Goal: Contribute content: Contribute content

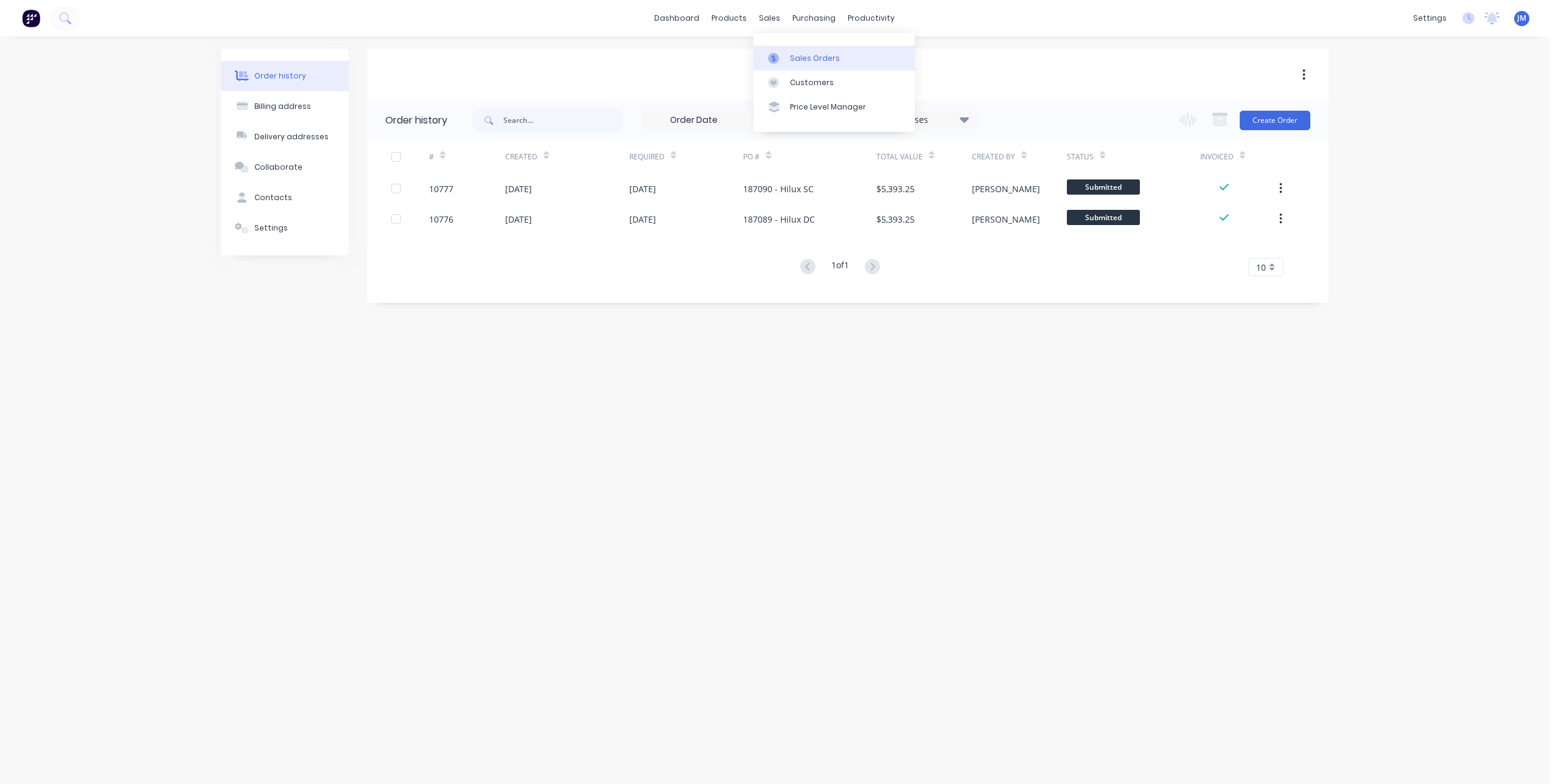
click at [777, 57] on icon at bounding box center [774, 59] width 11 height 11
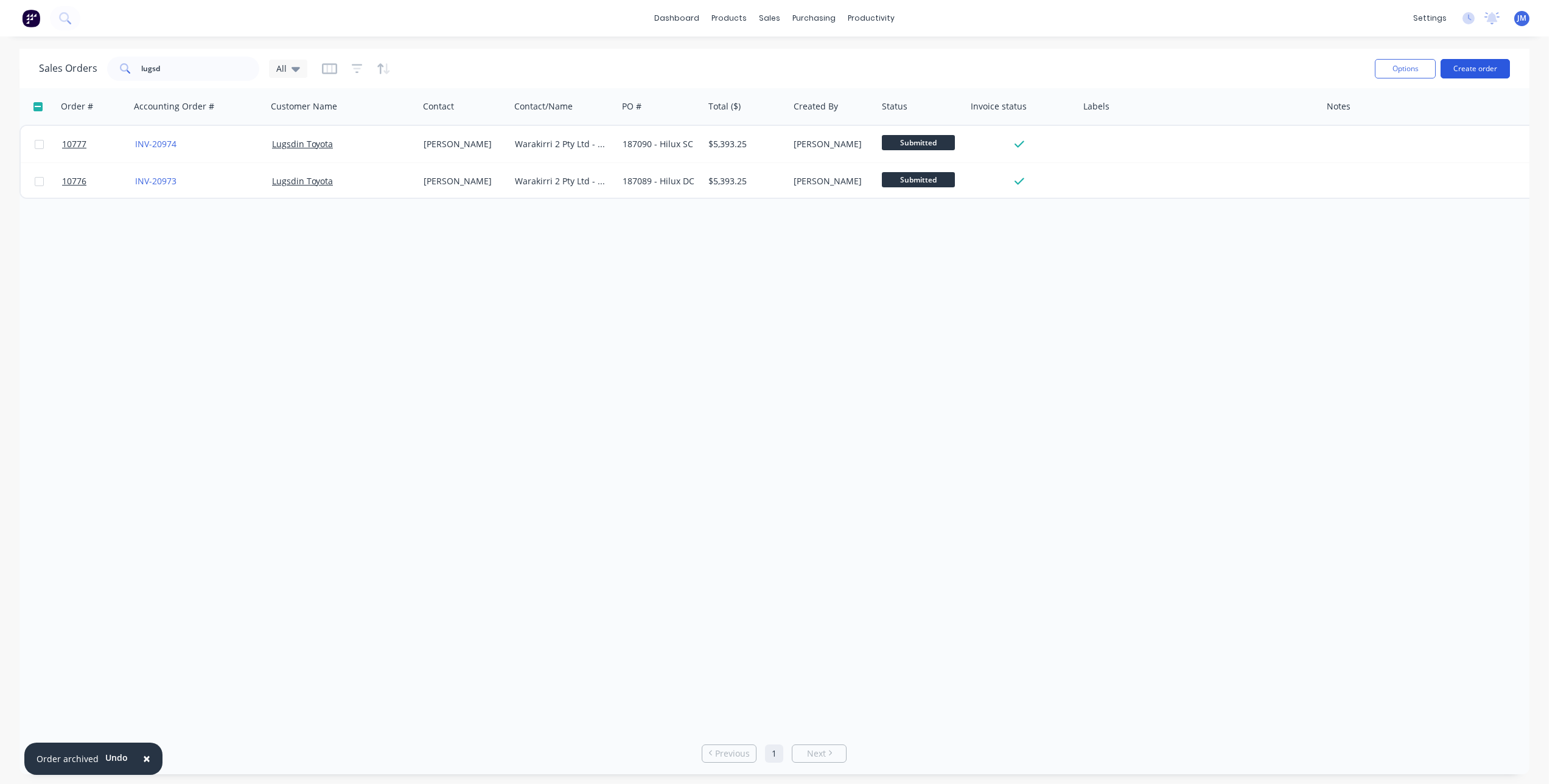
click at [1480, 70] on button "Create order" at bounding box center [1475, 68] width 70 height 20
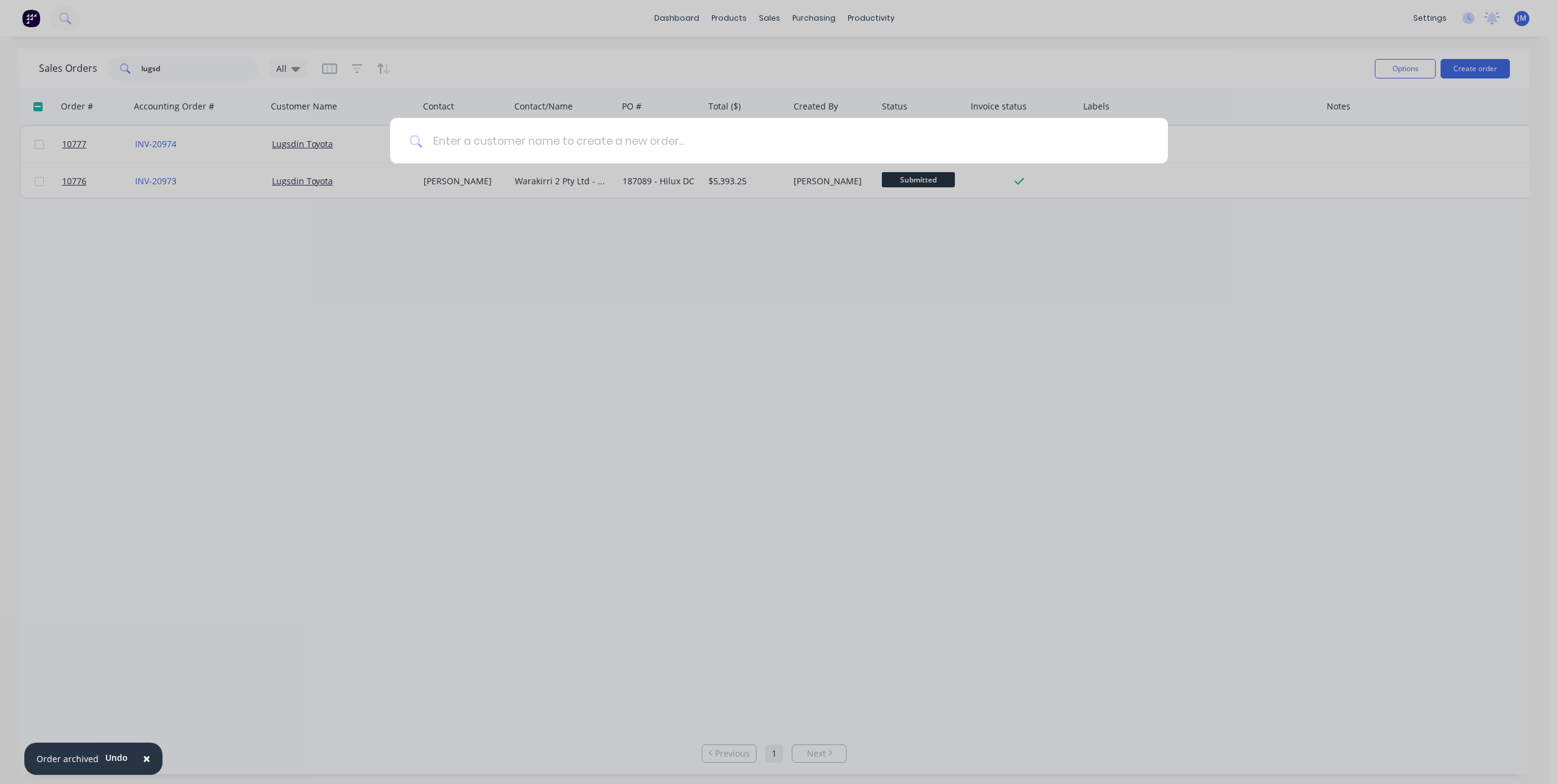
click at [532, 132] on input at bounding box center [785, 141] width 725 height 45
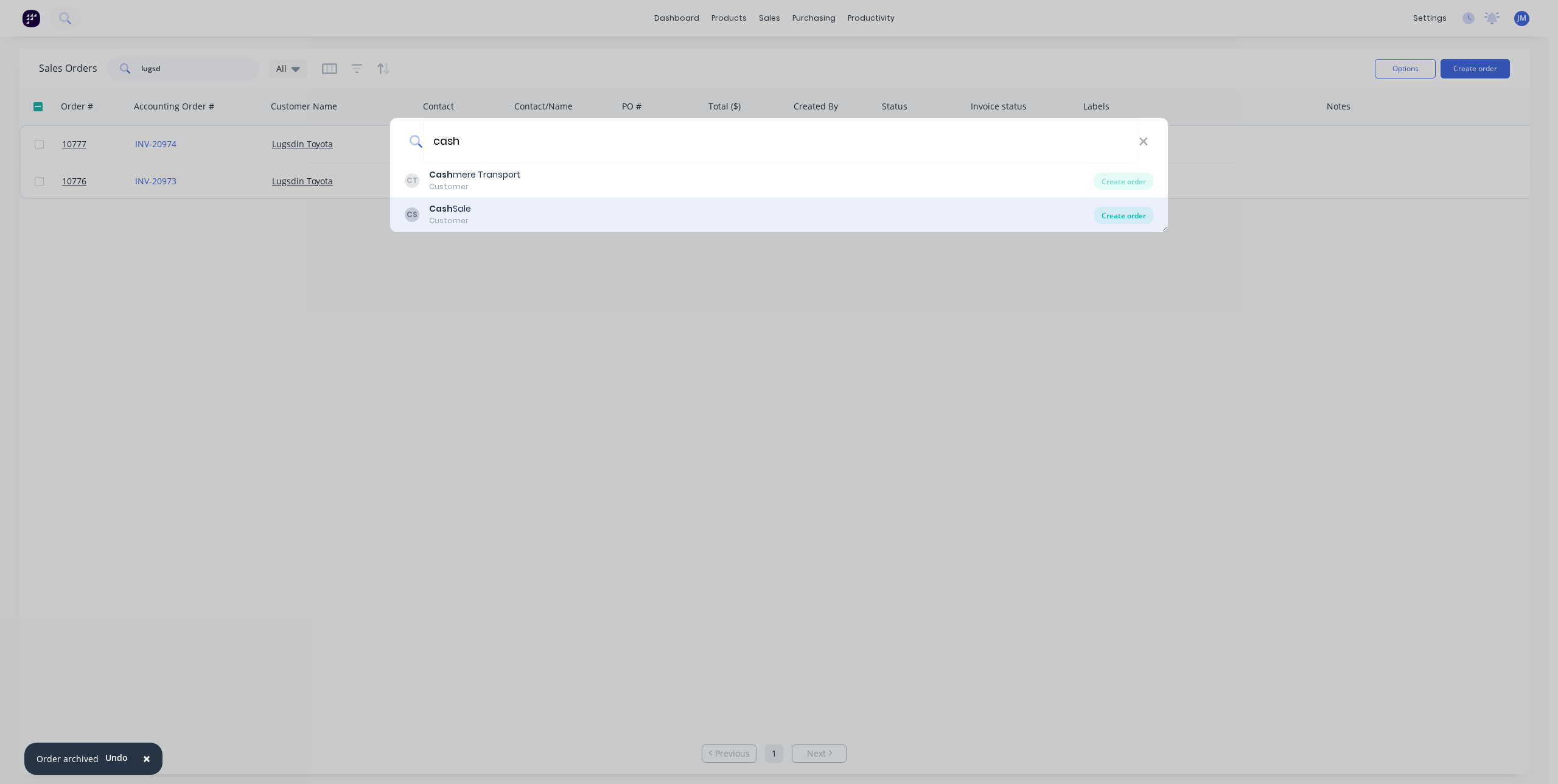
type input "cash"
click at [1133, 216] on div "Create order" at bounding box center [1123, 215] width 59 height 17
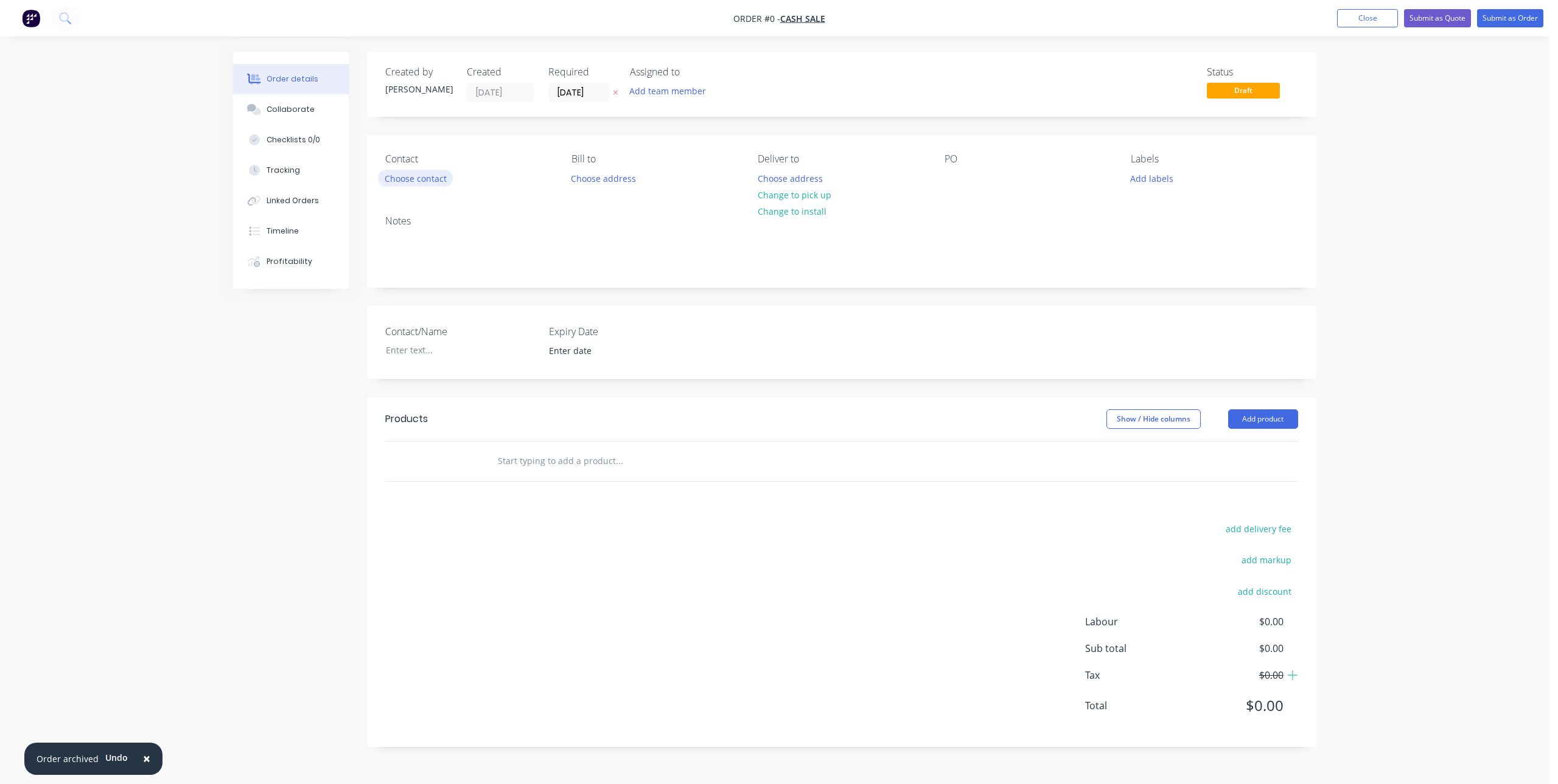
click at [415, 174] on button "Choose contact" at bounding box center [416, 178] width 75 height 16
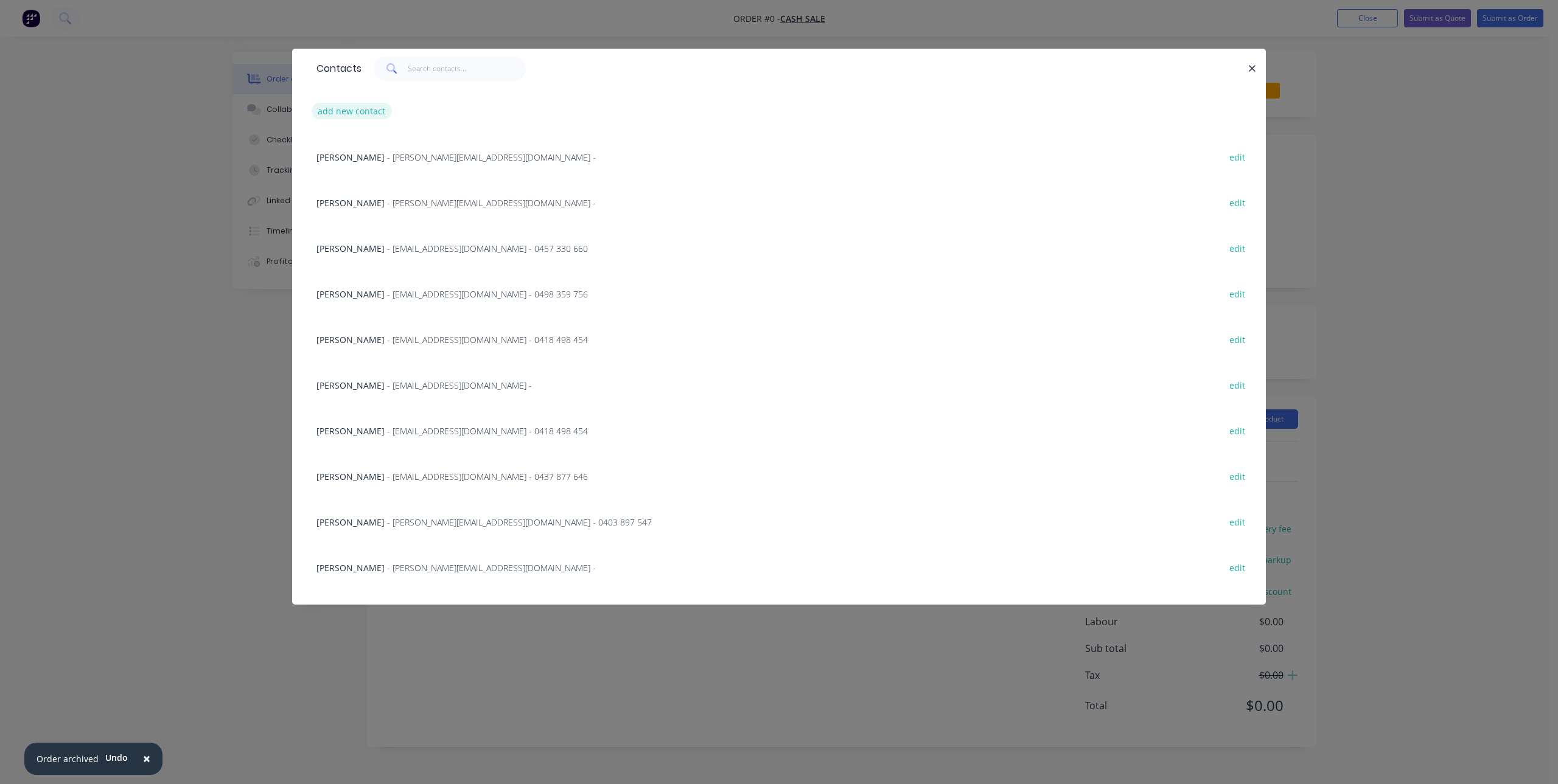
click at [351, 114] on button "add new contact" at bounding box center [352, 110] width 81 height 16
select select "AU"
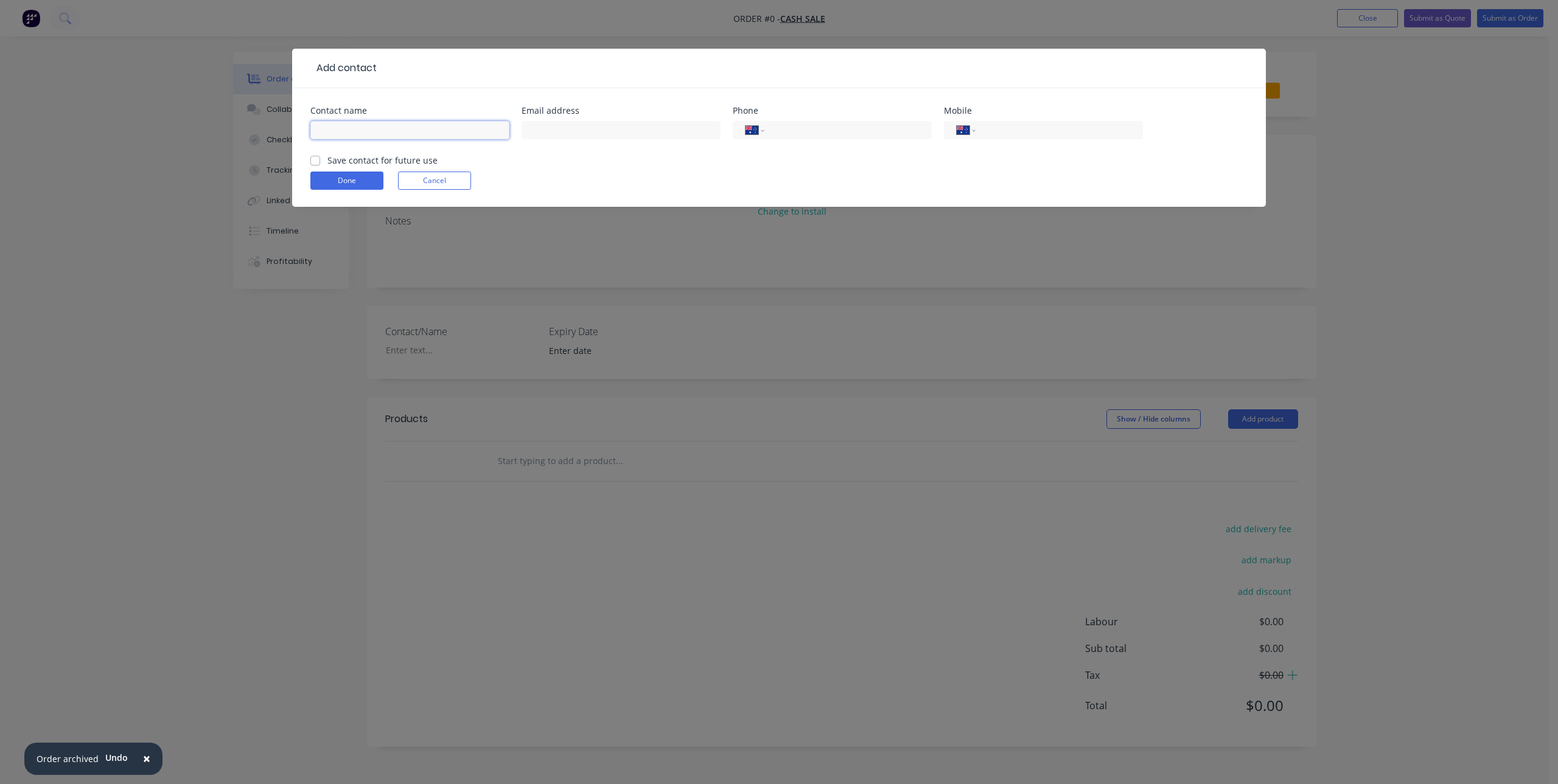
click at [388, 131] on input "text" at bounding box center [409, 130] width 199 height 18
paste input "Arthur Turner arthurjturner61@gmail.com 0448326058"
drag, startPoint x: 502, startPoint y: 130, endPoint x: 455, endPoint y: 129, distance: 47.0
click at [455, 129] on input "Arthur Turner arthurjturner61@gmail.com 0448326058" at bounding box center [409, 130] width 199 height 18
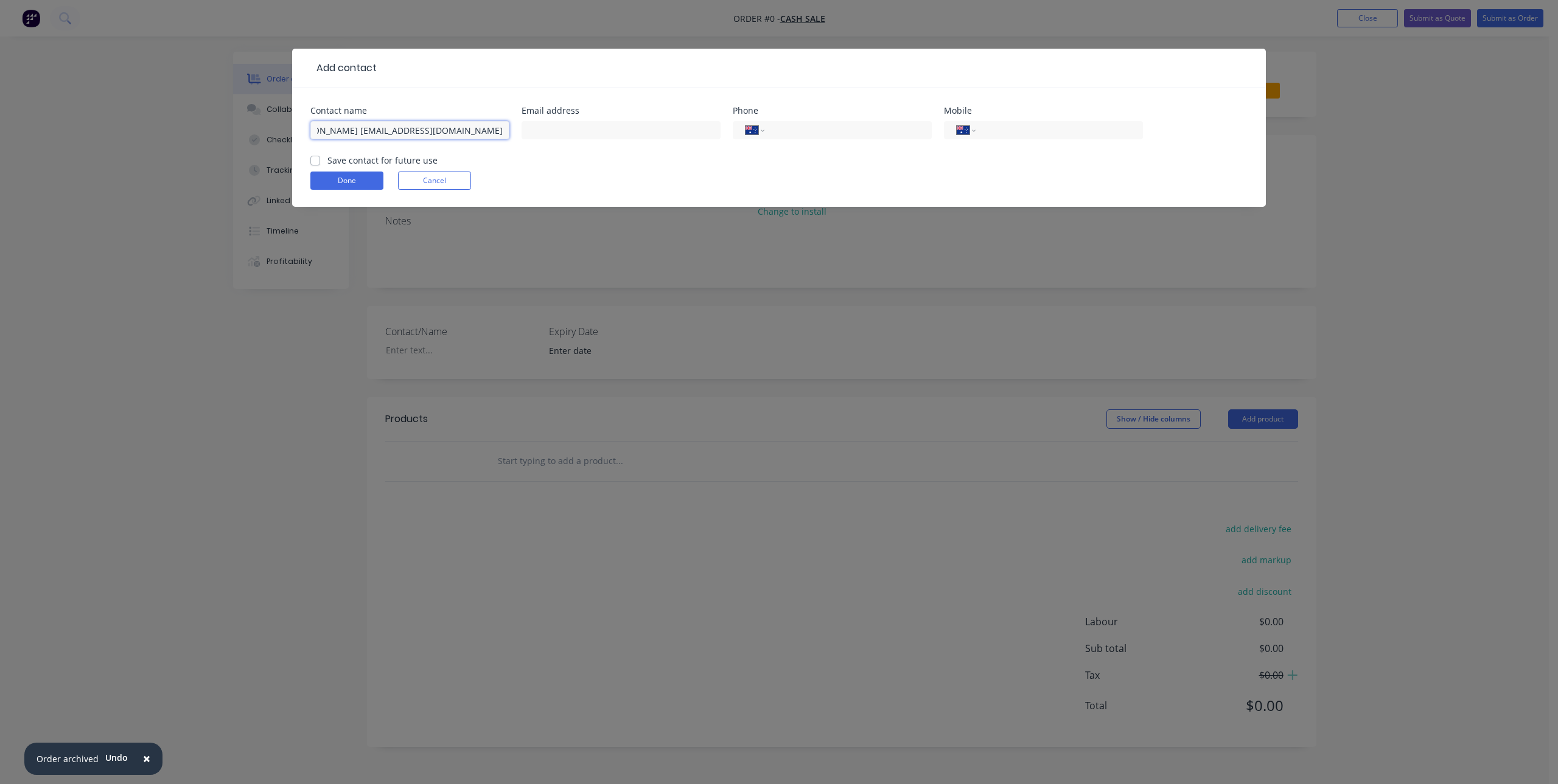
scroll to position [0, 2]
type input "Arthur Turner arthurjturner61@gmail.com"
click at [1047, 135] on input "tel" at bounding box center [1057, 131] width 146 height 14
paste input "0448 326 058"
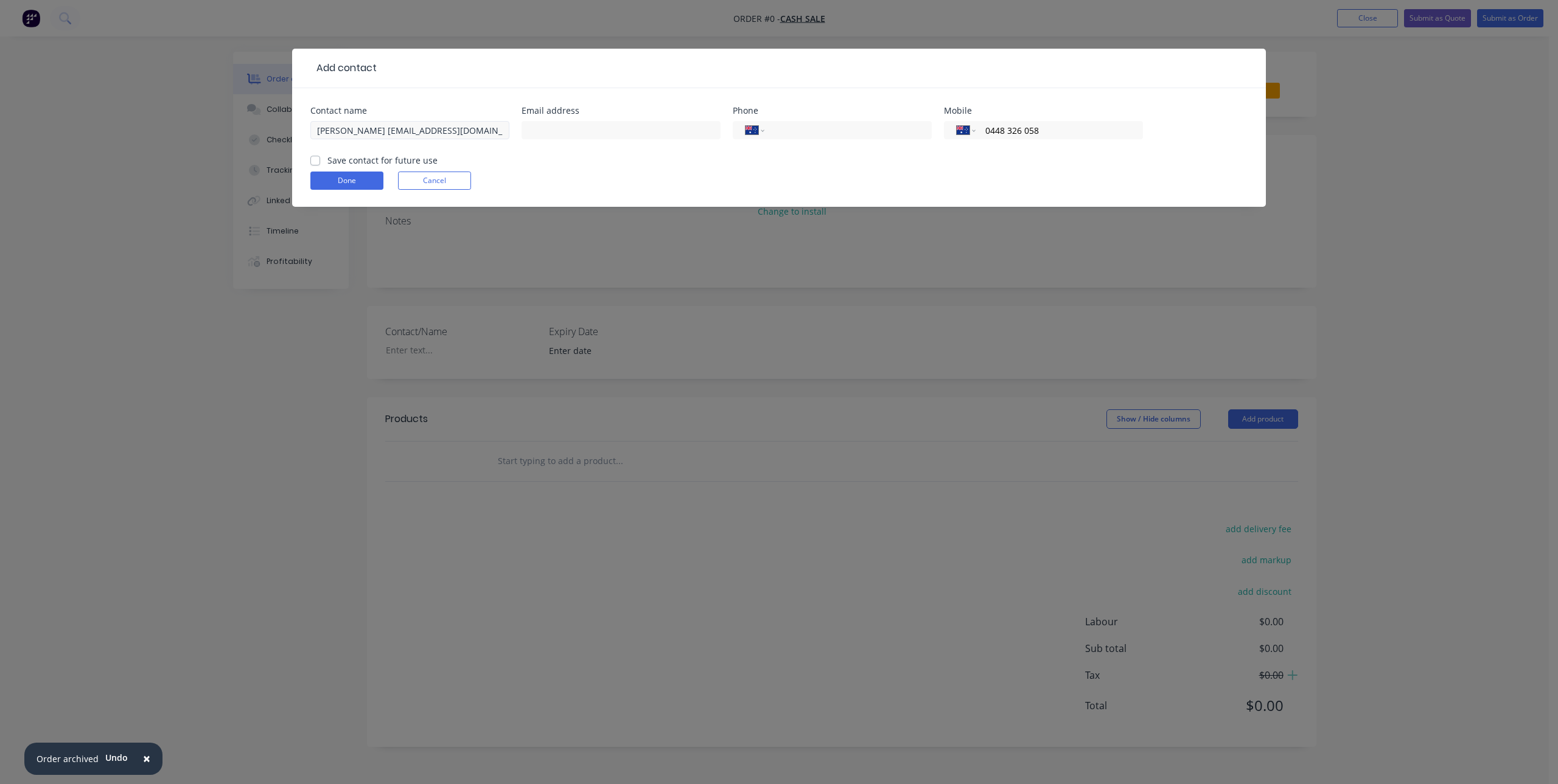
type input "0448 326 058"
drag, startPoint x: 504, startPoint y: 134, endPoint x: 392, endPoint y: 155, distance: 114.0
click at [392, 155] on form "Contact name Arthur Turner arthurjturner61@gmail.com Email address Phone Intern…" at bounding box center [778, 156] width 937 height 100
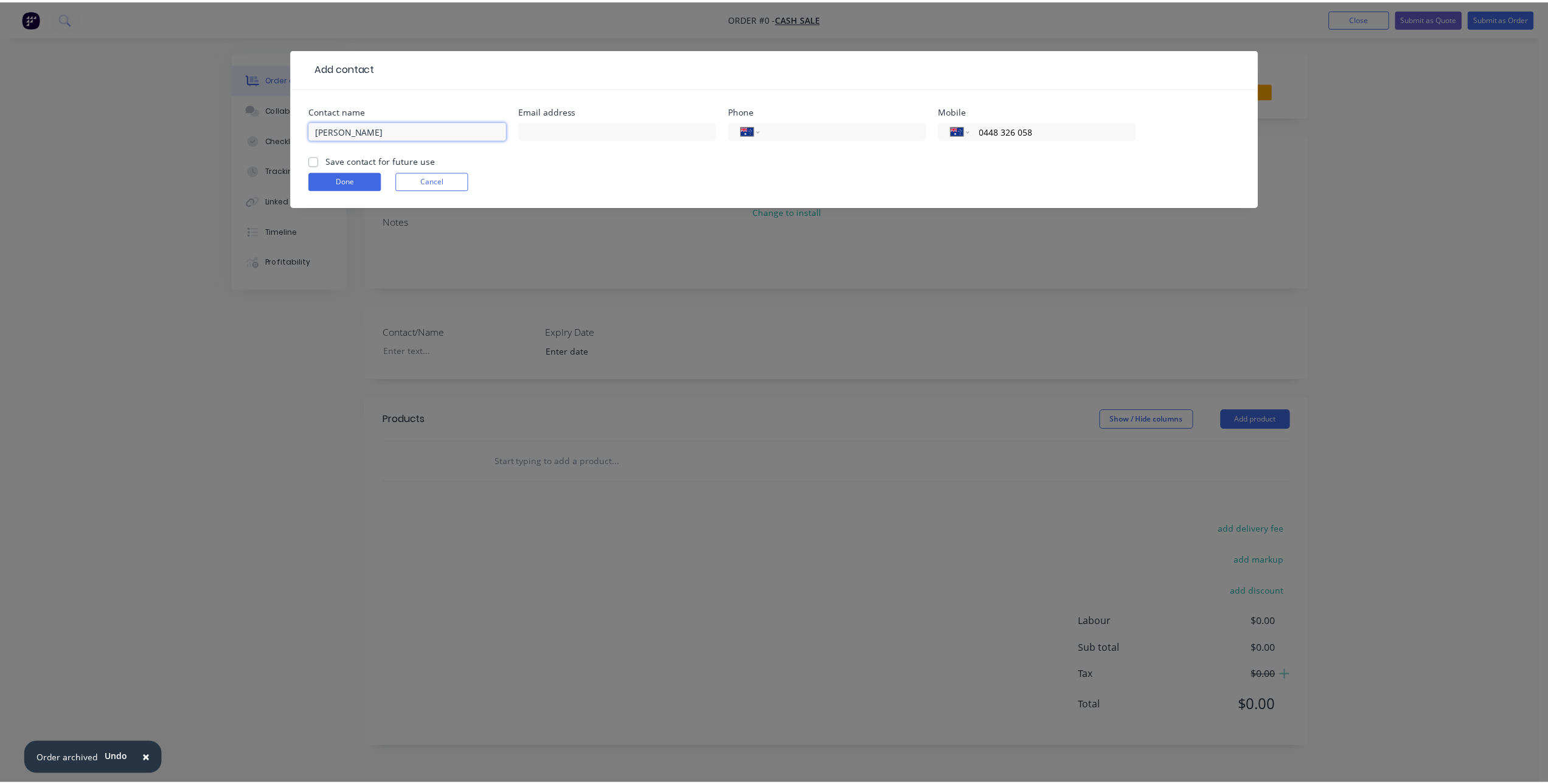
scroll to position [0, 0]
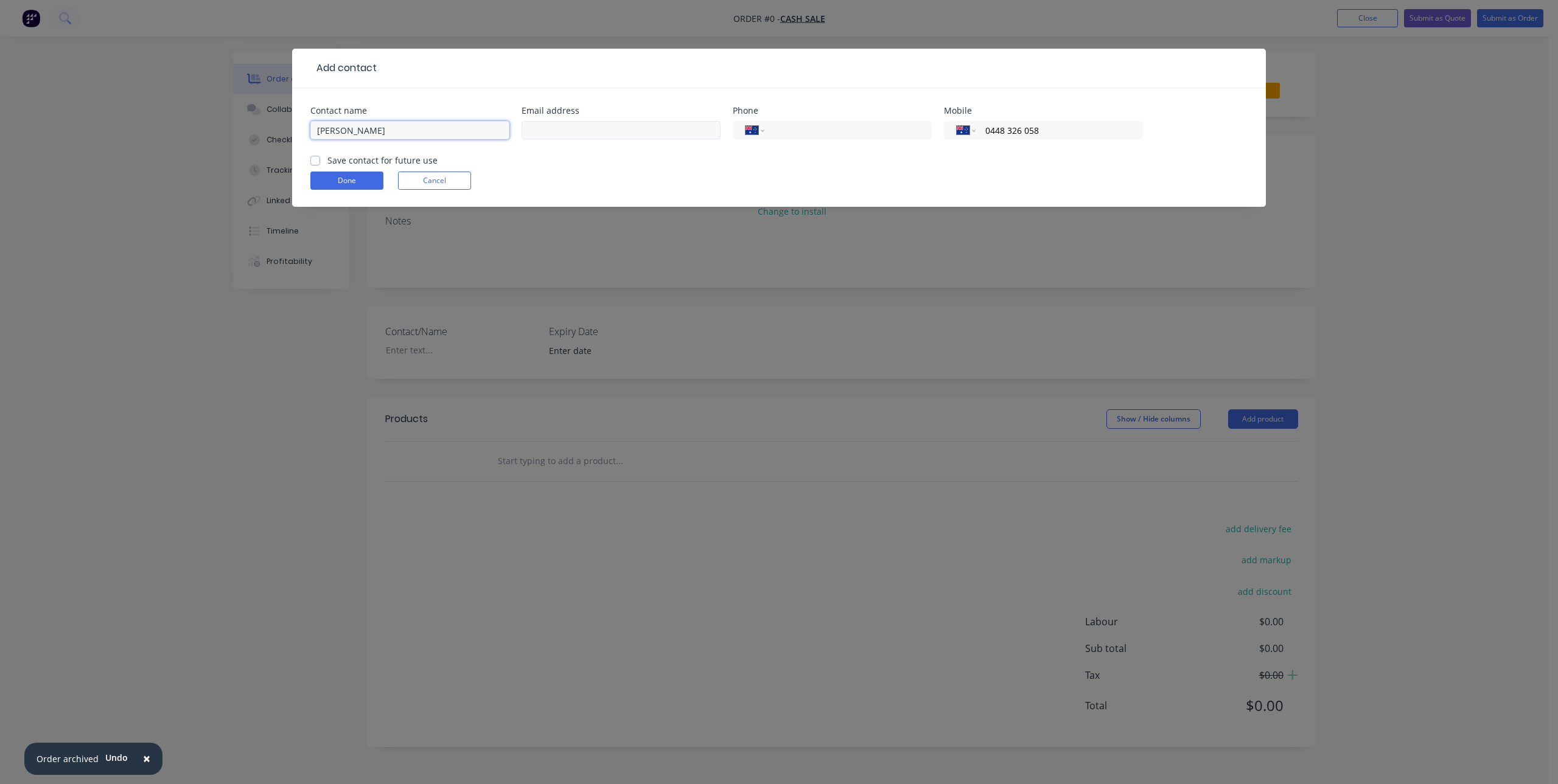
type input "[PERSON_NAME]"
click at [622, 129] on input "text" at bounding box center [621, 130] width 199 height 18
paste input "arthurjturner61@gmail.com"
type input "arthurjturner61@gmail.com"
click at [332, 135] on input "[PERSON_NAME]" at bounding box center [409, 130] width 199 height 18
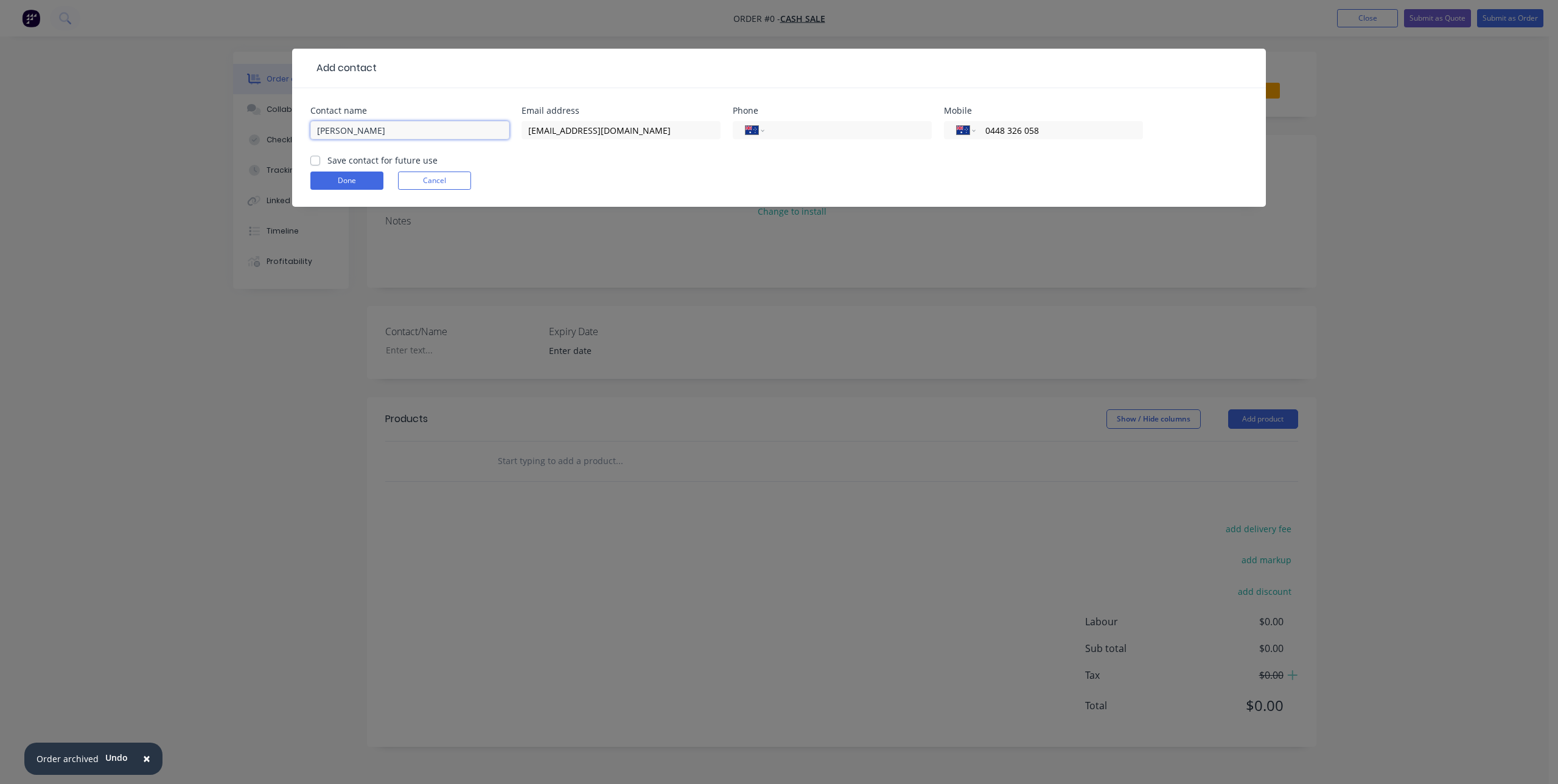
type input "[PERSON_NAME]"
click at [327, 161] on label "Save contact for future use" at bounding box center [382, 160] width 110 height 13
click at [312, 161] on input "Save contact for future use" at bounding box center [315, 160] width 9 height 12
checkbox input "true"
click at [343, 180] on button "Done" at bounding box center [346, 180] width 73 height 18
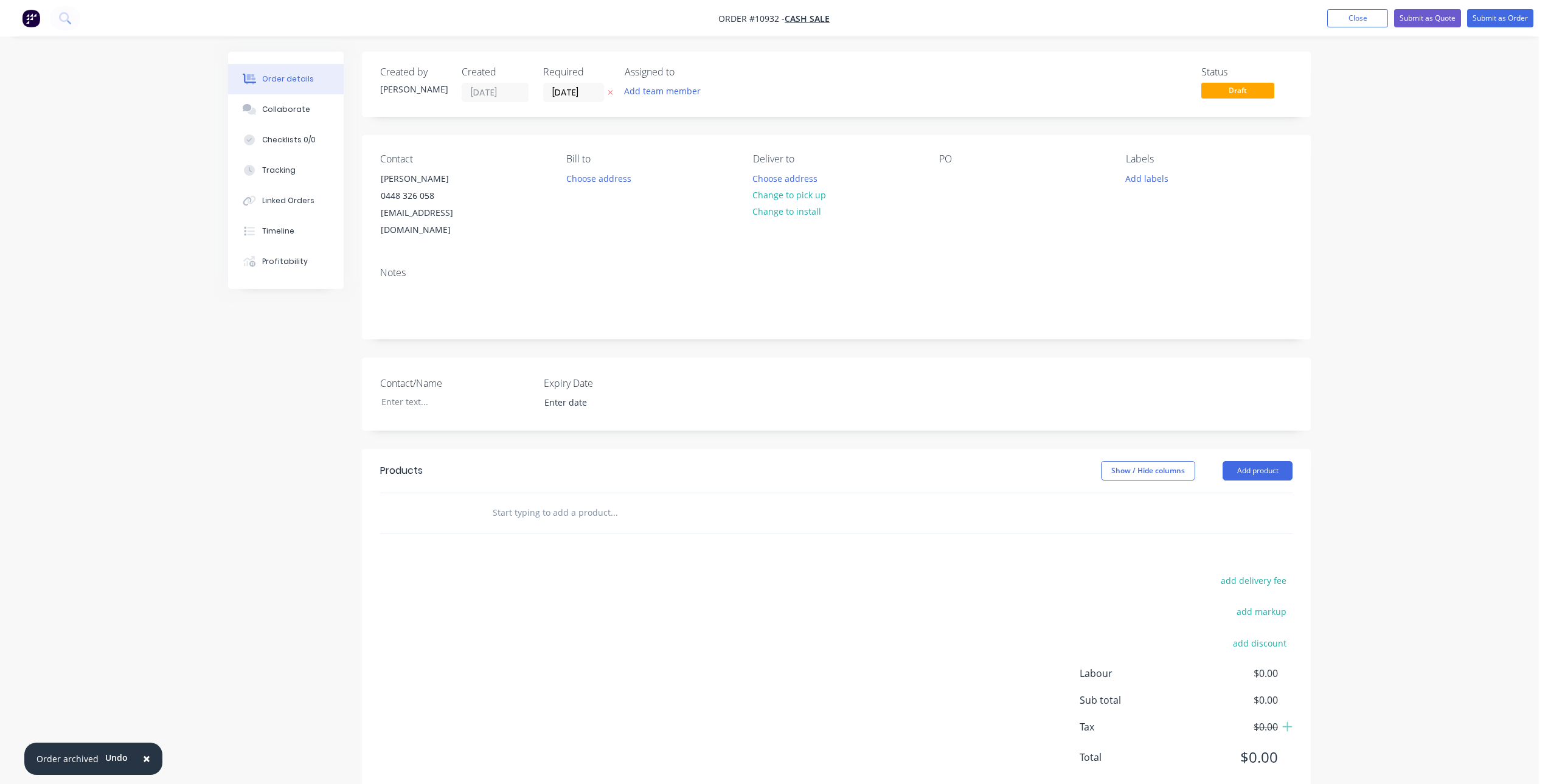
click at [599, 501] on input "text" at bounding box center [614, 512] width 243 height 24
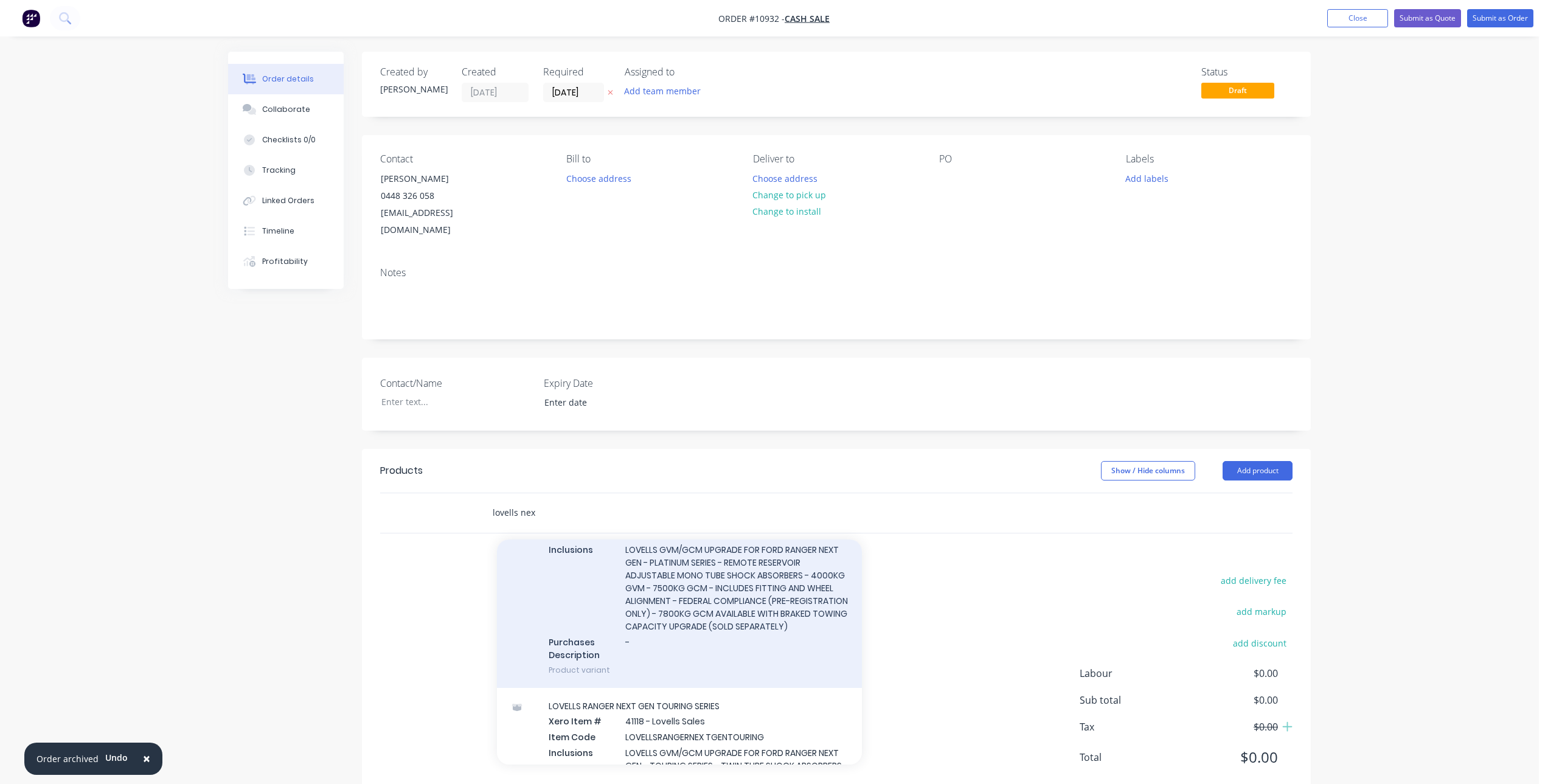
scroll to position [121, 0]
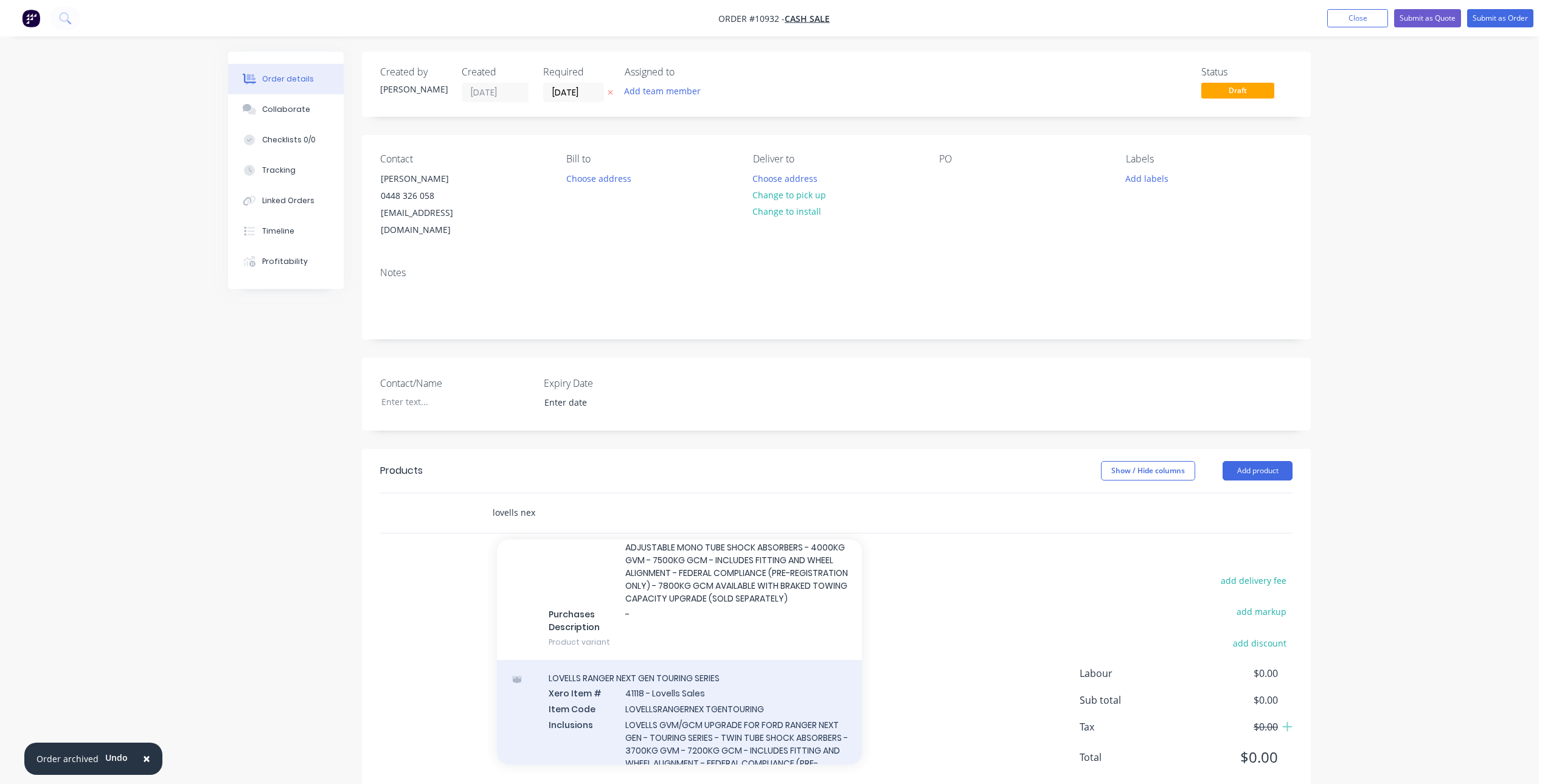
type input "lovells nex"
click at [714, 690] on div "LOVELLS RANGER NEXT GEN TOURING SERIES Xero Item # 41118 - Lovells Sales Item C…" at bounding box center [679, 761] width 365 height 203
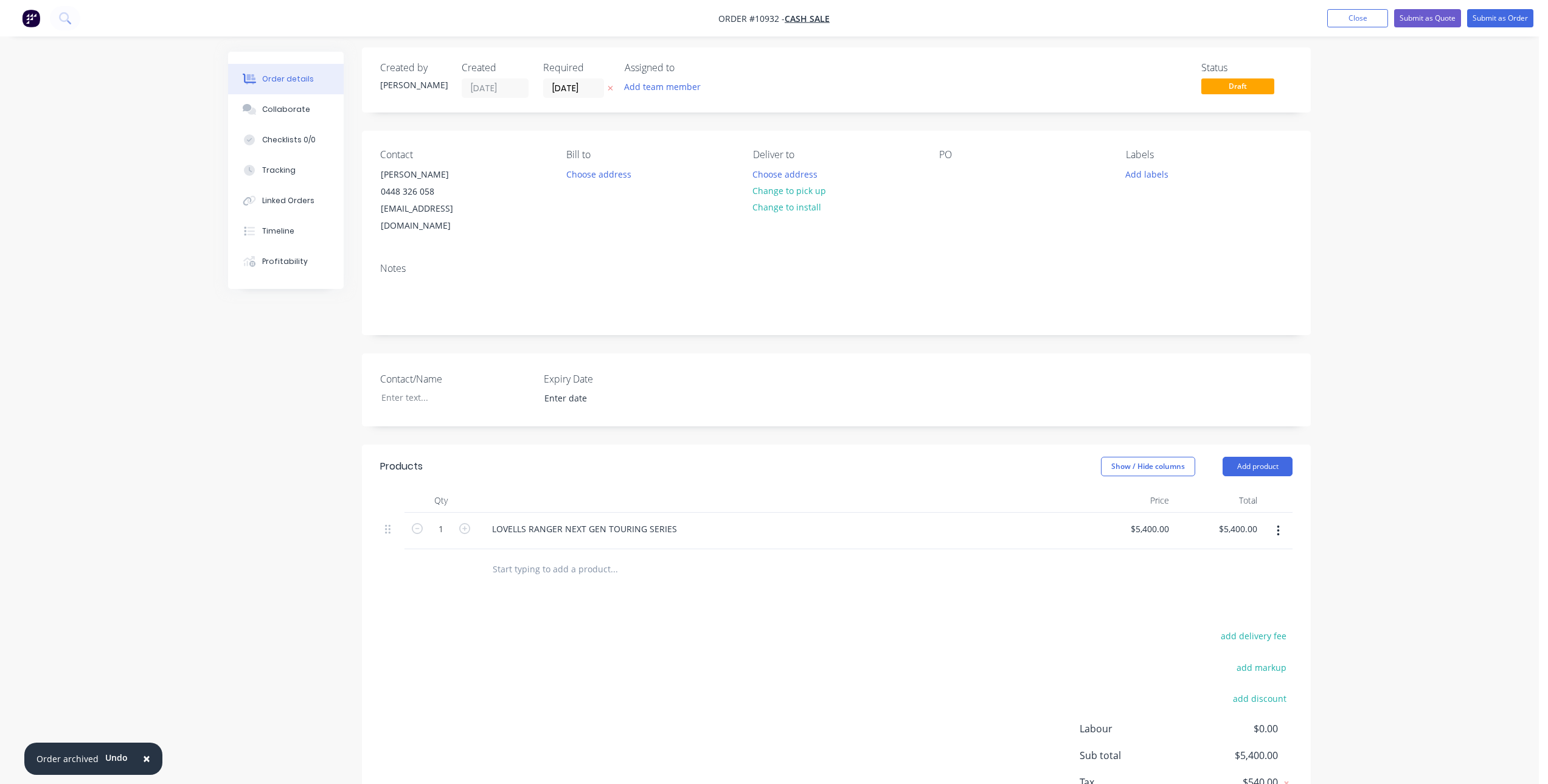
scroll to position [0, 0]
click at [1281, 524] on button "button" at bounding box center [1278, 535] width 29 height 22
click at [1244, 631] on div "Delete" at bounding box center [1235, 640] width 94 height 18
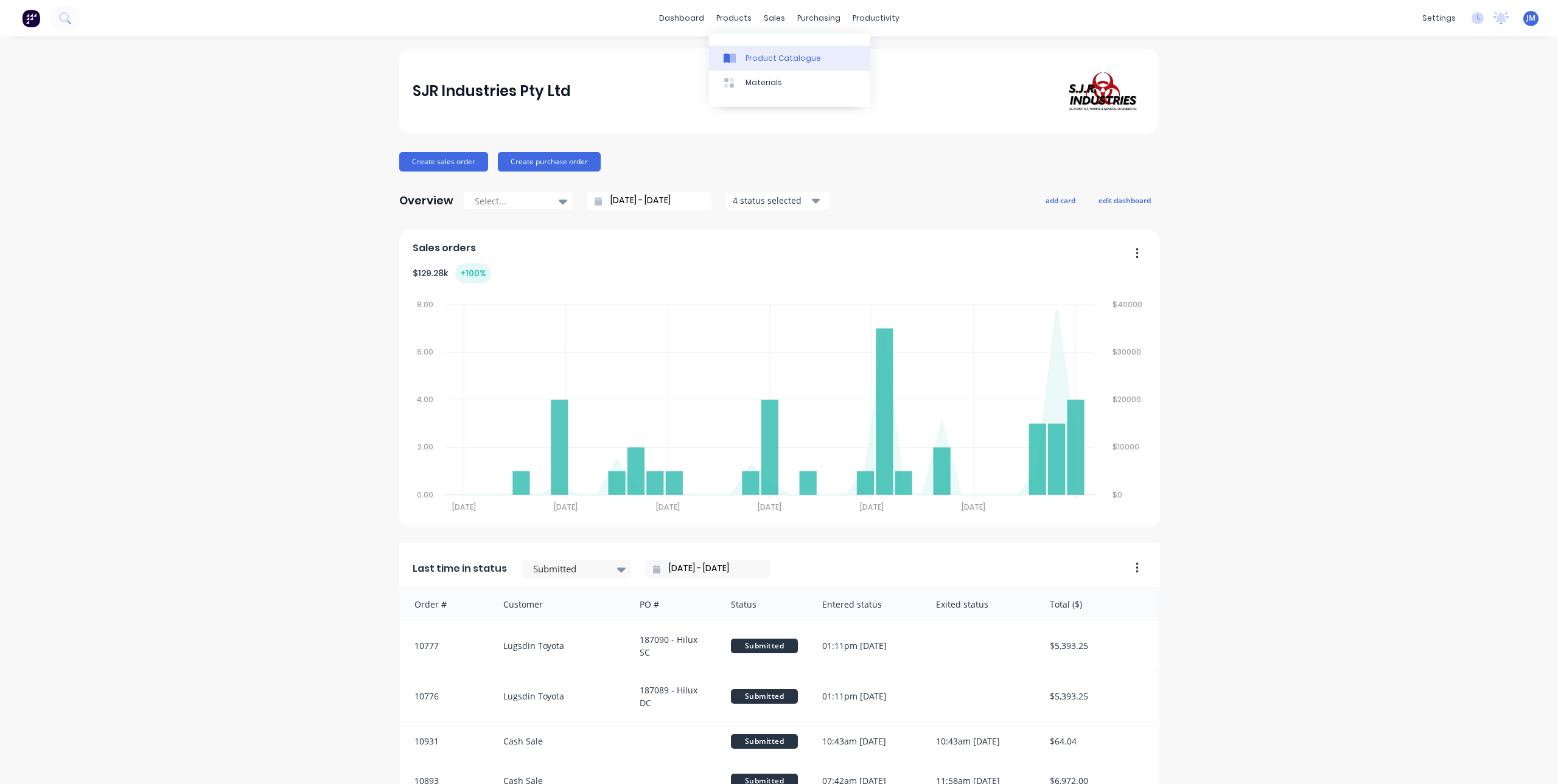
click at [745, 64] on link "Product Catalogue" at bounding box center [789, 57] width 161 height 24
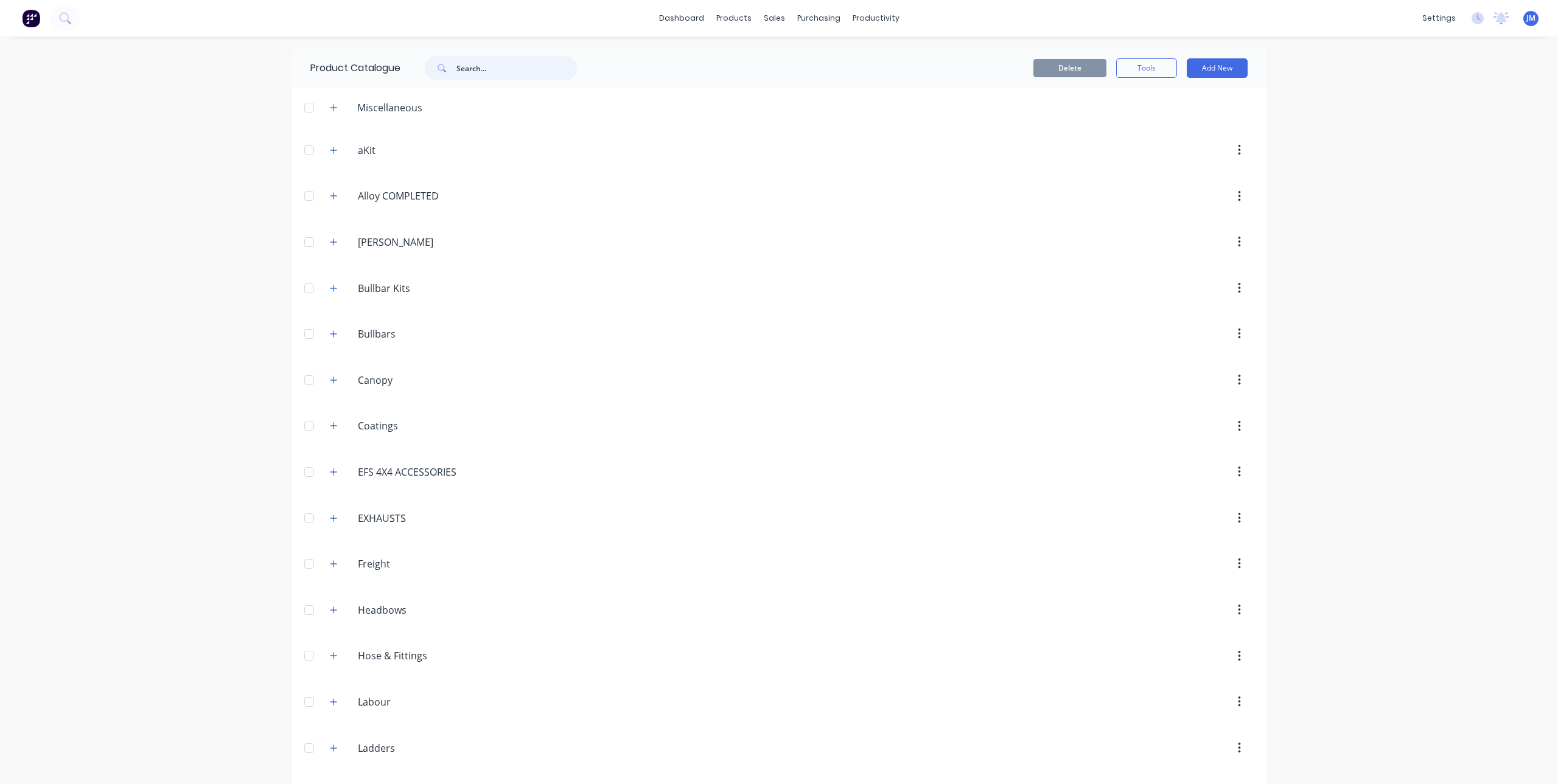
click at [510, 71] on input "text" at bounding box center [517, 68] width 121 height 24
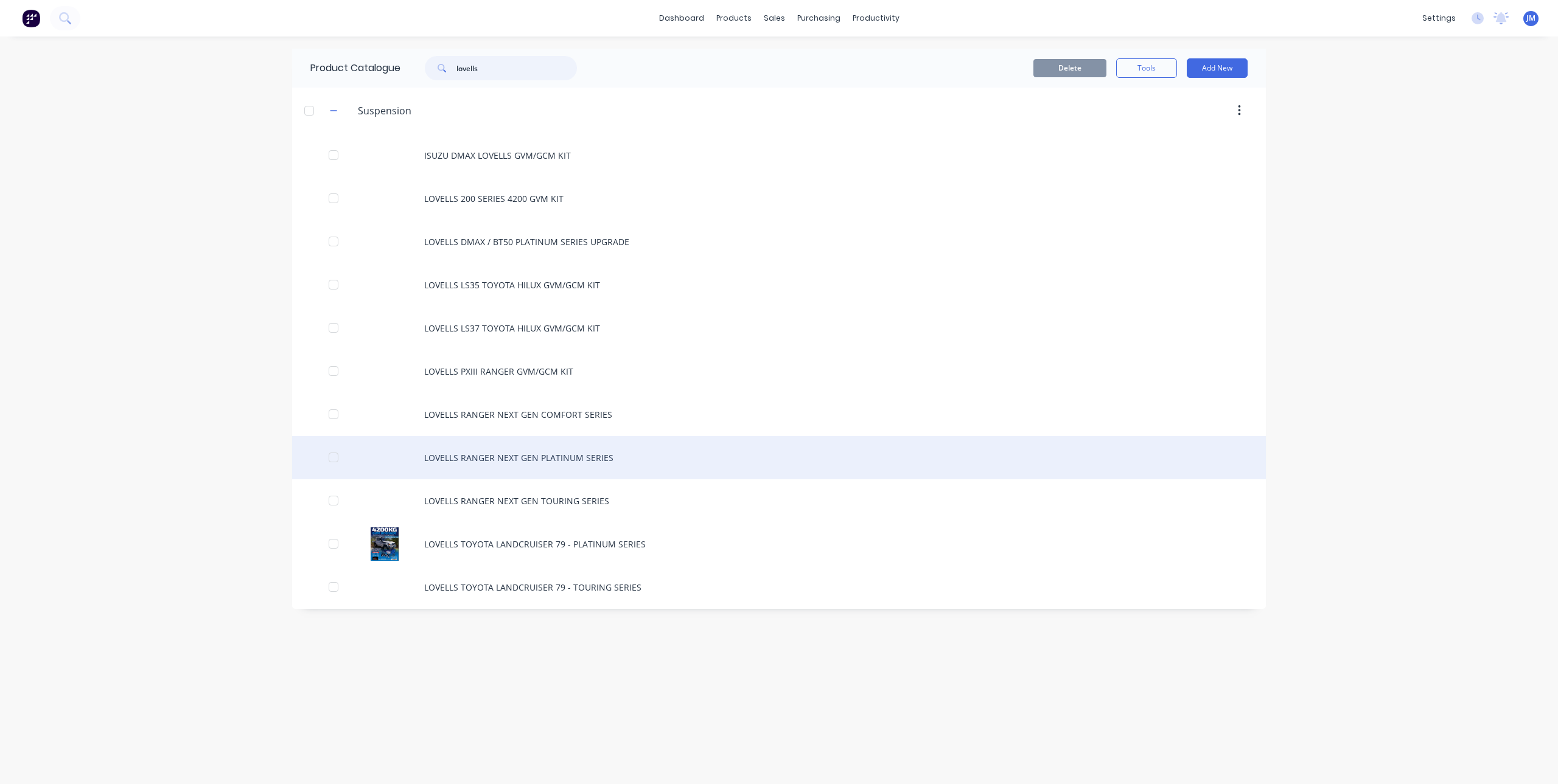
type input "lovells"
click at [597, 457] on div "LOVELLS RANGER NEXT GEN PLATINUM SERIES" at bounding box center [779, 457] width 974 height 43
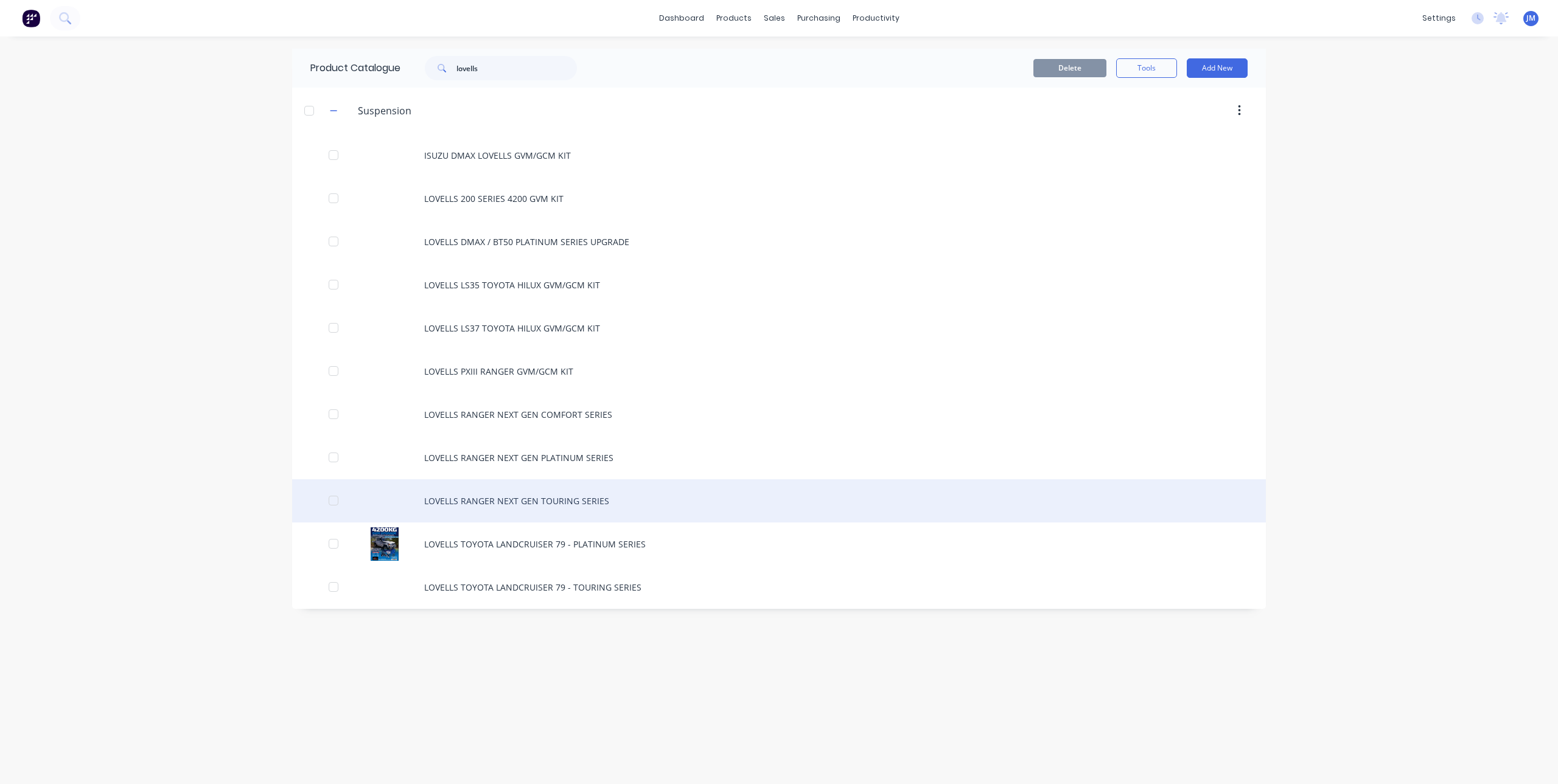
click at [549, 505] on div "LOVELLS RANGER NEXT GEN TOURING SERIES" at bounding box center [779, 500] width 974 height 43
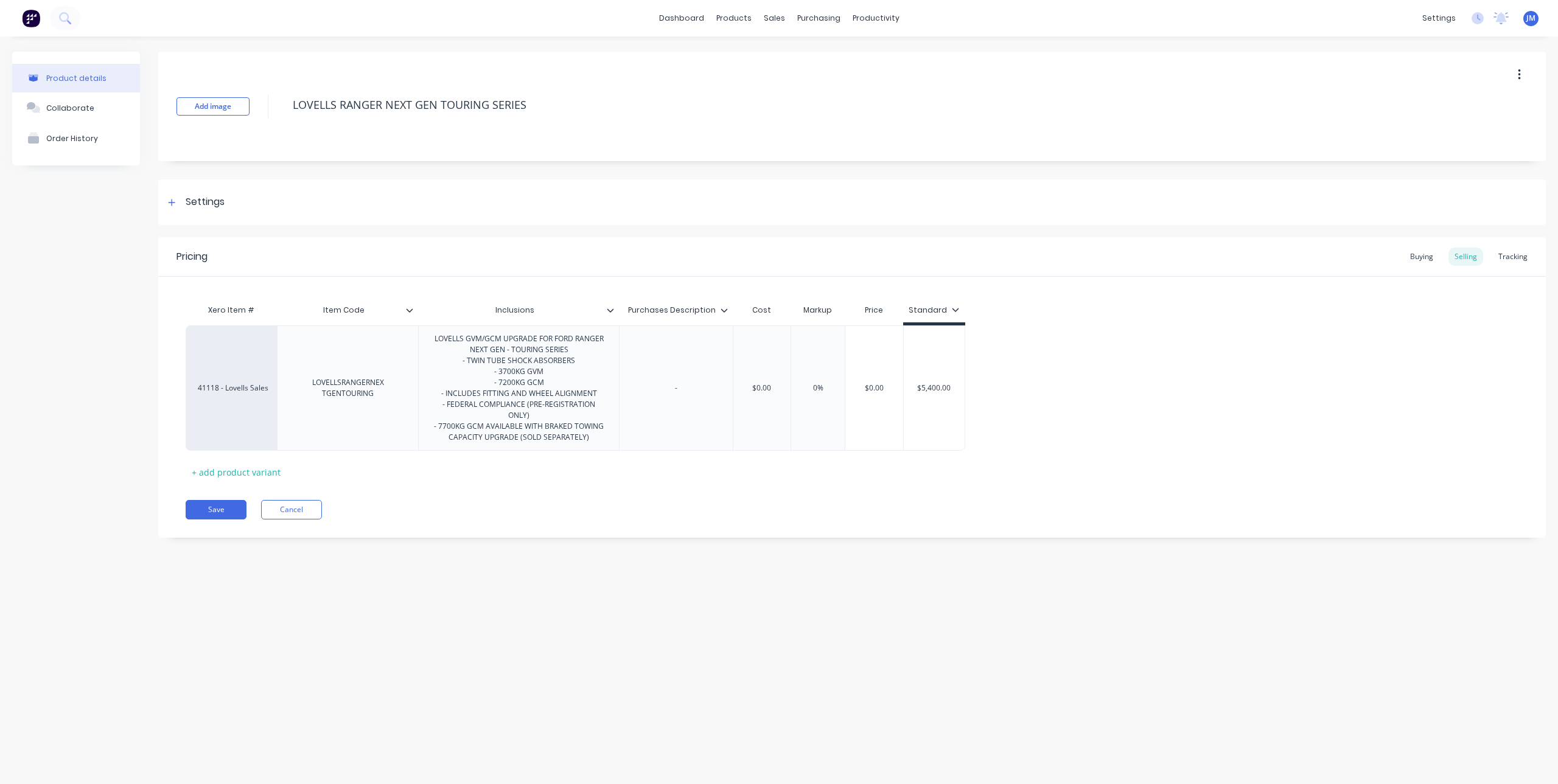
click at [608, 315] on div "Inclusions" at bounding box center [514, 310] width 193 height 31
click at [611, 311] on icon at bounding box center [611, 310] width 7 height 4
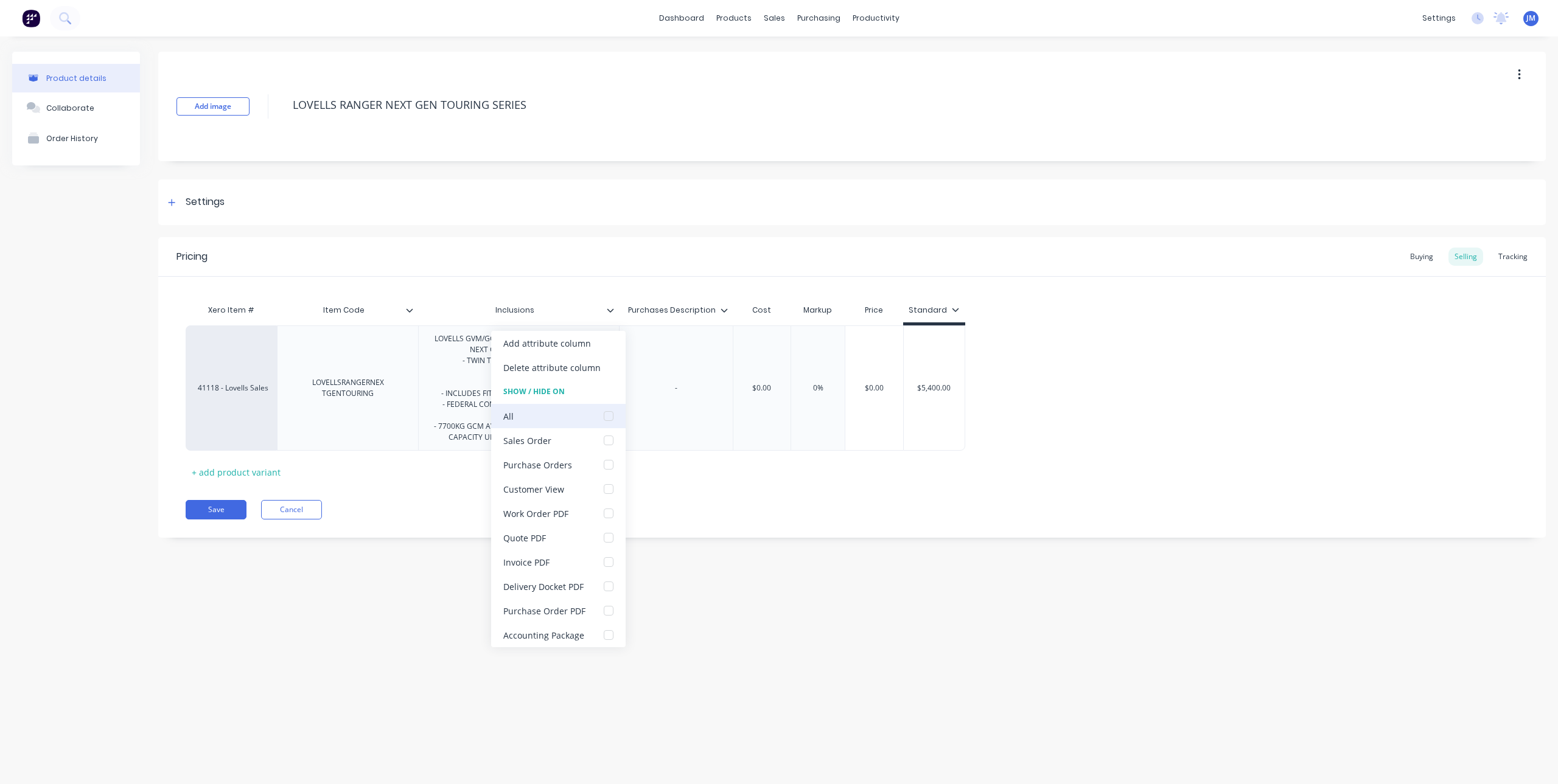
click at [604, 420] on div at bounding box center [608, 415] width 24 height 24
type textarea "x"
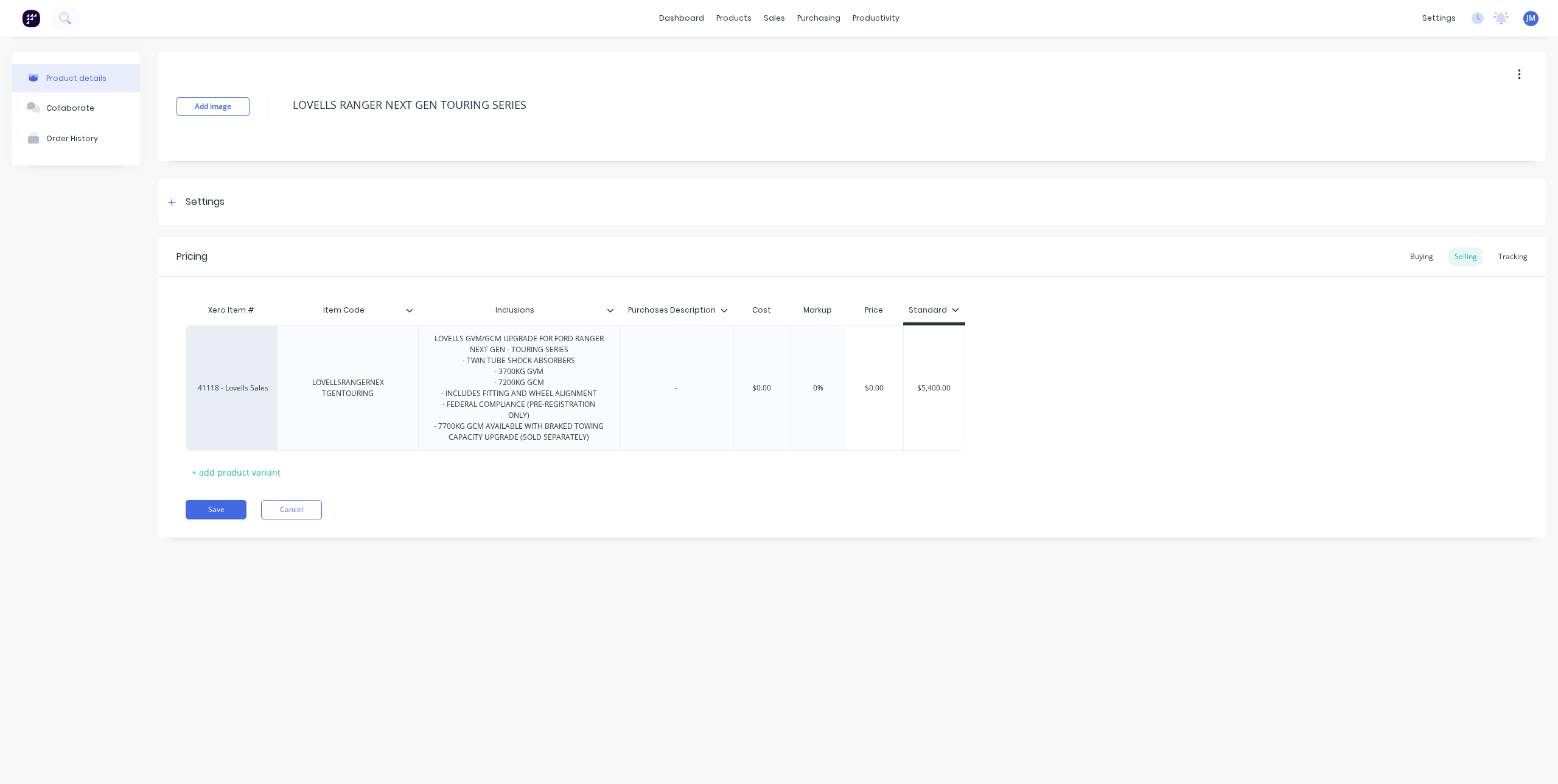
drag, startPoint x: 552, startPoint y: 311, endPoint x: 478, endPoint y: 309, distance: 74.0
click at [478, 309] on input "Inclusions" at bounding box center [514, 310] width 193 height 11
type input "INCLUSIONS"
type textarea "x"
click at [592, 479] on div "Xero Item # Item Code Inclusions INCLUSIONS Purchases Description Cost Markup P…" at bounding box center [852, 390] width 1333 height 184
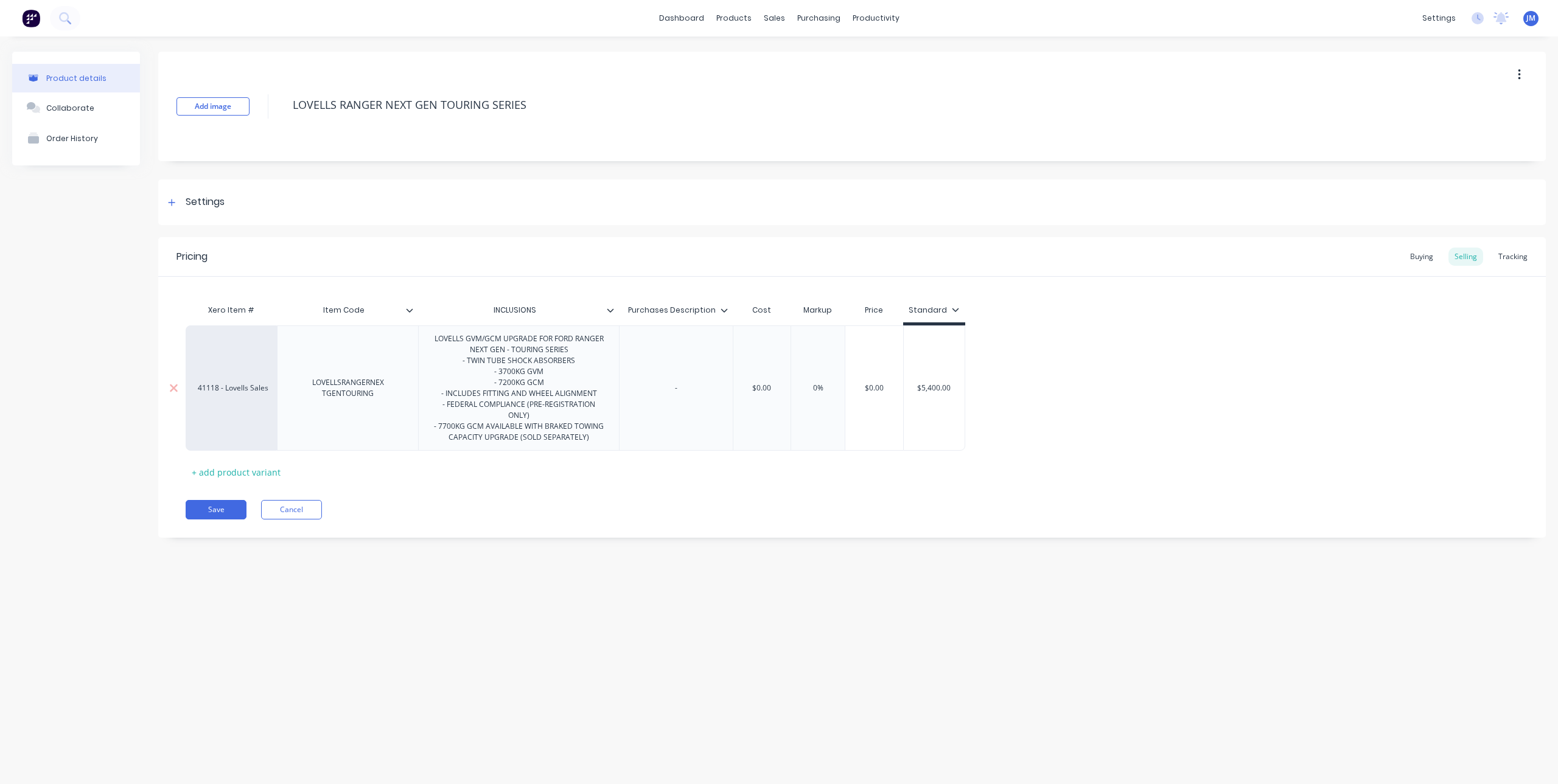
click at [544, 397] on div "LOVELLS GVM/GCM UPGRADE FOR FORD RANGER NEXT GEN - TOURING SERIES - TWIN TUBE S…" at bounding box center [518, 388] width 190 height 114
drag, startPoint x: 510, startPoint y: 394, endPoint x: 599, endPoint y: 396, distance: 89.0
click at [599, 396] on div "LOVELLS GVM/GCM UPGRADE FOR FORD RANGER NEXT GEN - TOURING SERIES - TWIN TUBE S…" at bounding box center [518, 388] width 190 height 114
click at [217, 101] on button "Add image" at bounding box center [212, 106] width 73 height 18
drag, startPoint x: 165, startPoint y: 200, endPoint x: 227, endPoint y: 272, distance: 95.0
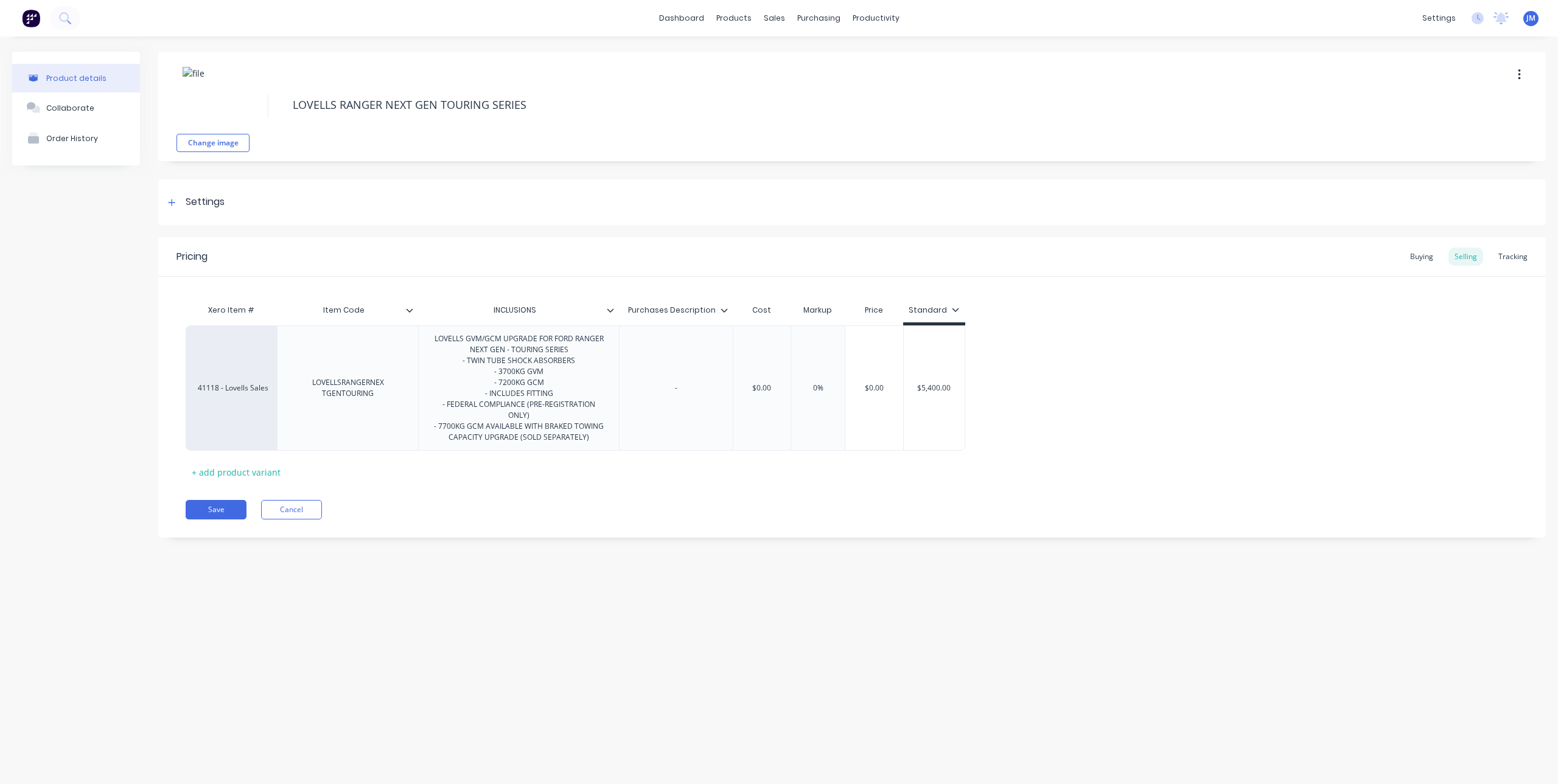
click at [165, 200] on div at bounding box center [171, 202] width 15 height 15
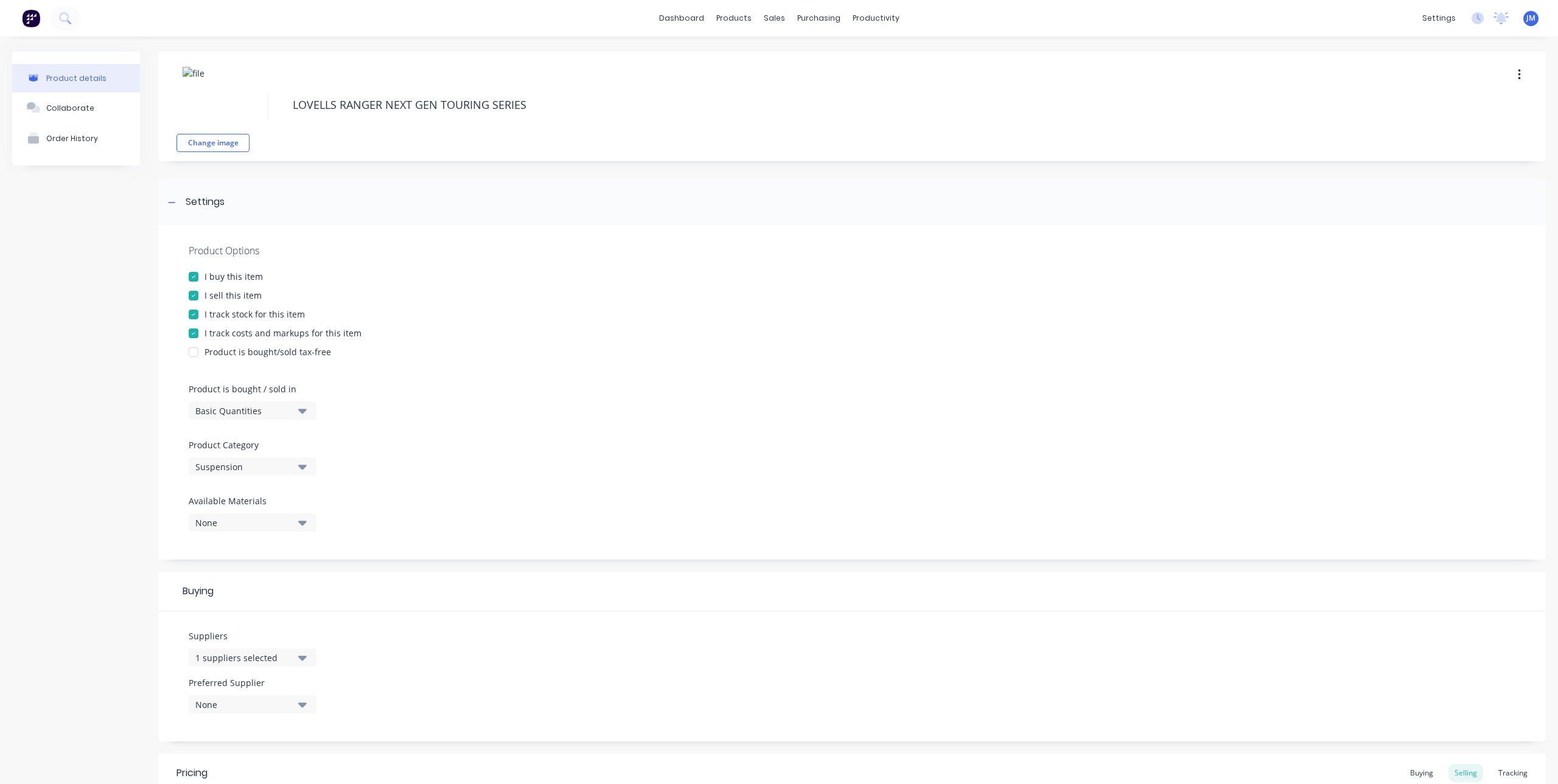
click at [190, 316] on div at bounding box center [193, 314] width 24 height 24
click at [192, 334] on div at bounding box center [193, 333] width 24 height 24
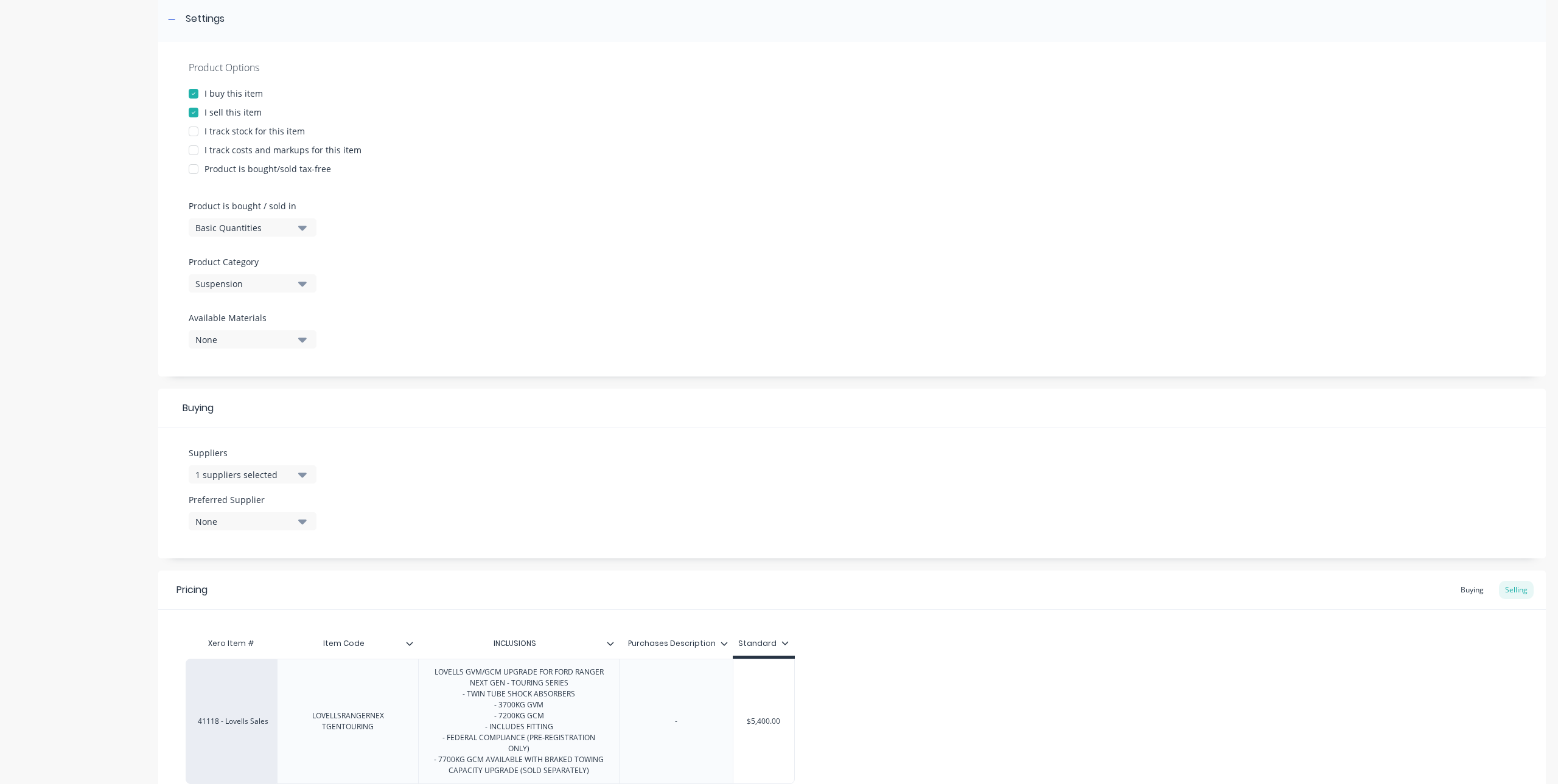
scroll to position [304, 0]
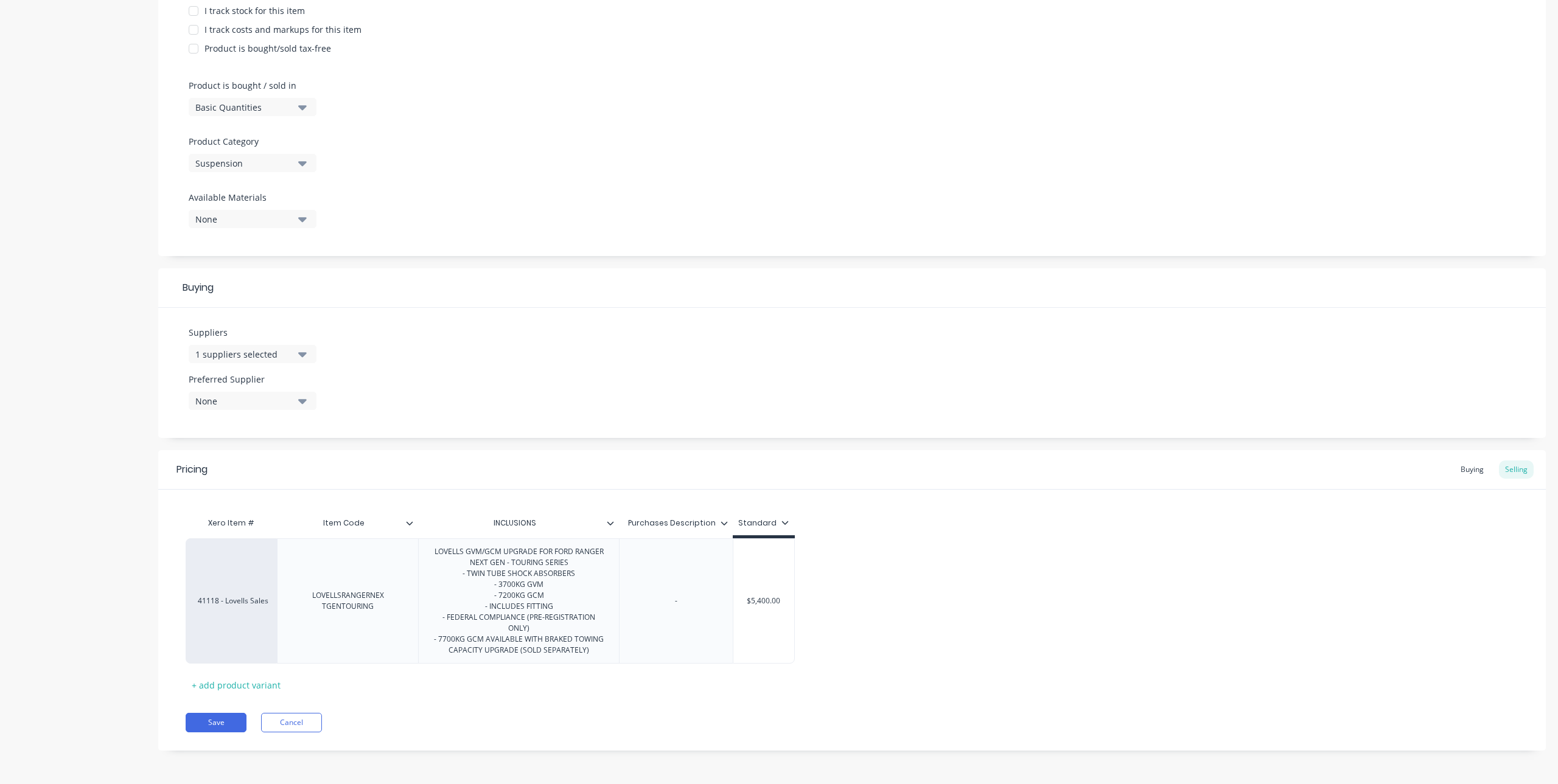
click at [613, 523] on icon at bounding box center [611, 523] width 7 height 4
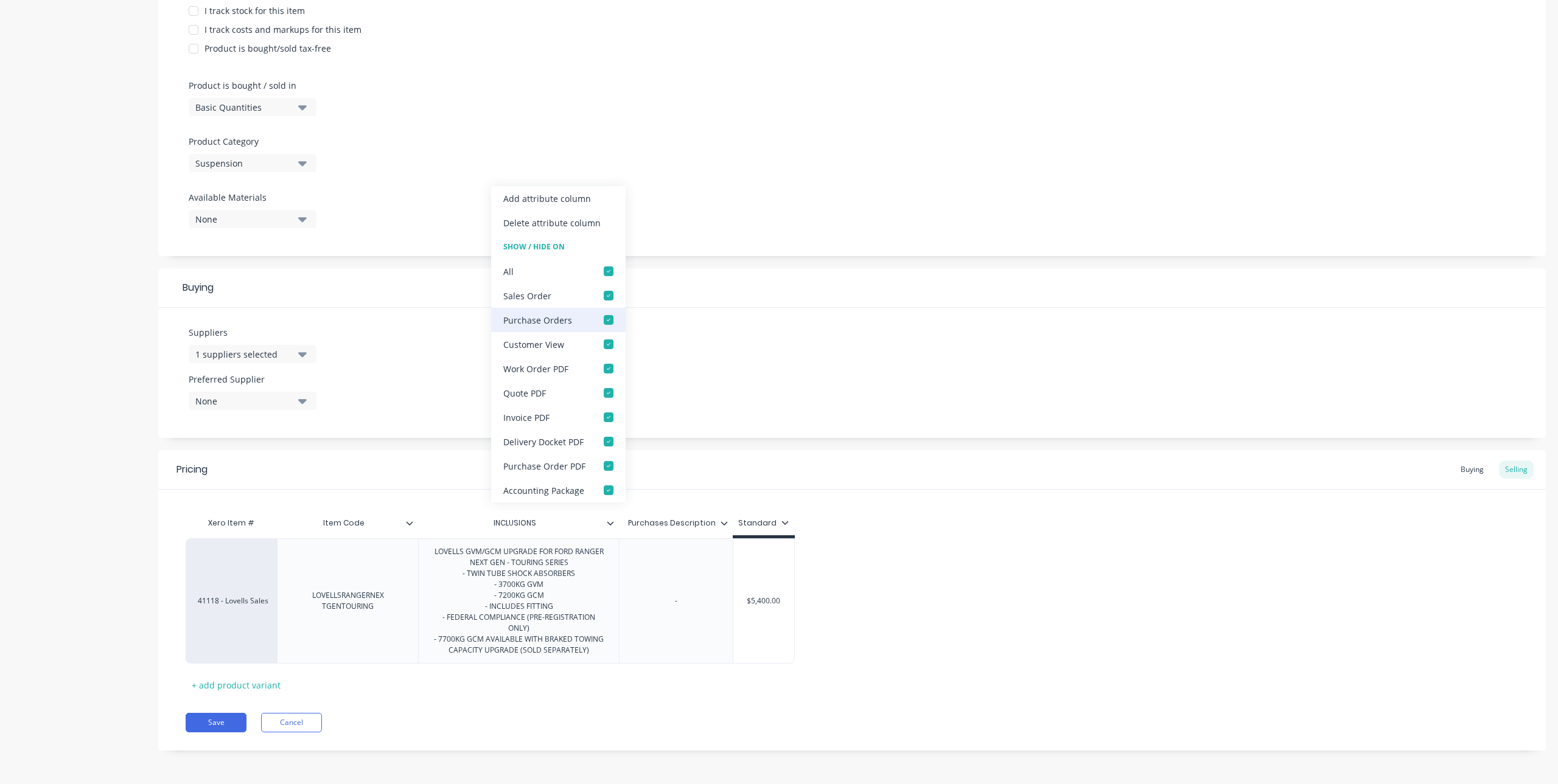
click at [608, 321] on div at bounding box center [608, 319] width 24 height 24
click at [612, 466] on div at bounding box center [608, 466] width 24 height 24
click at [608, 444] on div at bounding box center [608, 441] width 24 height 24
type textarea "x"
click at [797, 369] on div "Suppliers 1 suppliers selected Preferred Supplier None" at bounding box center [852, 372] width 1387 height 130
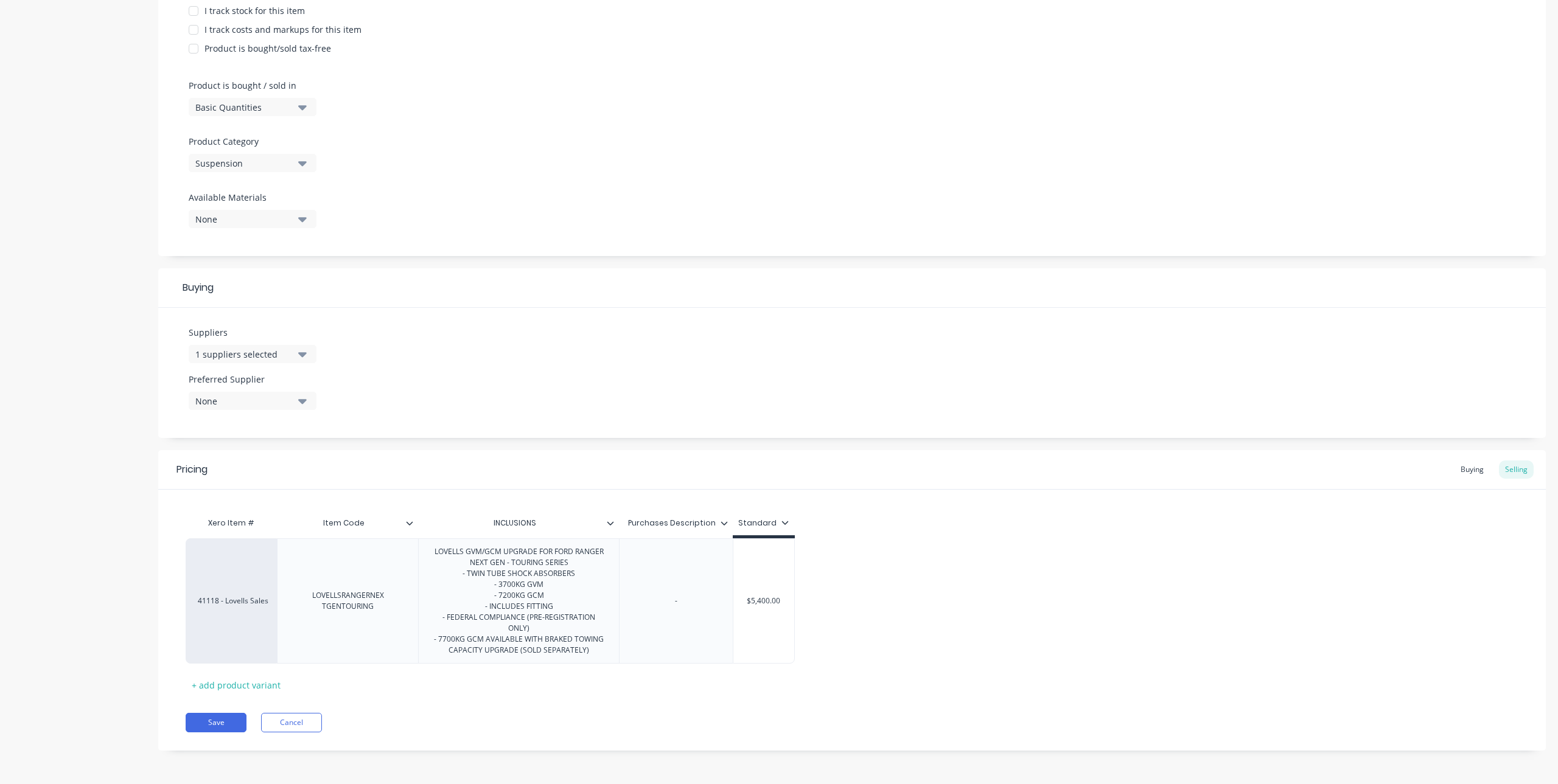
click at [725, 529] on div "Purchases Description" at bounding box center [672, 523] width 106 height 31
type input "Purchases Description"
click at [724, 527] on input "Purchases Description" at bounding box center [672, 523] width 106 height 11
click at [725, 521] on icon at bounding box center [723, 523] width 7 height 7
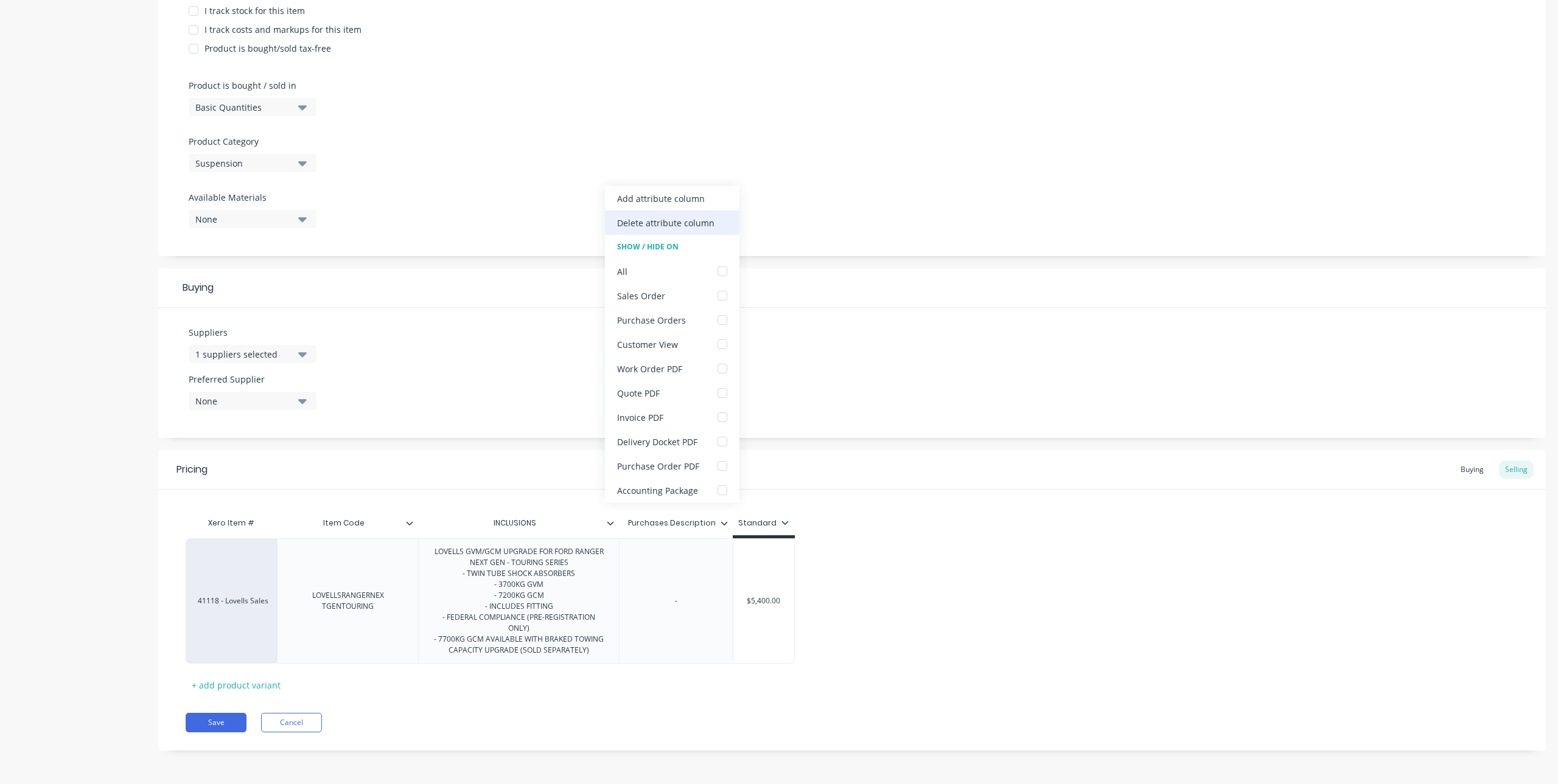
click at [668, 225] on div "Delete attribute column" at bounding box center [665, 223] width 97 height 13
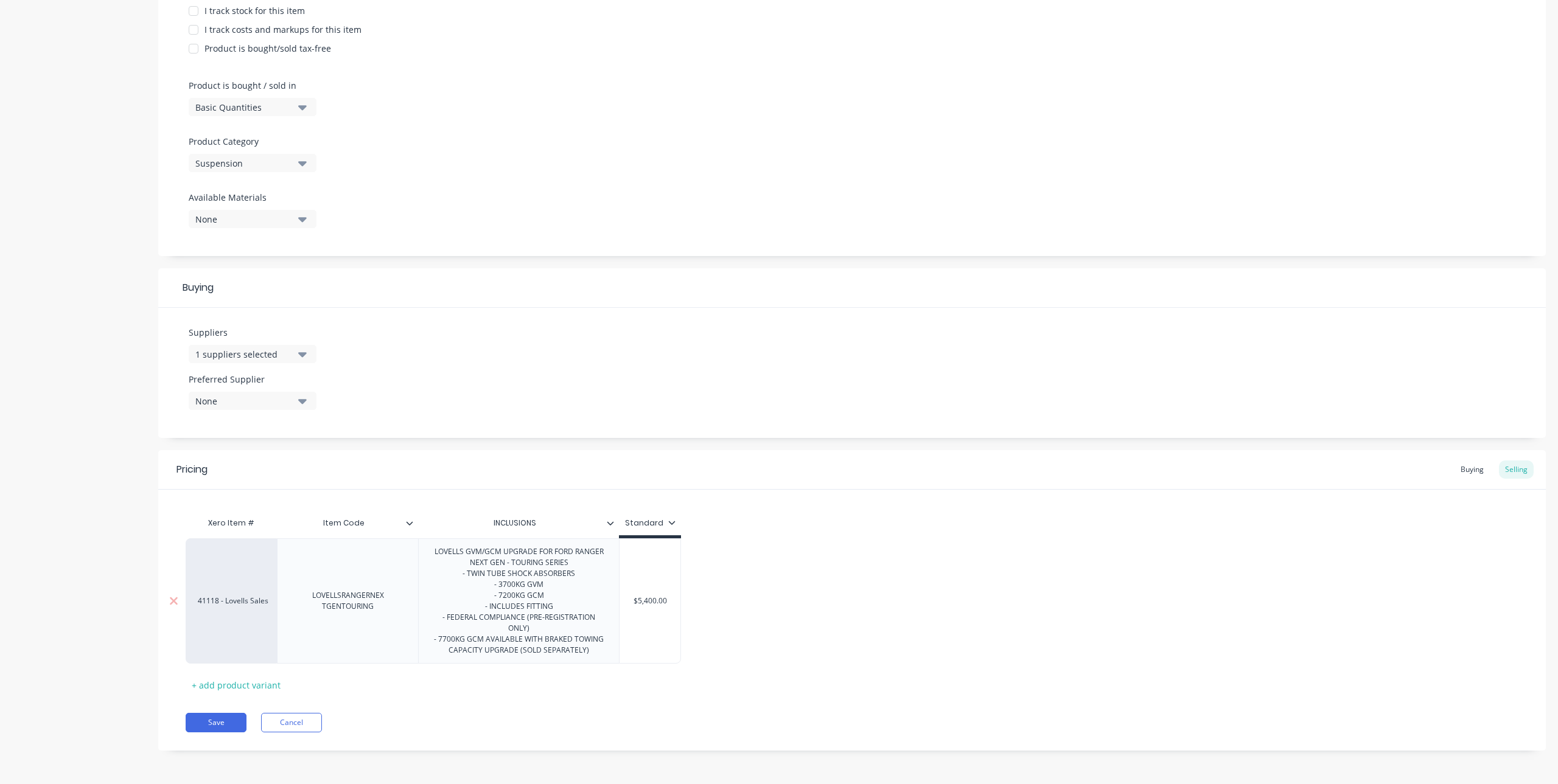
click at [233, 608] on div "41118 - Lovells Sales" at bounding box center [231, 601] width 92 height 125
click at [600, 654] on div "LOVELLS GVM/GCM UPGRADE FOR FORD RANGER NEXT GEN - TOURING SERIES - TWIN TUBE S…" at bounding box center [518, 601] width 190 height 114
click at [570, 664] on div "LOVELLS GVM/GCM UPGRADE FOR FORD RANGER NEXT GEN - TOURING SERIES - TWIN TUBE S…" at bounding box center [518, 606] width 190 height 125
click at [699, 719] on div "Pricing Buying Selling Xero Item # Item Code INCLUSIONS Standard 41118 - Lovell…" at bounding box center [852, 606] width 1387 height 311
drag, startPoint x: 596, startPoint y: 665, endPoint x: 451, endPoint y: 670, distance: 145.1
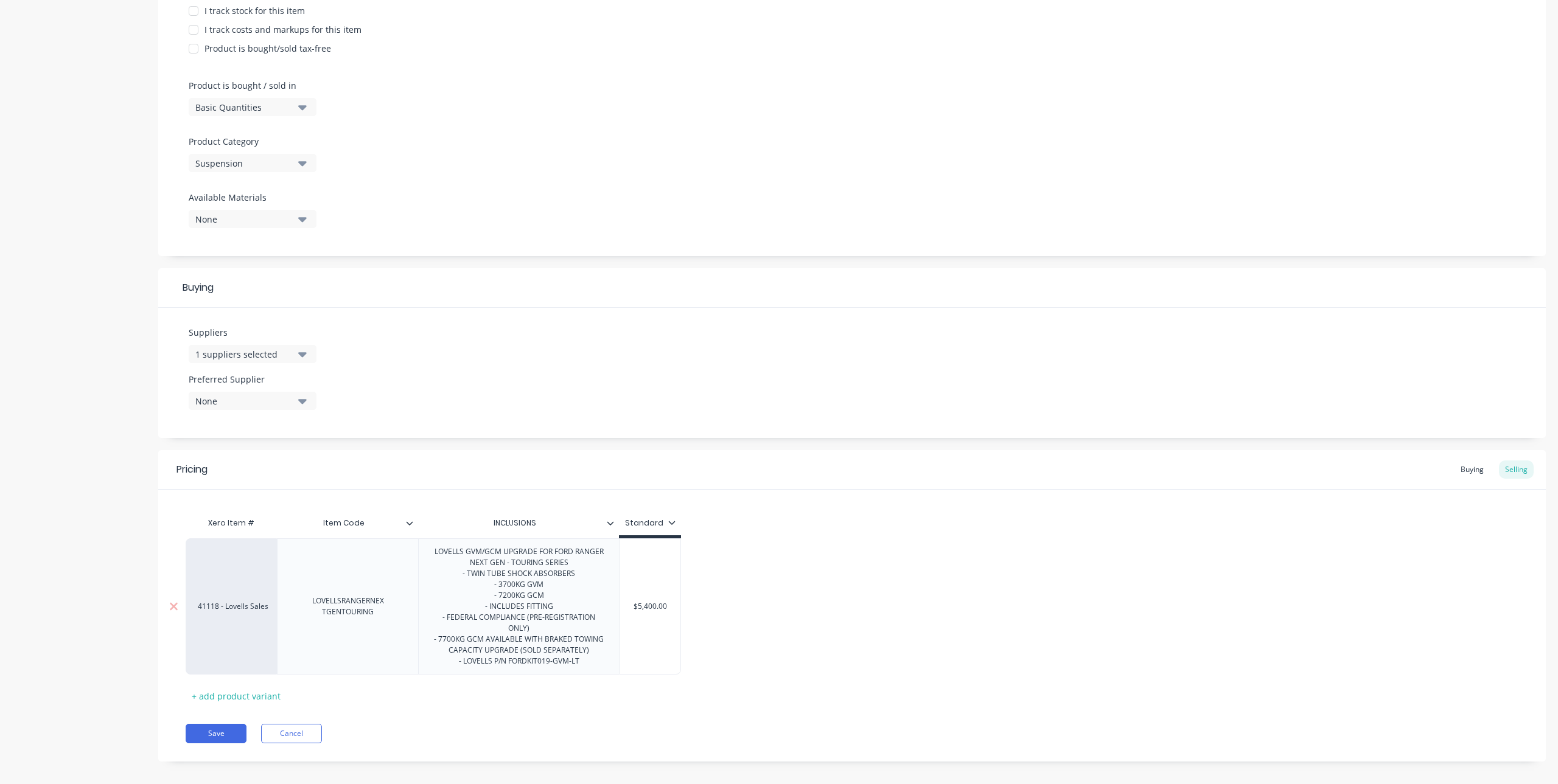
click at [451, 670] on div "LOVELLS GVM/GCM UPGRADE FOR FORD RANGER NEXT GEN - TOURING SERIES - TWIN TUBE S…" at bounding box center [518, 606] width 200 height 136
click at [553, 628] on div "LOVELLS GVM/GCM UPGRADE FOR FORD RANGER NEXT GEN - TOURING SERIES - TWIN TUBE S…" at bounding box center [518, 606] width 190 height 125
click at [456, 707] on div "Xero Item # Item Code INCLUSIONS Standard 41118 - Lovells Sales LOVELLSRANGERNE…" at bounding box center [852, 613] width 1333 height 206
click at [1462, 470] on div "Buying" at bounding box center [1472, 469] width 35 height 18
click at [278, 351] on div "1 suppliers selected" at bounding box center [243, 354] width 97 height 13
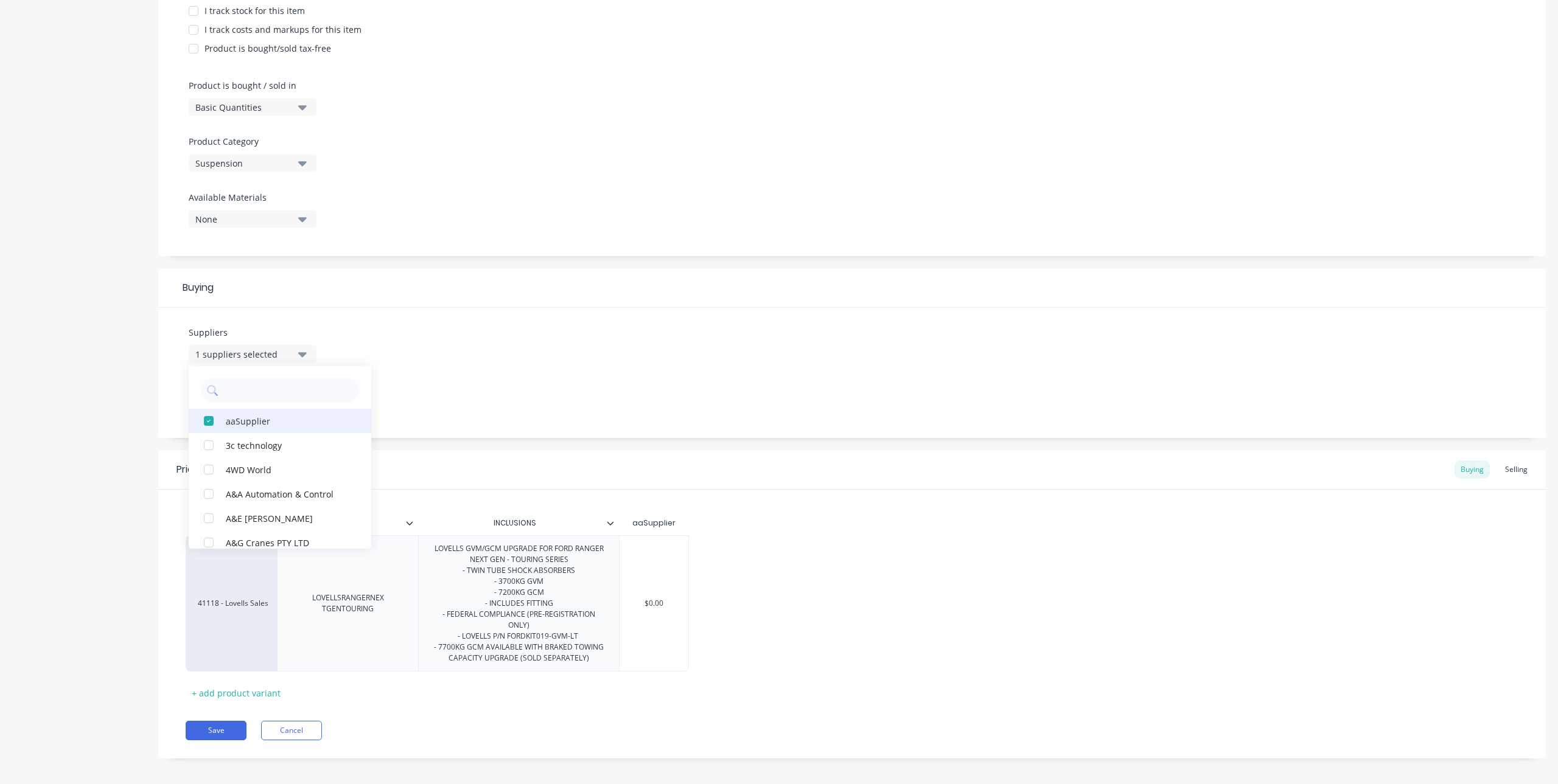
click at [211, 417] on div "button" at bounding box center [208, 420] width 24 height 24
type textarea "x"
click at [257, 389] on input "text" at bounding box center [288, 390] width 129 height 24
type input "LOV"
click at [215, 423] on div "button" at bounding box center [208, 420] width 24 height 24
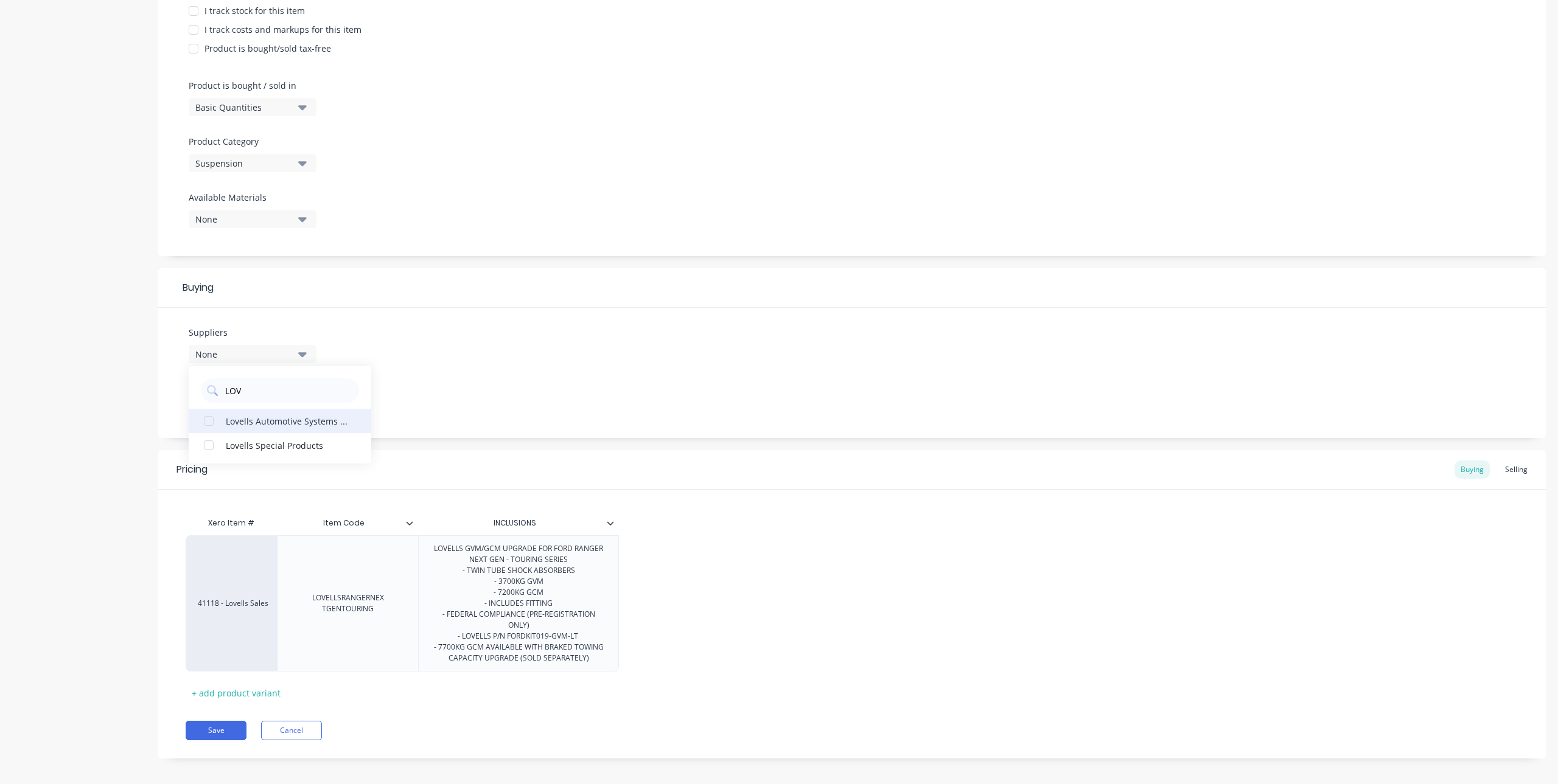
type textarea "x"
type input "LOV"
click at [580, 352] on div "Suppliers 1 suppliers selected LOV Lovells Automotive Systems Pty Ltd Lovells S…" at bounding box center [852, 372] width 1387 height 130
click at [299, 394] on icon "button" at bounding box center [302, 401] width 9 height 13
click at [266, 467] on div "Lovells Automotive Systems Pty Ltd" at bounding box center [286, 467] width 121 height 13
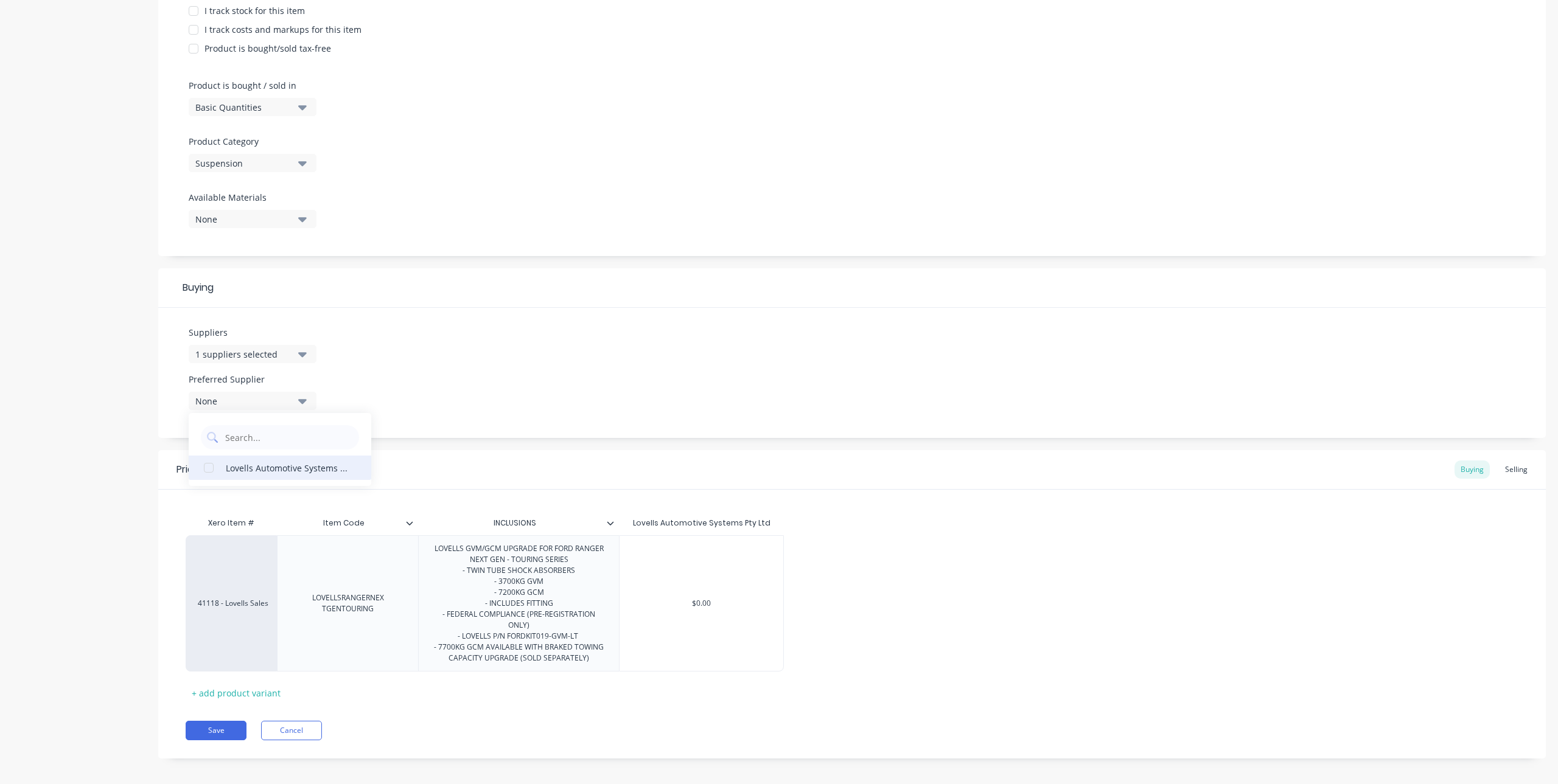
type textarea "x"
type input "$0.00"
click at [726, 603] on input "$0.00" at bounding box center [701, 603] width 164 height 11
drag, startPoint x: 726, startPoint y: 603, endPoint x: 672, endPoint y: 611, distance: 54.6
click at [672, 609] on input "$0.00" at bounding box center [701, 603] width 164 height 11
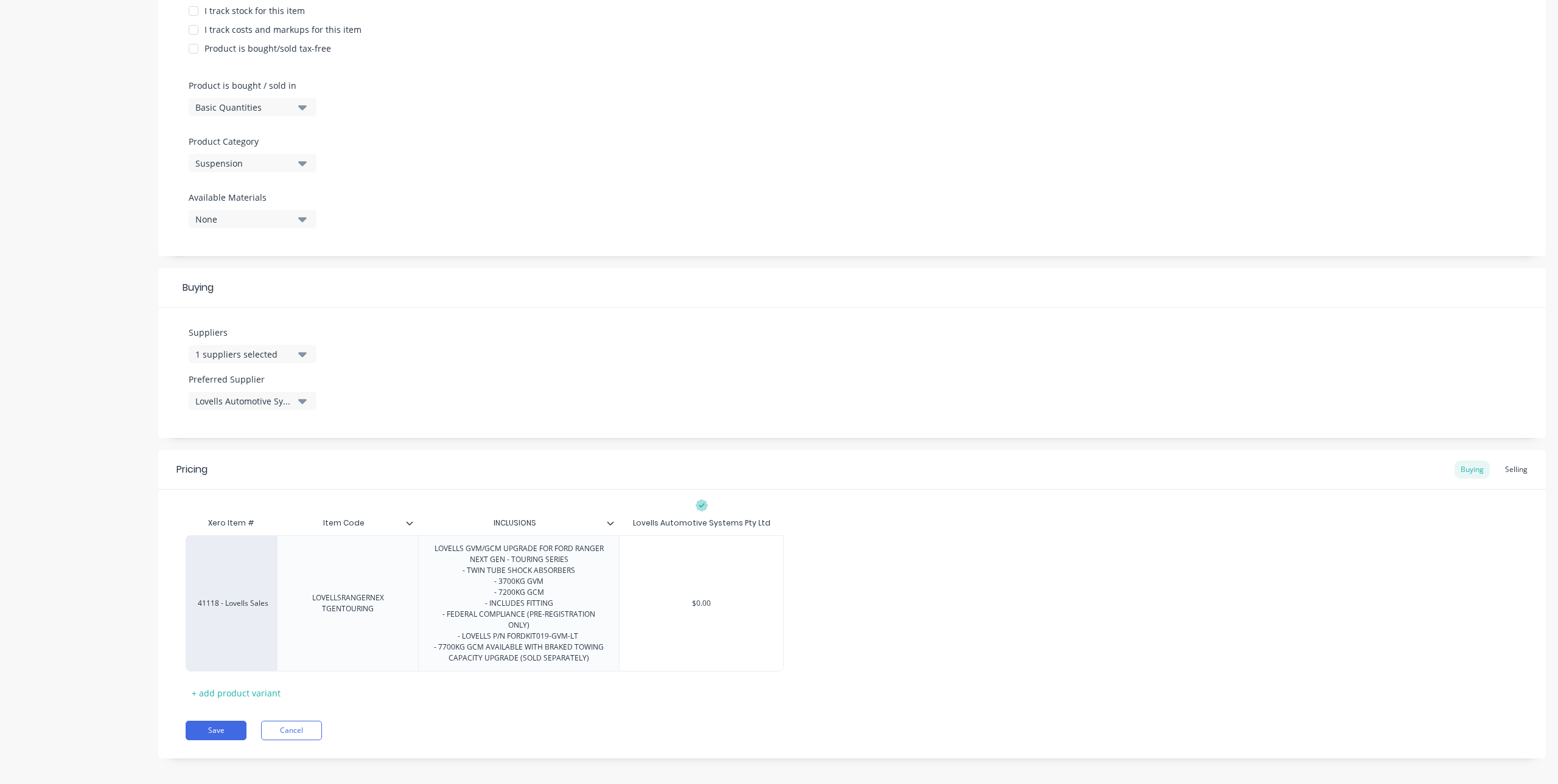
type textarea "x"
type input "2"
type textarea "x"
type input "27"
type textarea "x"
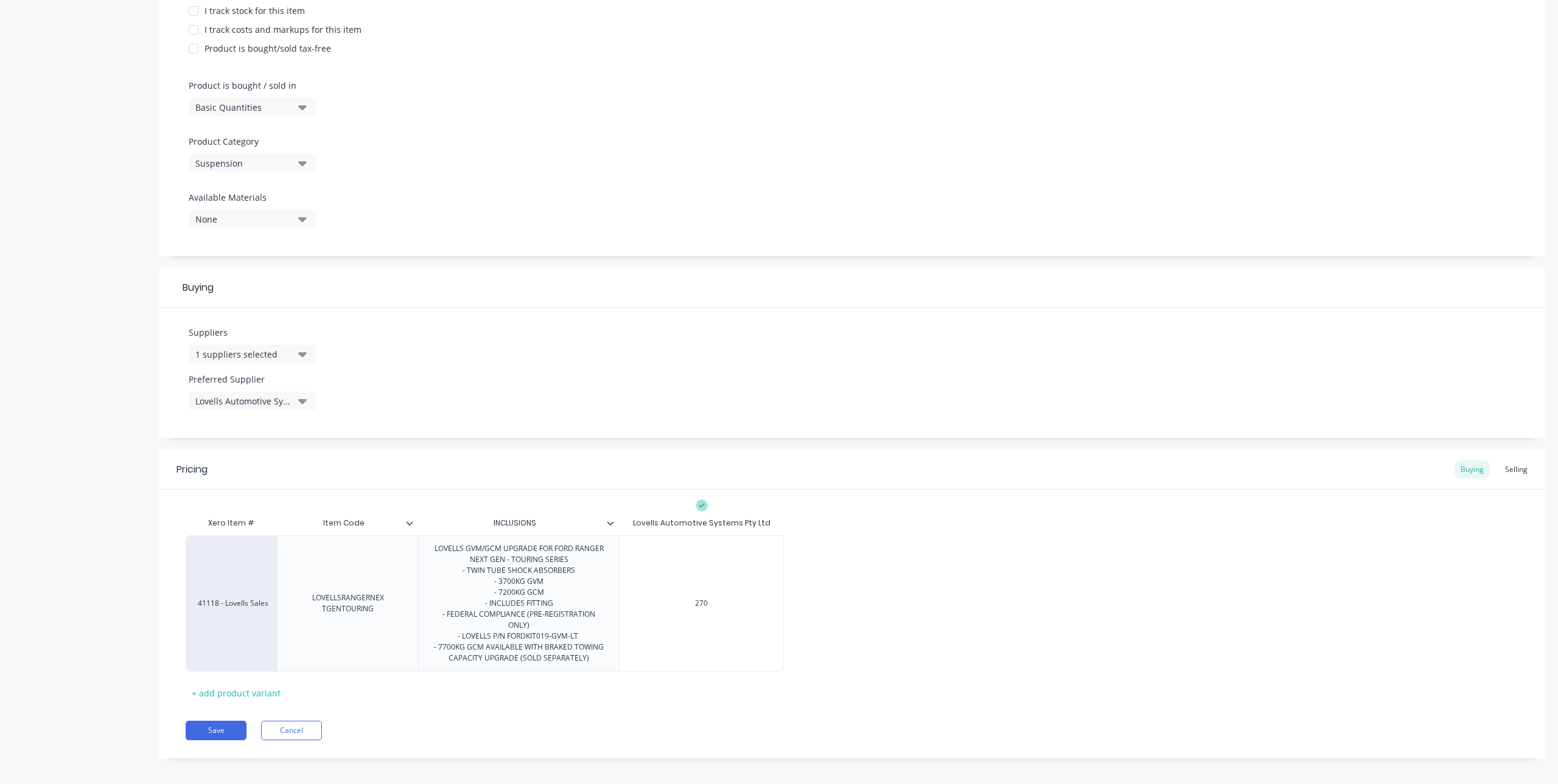
type input "2700"
type textarea "x"
type input "2700"
click at [853, 671] on div "41118 - Lovells Sales LOVELLSRANGERNEX TGENTOURING LOVELLS GVM/GCM UPGRADE FOR …" at bounding box center [852, 603] width 1333 height 136
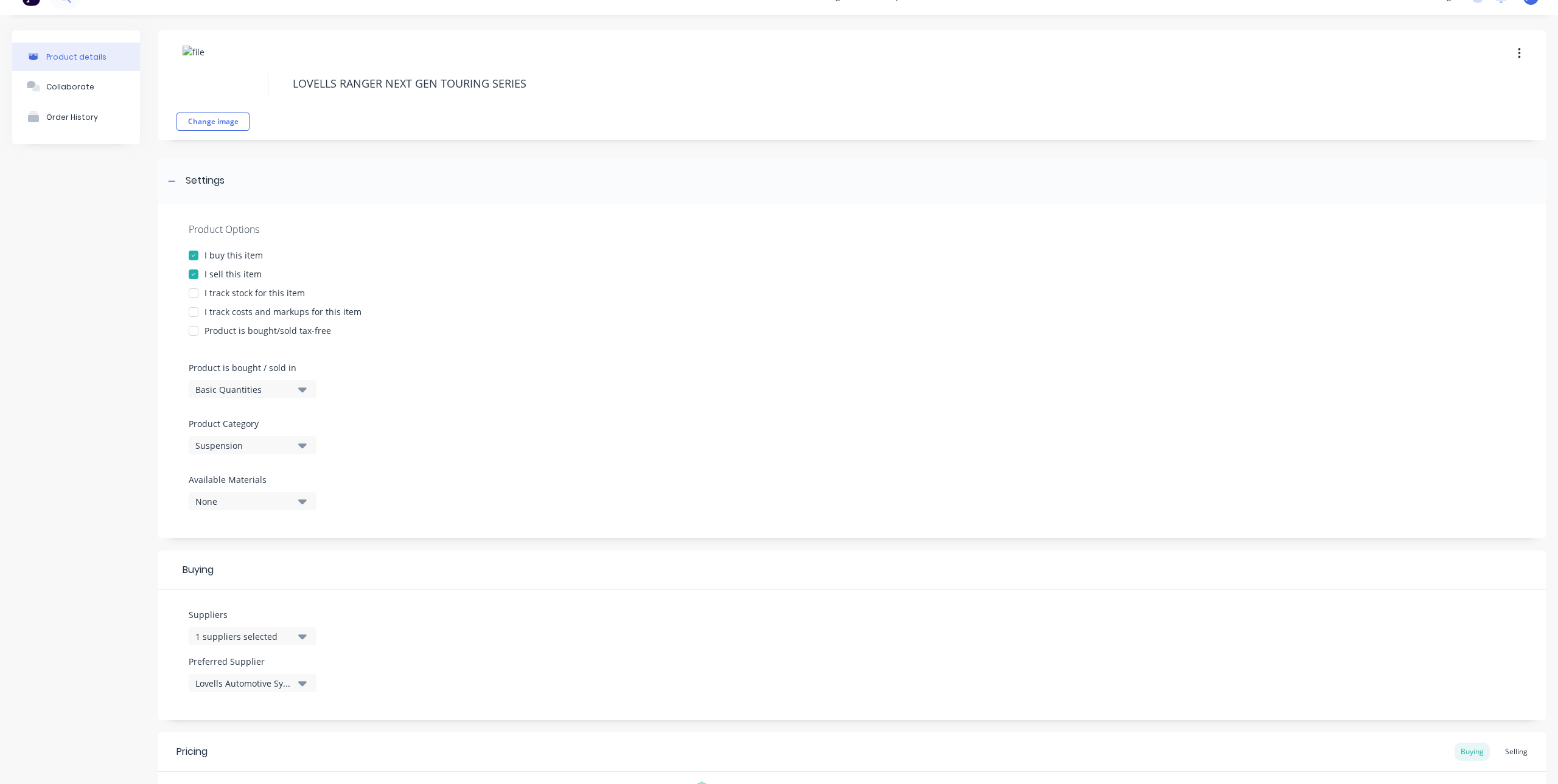
scroll to position [0, 0]
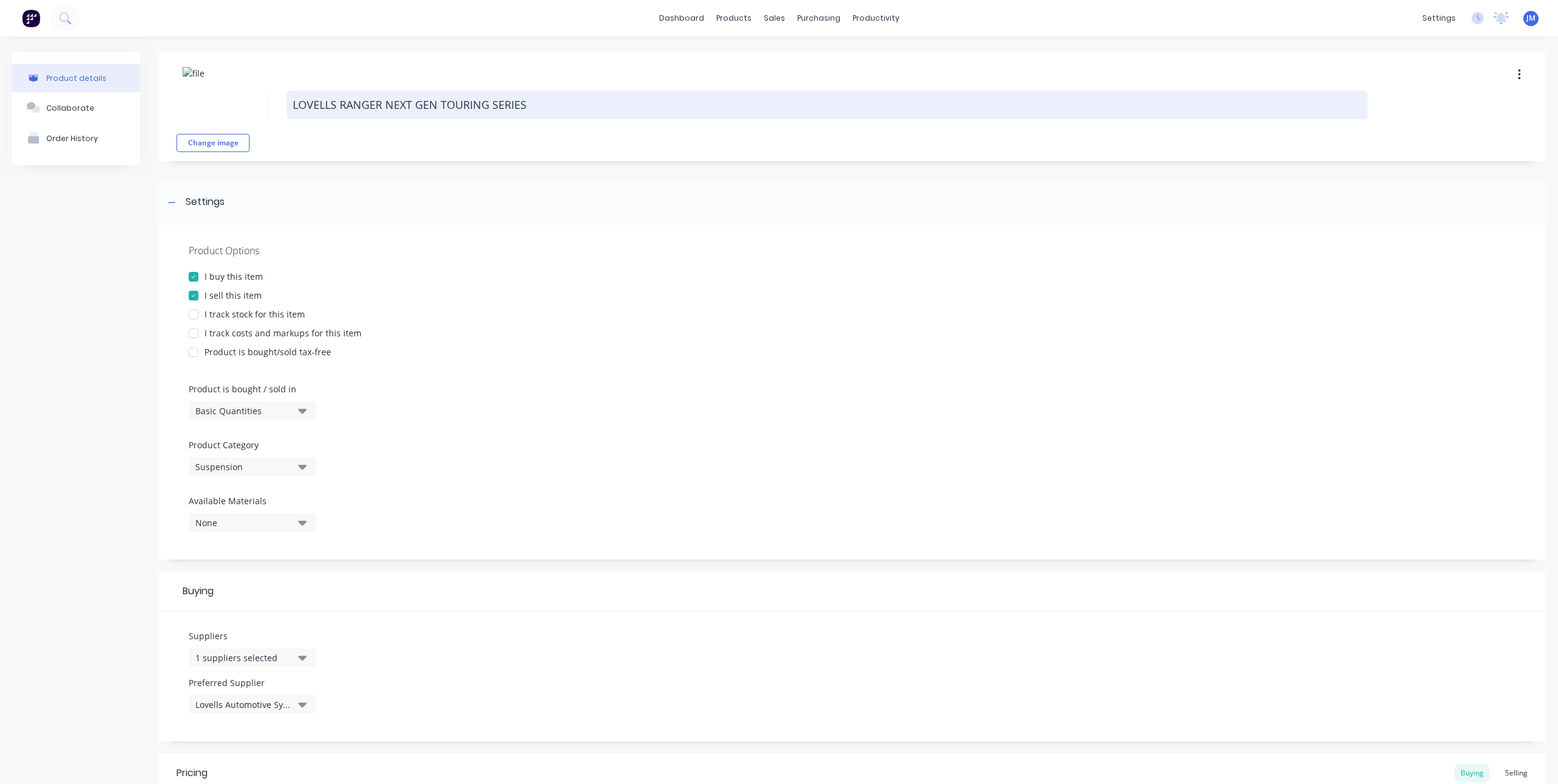
click at [543, 105] on textarea "LOVELLS RANGER NEXT GEN TOURING SERIES" at bounding box center [827, 105] width 1080 height 29
type textarea "x"
type textarea "LOVELLS RANGER NEXT GEN TOURING SERIES"
type textarea "x"
type textarea "LOVELLS RANGER NEXT GEN TOURING SERIES 3"
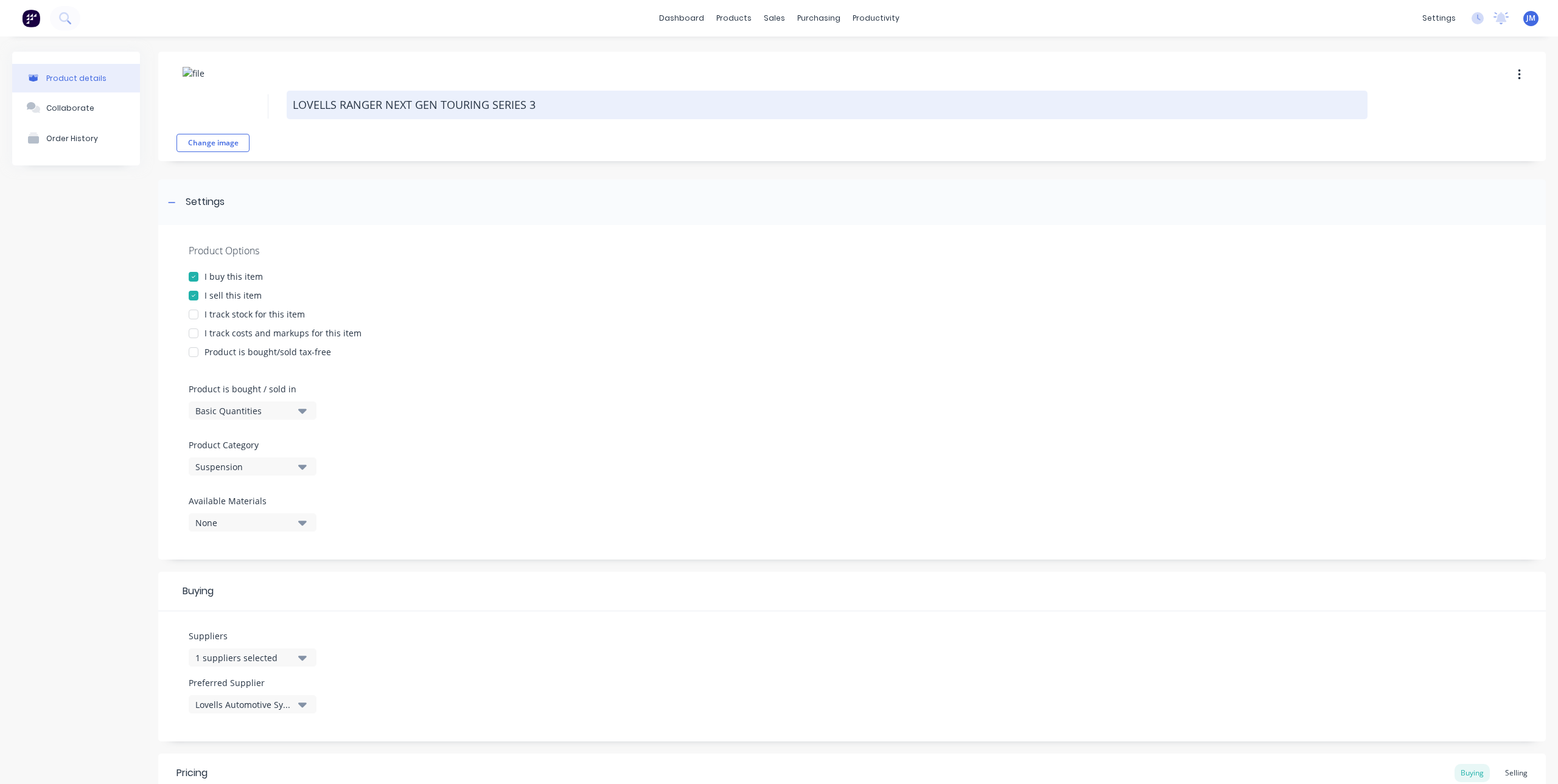
type textarea "x"
type textarea "LOVELLS RANGER NEXT GEN TOURING SERIES 37"
type textarea "x"
type textarea "LOVELLS RANGER NEXT GEN TOURING SERIES 370"
type textarea "x"
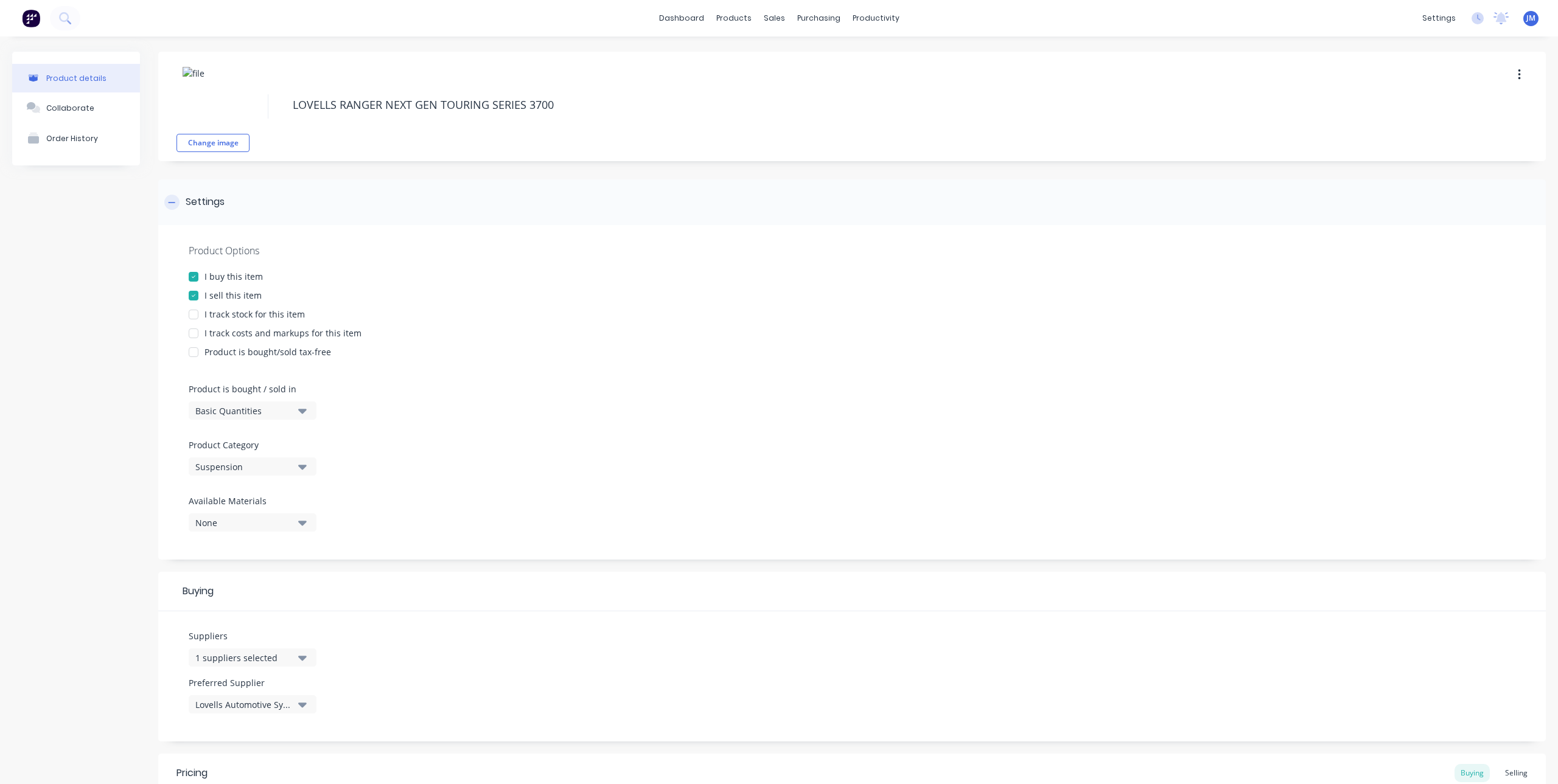
type textarea "LOVELLS RANGER NEXT GEN TOURING SERIES 3700"
type textarea "x"
type textarea "LOVELLS RANGER NEXT GEN TOURING SERIES 3700"
click at [634, 190] on div "Settings" at bounding box center [852, 202] width 1387 height 45
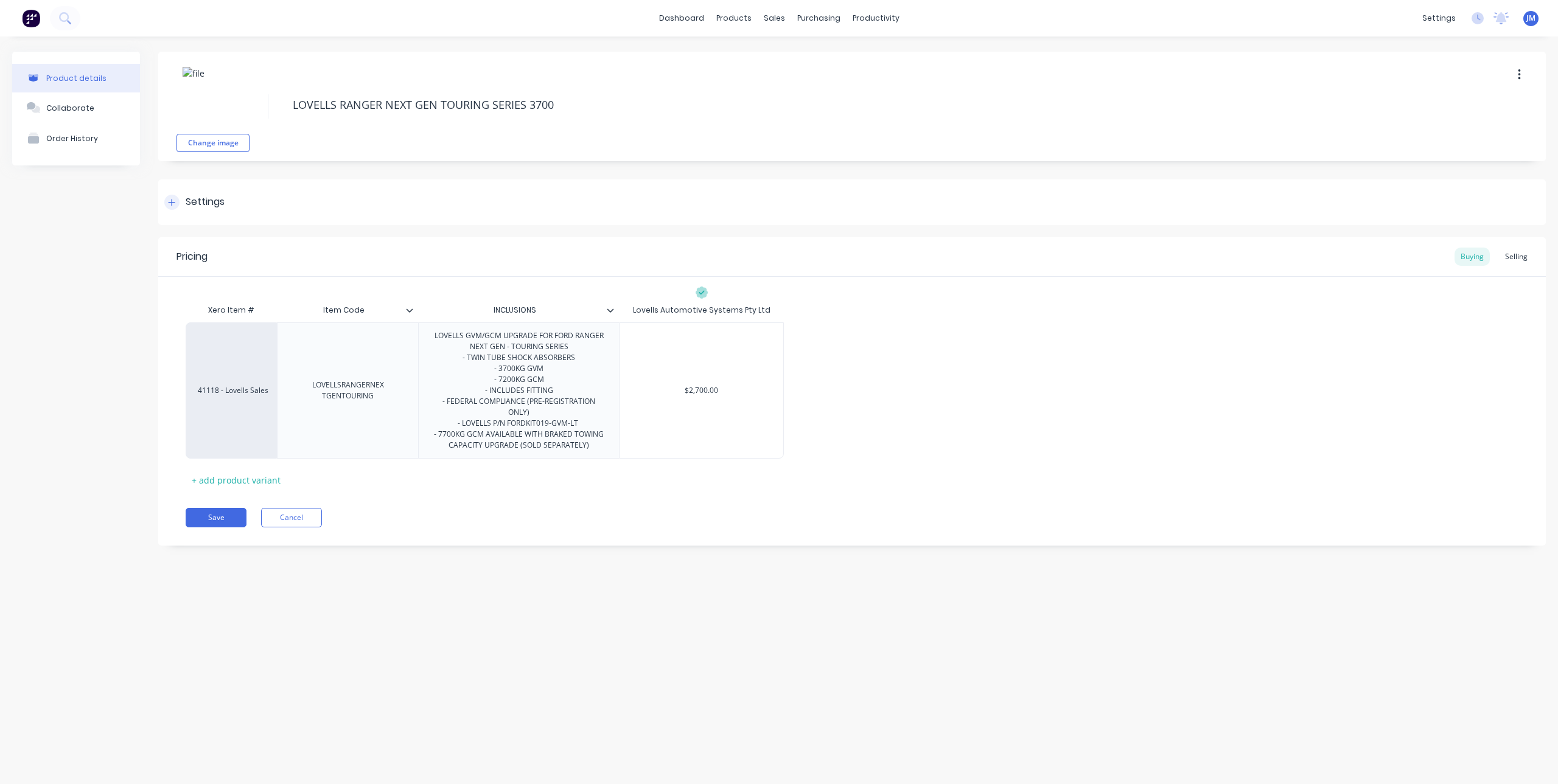
click at [171, 197] on div at bounding box center [171, 202] width 15 height 15
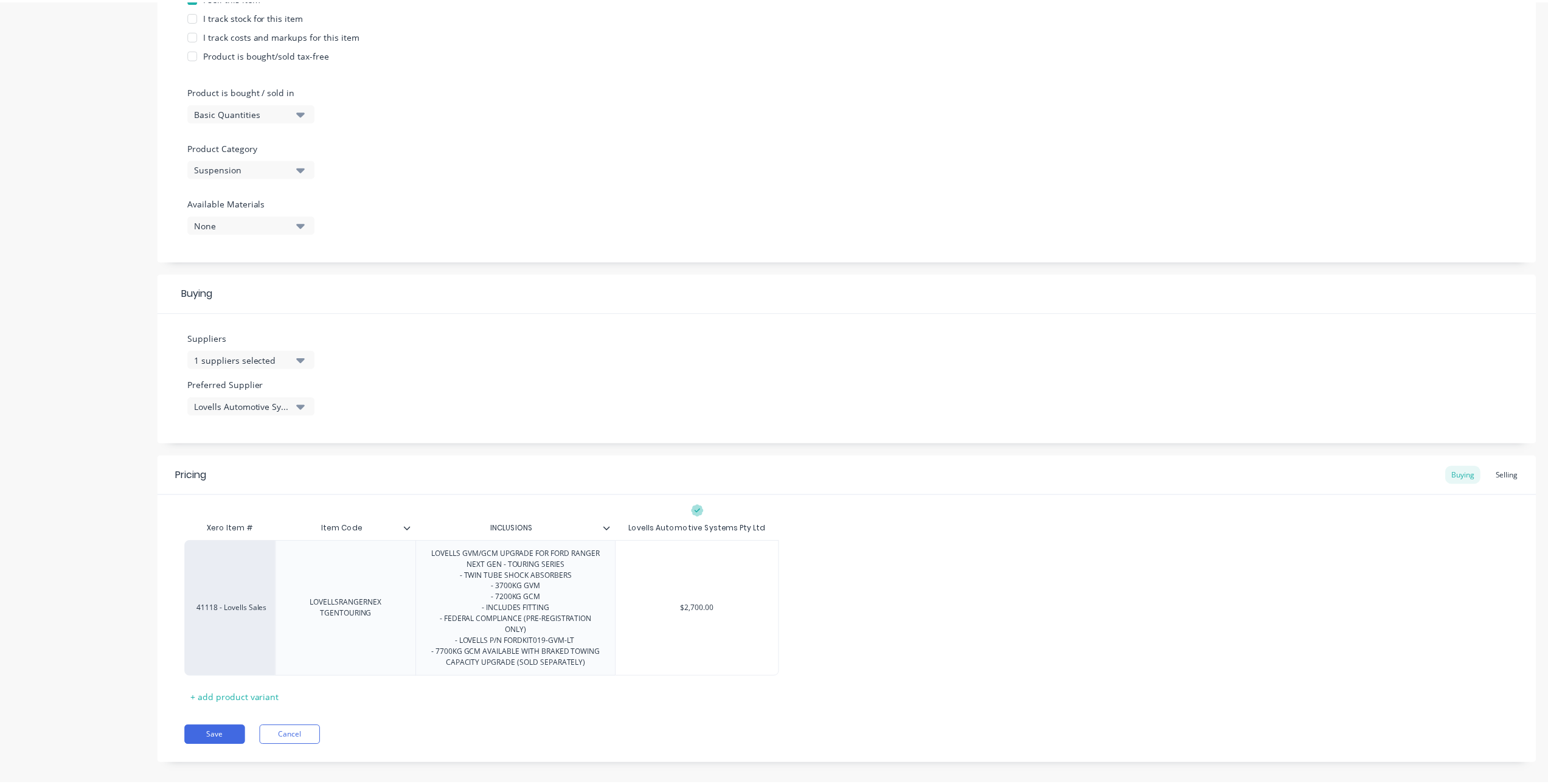
scroll to position [322, 0]
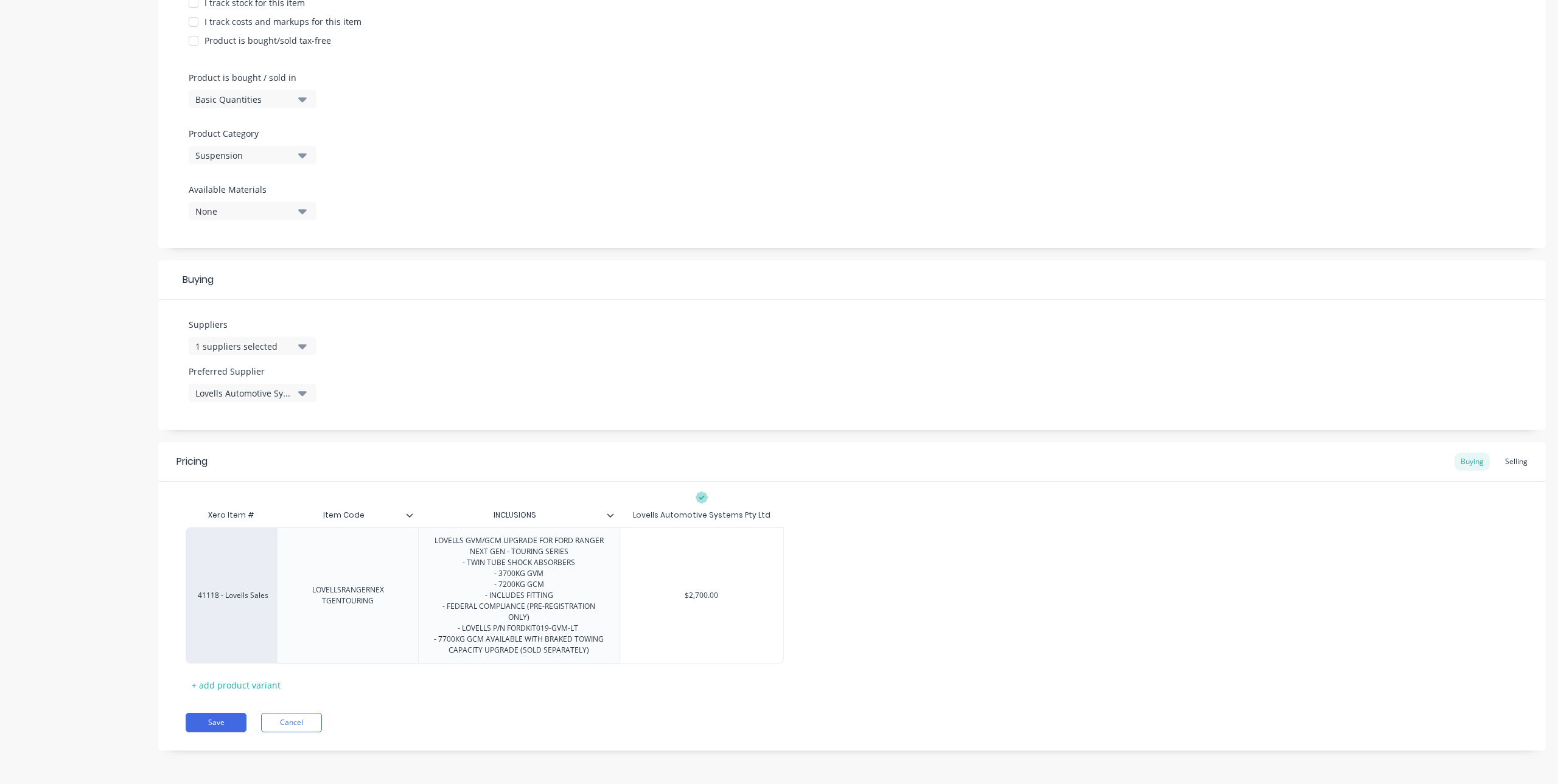
drag, startPoint x: 236, startPoint y: 722, endPoint x: 236, endPoint y: 703, distance: 19.0
click at [236, 722] on button "Save" at bounding box center [216, 722] width 61 height 20
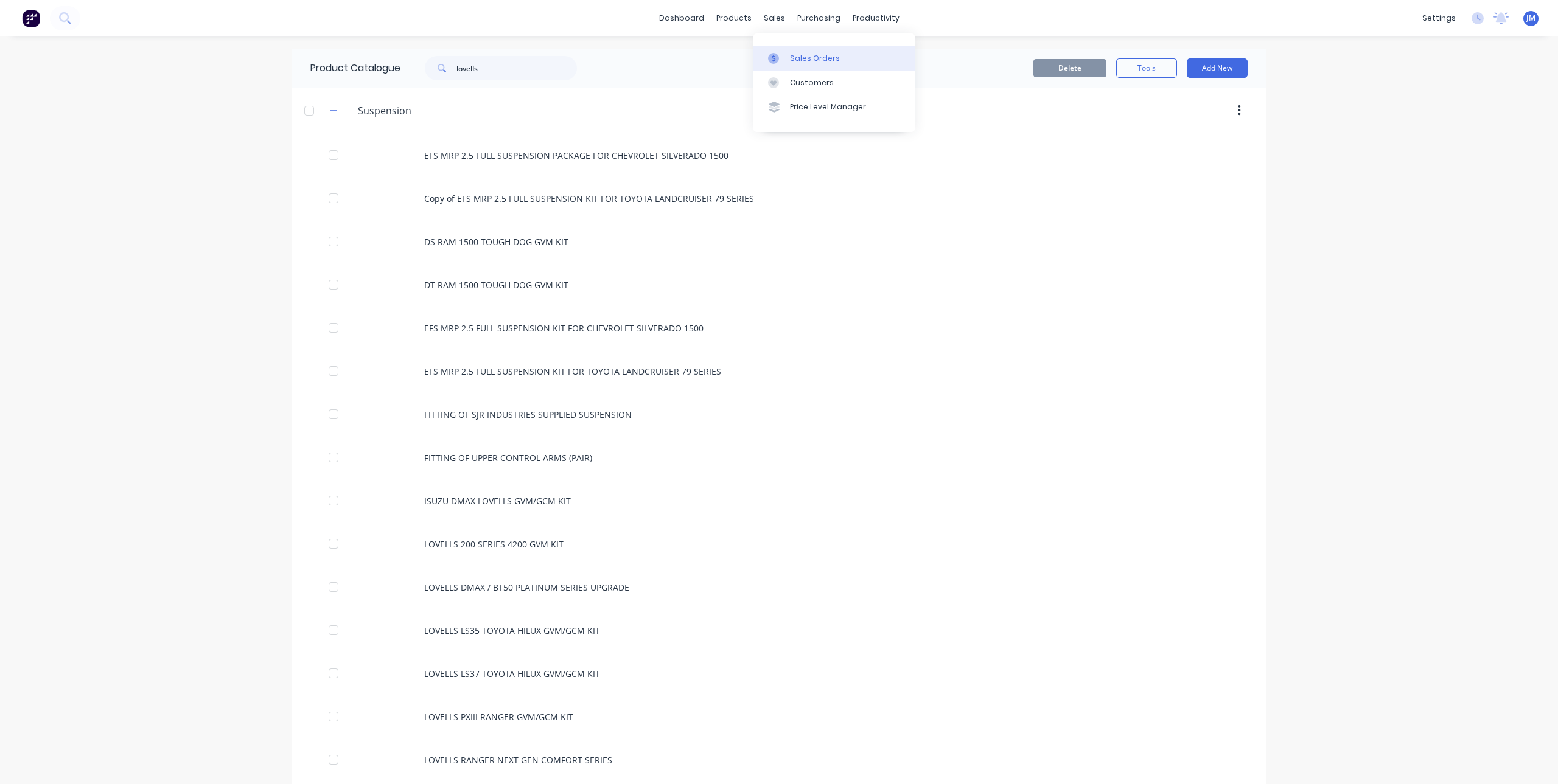
click at [786, 52] on link "Sales Orders" at bounding box center [834, 57] width 161 height 24
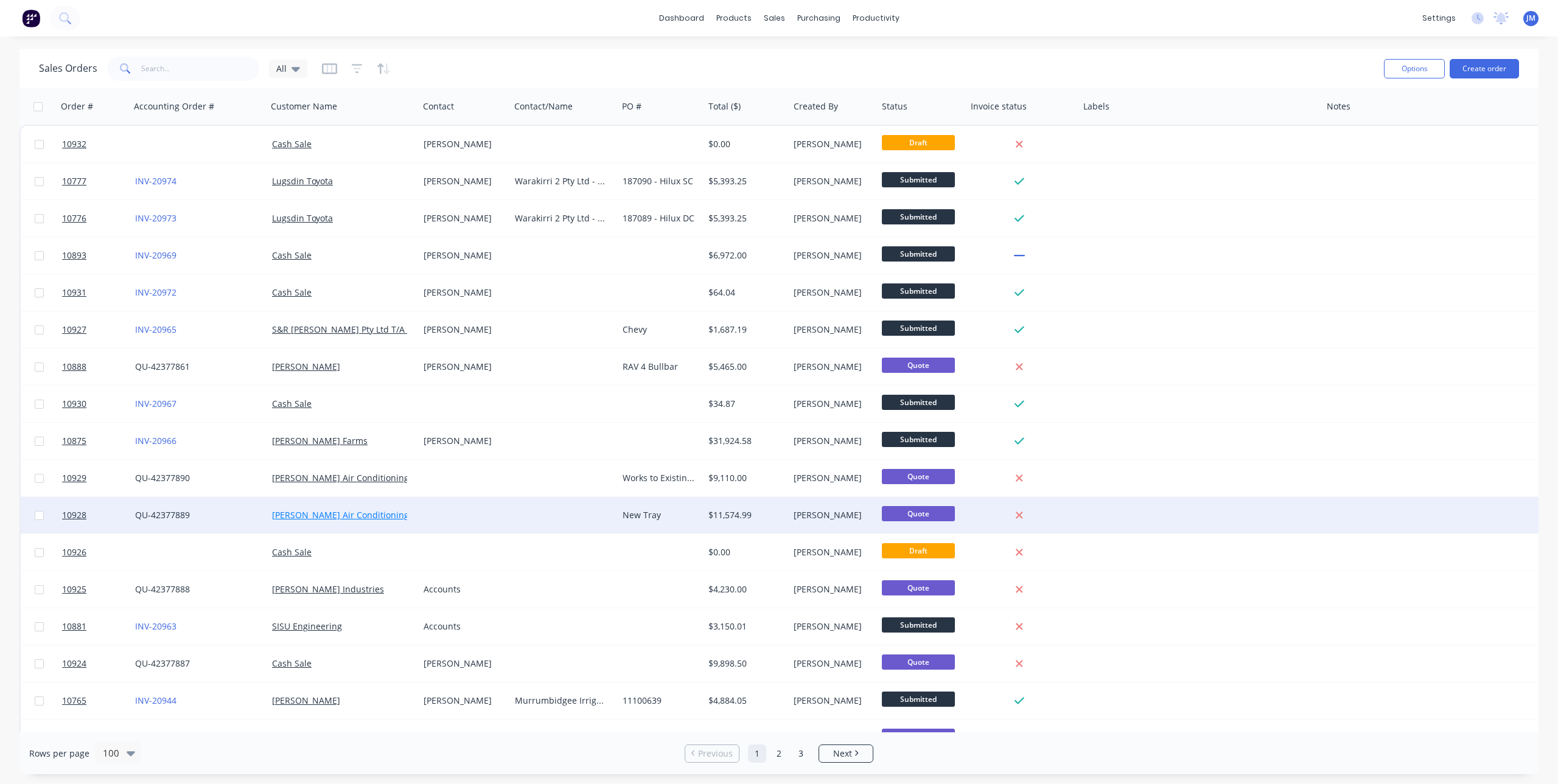
click at [341, 512] on link "[PERSON_NAME] Air Conditioning" at bounding box center [340, 515] width 137 height 12
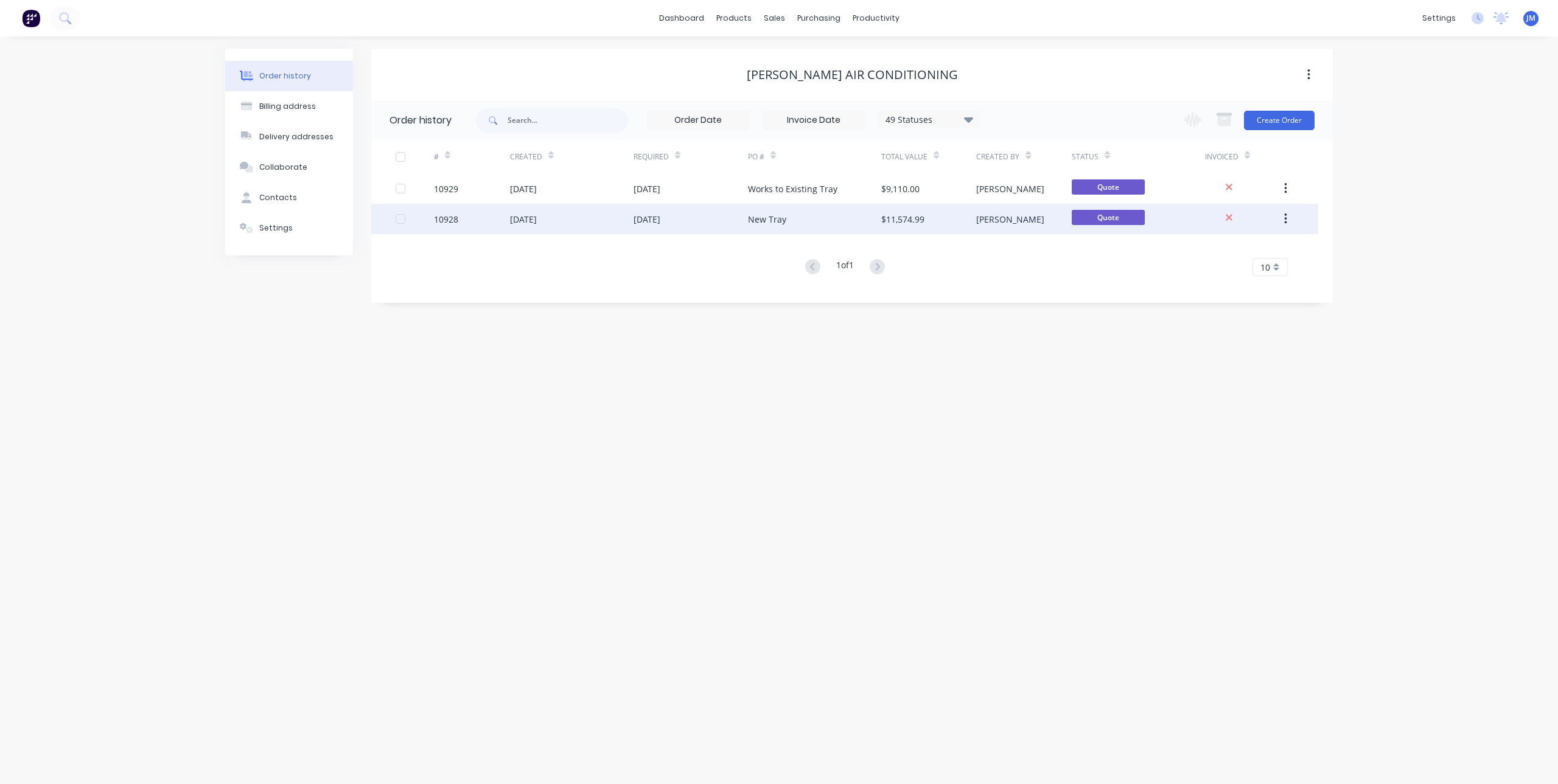
click at [769, 222] on div "New Tray" at bounding box center [766, 219] width 38 height 13
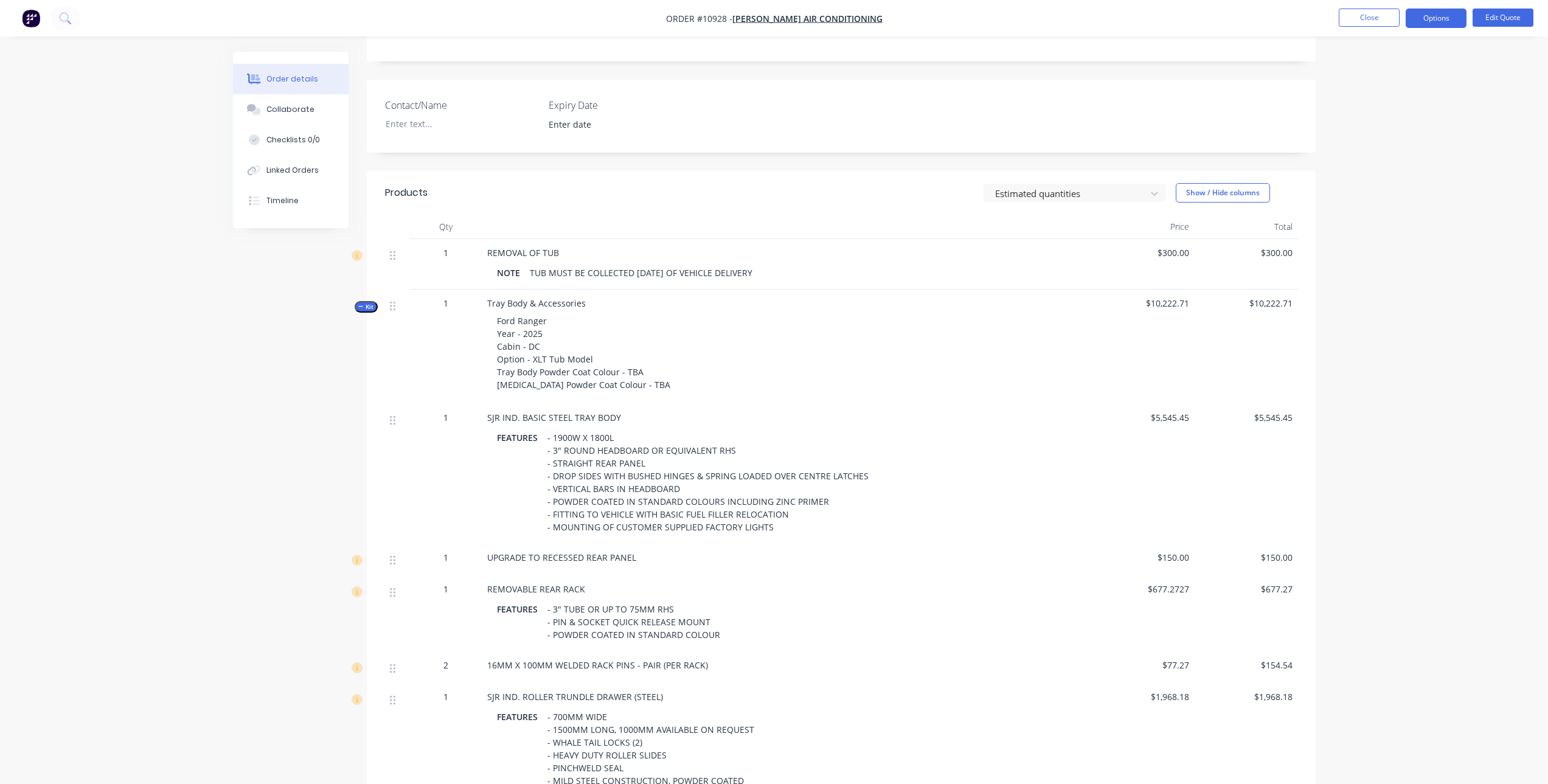
scroll to position [92, 0]
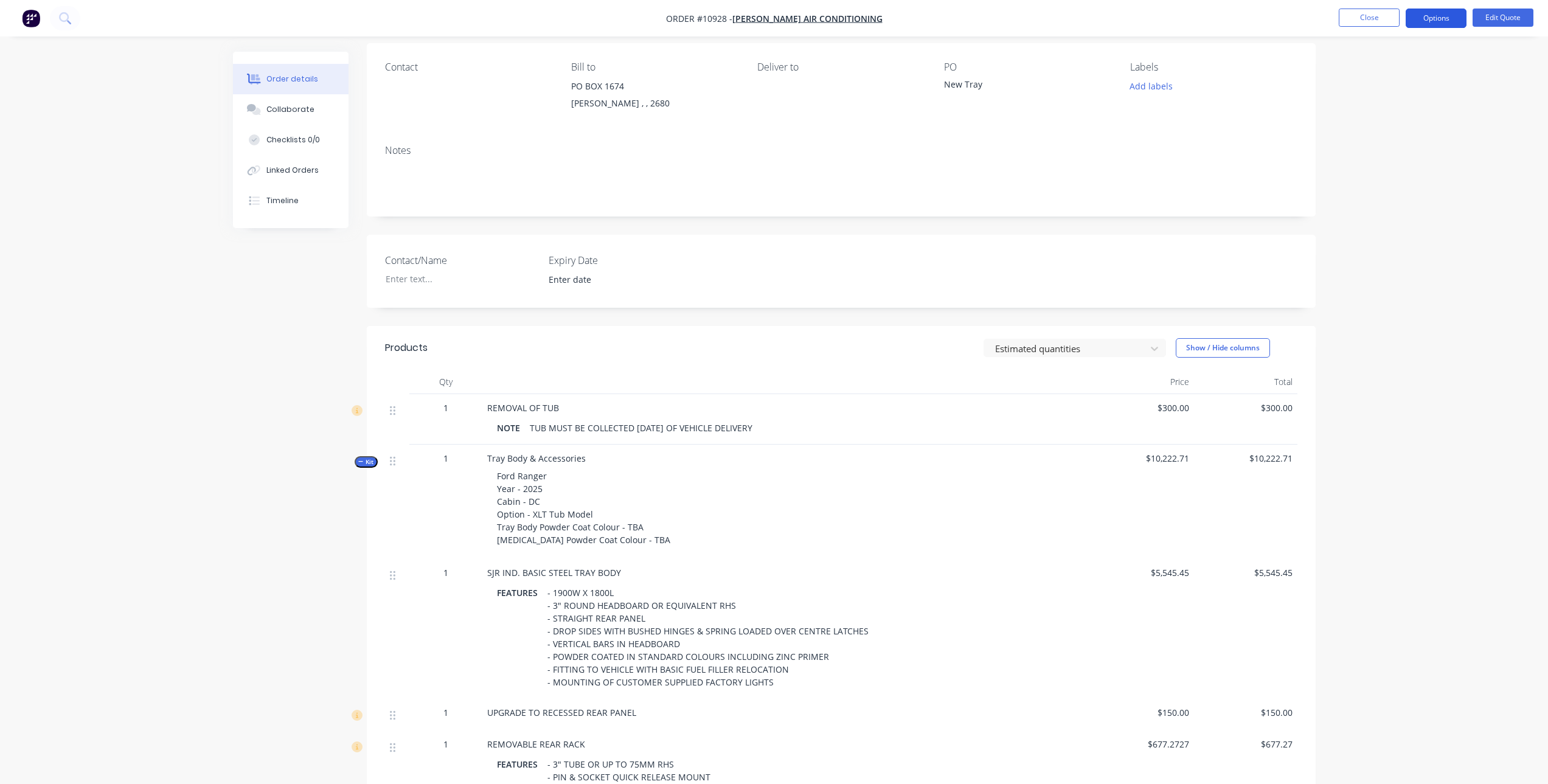
click at [1435, 17] on button "Options" at bounding box center [1436, 18] width 61 height 20
click at [1366, 77] on div "Quote" at bounding box center [1399, 74] width 112 height 18
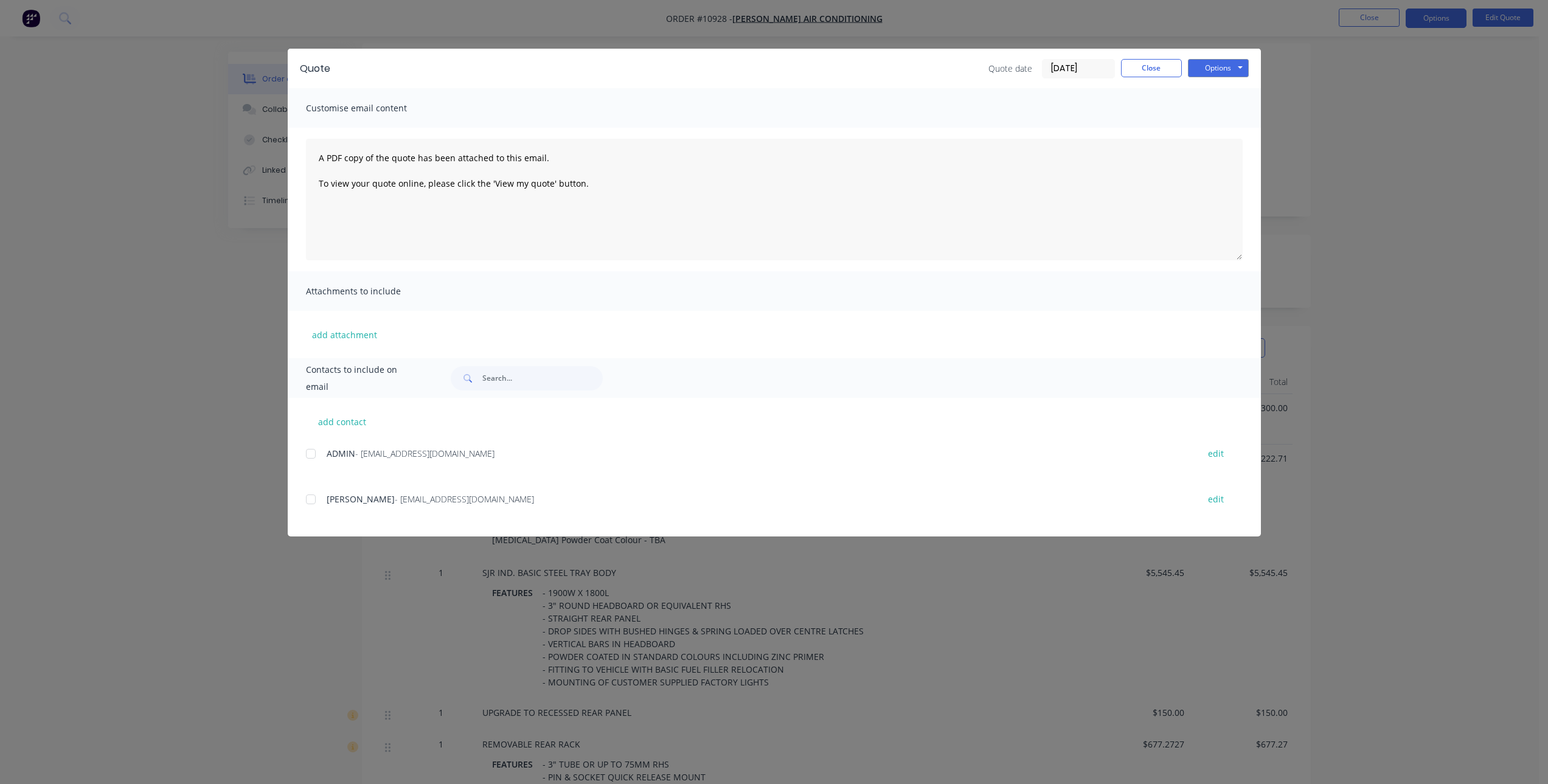
click at [311, 504] on div at bounding box center [311, 499] width 24 height 24
click at [1202, 72] on button "Options" at bounding box center [1219, 67] width 61 height 18
click at [1216, 131] on button "Email" at bounding box center [1226, 130] width 77 height 20
click at [1146, 72] on button "Close" at bounding box center [1151, 67] width 61 height 18
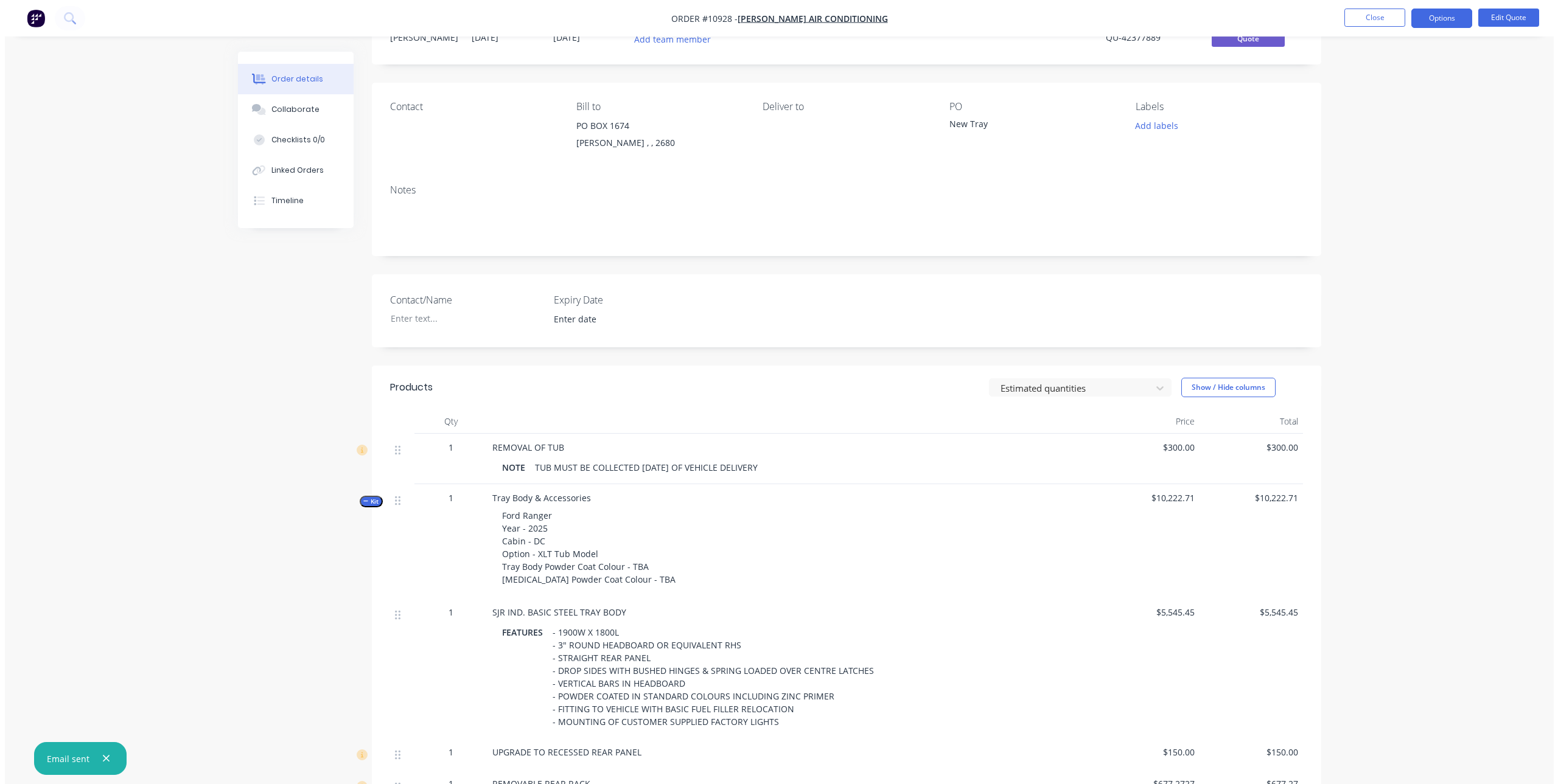
scroll to position [0, 0]
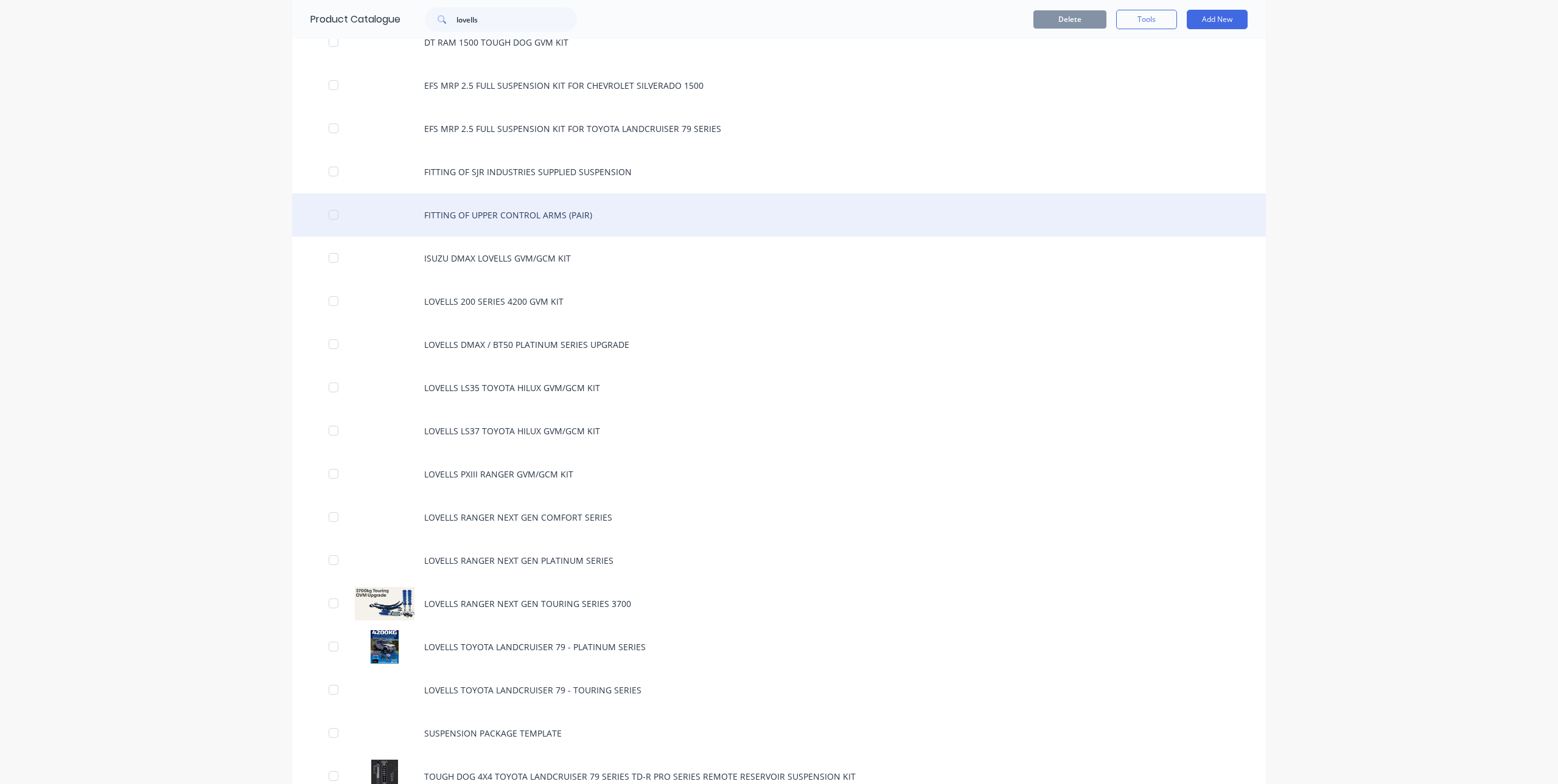
scroll to position [243, 0]
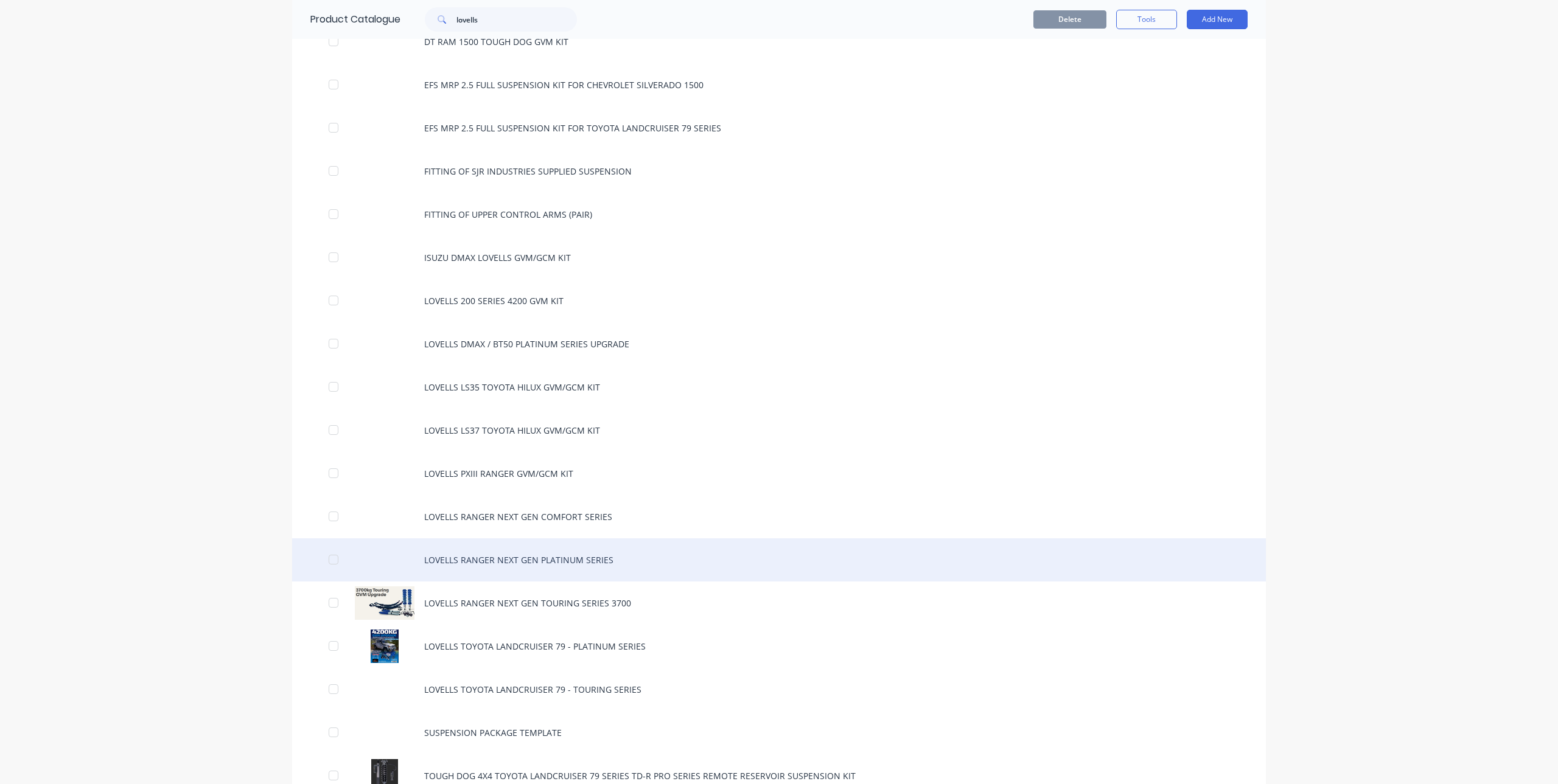
click at [525, 565] on div "LOVELLS RANGER NEXT GEN PLATINUM SERIES" at bounding box center [779, 559] width 974 height 43
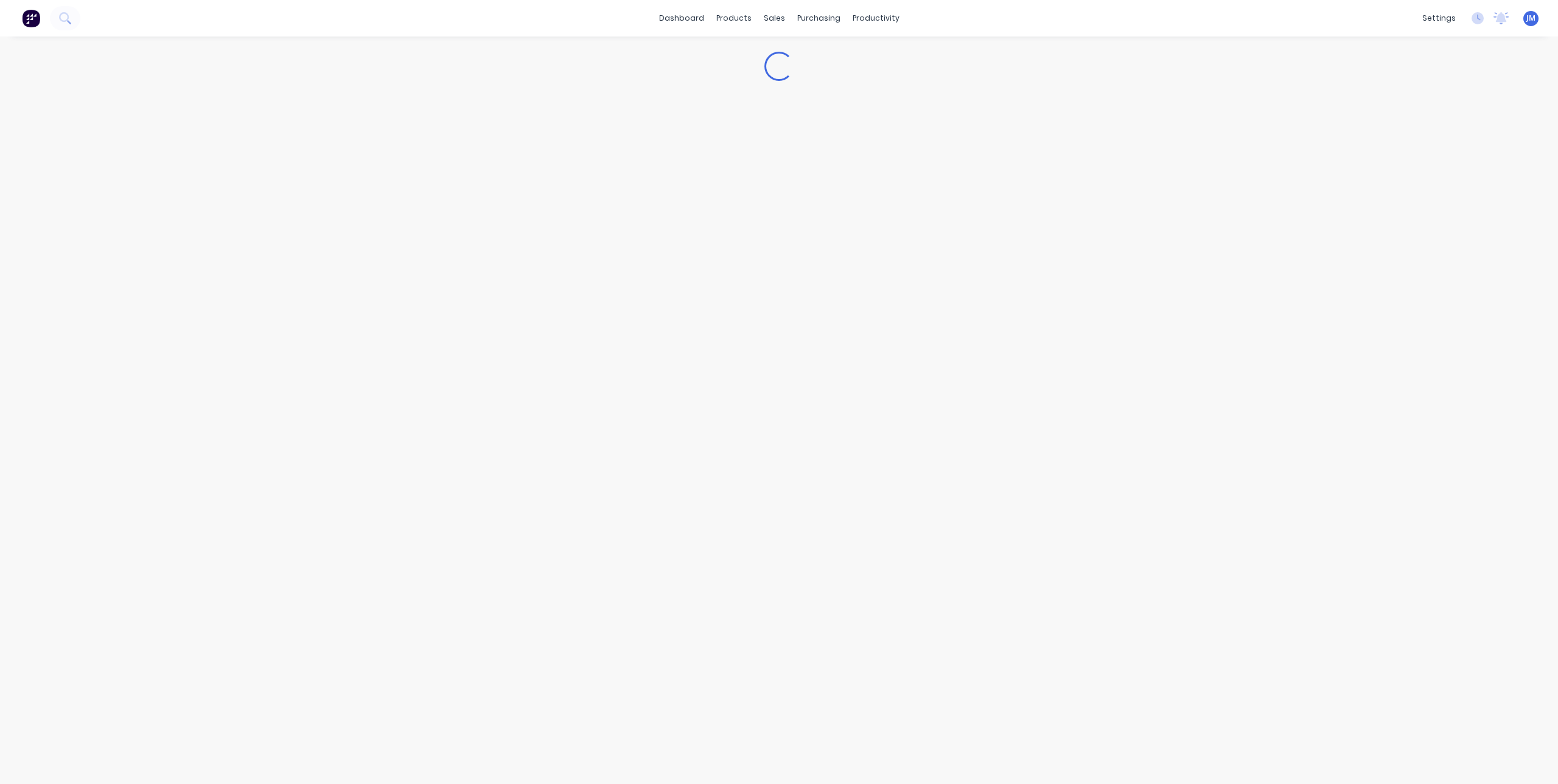
type textarea "x"
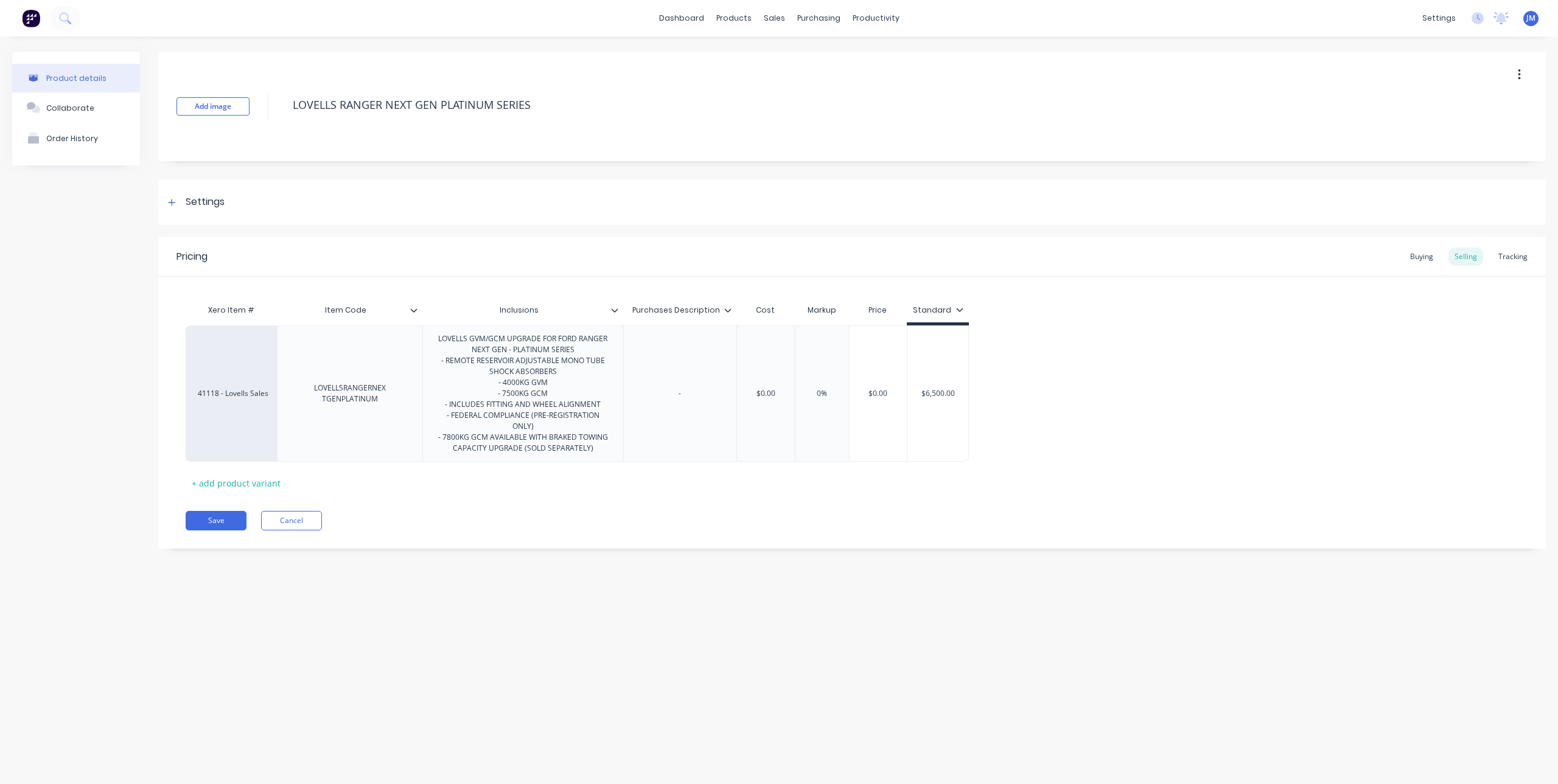
type input "Inclusions"
click at [566, 313] on input "Inclusions" at bounding box center [518, 310] width 193 height 11
click at [411, 309] on icon at bounding box center [413, 310] width 7 height 4
click at [617, 313] on icon at bounding box center [614, 310] width 7 height 7
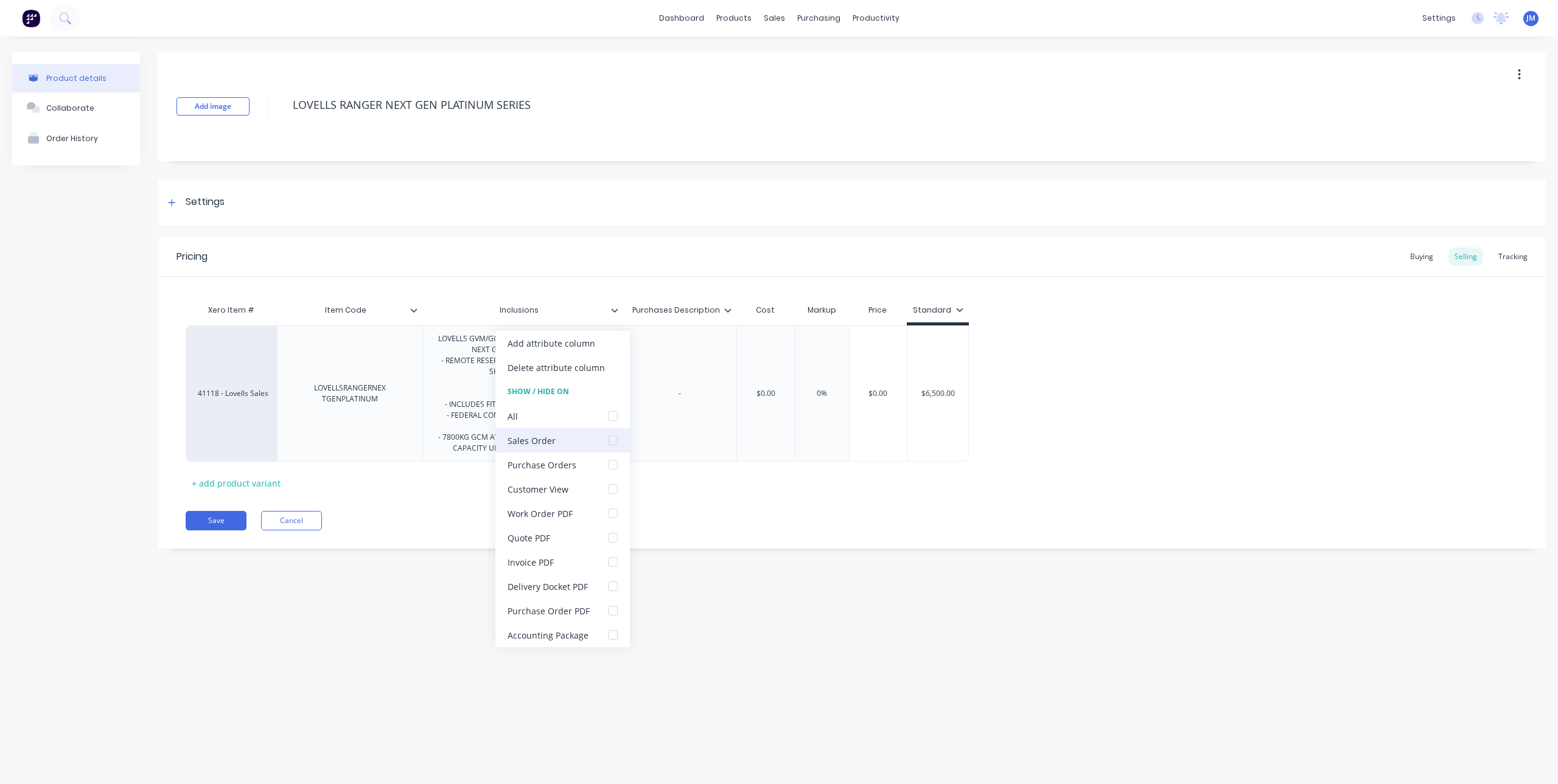
click at [613, 437] on div at bounding box center [612, 440] width 24 height 24
click at [612, 492] on div at bounding box center [612, 488] width 24 height 24
click at [611, 514] on div at bounding box center [612, 512] width 24 height 24
click at [611, 538] on div at bounding box center [612, 538] width 24 height 24
click at [611, 562] on div at bounding box center [612, 562] width 24 height 24
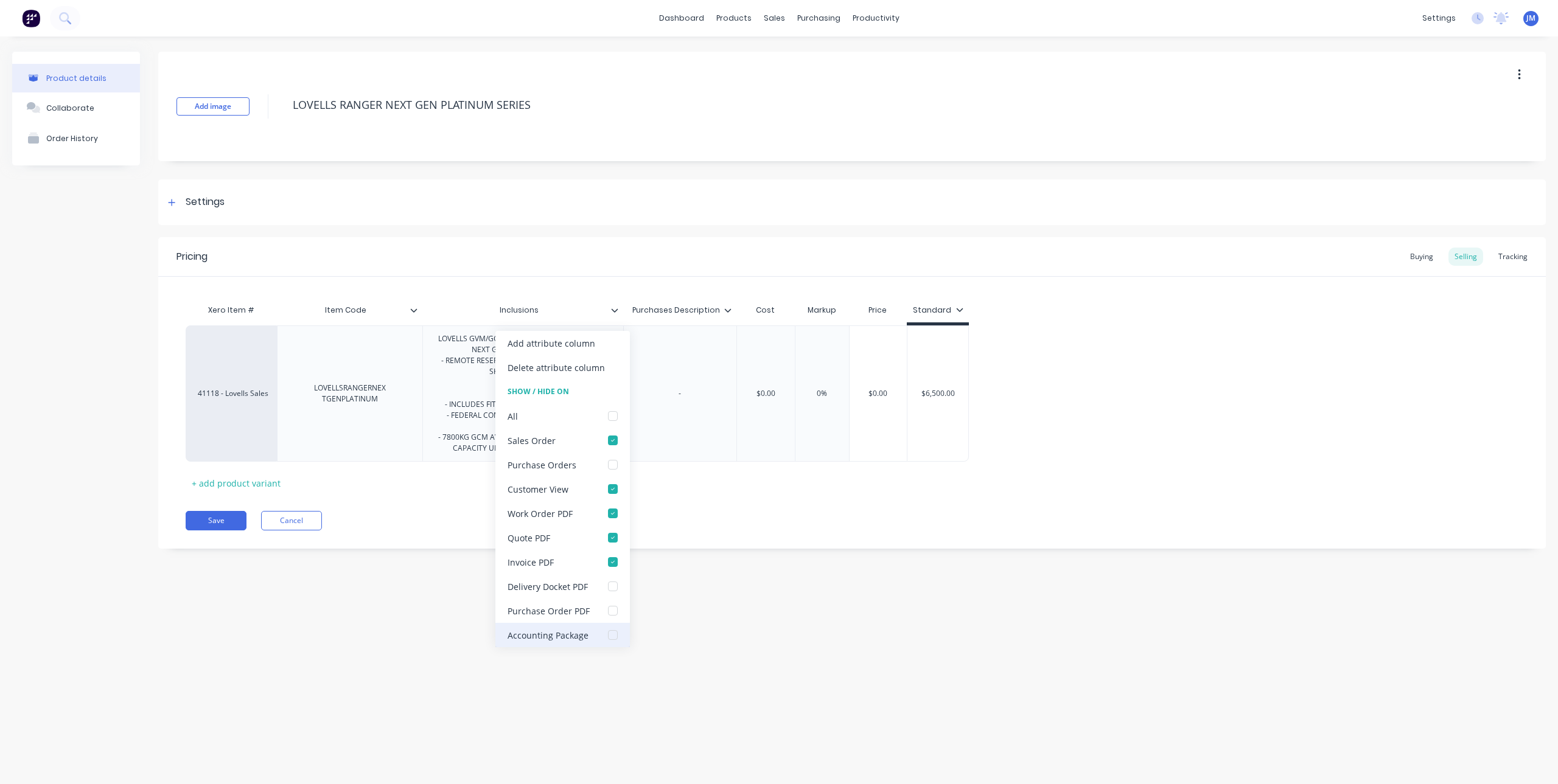
click at [607, 638] on div at bounding box center [612, 635] width 24 height 24
type textarea "x"
click at [531, 656] on div "Product details Collaborate Order History Add image LOVELLS RANGER NEXT GEN PLA…" at bounding box center [779, 398] width 1558 height 723
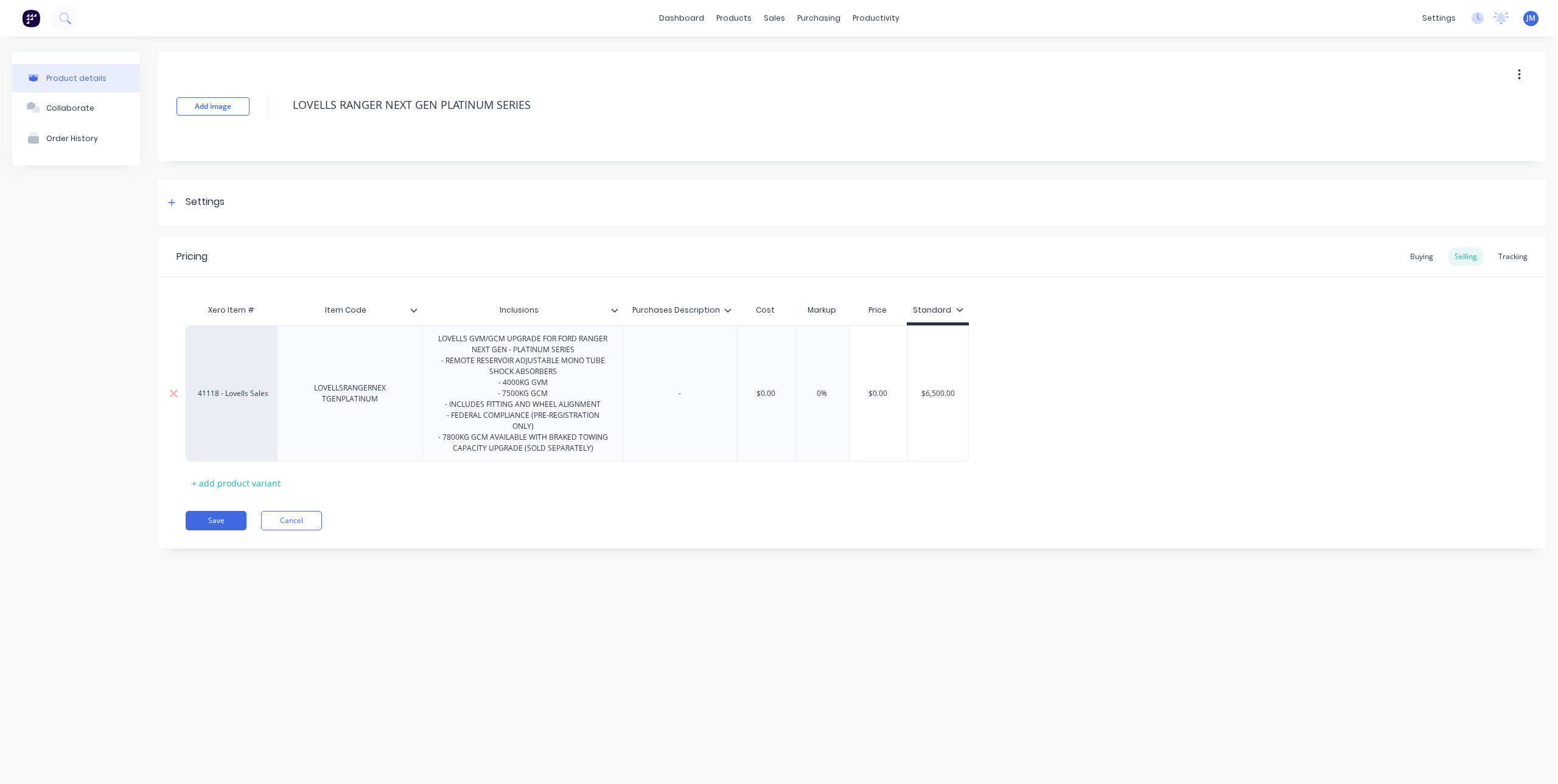
click at [561, 427] on div "LOVELLS GVM/GCM UPGRADE FOR FORD RANGER NEXT GEN - PLATINUM SERIES - REMOTE RES…" at bounding box center [522, 394] width 190 height 125
click at [557, 441] on div "LOVELLS GVM/GCM UPGRADE FOR FORD RANGER NEXT GEN - PLATINUM SERIES - REMOTE RES…" at bounding box center [522, 399] width 190 height 136
click at [623, 501] on div "Xero Item # Item Code Inclusions Purchases Description Cost Markup Price Standa…" at bounding box center [852, 401] width 1333 height 206
click at [599, 439] on div "LOVELLS GVM/GCM UPGRADE FOR FORD RANGER NEXT GEN - PLATINUM SERIES - REMOTE RES…" at bounding box center [522, 399] width 190 height 136
type textarea "x"
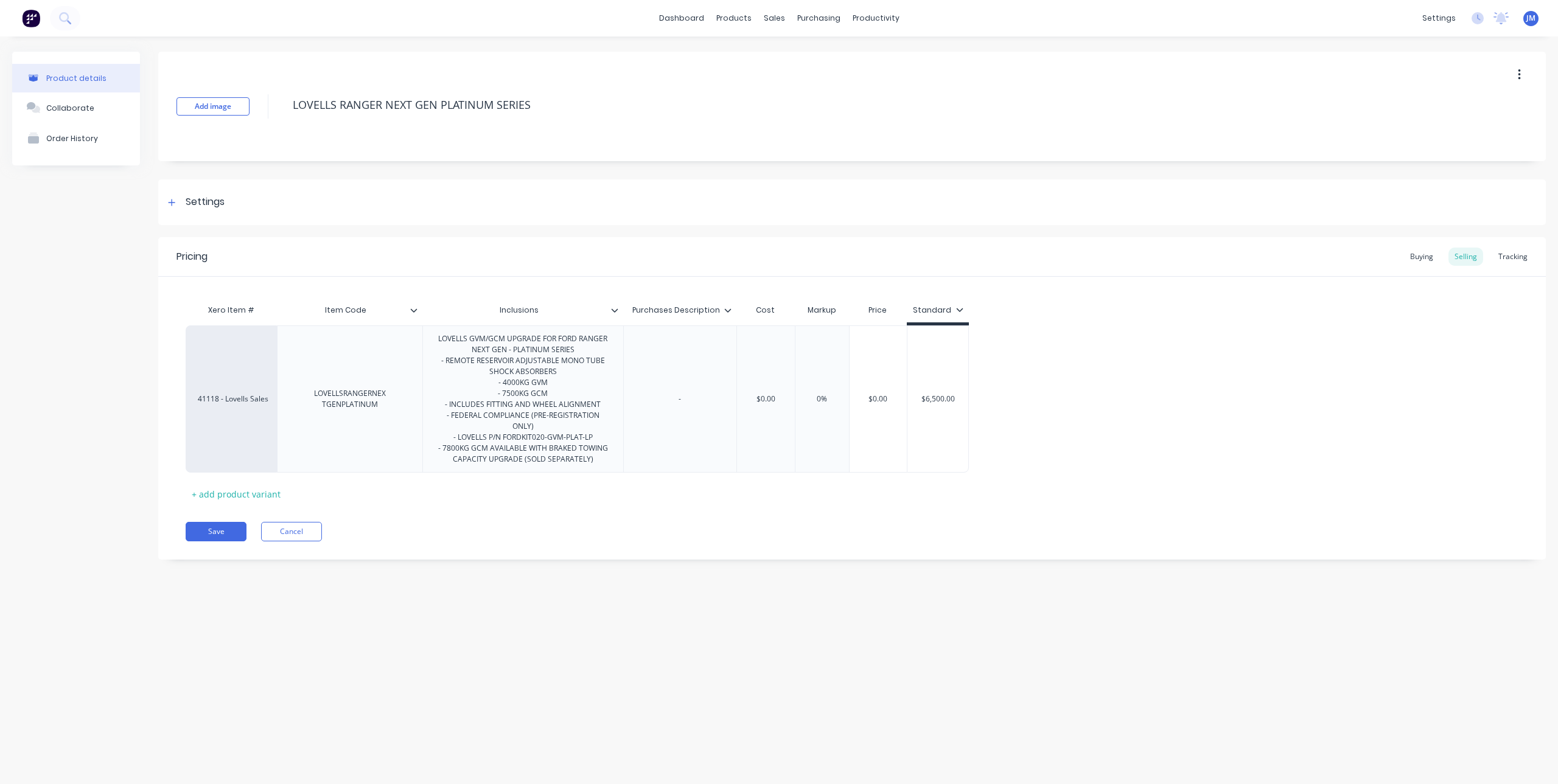
click at [606, 494] on div "Xero Item # Item Code Inclusions Purchases Description Cost Markup Price Standa…" at bounding box center [852, 401] width 1333 height 206
click at [584, 313] on input "Inclusions" at bounding box center [518, 310] width 193 height 11
drag, startPoint x: 550, startPoint y: 310, endPoint x: 438, endPoint y: 311, distance: 112.0
click at [438, 311] on input "Inclusions" at bounding box center [518, 310] width 193 height 11
type input "I"
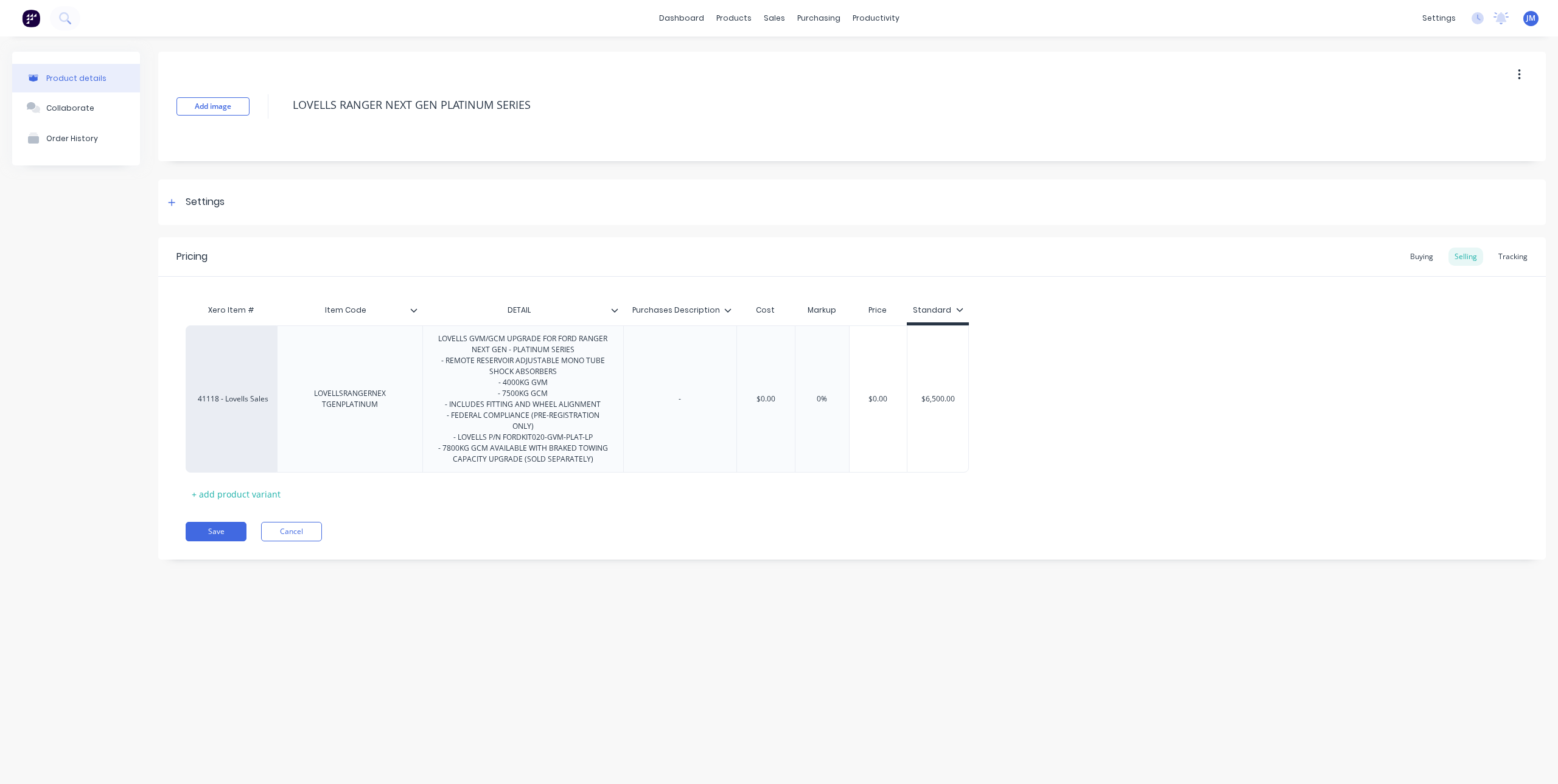
type input "DETAILS"
click at [175, 199] on icon at bounding box center [171, 202] width 7 height 9
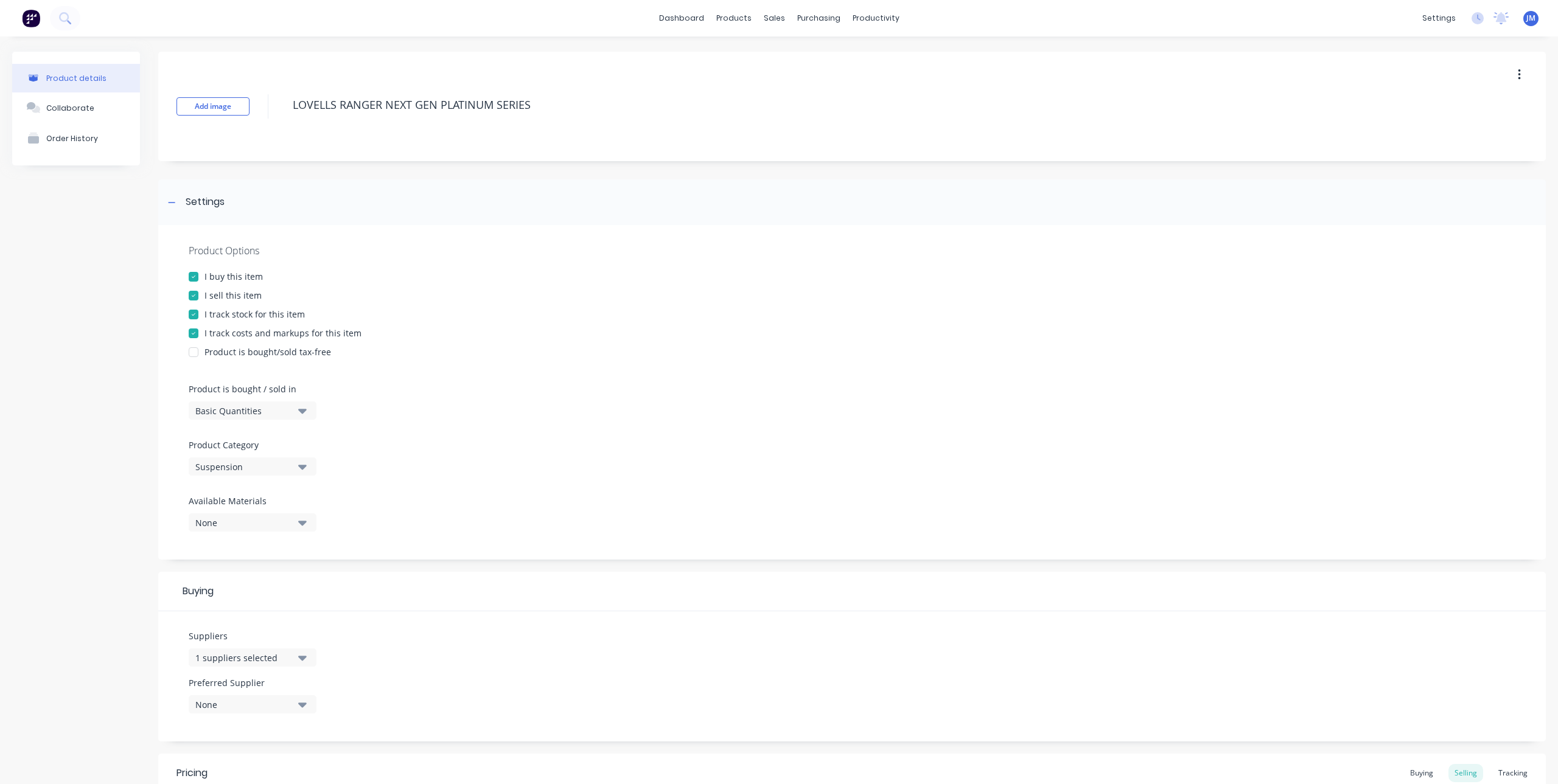
click at [194, 311] on div at bounding box center [193, 314] width 24 height 24
click at [197, 333] on div at bounding box center [193, 333] width 24 height 24
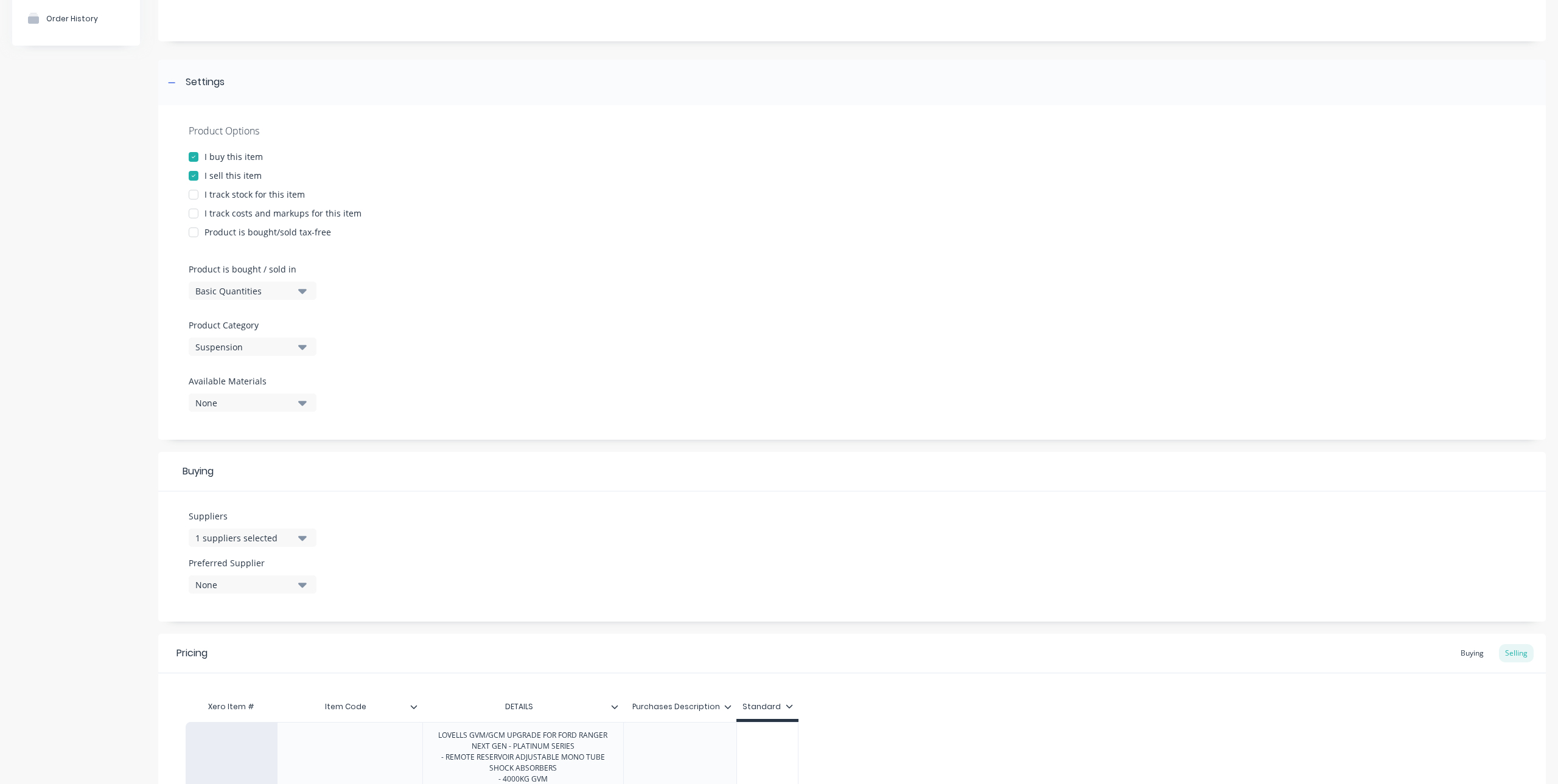
scroll to position [121, 0]
click at [254, 536] on div "1 suppliers selected" at bounding box center [243, 536] width 97 height 13
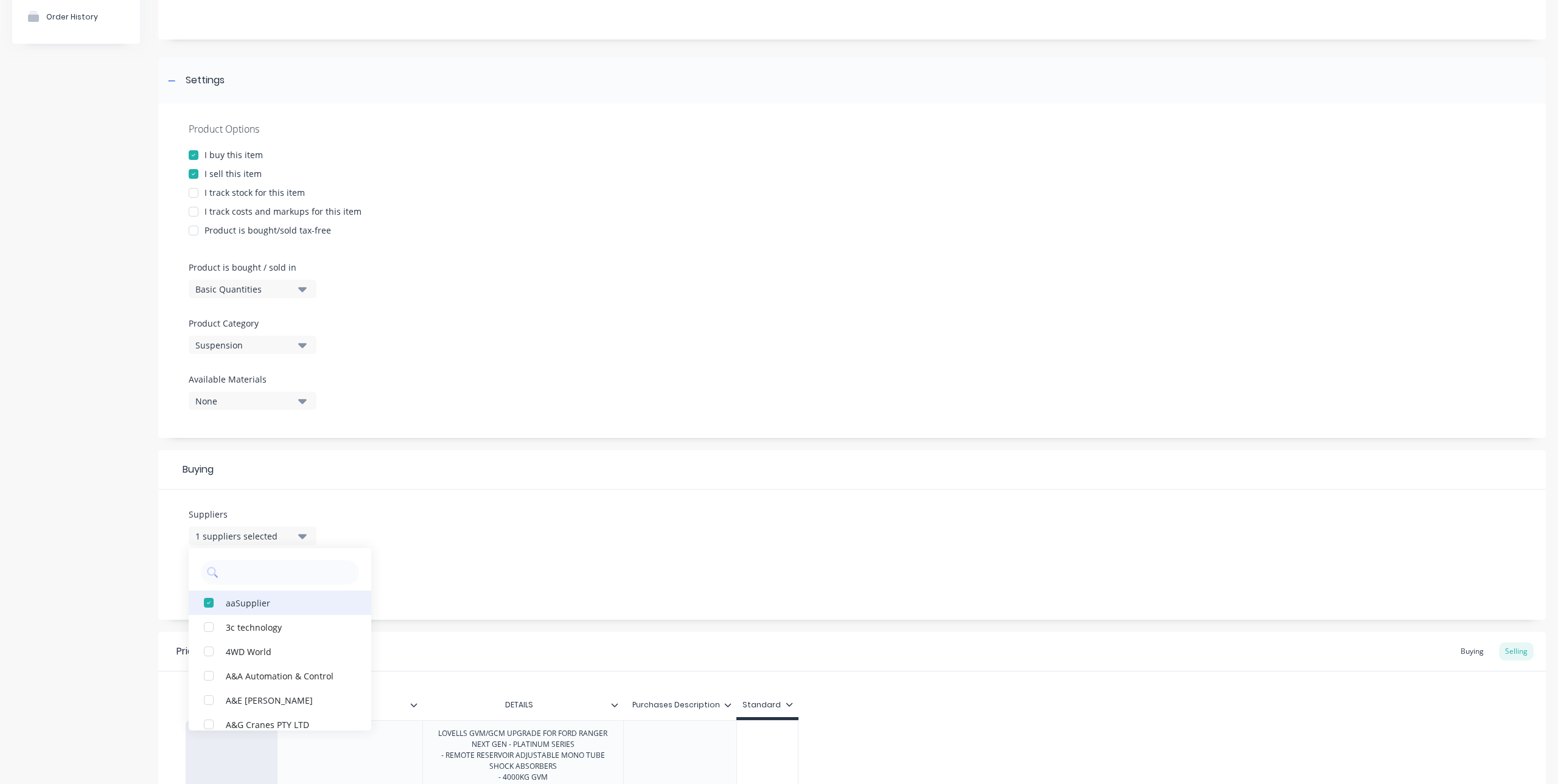
click at [212, 603] on div "button" at bounding box center [208, 602] width 24 height 24
type textarea "x"
click at [231, 574] on input "text" at bounding box center [288, 572] width 129 height 24
type input "LOV"
click at [309, 610] on button "Lovells Automotive Systems Pty Ltd" at bounding box center [280, 602] width 182 height 24
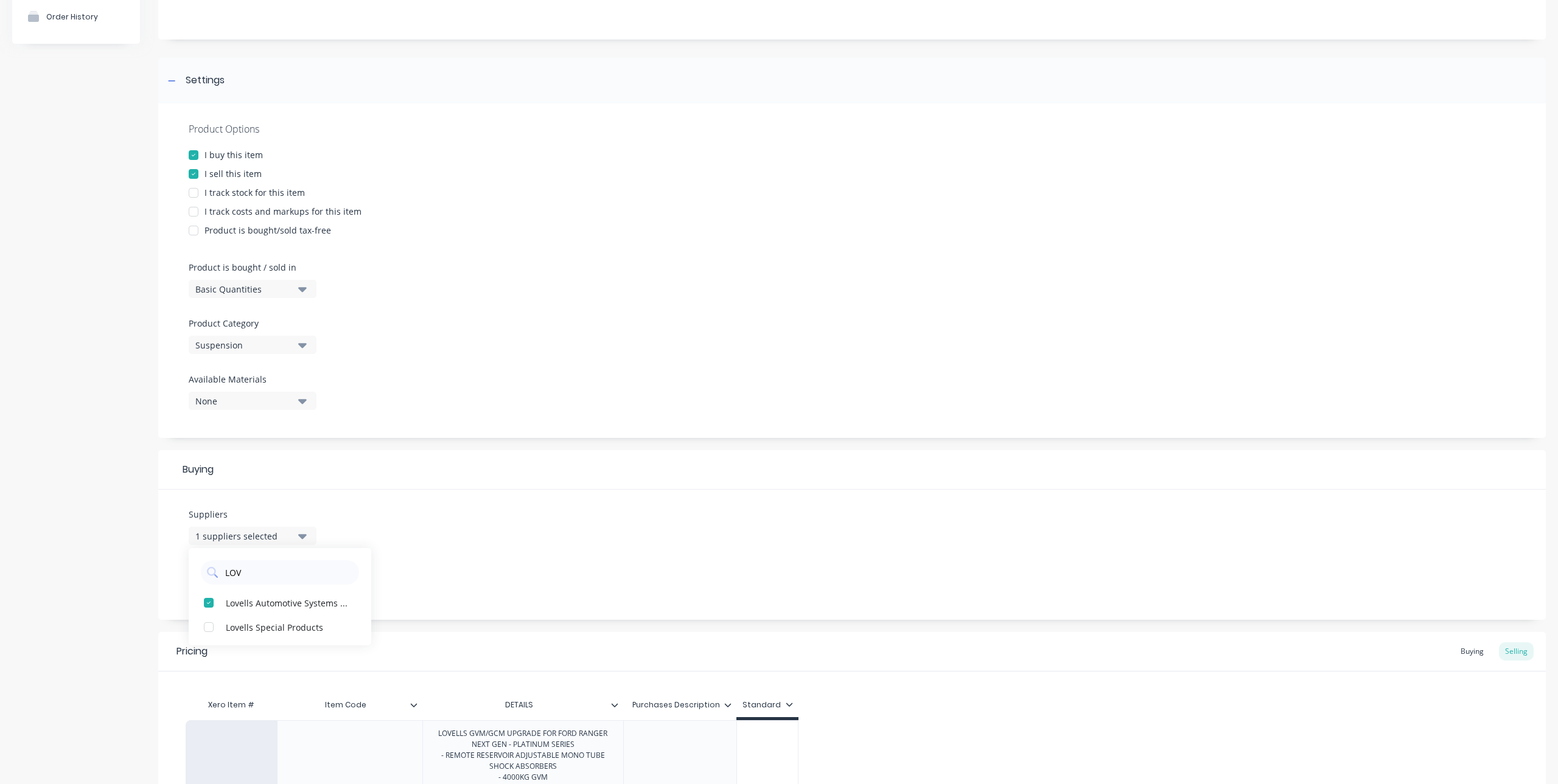
click at [451, 508] on div "Suppliers 1 suppliers selected LOV Lovells Automotive Systems Pty Ltd Lovells S…" at bounding box center [852, 555] width 1387 height 130
click at [272, 588] on div "None" at bounding box center [243, 583] width 97 height 13
click at [282, 651] on div "Lovells Automotive Systems Pty Ltd" at bounding box center [286, 649] width 121 height 13
type textarea "x"
click at [493, 539] on div "Suppliers 1 suppliers selected LOV Preferred Supplier Lovells Automotive System…" at bounding box center [852, 555] width 1387 height 130
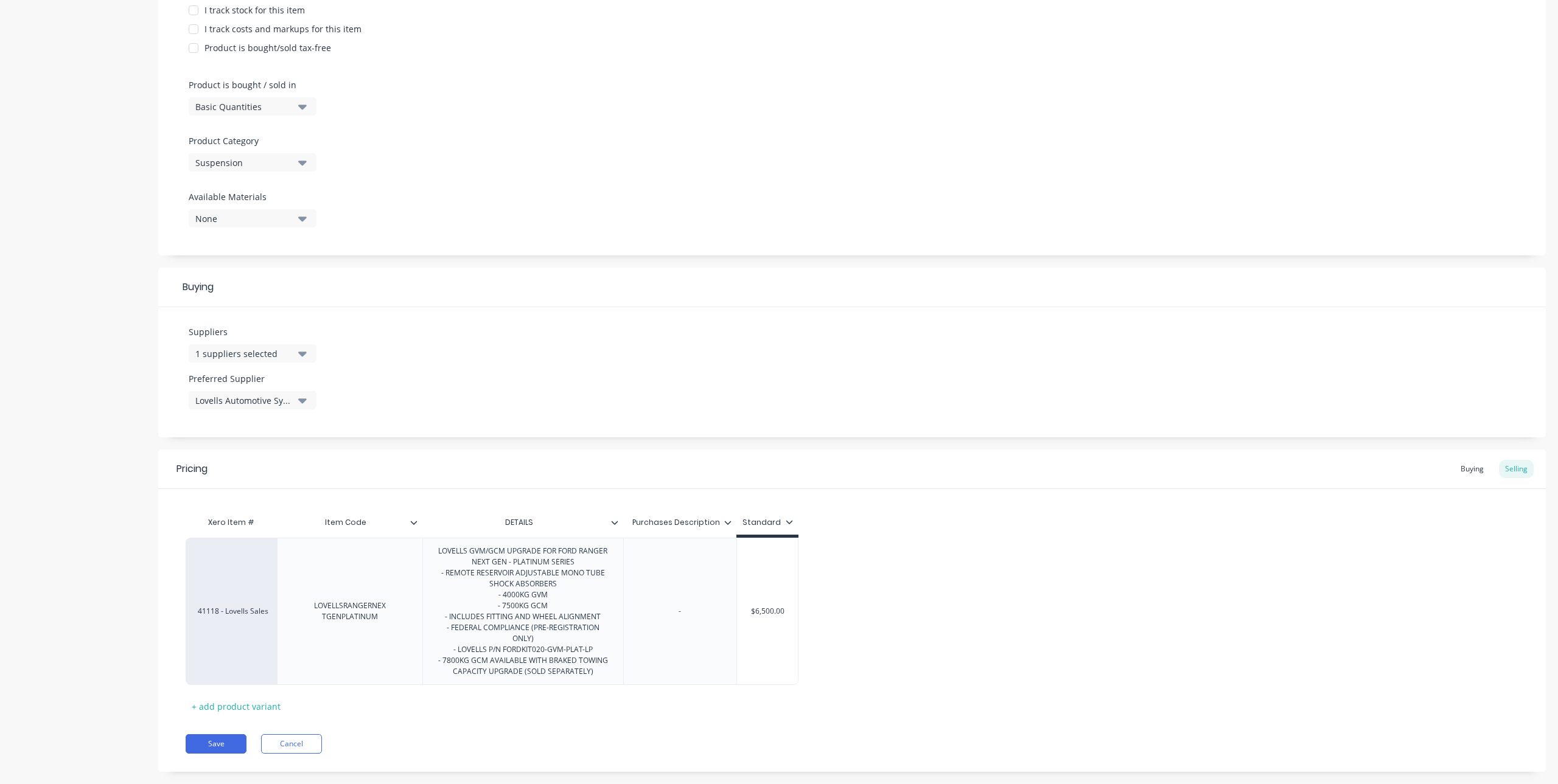
scroll to position [325, 0]
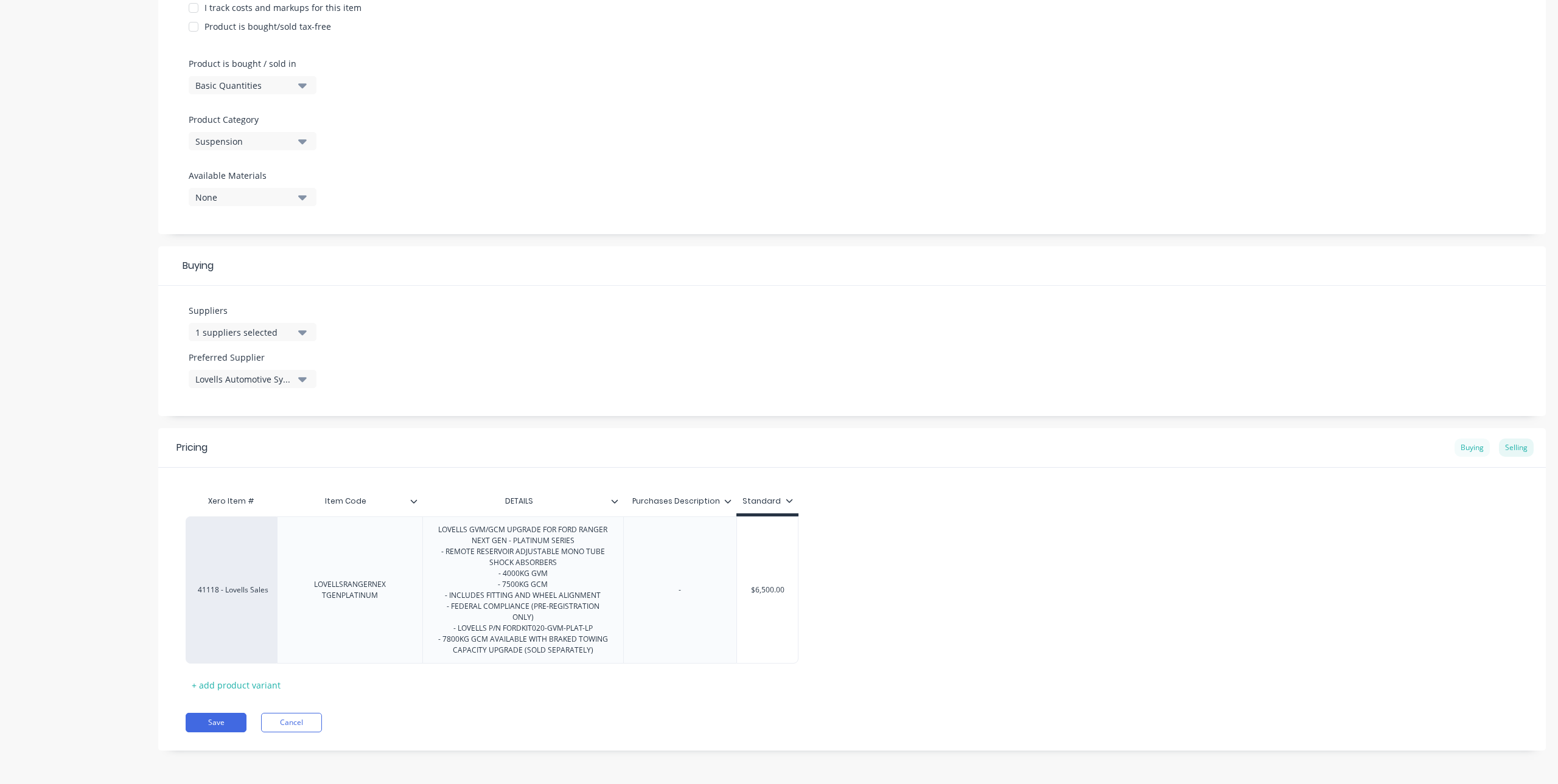
click at [1470, 444] on div "Buying" at bounding box center [1472, 447] width 35 height 18
click at [716, 569] on div "-" at bounding box center [680, 590] width 114 height 147
type input "$0.00"
click at [824, 592] on input "$0.00" at bounding box center [818, 590] width 164 height 11
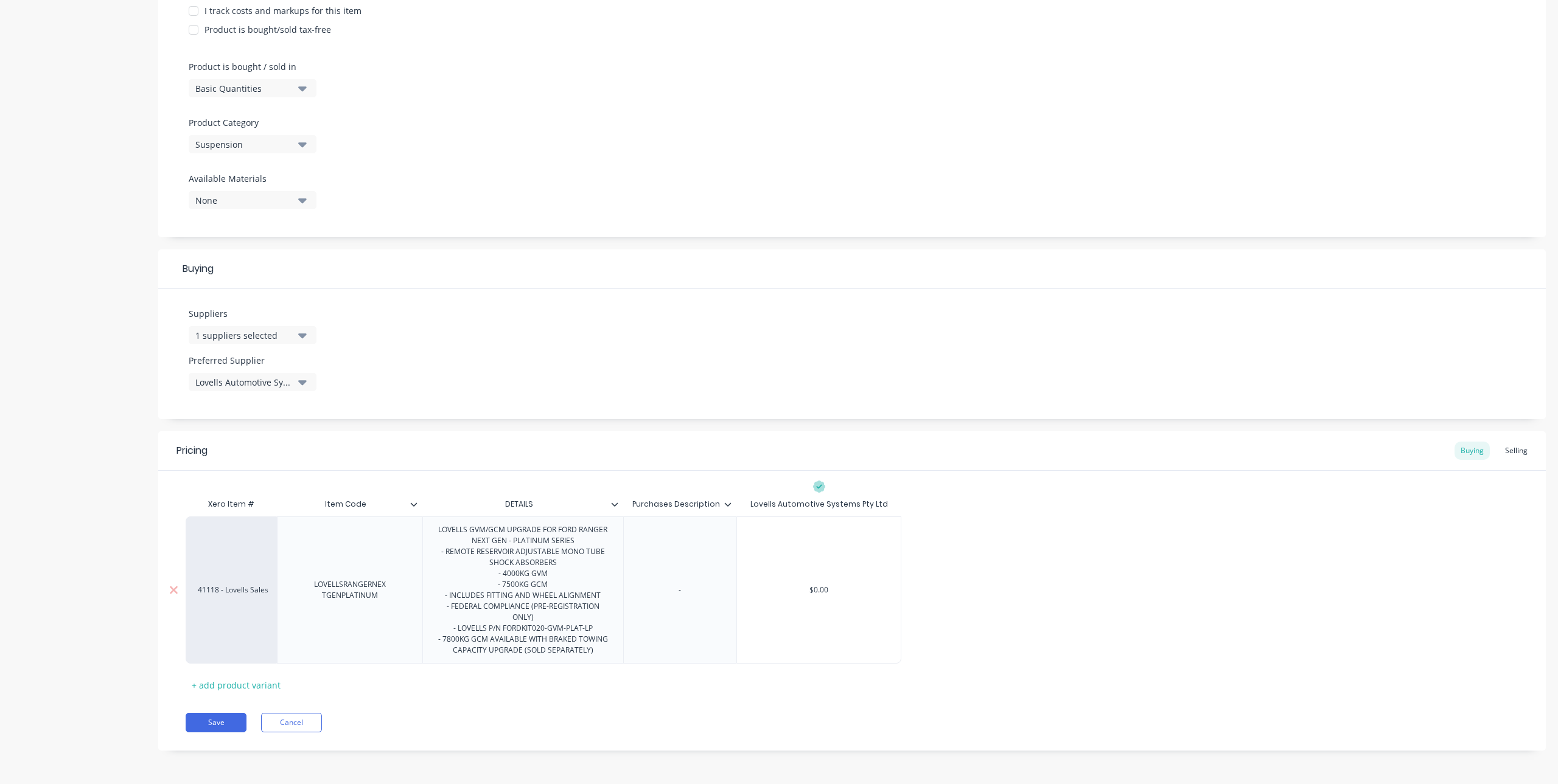
drag, startPoint x: 849, startPoint y: 588, endPoint x: 788, endPoint y: 589, distance: 61.0
click at [788, 589] on input "$0.00" at bounding box center [818, 590] width 164 height 11
type textarea "x"
type input "3"
type textarea "x"
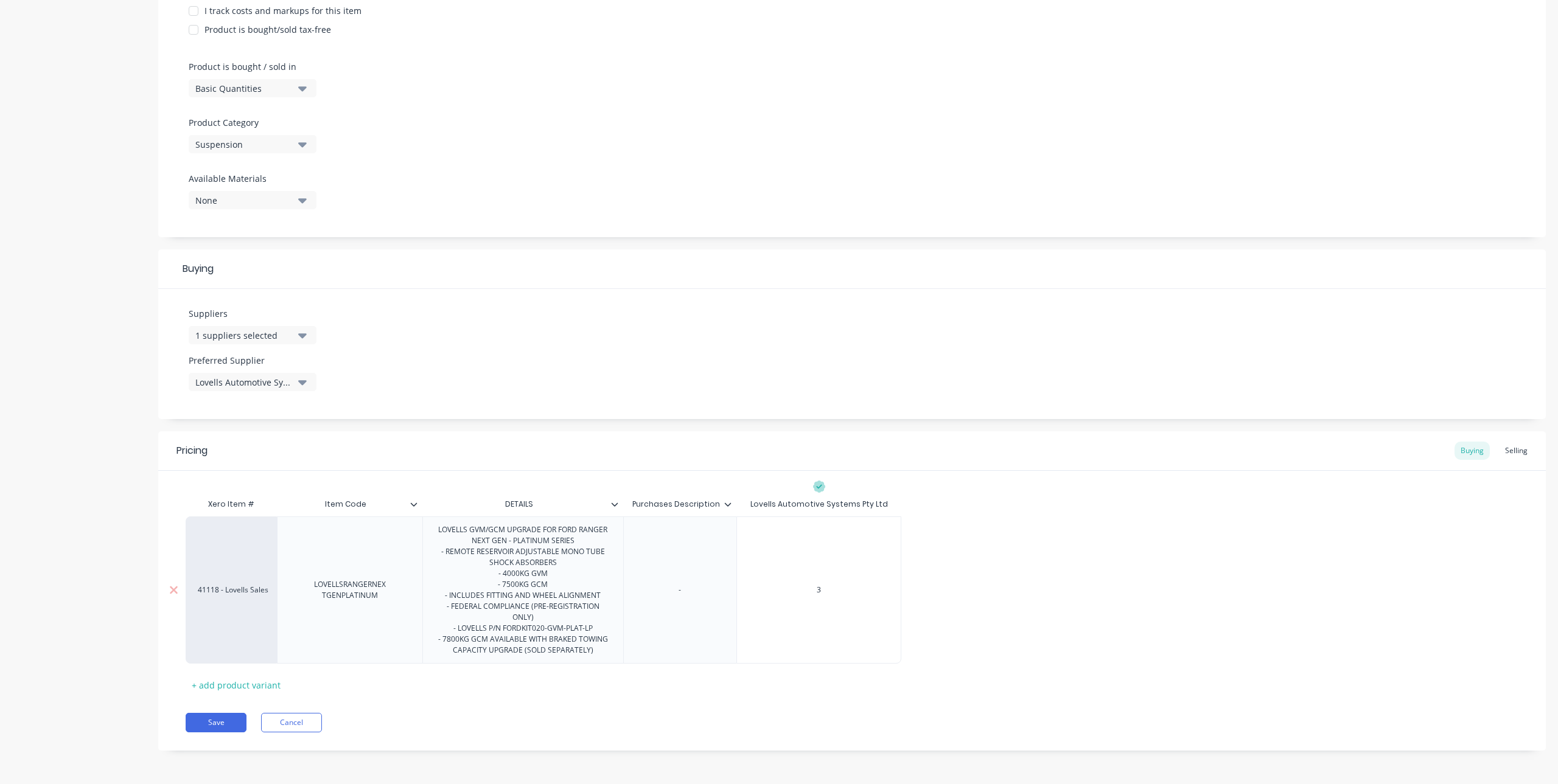
type input "38"
type textarea "x"
type input "380"
type textarea "x"
type input "3800"
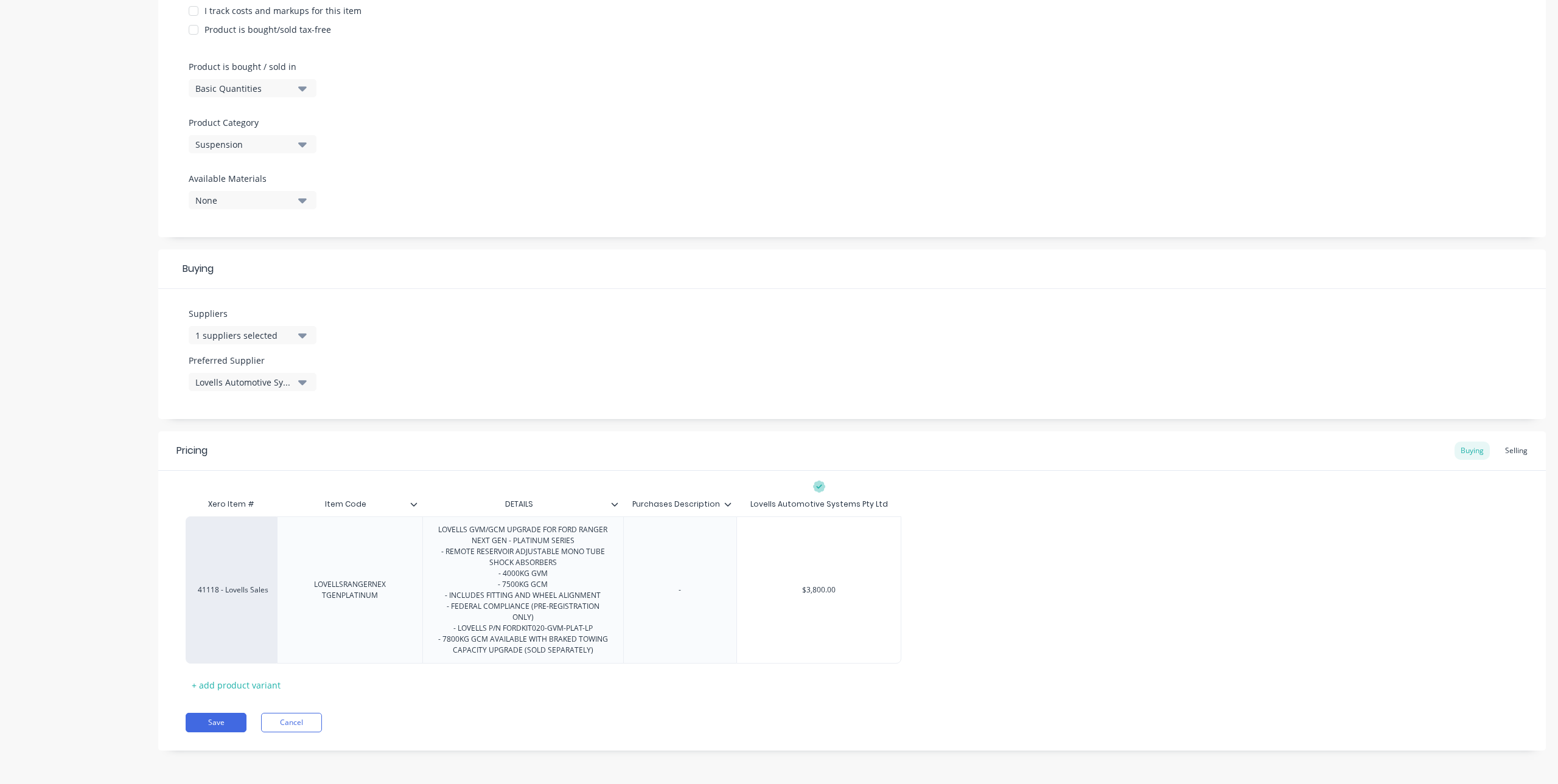
click at [955, 557] on div "41118 - Lovells Sales LOVELLSRANGERNEX TGENPLATINUM LOVELLS GVM/GCM UPGRADE FOR…" at bounding box center [852, 590] width 1333 height 147
click at [725, 507] on icon at bounding box center [727, 504] width 7 height 7
click at [695, 199] on div "Delete attribute column" at bounding box center [669, 204] width 97 height 13
click at [1515, 449] on div "Selling" at bounding box center [1516, 450] width 34 height 18
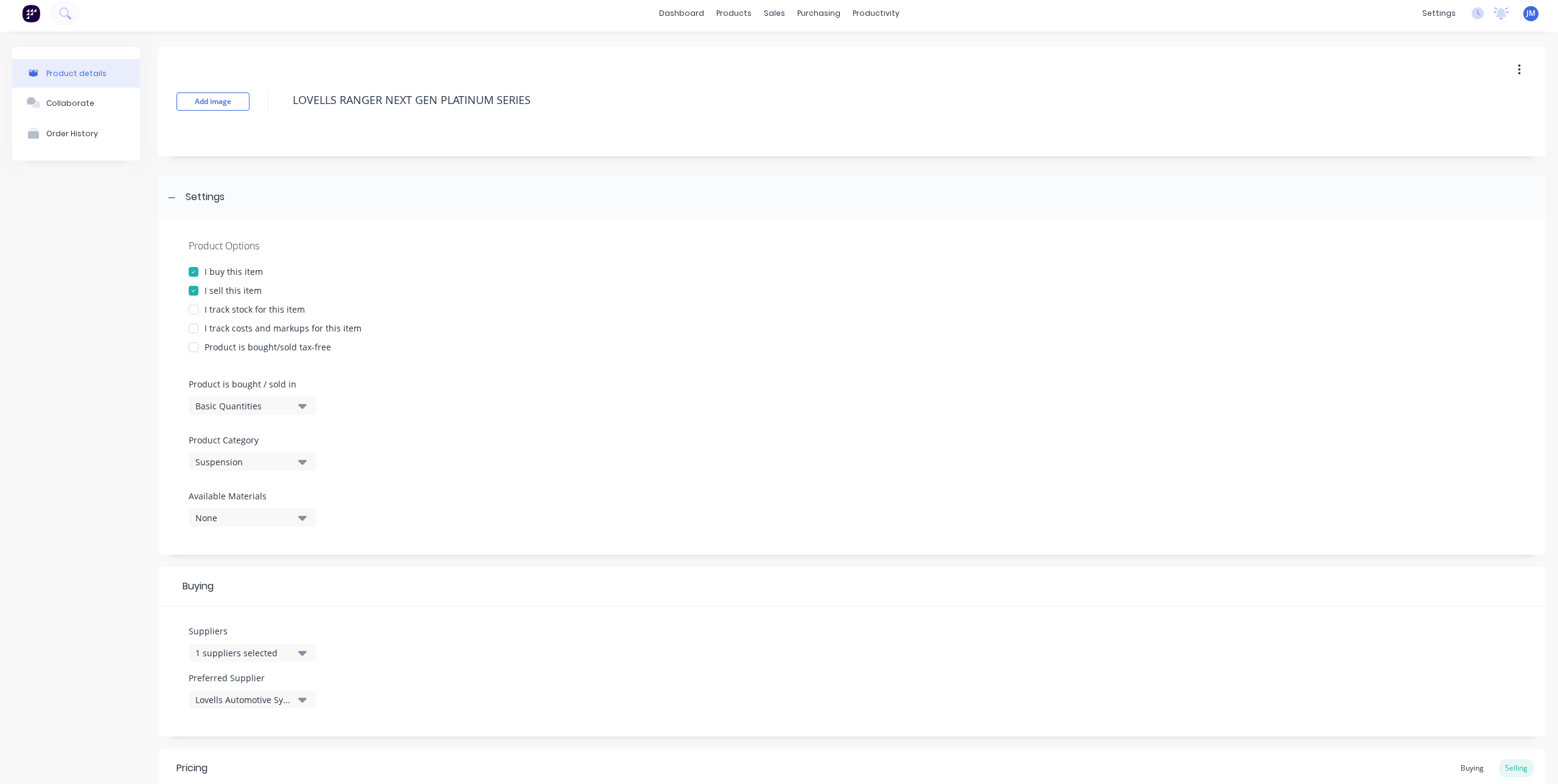
scroll to position [0, 0]
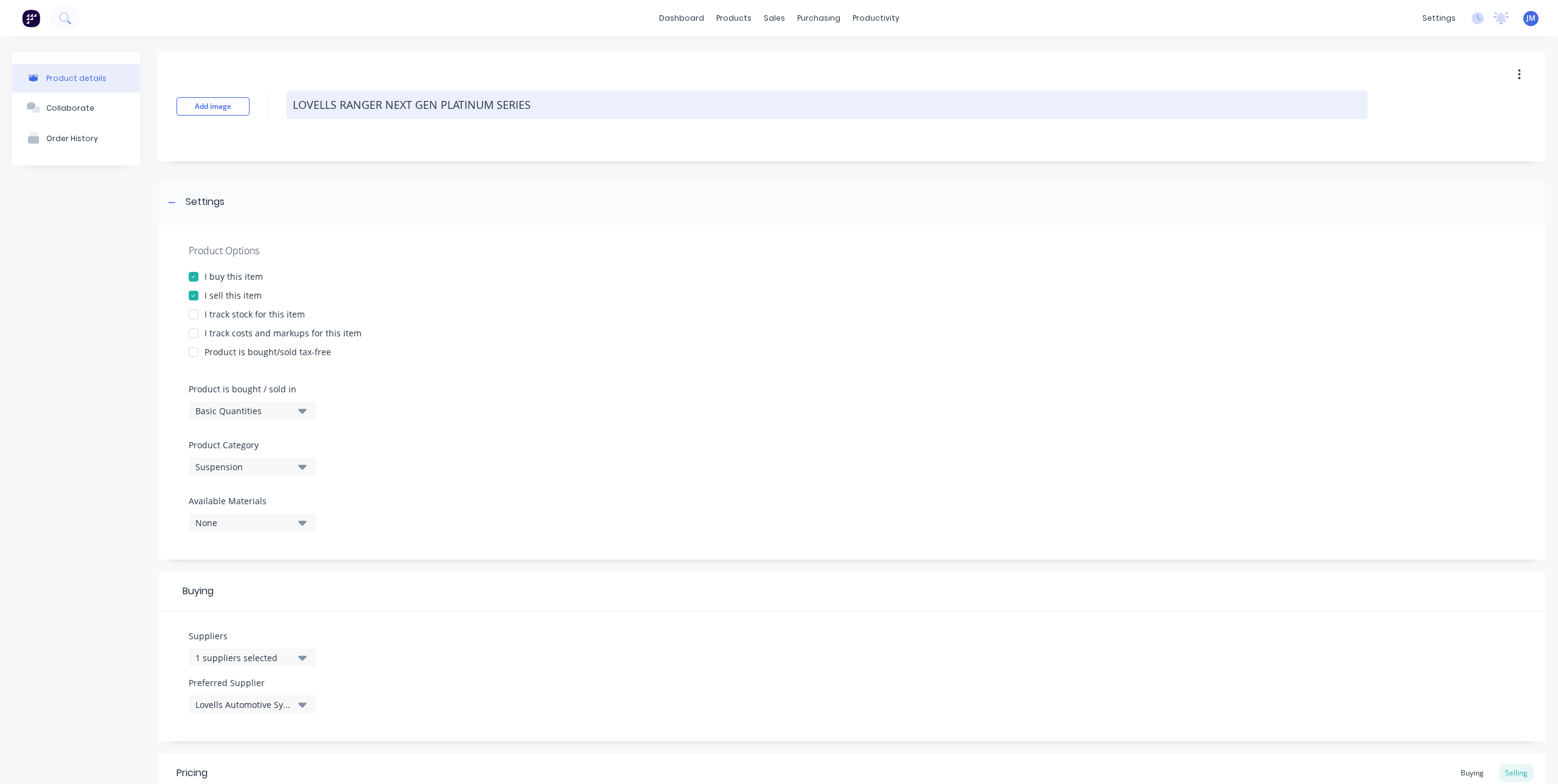
click at [548, 102] on textarea "LOVELLS RANGER NEXT GEN PLATINUM SERIES" at bounding box center [827, 105] width 1080 height 29
type textarea "x"
type textarea "LOVELLS RANGER NEXT GEN PLATINUM SERIES"
type textarea "x"
type textarea "LOVELLS RANGER NEXT GEN PLATINUM SERIES 4"
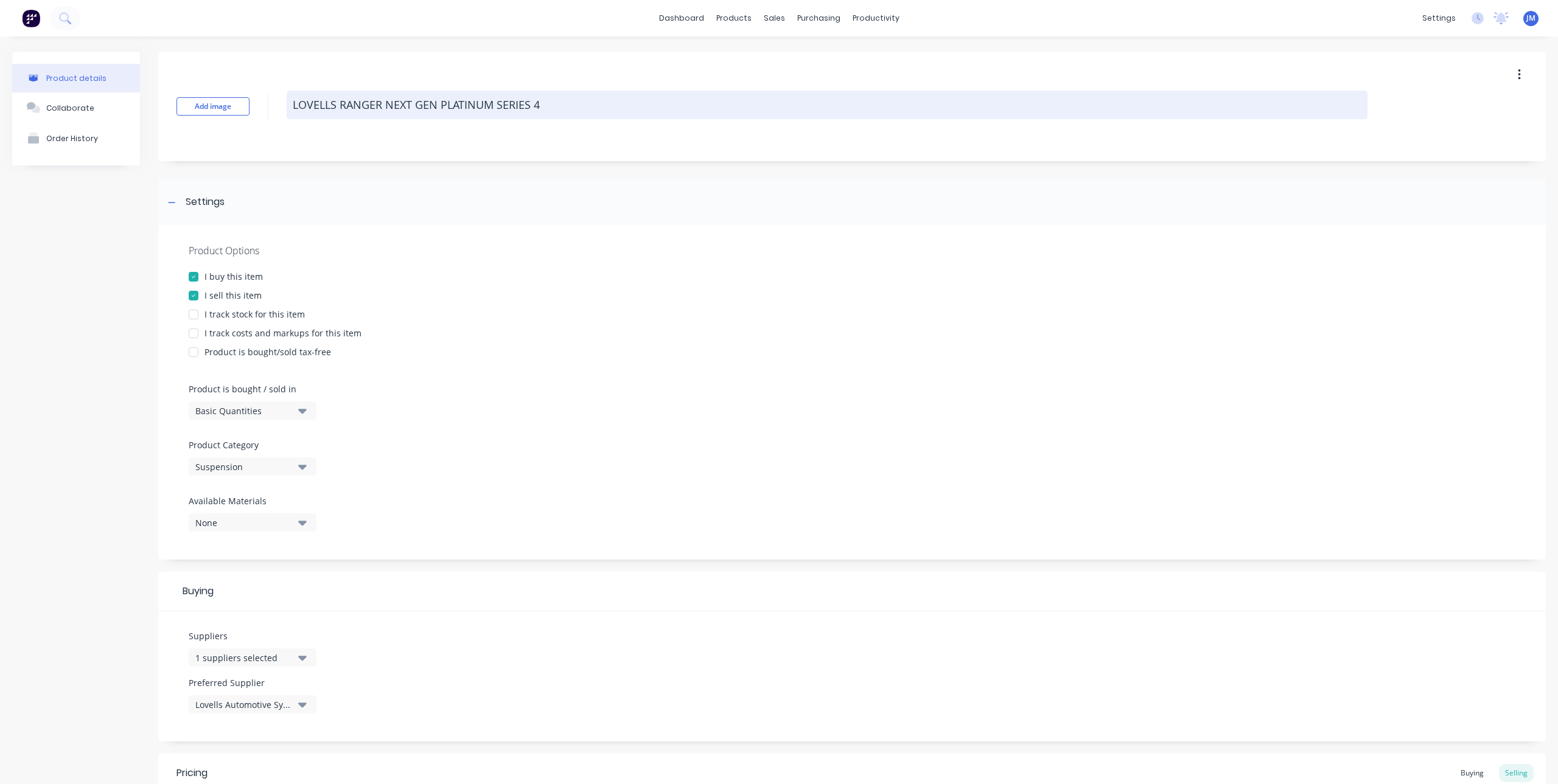
type textarea "x"
type textarea "LOVELLS RANGER NEXT GEN PLATINUM SERIES 40"
type textarea "x"
type textarea "LOVELLS RANGER NEXT GEN PLATINUM SERIES 400"
type textarea "x"
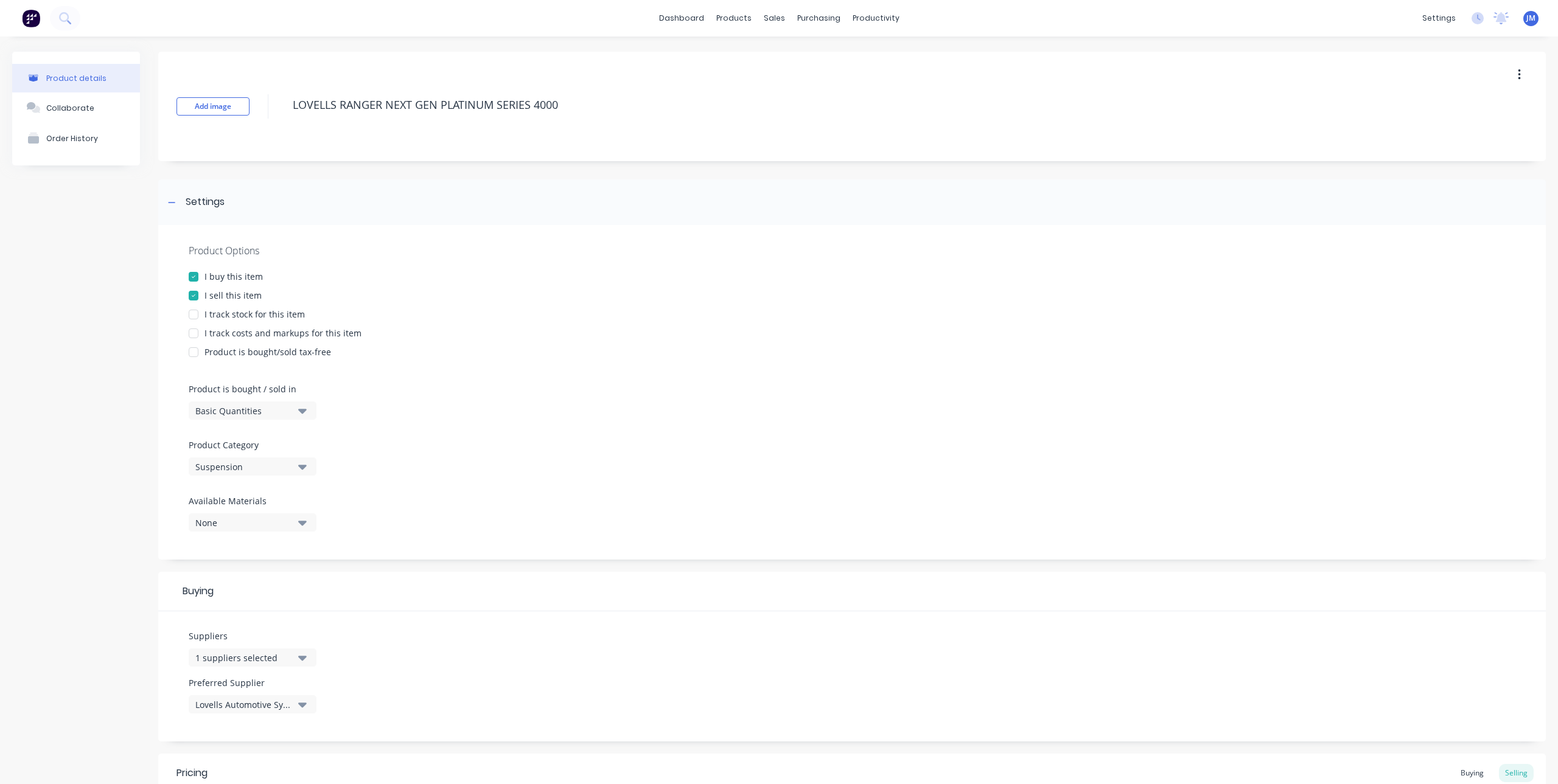
type textarea "LOVELLS RANGER NEXT GEN PLATINUM SERIES 4000"
type textarea "x"
type textarea "LOVELLS RANGER NEXT GEN PLATINUM SERIES 4000"
click at [590, 361] on div "Product Options I buy this item I sell this item I track stock for this item I …" at bounding box center [852, 392] width 1387 height 334
click at [223, 104] on button "Add image" at bounding box center [212, 106] width 73 height 18
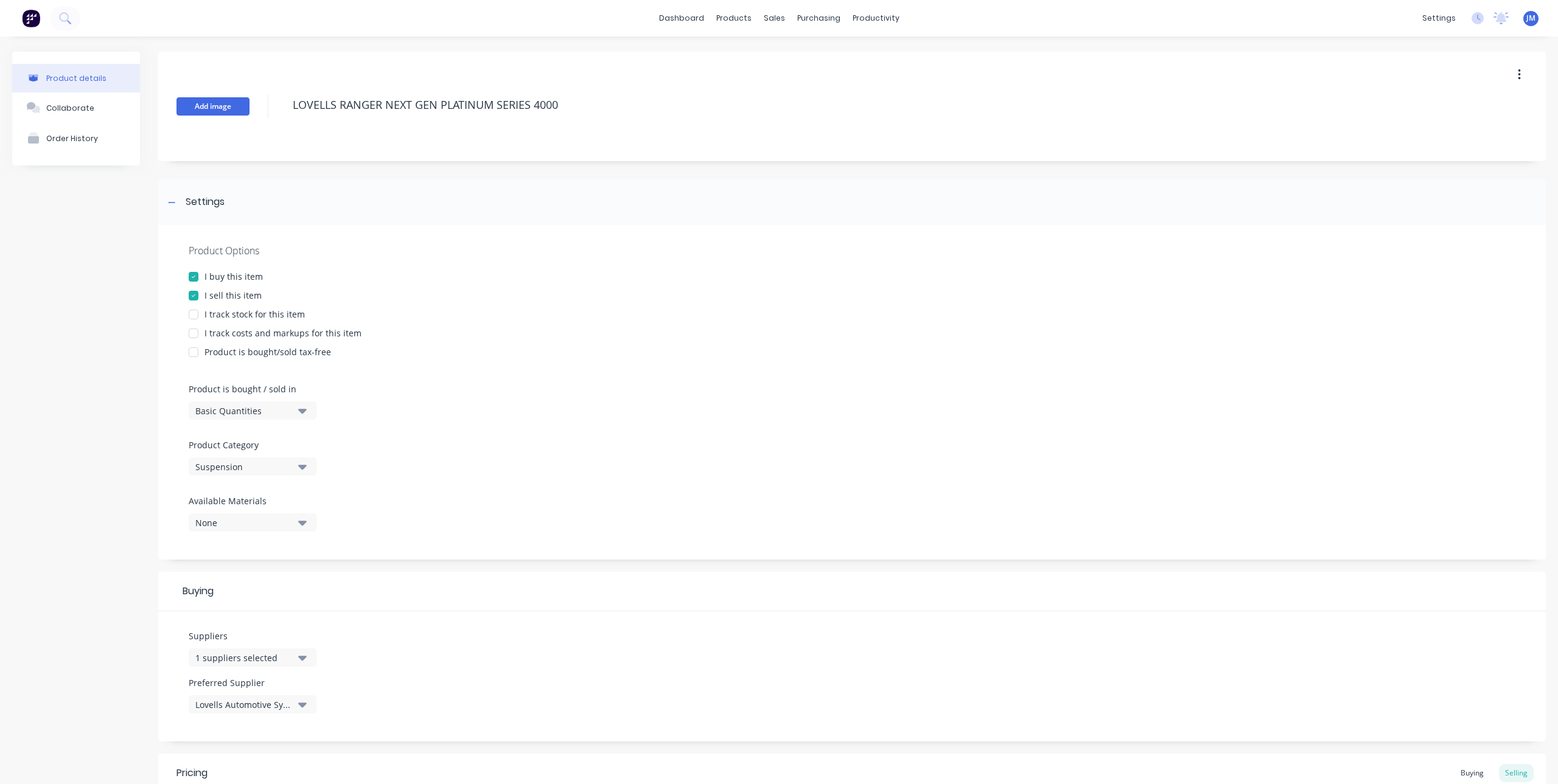
type textarea "x"
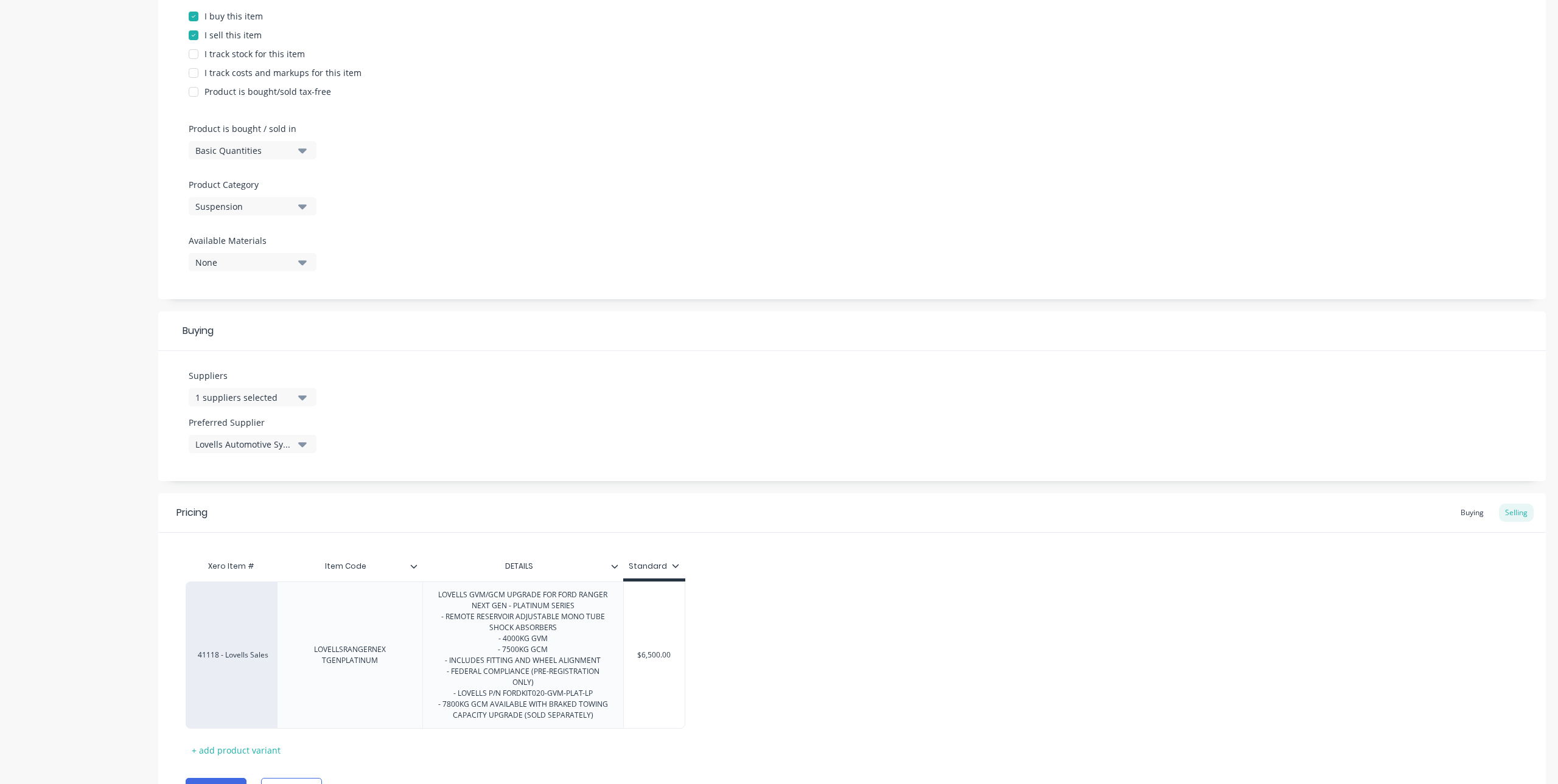
scroll to position [325, 0]
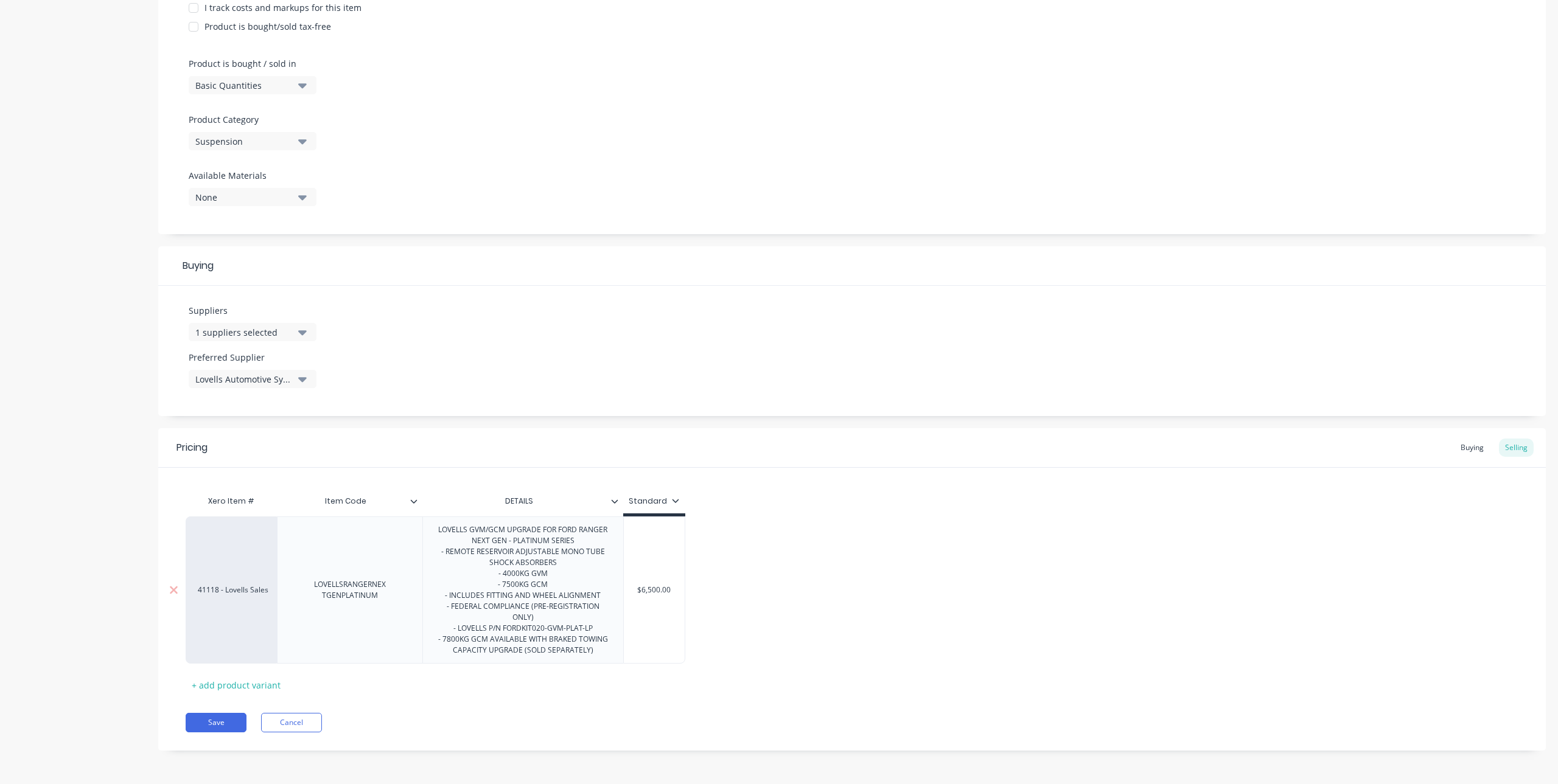
click at [604, 651] on div "LOVELLS GVM/GCM UPGRADE FOR FORD RANGER NEXT GEN - PLATINUM SERIES - REMOTE RES…" at bounding box center [522, 590] width 190 height 136
click at [537, 692] on div "Xero Item # Item Code DETAILS Standard 41118 - Lovells Sales LOVELLSRANGERNEX T…" at bounding box center [852, 602] width 1333 height 228
click at [223, 745] on button "Save" at bounding box center [216, 744] width 61 height 20
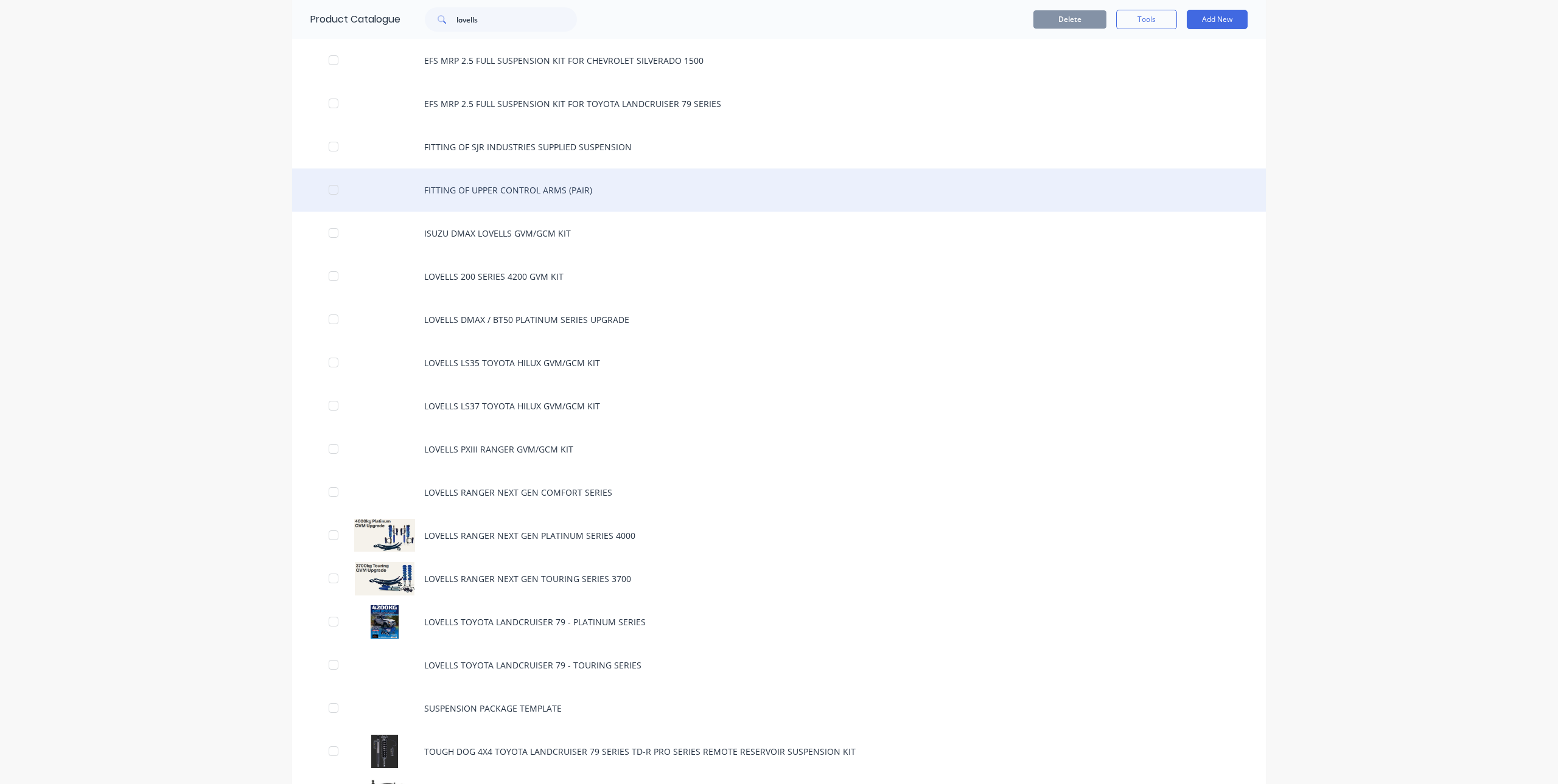
scroll to position [304, 0]
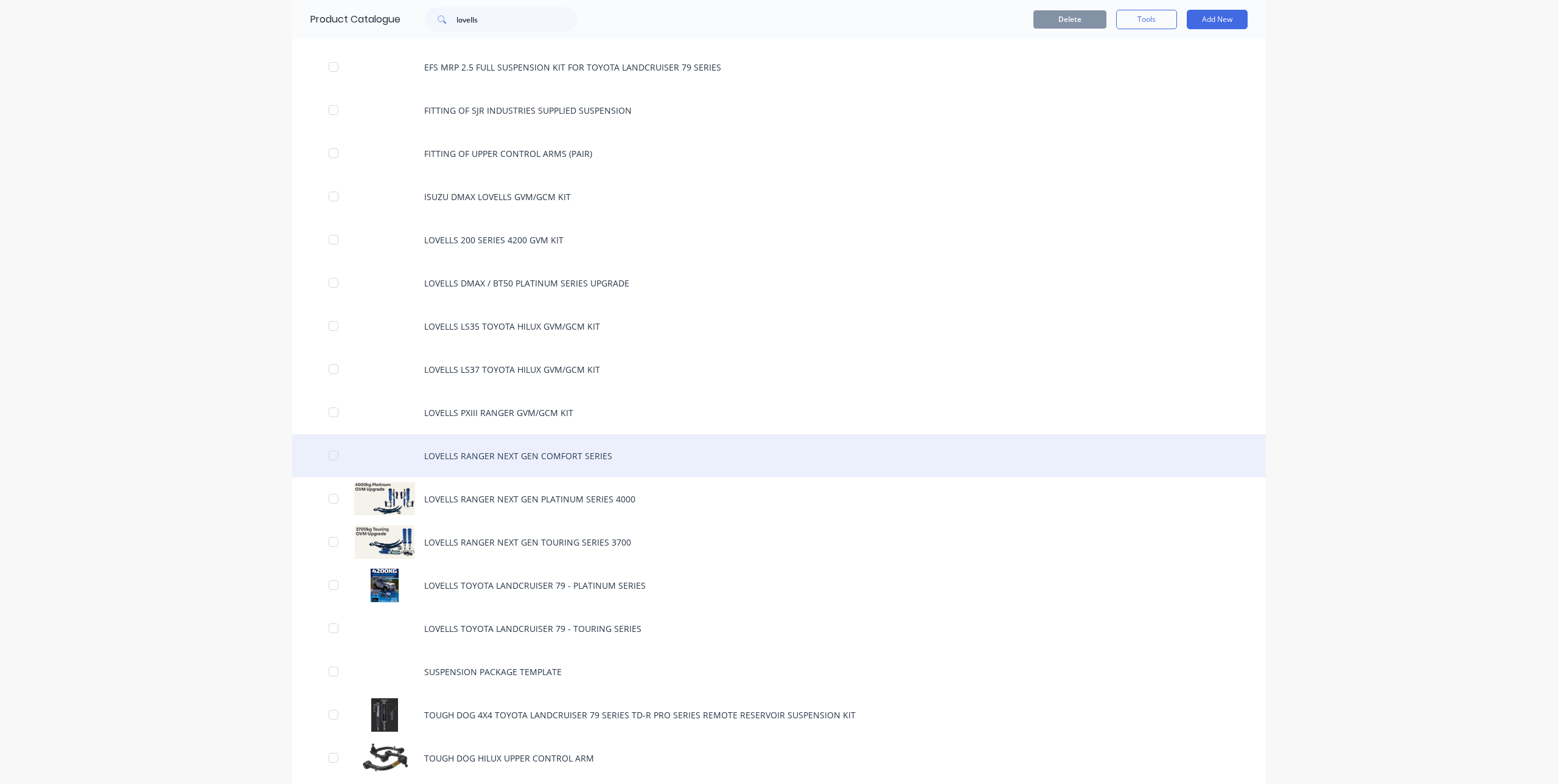
click at [578, 448] on div "LOVELLS RANGER NEXT GEN COMFORT SERIES" at bounding box center [779, 455] width 974 height 43
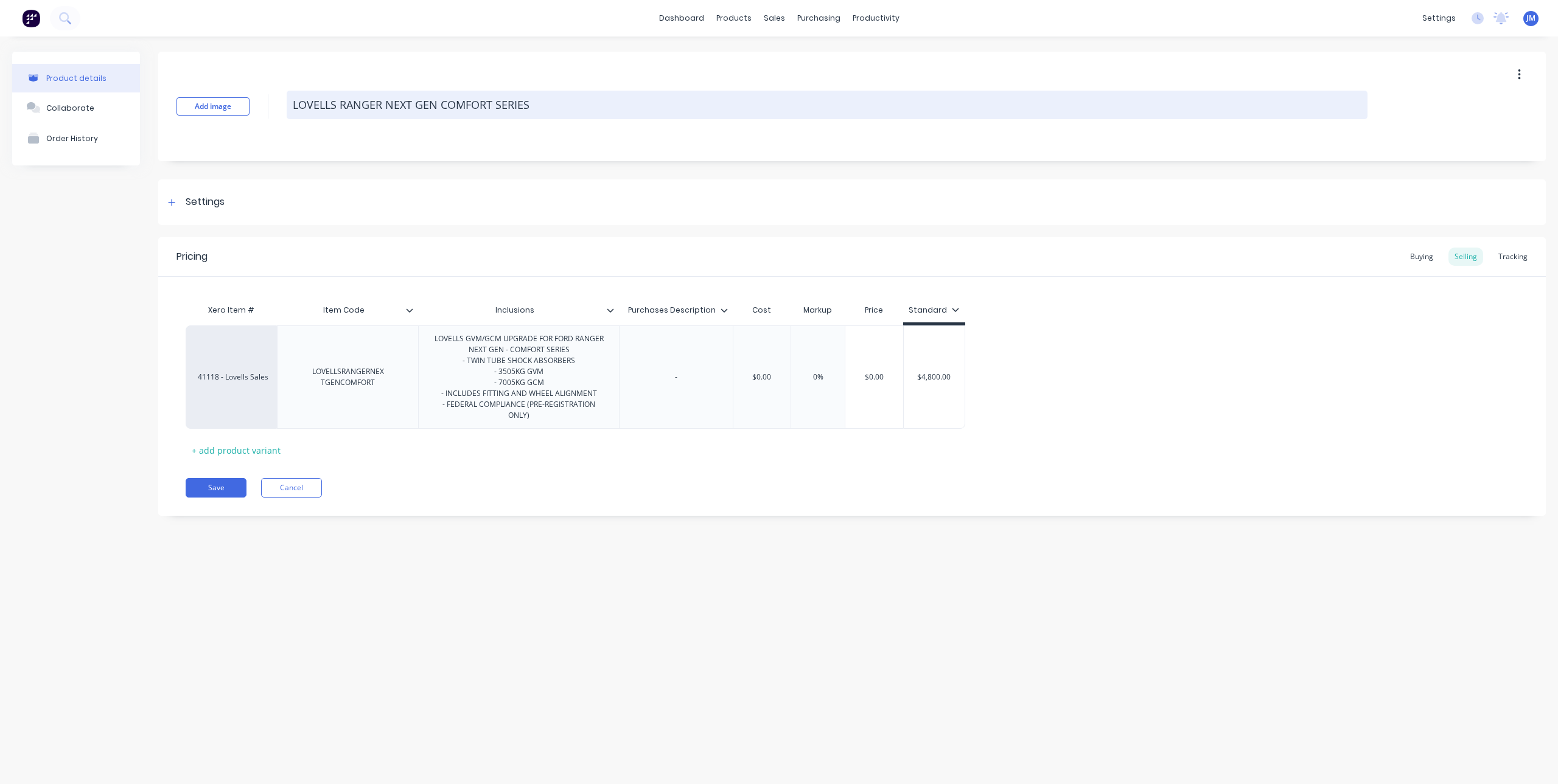
click at [538, 102] on textarea "LOVELLS RANGER NEXT GEN COMFORT SERIES" at bounding box center [827, 105] width 1080 height 29
type textarea "x"
type textarea "LOVELLS RANGER NEXT GEN COMFORT SERIES"
type textarea "x"
type textarea "LOVELLS RANGER NEXT GEN COMFORT SERIES 3"
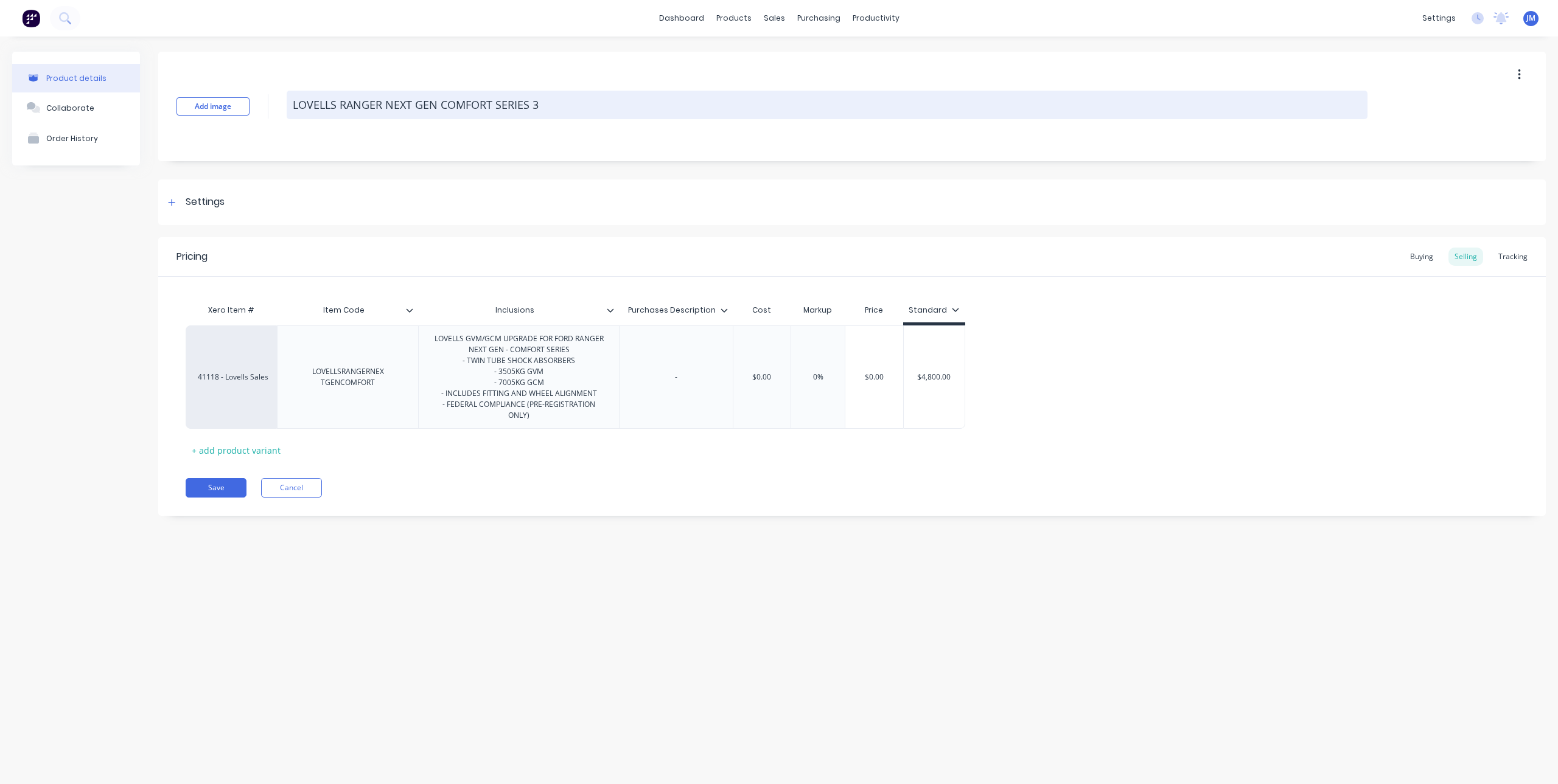
type textarea "x"
type textarea "LOVELLS RANGER NEXT GEN COMFORT SERIES 35"
type textarea "x"
type textarea "LOVELLS RANGER NEXT GEN COMFORT SERIES 350"
type textarea "x"
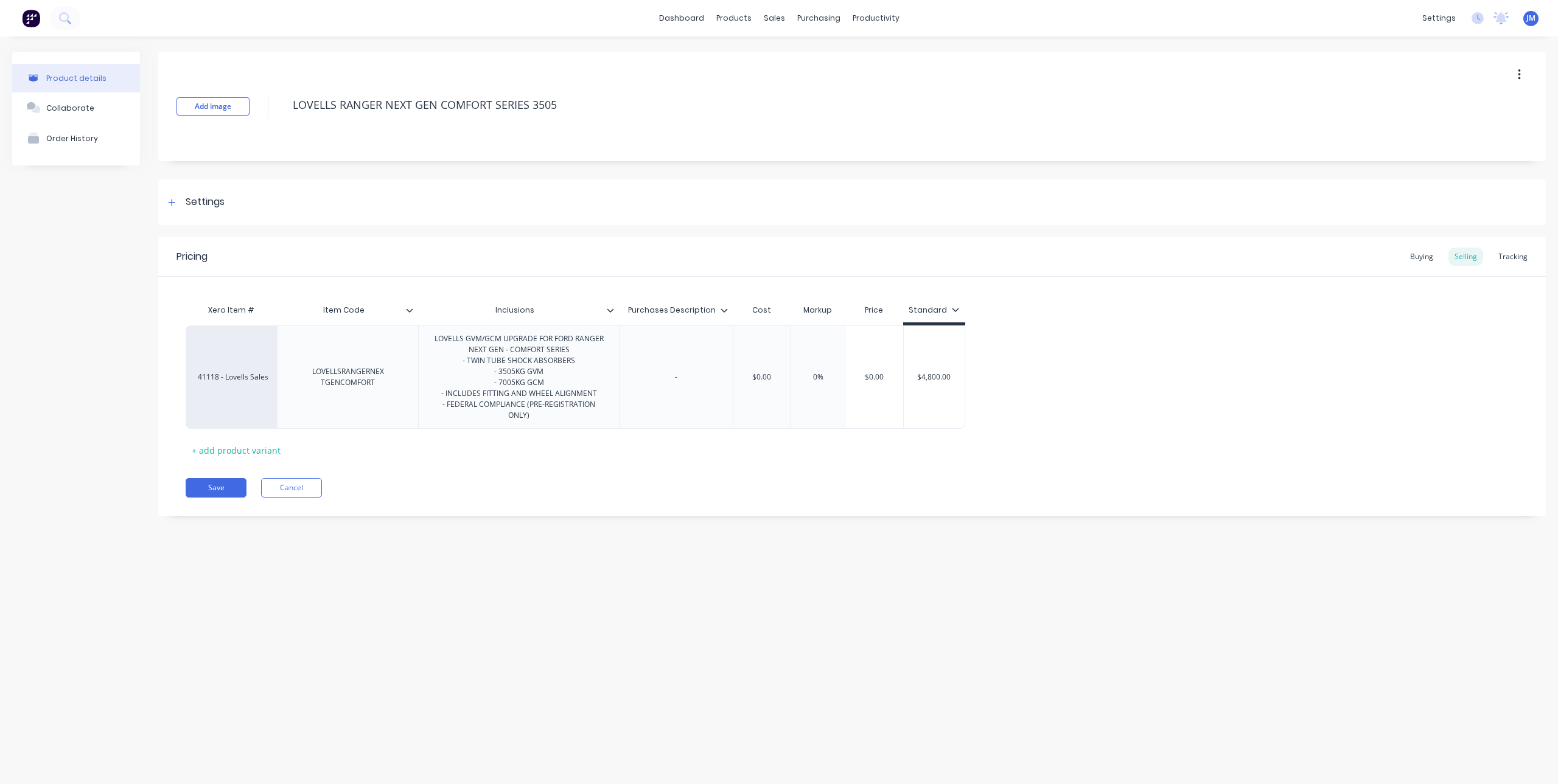
type textarea "LOVELLS RANGER NEXT GEN COMFORT SERIES 3505"
type textarea "x"
type textarea "LOVELLS RANGER NEXT GEN COMFORT SERIES 3505"
click at [206, 97] on div "Add image LOVELLS RANGER NEXT GEN COMFORT SERIES 3505" at bounding box center [852, 106] width 1387 height 110
click at [223, 108] on button "Add image" at bounding box center [212, 106] width 73 height 18
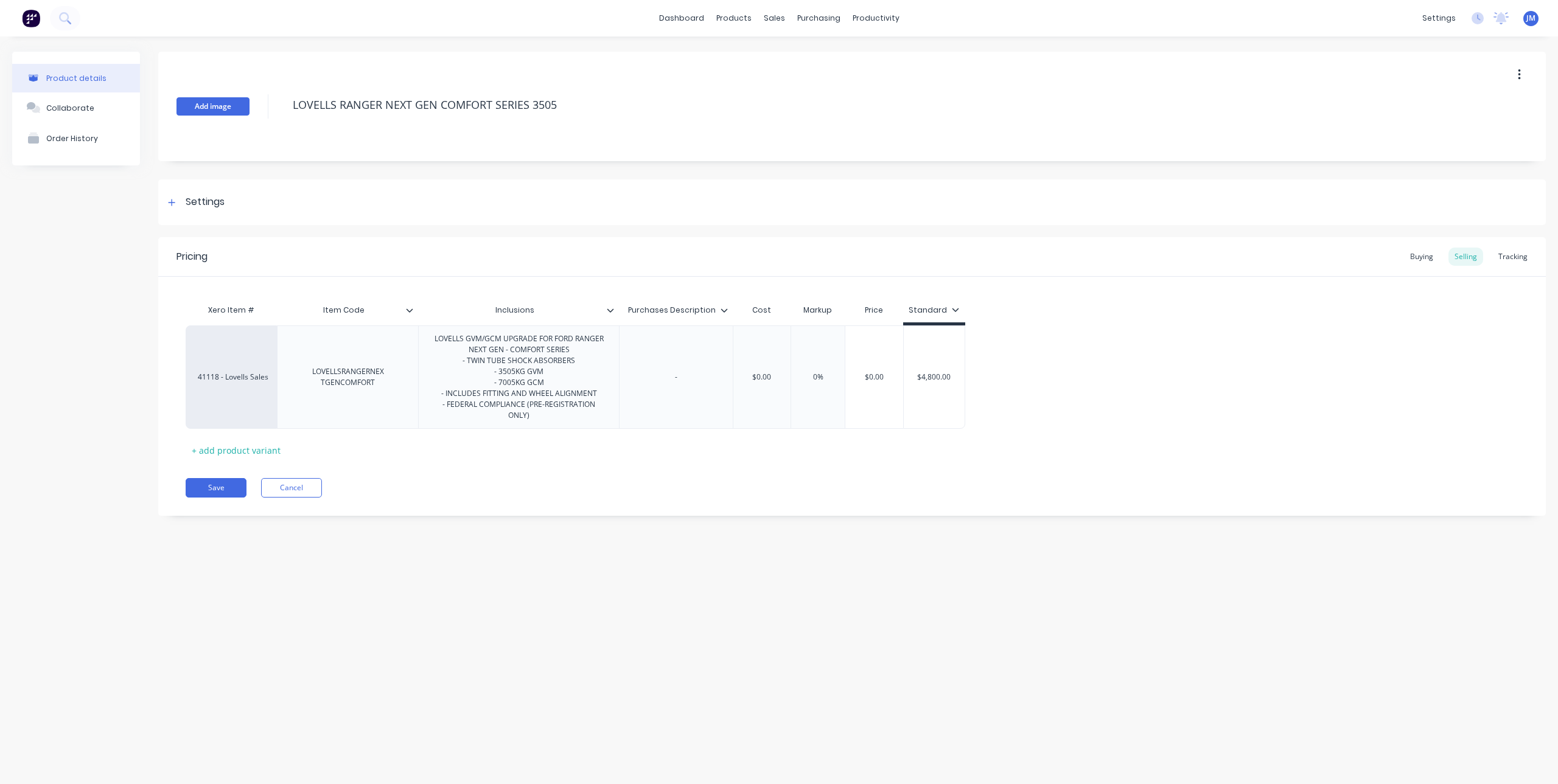
type textarea "x"
drag, startPoint x: 543, startPoint y: 312, endPoint x: 476, endPoint y: 308, distance: 67.1
click at [476, 308] on input "Inclusions" at bounding box center [514, 310] width 193 height 11
type input "DETAILS"
click at [612, 315] on div at bounding box center [615, 310] width 7 height 11
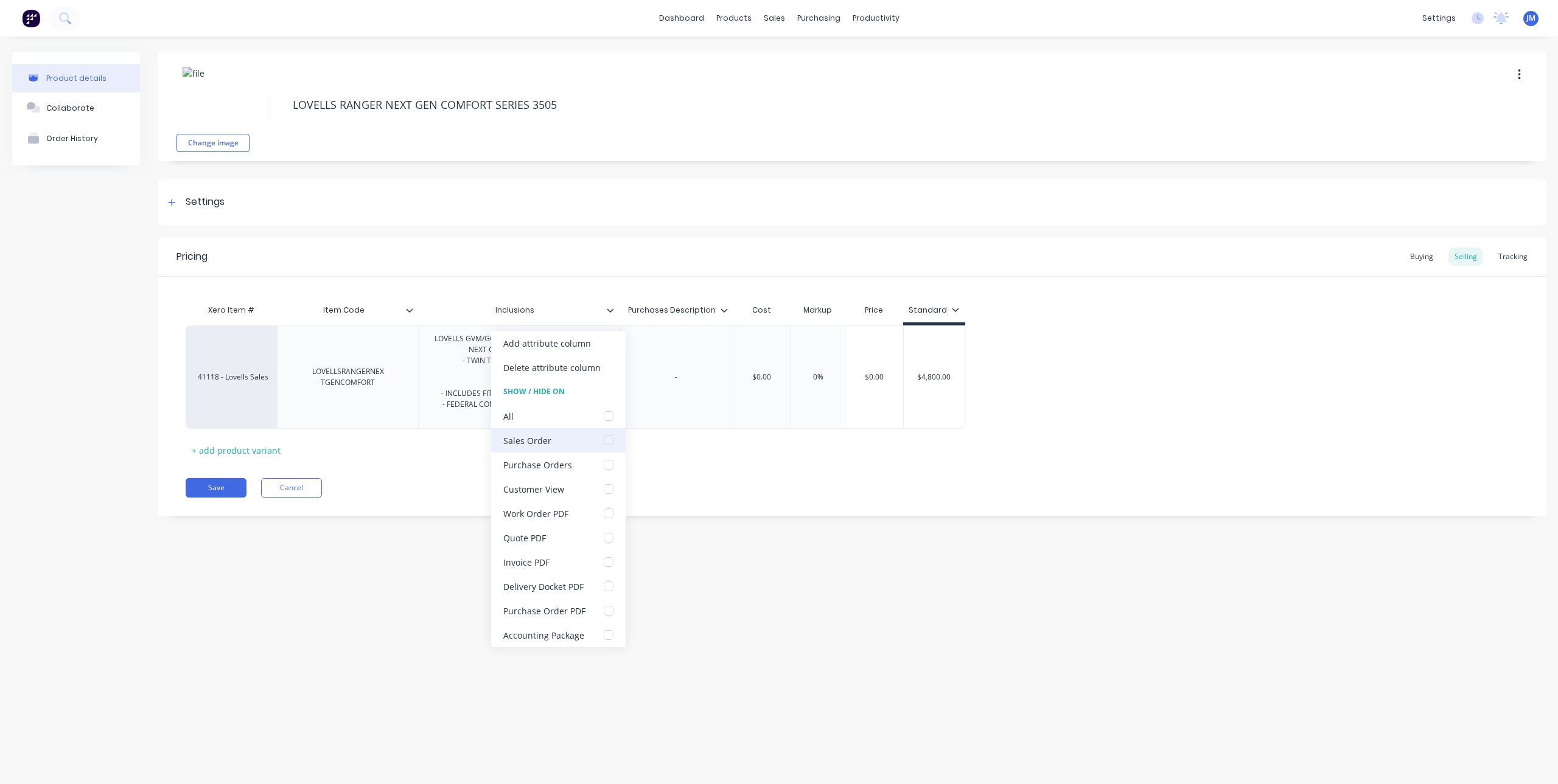
click at [606, 438] on div at bounding box center [608, 440] width 24 height 24
click at [611, 488] on div at bounding box center [608, 488] width 24 height 24
click at [613, 512] on div at bounding box center [608, 512] width 24 height 24
click at [608, 538] on div at bounding box center [608, 538] width 24 height 24
click at [612, 563] on div at bounding box center [608, 562] width 24 height 24
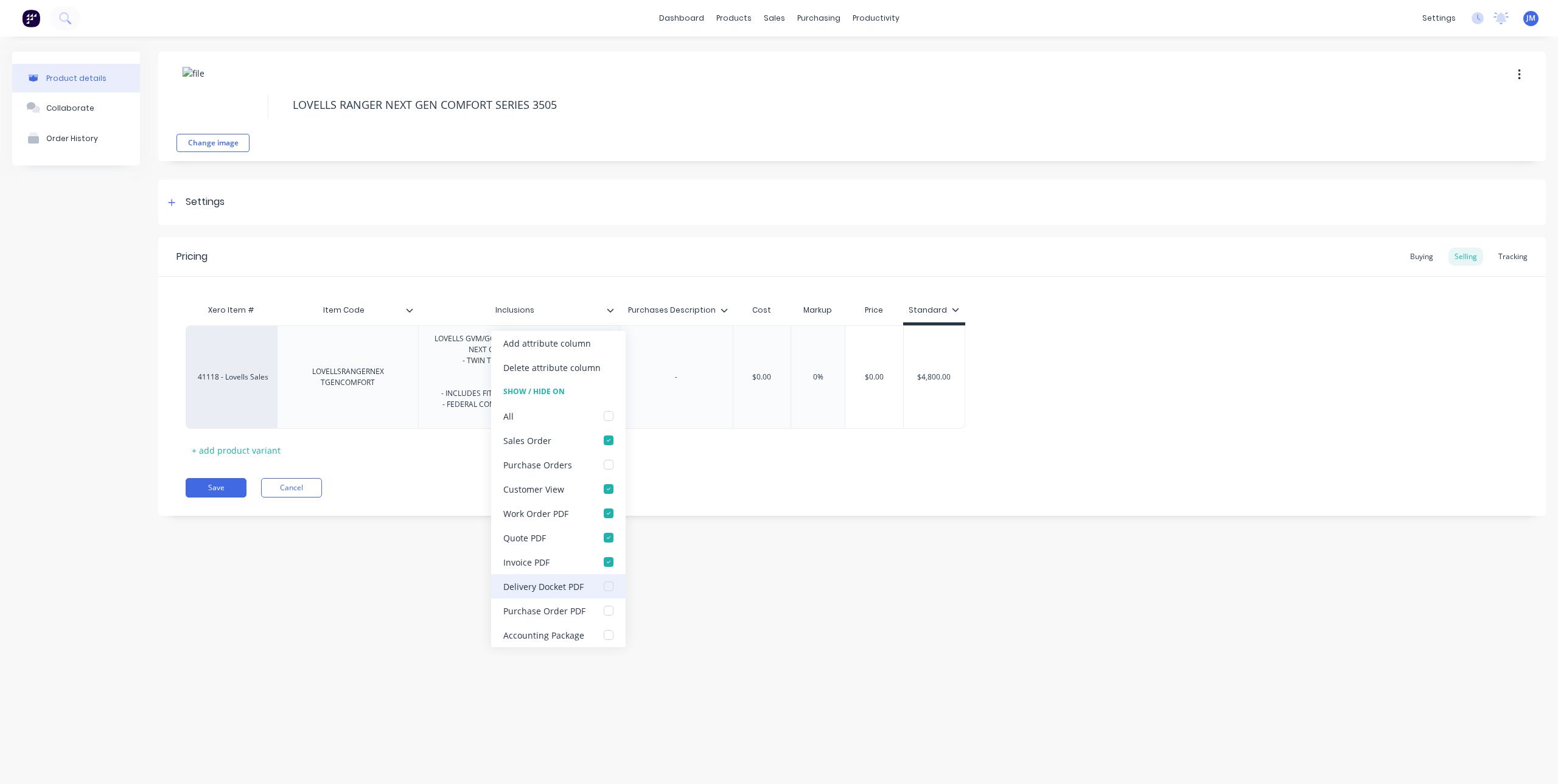
click at [608, 592] on div at bounding box center [608, 586] width 24 height 24
click at [608, 638] on div at bounding box center [608, 635] width 24 height 24
type textarea "x"
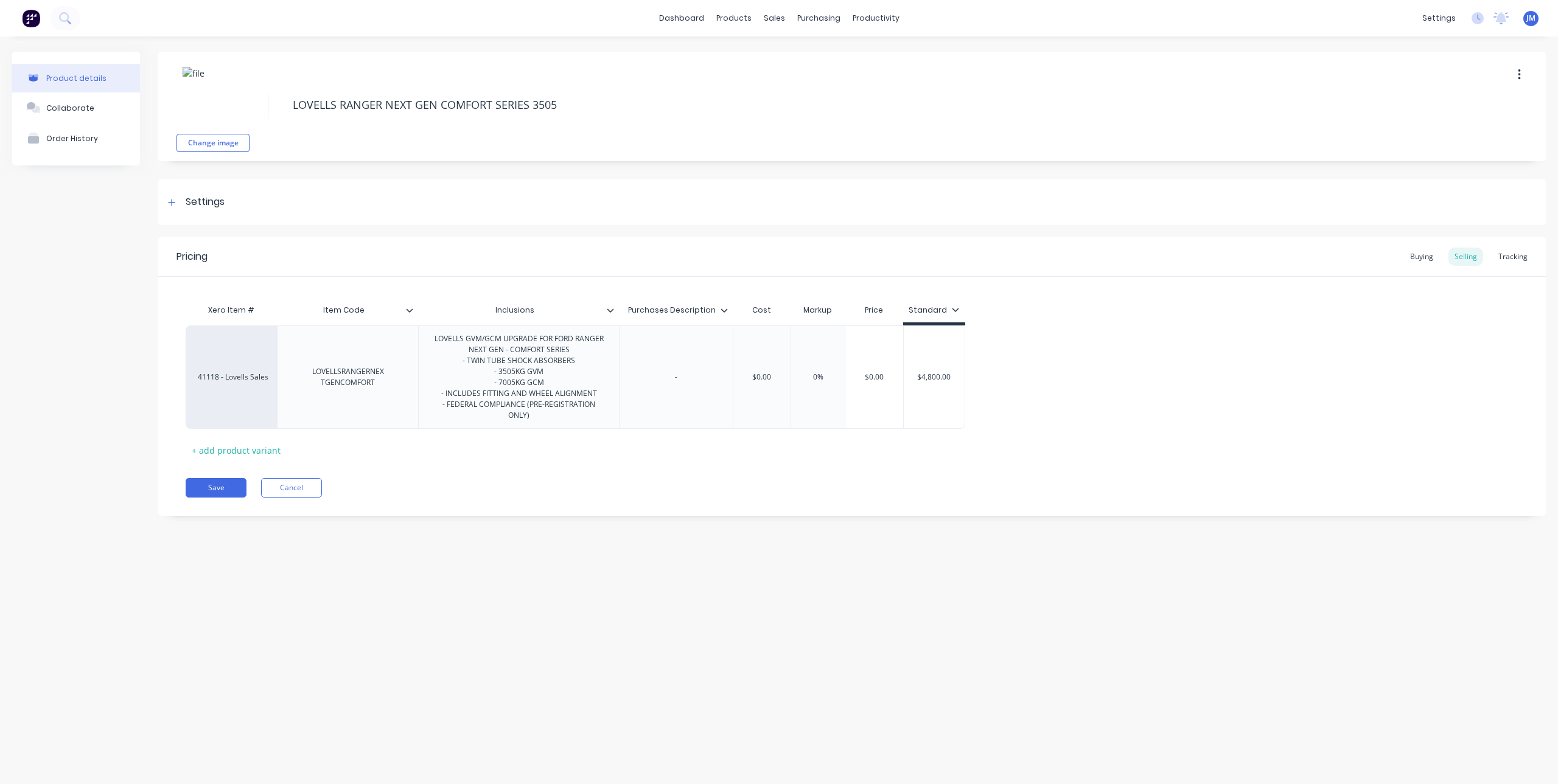
click at [420, 498] on div "Pricing Buying Selling Tracking Xero Item # Item Code Inclusions Purchases Desc…" at bounding box center [852, 376] width 1387 height 279
click at [458, 365] on div "LOVELLS GVM/GCM UPGRADE FOR FORD RANGER NEXT GEN - COMFORT SERIES - TWIN TUBE S…" at bounding box center [518, 377] width 190 height 92
drag, startPoint x: 425, startPoint y: 339, endPoint x: 613, endPoint y: 430, distance: 208.9
click at [613, 430] on div "Xero Item # Item Code Inclusions Purchases Description Cost Markup Price Standa…" at bounding box center [852, 379] width 1333 height 162
paste div
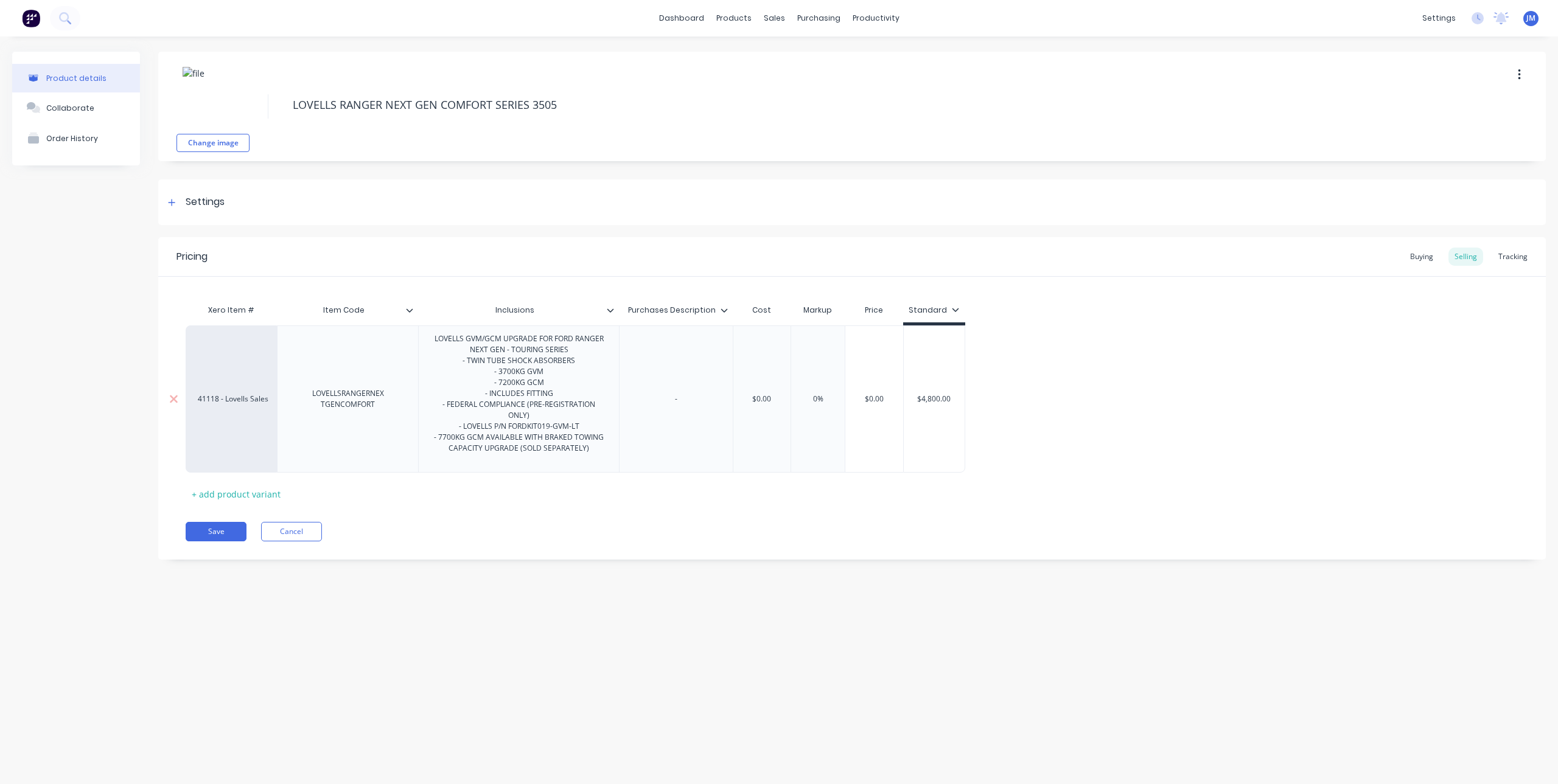
click at [543, 356] on div "- TWIN TUBE SHOCK ABSORBERS" at bounding box center [518, 361] width 171 height 11
click at [543, 352] on div "LOVELLS GVM/GCM UPGRADE FOR FORD RANGER NEXT GEN - TOURING SERIES - TWIN TUBE S…" at bounding box center [518, 399] width 190 height 136
click at [509, 376] on div "- 3700KG GVM" at bounding box center [518, 372] width 171 height 11
click at [514, 388] on div "- INCLUDES FITTING" at bounding box center [518, 394] width 171 height 11
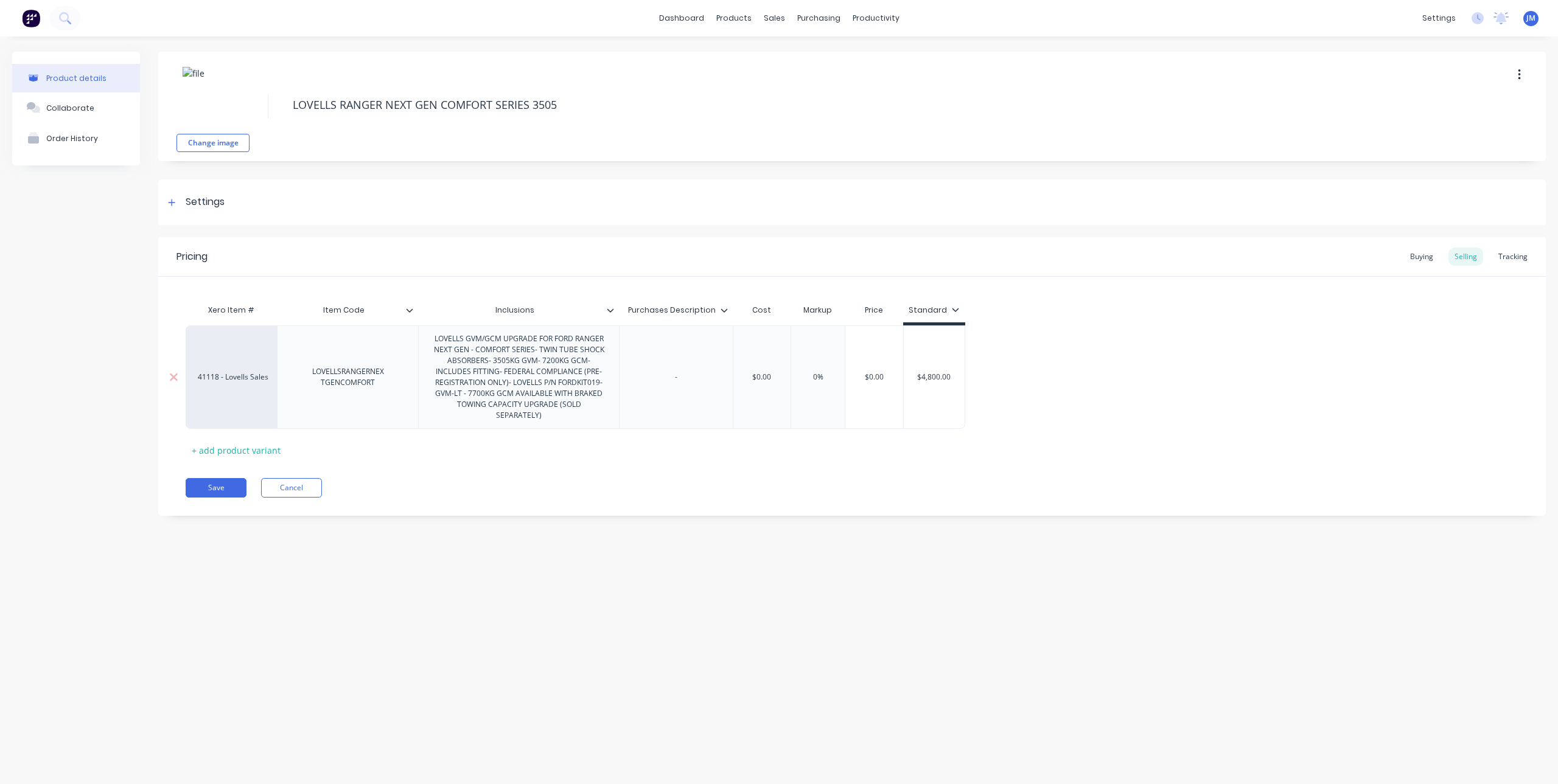
click at [528, 383] on div "LOVELLS GVM/GCM UPGRADE FOR FORD RANGER NEXT GEN - COMFORT SERIES- TWIN TUBE SH…" at bounding box center [518, 377] width 190 height 92
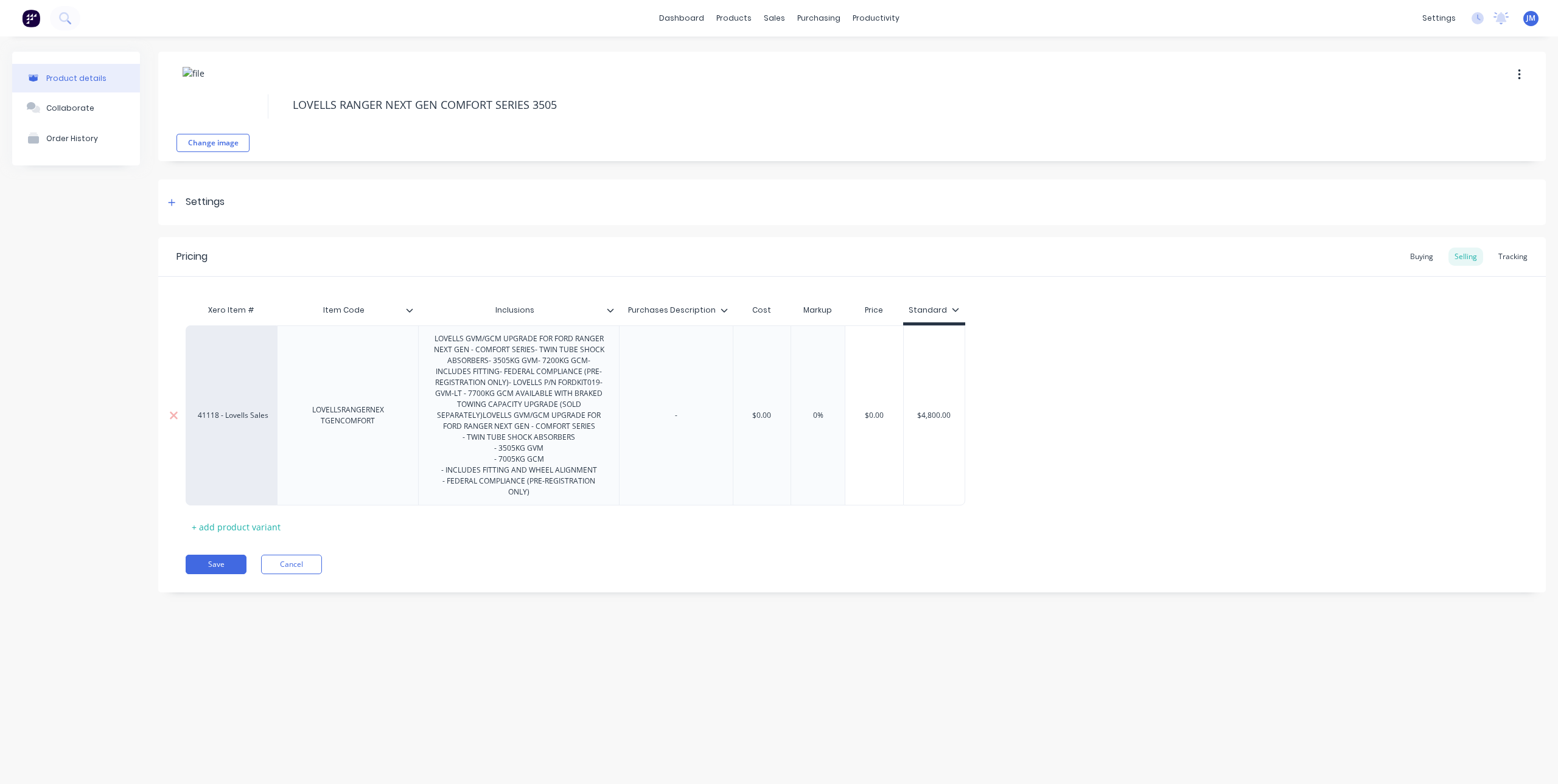
click at [597, 452] on div "LOVELLS GVM/GCM UPGRADE FOR FORD RANGER NEXT GEN - COMFORT SERIES- TWIN TUBE SH…" at bounding box center [518, 415] width 190 height 169
click at [491, 361] on div "LOVELLS GVM/GCM UPGRADE FOR FORD RANGER NEXT GEN - COMFORT SERIES- TWIN TUBE SH…" at bounding box center [518, 415] width 190 height 169
click at [483, 374] on div "LOVELLS GVM/GCM UPGRADE FOR FORD RANGER NEXT GEN - COMFORT SERIES- TWIN TUBE SH…" at bounding box center [518, 421] width 190 height 180
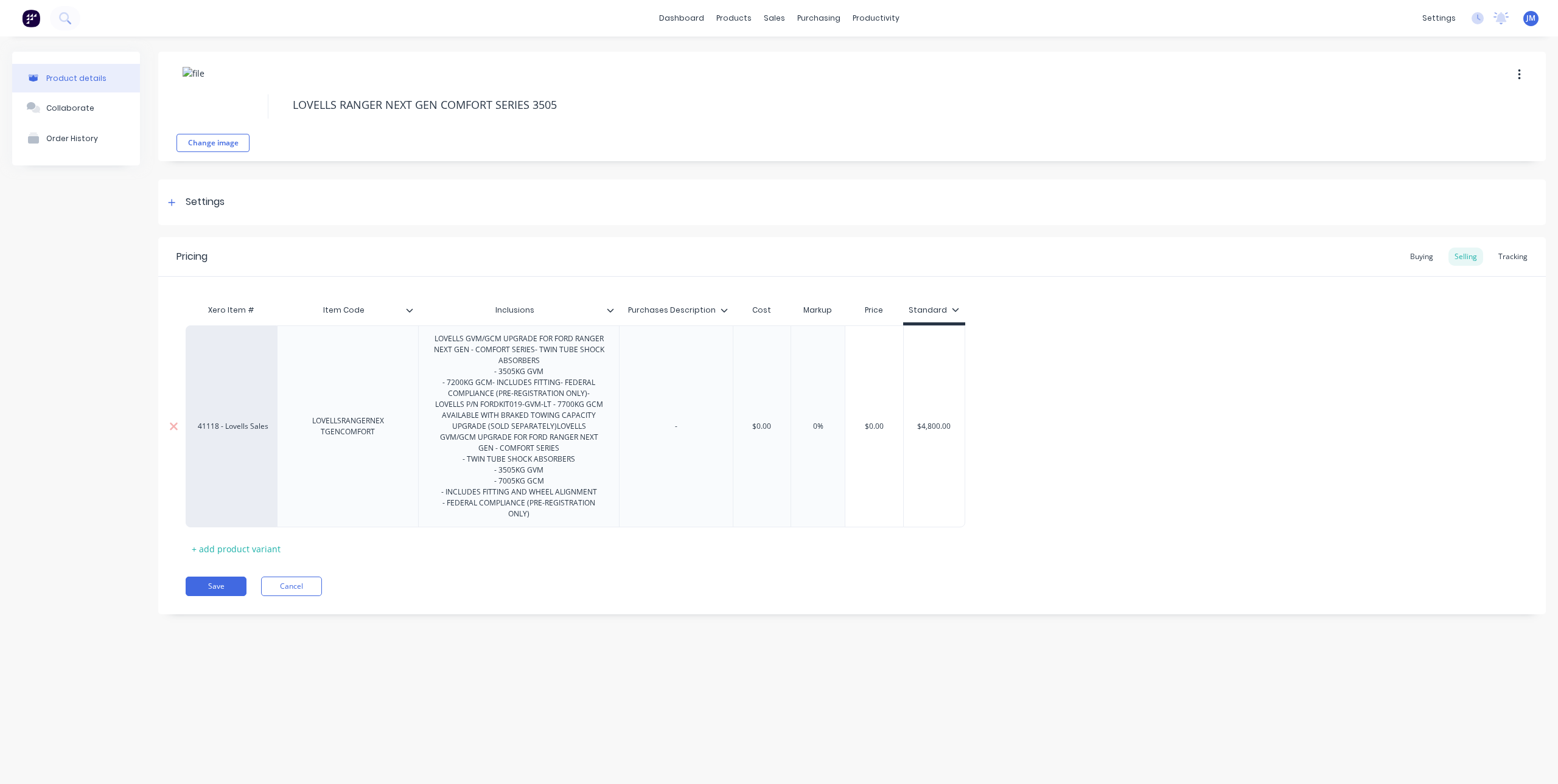
click at [466, 387] on div "LOVELLS GVM/GCM UPGRADE FOR FORD RANGER NEXT GEN - COMFORT SERIES- TWIN TUBE SH…" at bounding box center [518, 426] width 190 height 191
click at [478, 380] on div "LOVELLS GVM/GCM UPGRADE FOR FORD RANGER NEXT GEN - COMFORT SERIES- TWIN TUBE SH…" at bounding box center [518, 426] width 190 height 191
click at [501, 395] on div "LOVELLS GVM/GCM UPGRADE FOR FORD RANGER NEXT GEN - COMFORT SERIES- TWIN TUBE SH…" at bounding box center [518, 426] width 190 height 191
click at [467, 418] on div "LOVELLS GVM/GCM UPGRADE FOR FORD RANGER NEXT GEN - COMFORT SERIES- TWIN TUBE SH…" at bounding box center [518, 432] width 190 height 202
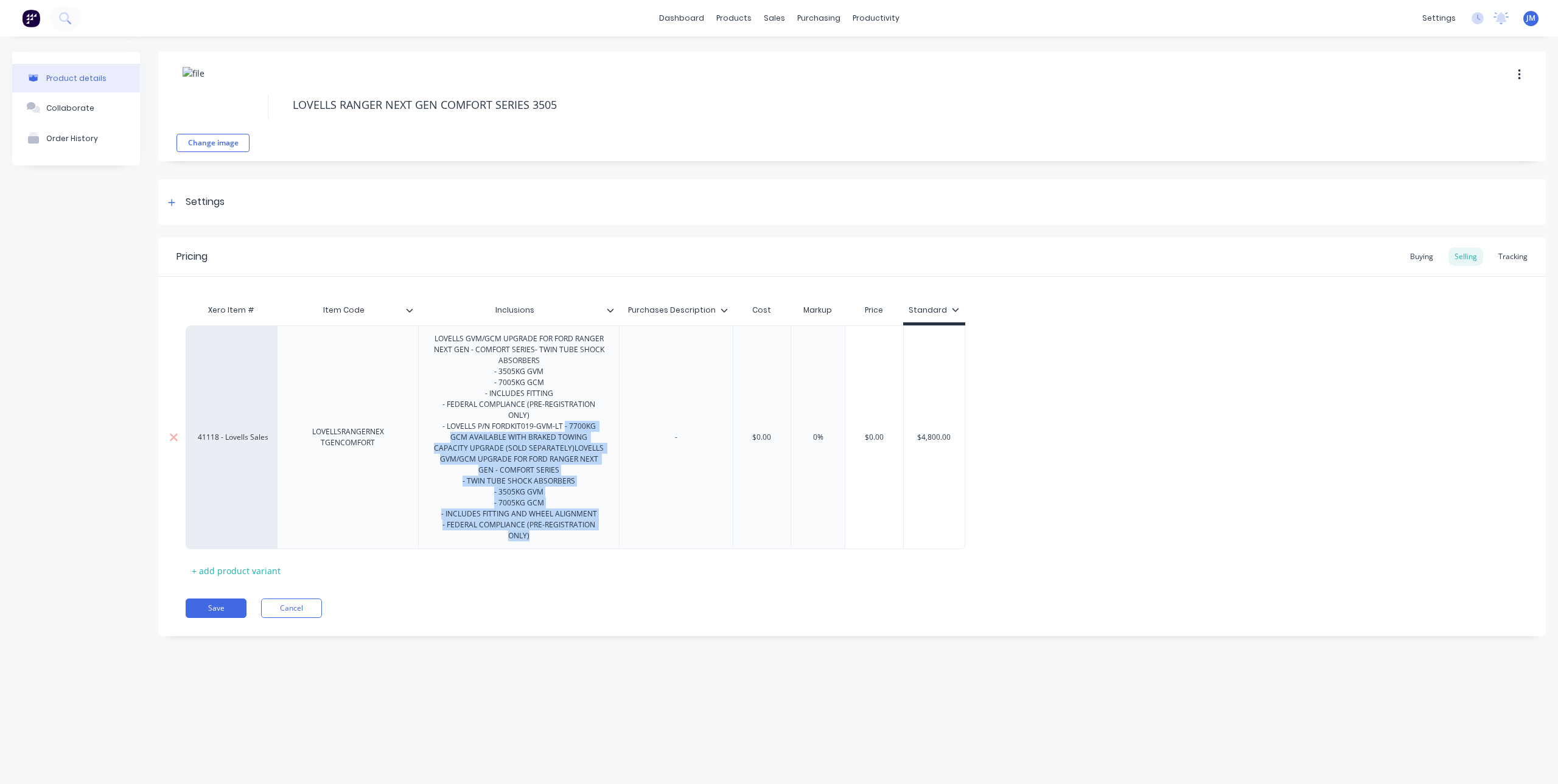
drag, startPoint x: 565, startPoint y: 430, endPoint x: 622, endPoint y: 547, distance: 130.1
click at [622, 547] on div "41118 - Lovells Sales LOVELLSRANGERNEX TGENCOMFORT LOVELLS GVM/GCM UPGRADE FOR …" at bounding box center [575, 437] width 780 height 224
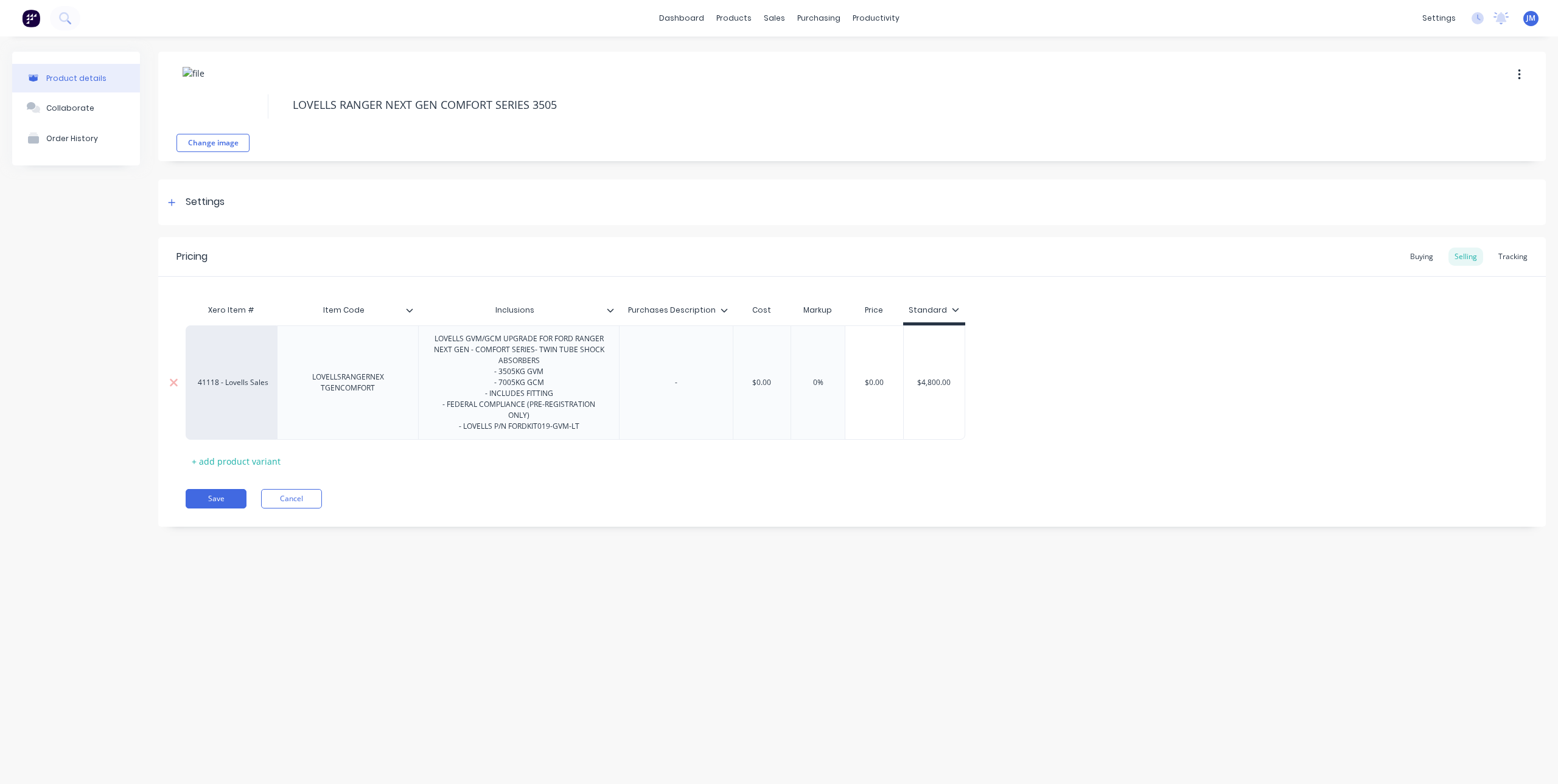
drag, startPoint x: 586, startPoint y: 427, endPoint x: 508, endPoint y: 437, distance: 78.6
click at [508, 437] on div "LOVELLS GVM/GCM UPGRADE FOR FORD RANGER NEXT GEN - COMFORT SERIES- TWIN TUBE SH…" at bounding box center [518, 383] width 200 height 114
type textarea "x"
click at [559, 468] on div "Xero Item # Item Code Inclusions Purchases Description Cost Markup Price Standa…" at bounding box center [852, 384] width 1333 height 173
click at [539, 307] on input "Inclusions" at bounding box center [514, 310] width 193 height 11
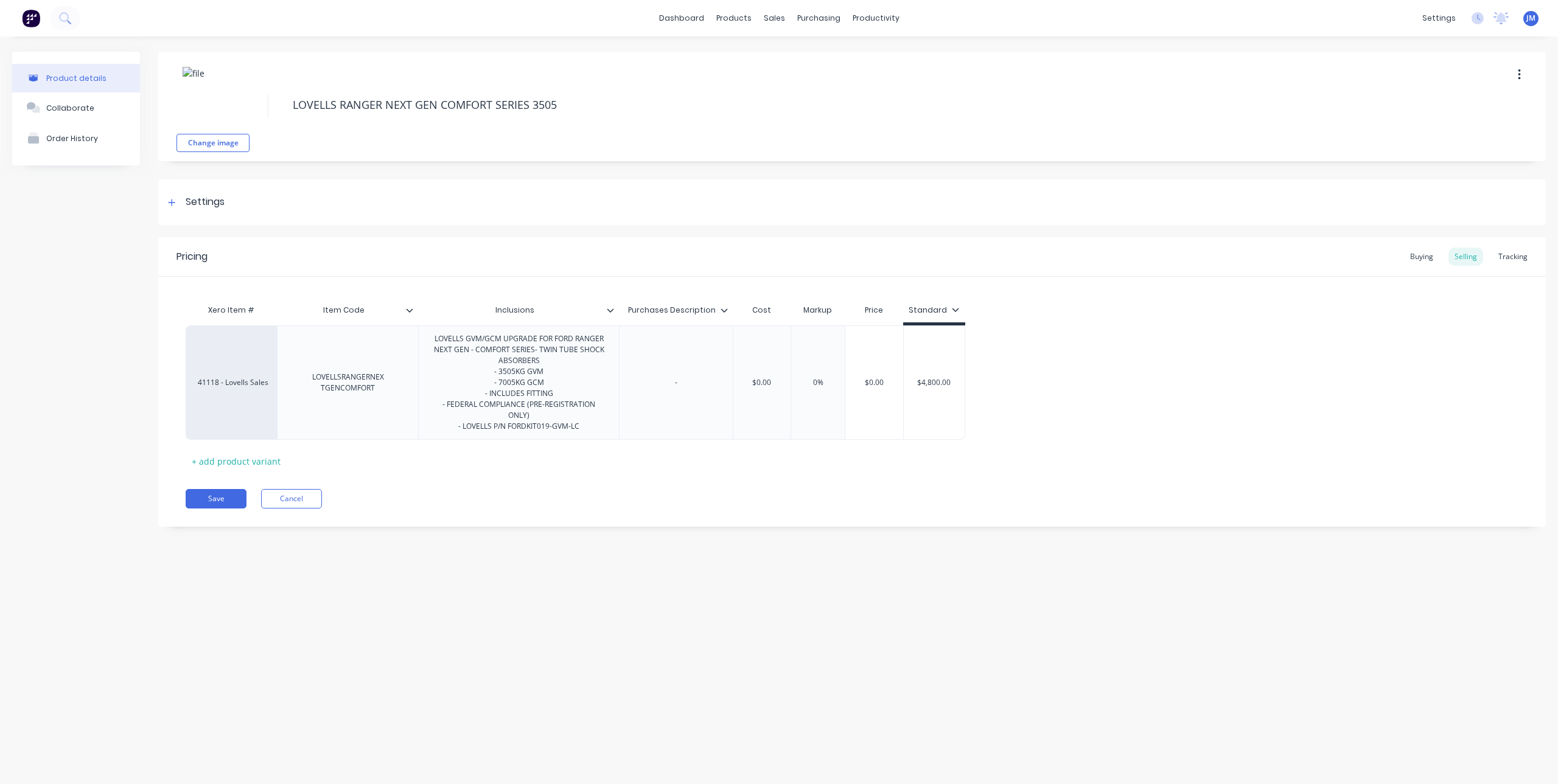
drag, startPoint x: 550, startPoint y: 308, endPoint x: 463, endPoint y: 310, distance: 87.0
click at [463, 310] on input "Inclusions" at bounding box center [514, 310] width 193 height 11
type input "DETAILS"
click at [543, 467] on div "Xero Item # Item Code Inclusions DETAILS Purchases Description Cost Markup Pric…" at bounding box center [852, 384] width 1333 height 173
click at [535, 354] on div "LOVELLS GVM/GCM UPGRADE FOR FORD RANGER NEXT GEN - COMFORT SERIES- TWIN TUBE SH…" at bounding box center [518, 383] width 190 height 103
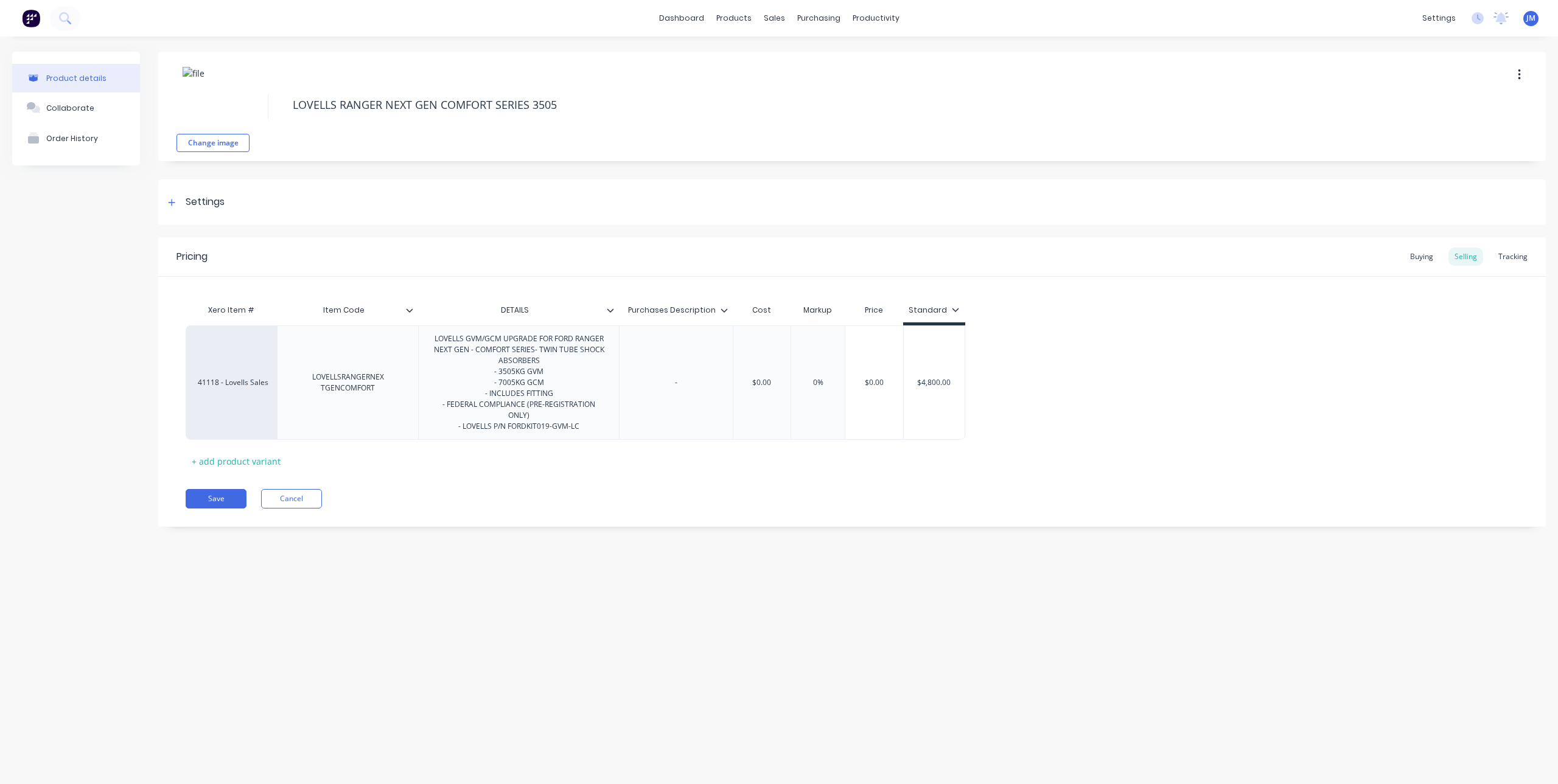
type textarea "x"
drag, startPoint x: 536, startPoint y: 354, endPoint x: 553, endPoint y: 365, distance: 20.2
click at [536, 354] on div "LOVELLS GVM/GCM UPGRADE FOR FORD RANGER NEXT GEN - COMFORT SERIES- TWIN TUBE SH…" at bounding box center [518, 383] width 190 height 103
click at [607, 468] on div "Xero Item # Item Code DETAILS Purchases Description Cost Markup Price Standard …" at bounding box center [852, 384] width 1333 height 173
click at [723, 309] on icon at bounding box center [723, 310] width 7 height 7
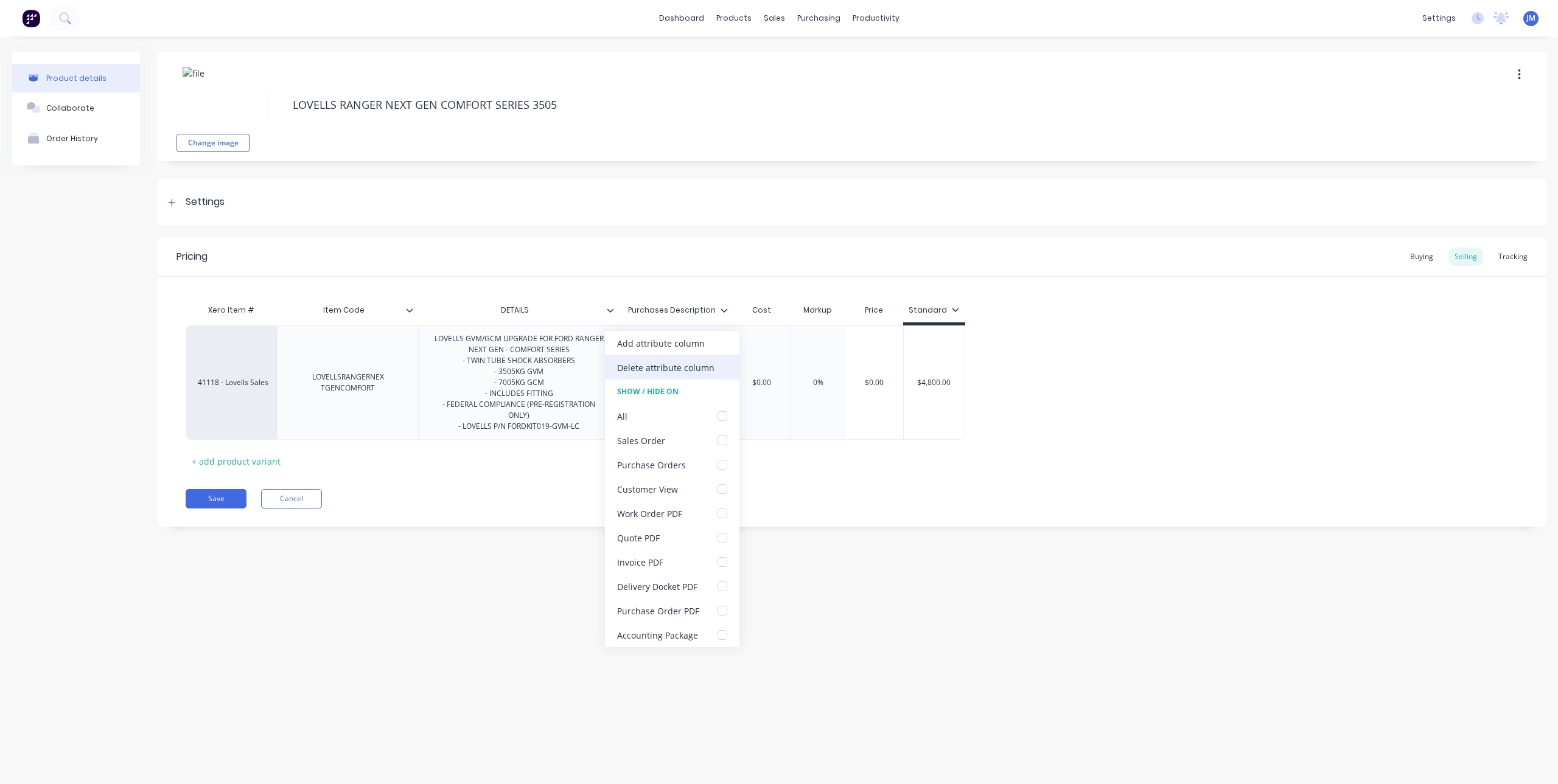
click at [695, 365] on div "Delete attribute column" at bounding box center [665, 368] width 97 height 13
click at [179, 200] on div at bounding box center [171, 202] width 15 height 15
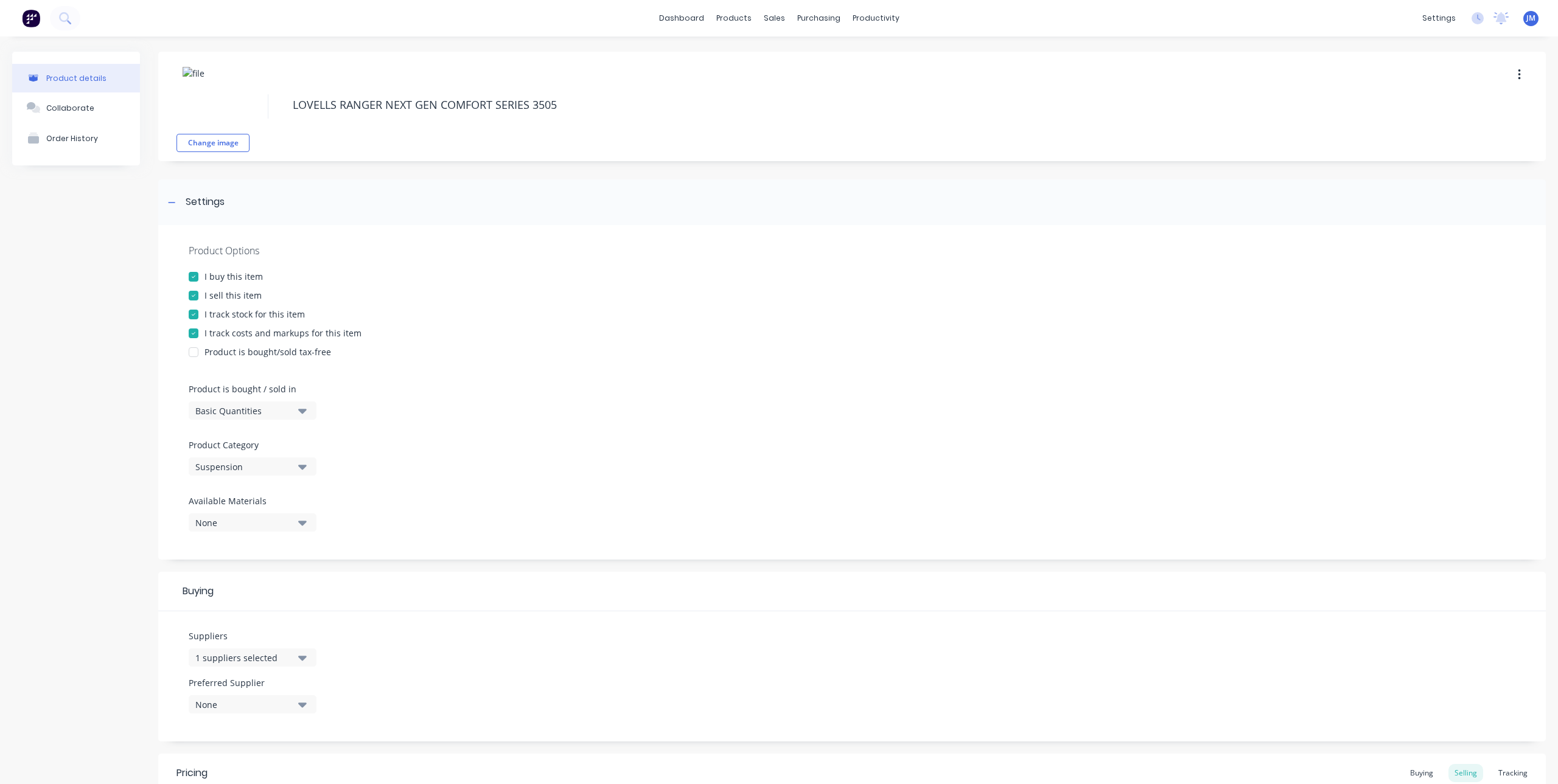
click at [195, 314] on div at bounding box center [193, 314] width 24 height 24
click at [195, 326] on div at bounding box center [193, 333] width 24 height 24
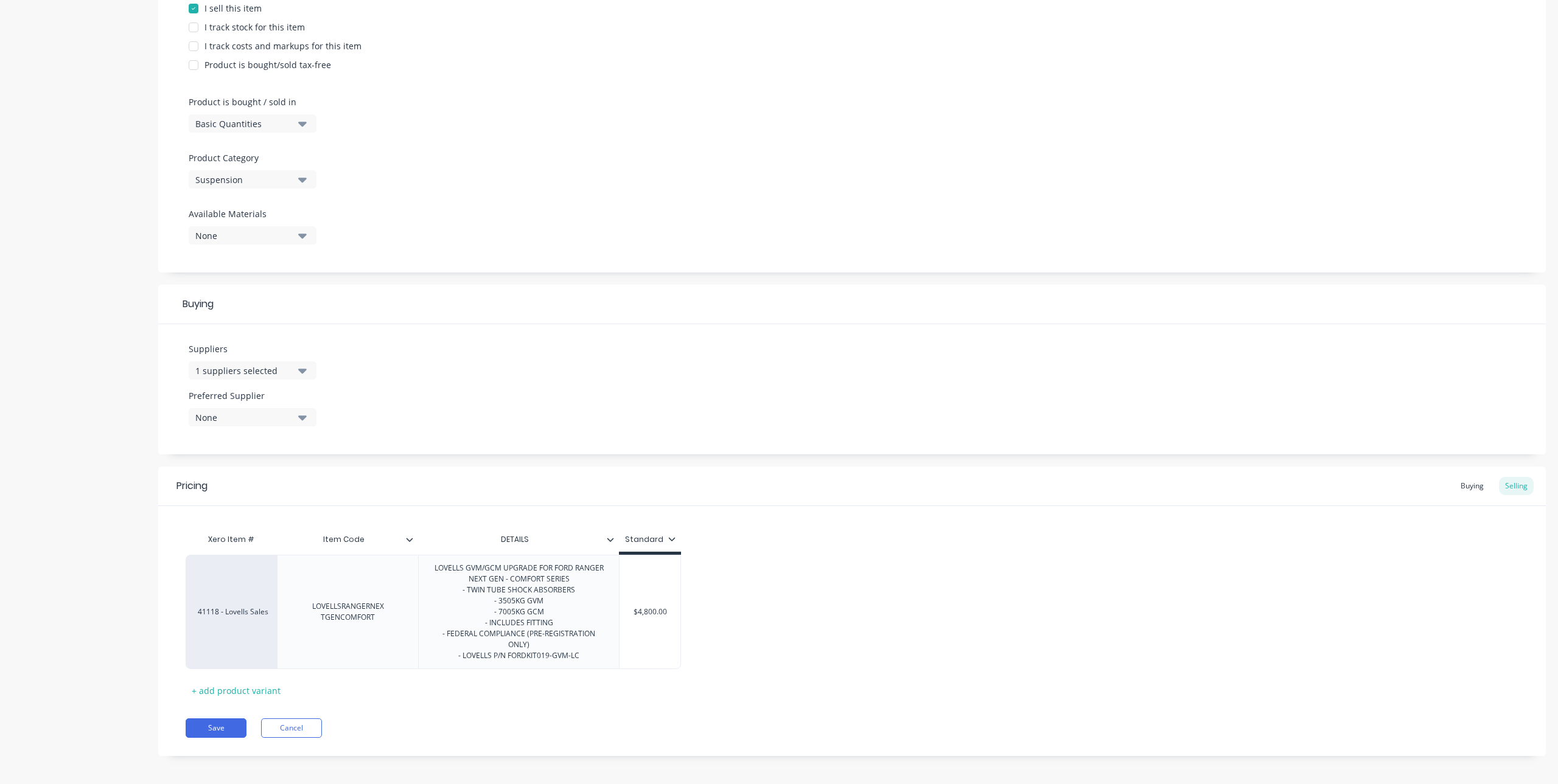
scroll to position [293, 0]
click at [308, 367] on button "1 suppliers selected" at bounding box center [252, 365] width 128 height 18
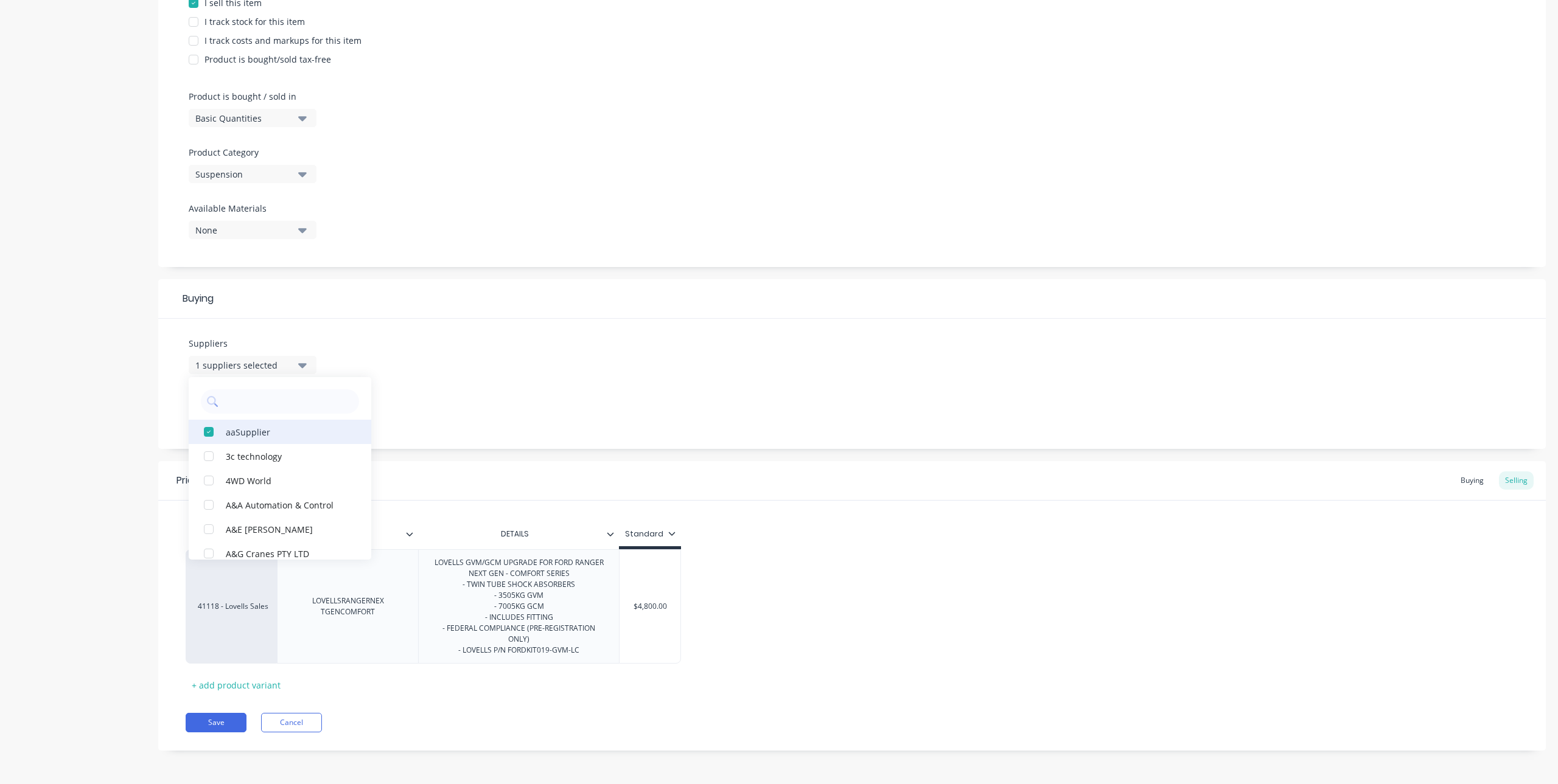
click at [250, 433] on div "aaSupplier" at bounding box center [286, 431] width 121 height 13
type textarea "x"
click at [265, 407] on input "text" at bounding box center [288, 401] width 129 height 24
type input "[PERSON_NAME]"
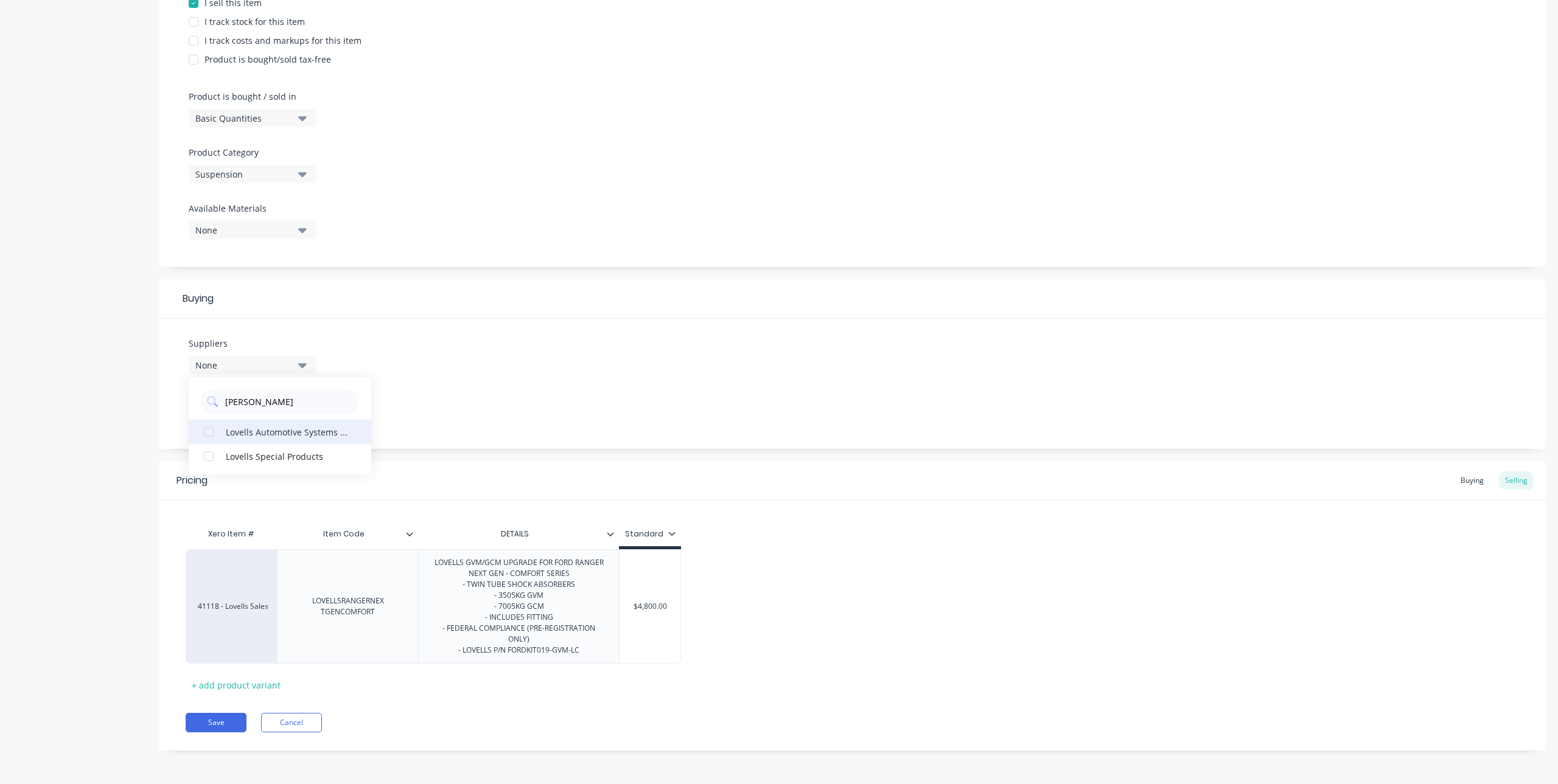
click at [267, 437] on div "Lovells Automotive Systems Pty Ltd" at bounding box center [286, 431] width 121 height 13
click at [409, 361] on div "Suppliers 1 suppliers selected LOVELL Lovells Automotive Systems Pty Ltd Lovell…" at bounding box center [852, 383] width 1387 height 130
click at [287, 400] on div "Preferred Supplier None" at bounding box center [252, 401] width 128 height 37
click at [291, 409] on div "None" at bounding box center [243, 412] width 97 height 13
click at [264, 479] on div "Lovells Automotive Systems Pty Ltd" at bounding box center [286, 478] width 121 height 13
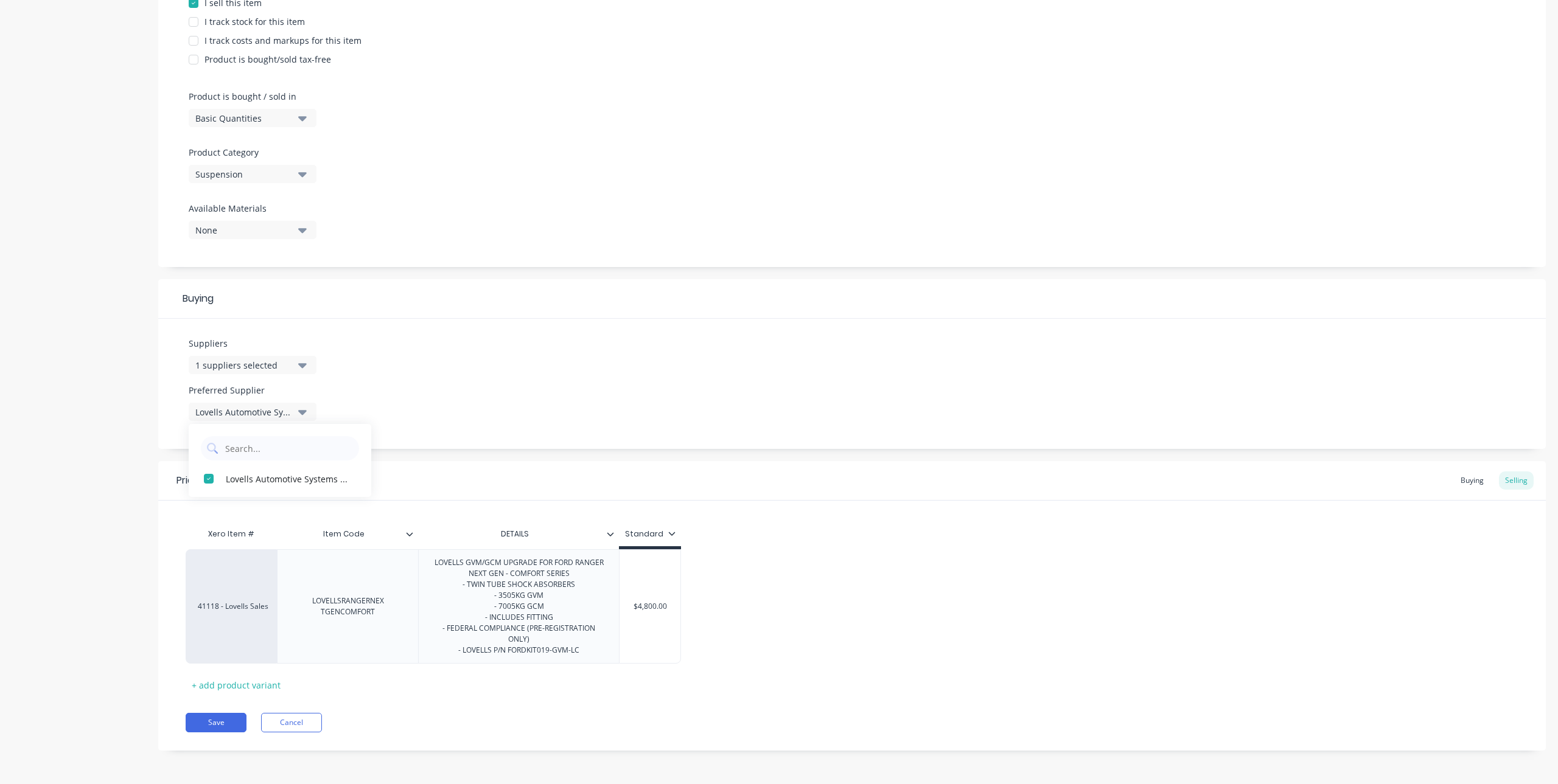
click at [435, 364] on div "Suppliers 1 suppliers selected LOVELL Preferred Supplier Lovells Automotive Sys…" at bounding box center [852, 383] width 1387 height 130
click at [413, 541] on div "Item Code" at bounding box center [348, 534] width 141 height 31
click at [409, 537] on icon at bounding box center [409, 534] width 7 height 7
type textarea "x"
click at [621, 214] on div "Product Options I buy this item I sell this item I track stock for this item I …" at bounding box center [852, 99] width 1387 height 334
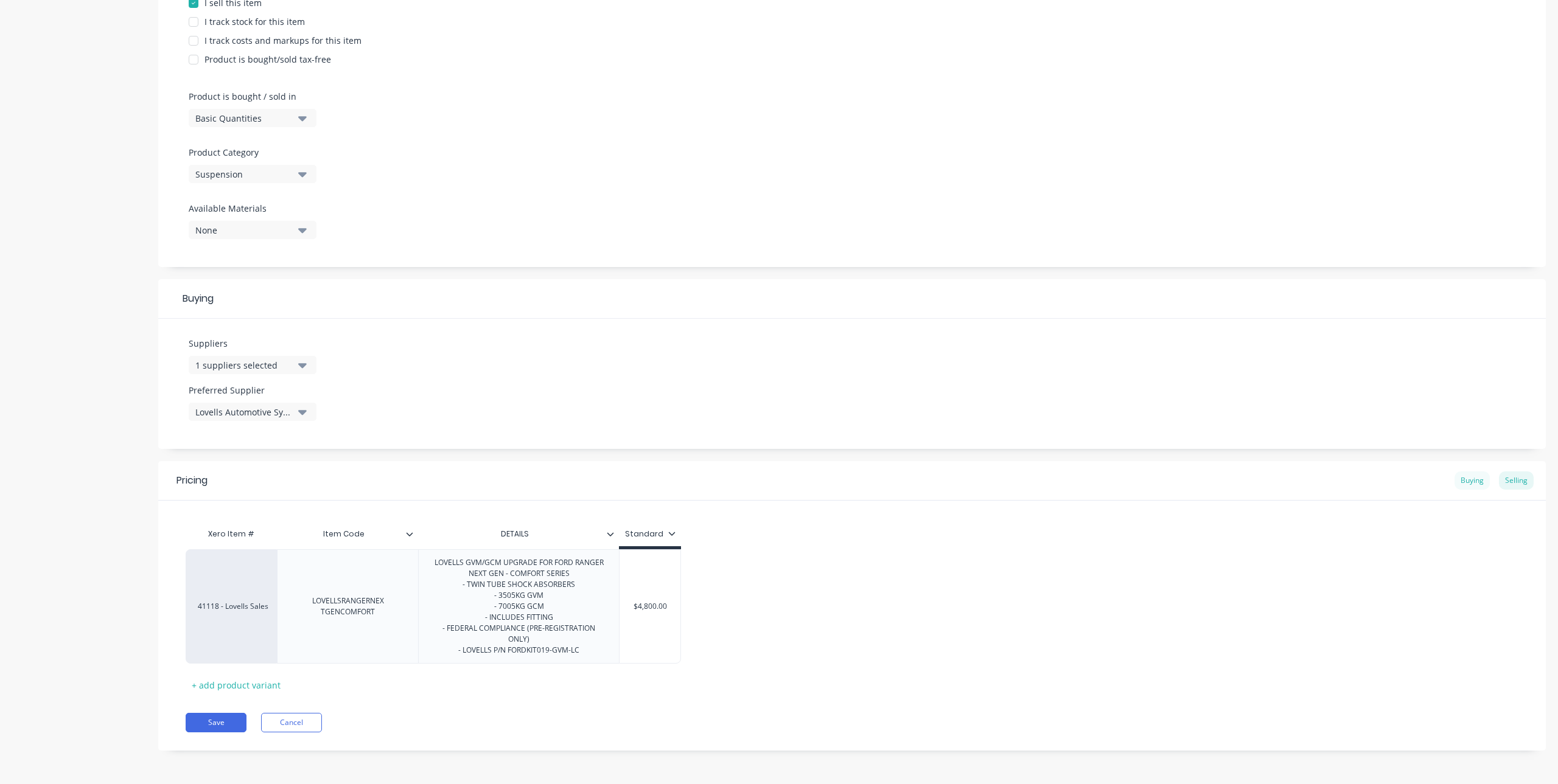
click at [1459, 483] on div "Buying" at bounding box center [1472, 480] width 35 height 18
click at [710, 592] on div "$0.00" at bounding box center [701, 606] width 164 height 31
type input "$0.00"
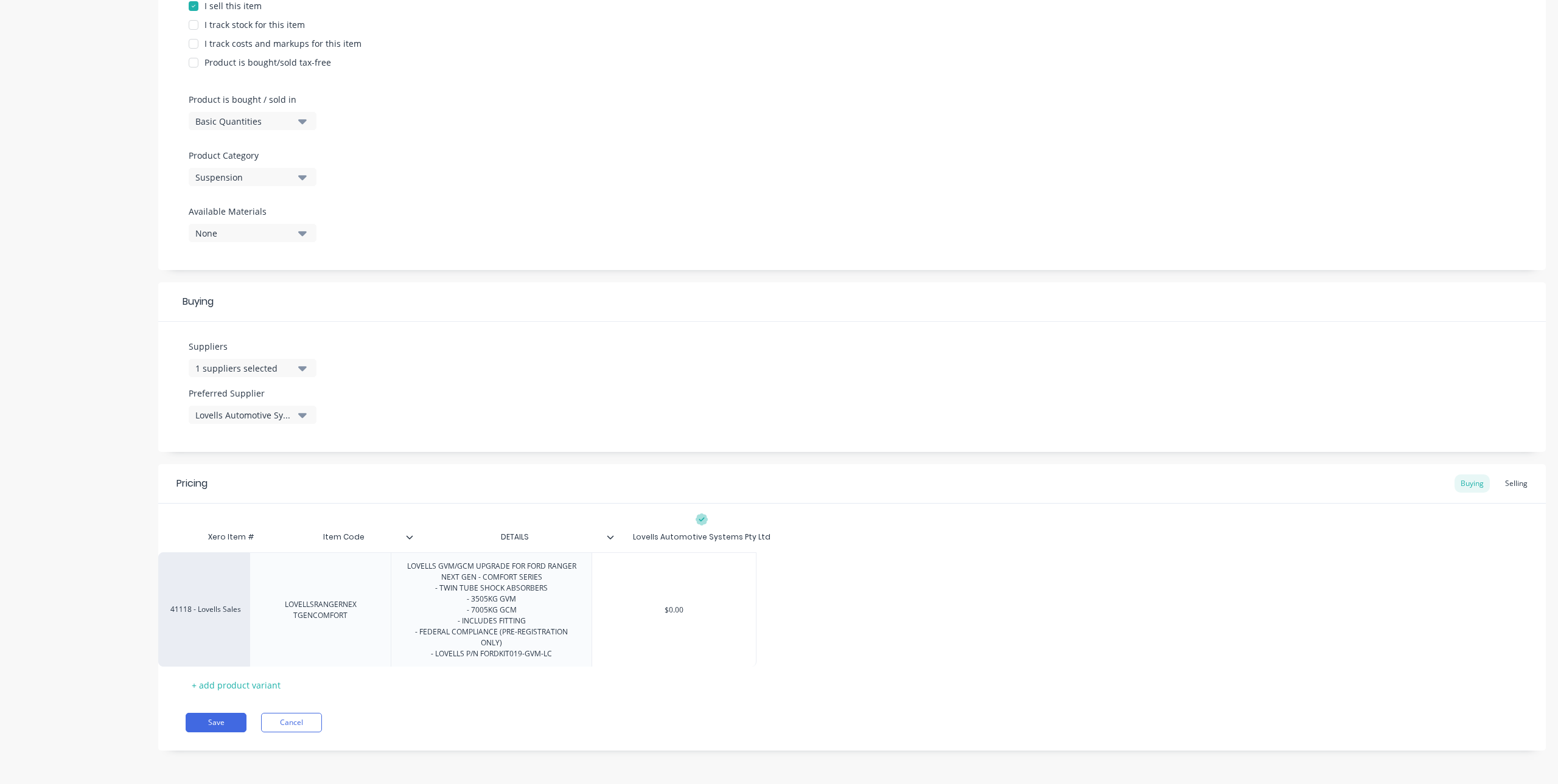
drag, startPoint x: 685, startPoint y: 603, endPoint x: 673, endPoint y: 604, distance: 12.0
click at [673, 604] on div "41118 - Lovells Sales LOVELLSRANGERNEX TGENCOMFORT LOVELLS GVM/GCM UPGRADE FOR …" at bounding box center [852, 606] width 1333 height 114
click at [706, 612] on div "$0.00" at bounding box center [701, 606] width 164 height 31
click at [719, 606] on input "$0.00" at bounding box center [701, 606] width 164 height 11
type textarea "x"
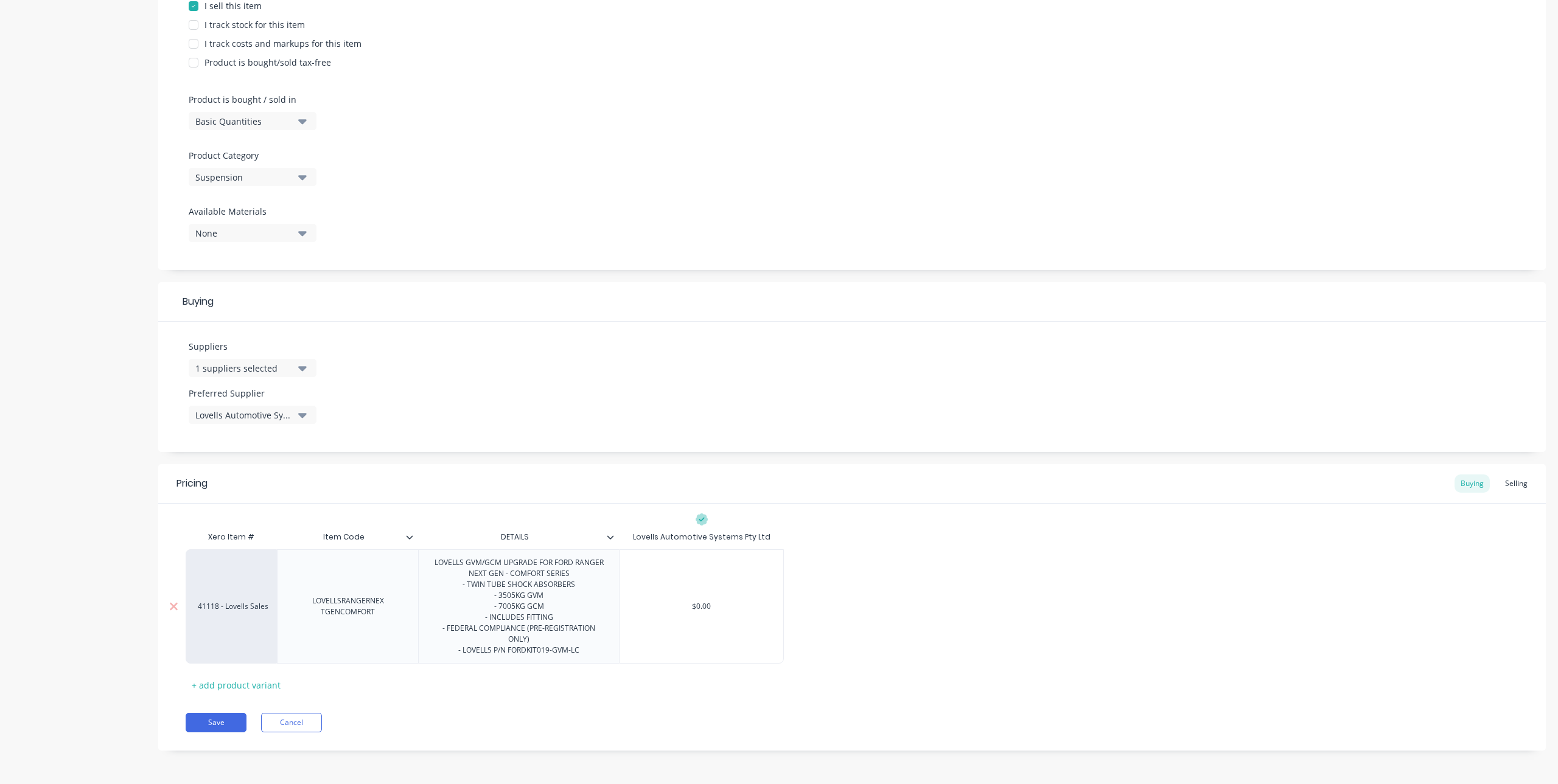
type input "$0.0"
type textarea "x"
type input "$0."
type textarea "x"
type input "$0"
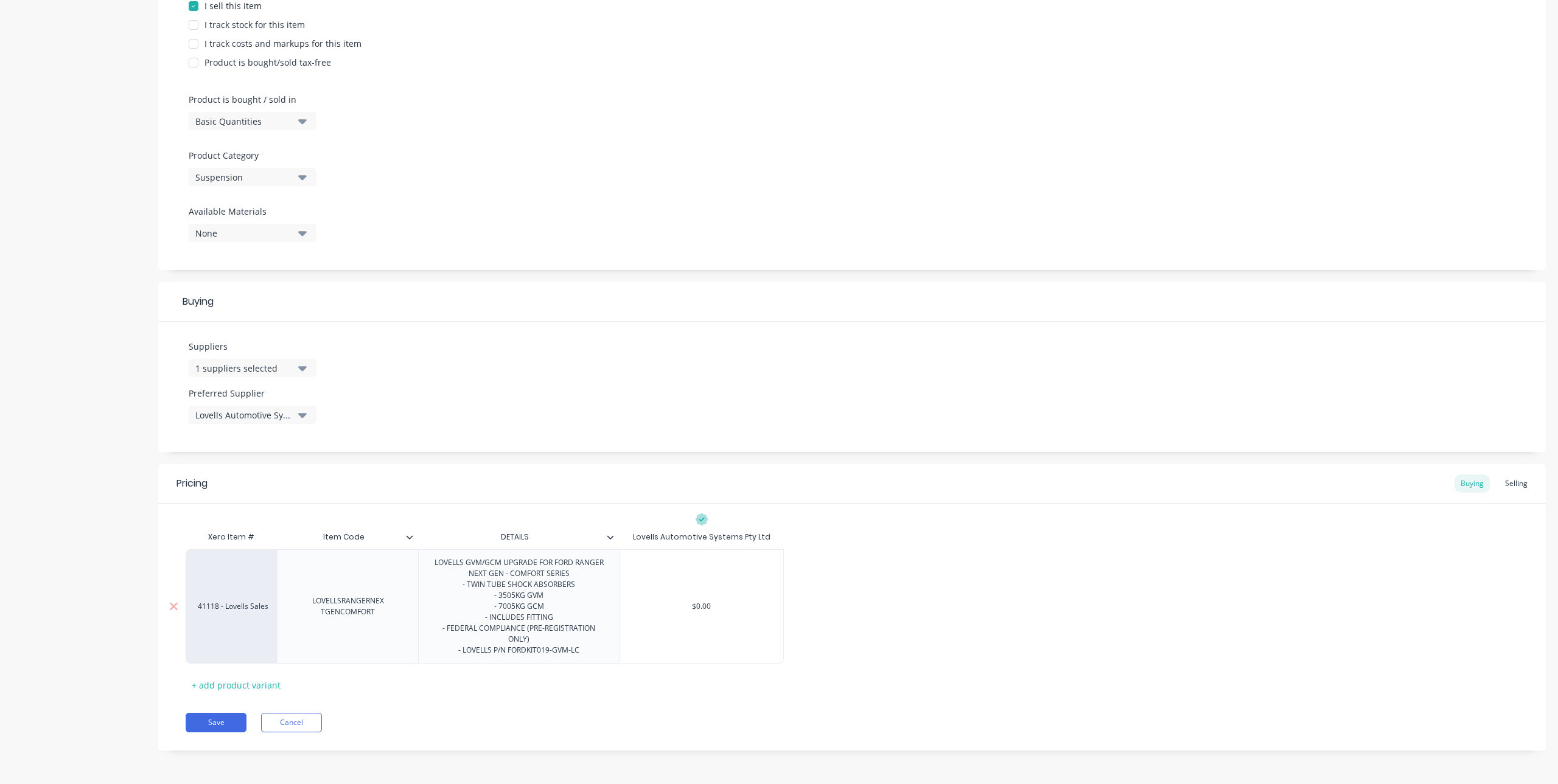
type textarea "x"
click at [709, 610] on input "$" at bounding box center [701, 606] width 164 height 11
click at [704, 606] on input "$" at bounding box center [701, 606] width 164 height 11
type input "$0.00"
drag, startPoint x: 682, startPoint y: 610, endPoint x: 734, endPoint y: 610, distance: 52.0
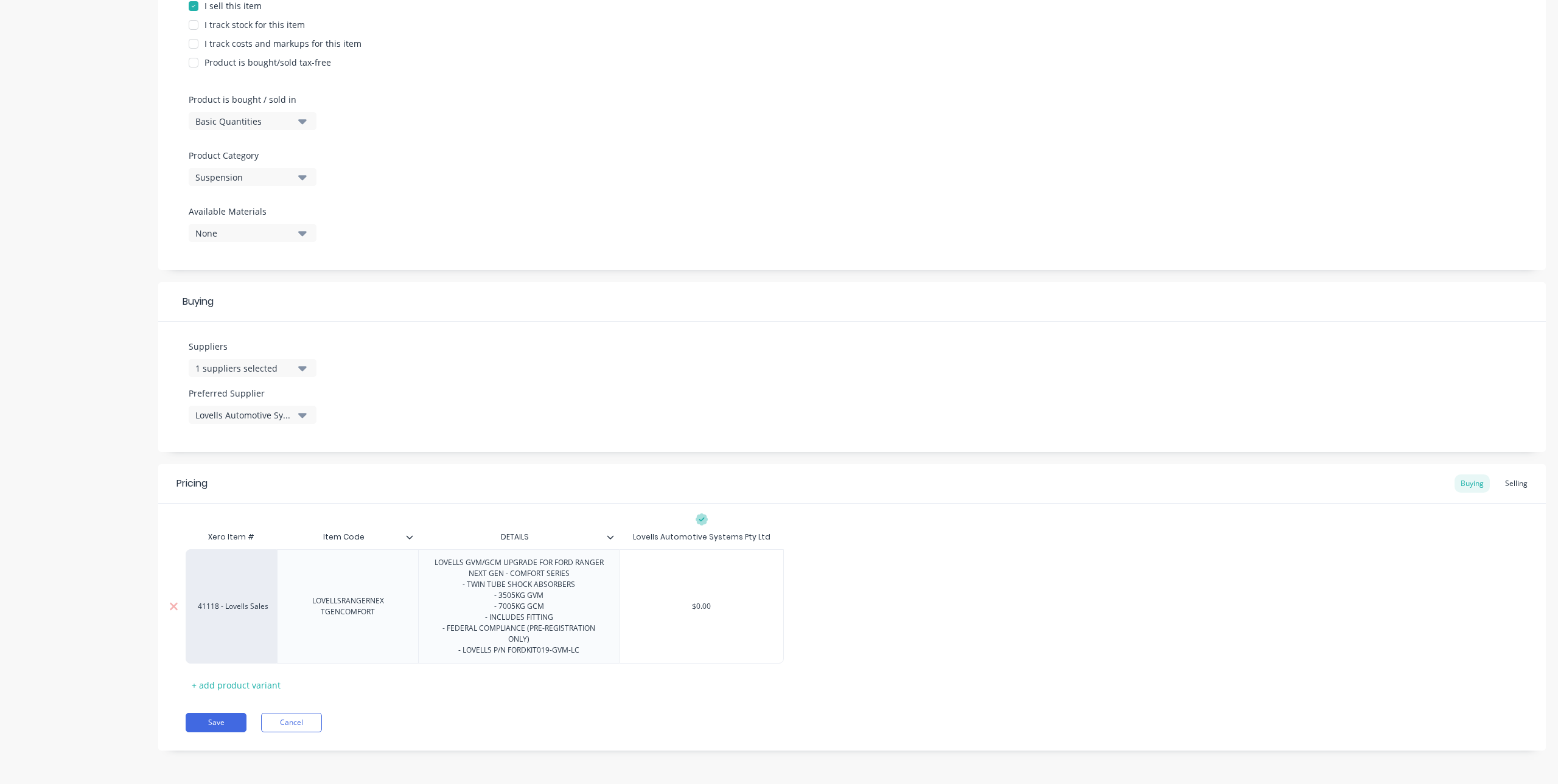
click at [682, 610] on input "$0.00" at bounding box center [701, 606] width 164 height 11
click at [736, 610] on input "$0.00" at bounding box center [701, 606] width 164 height 11
type textarea "x"
type input "$0.0"
type textarea "x"
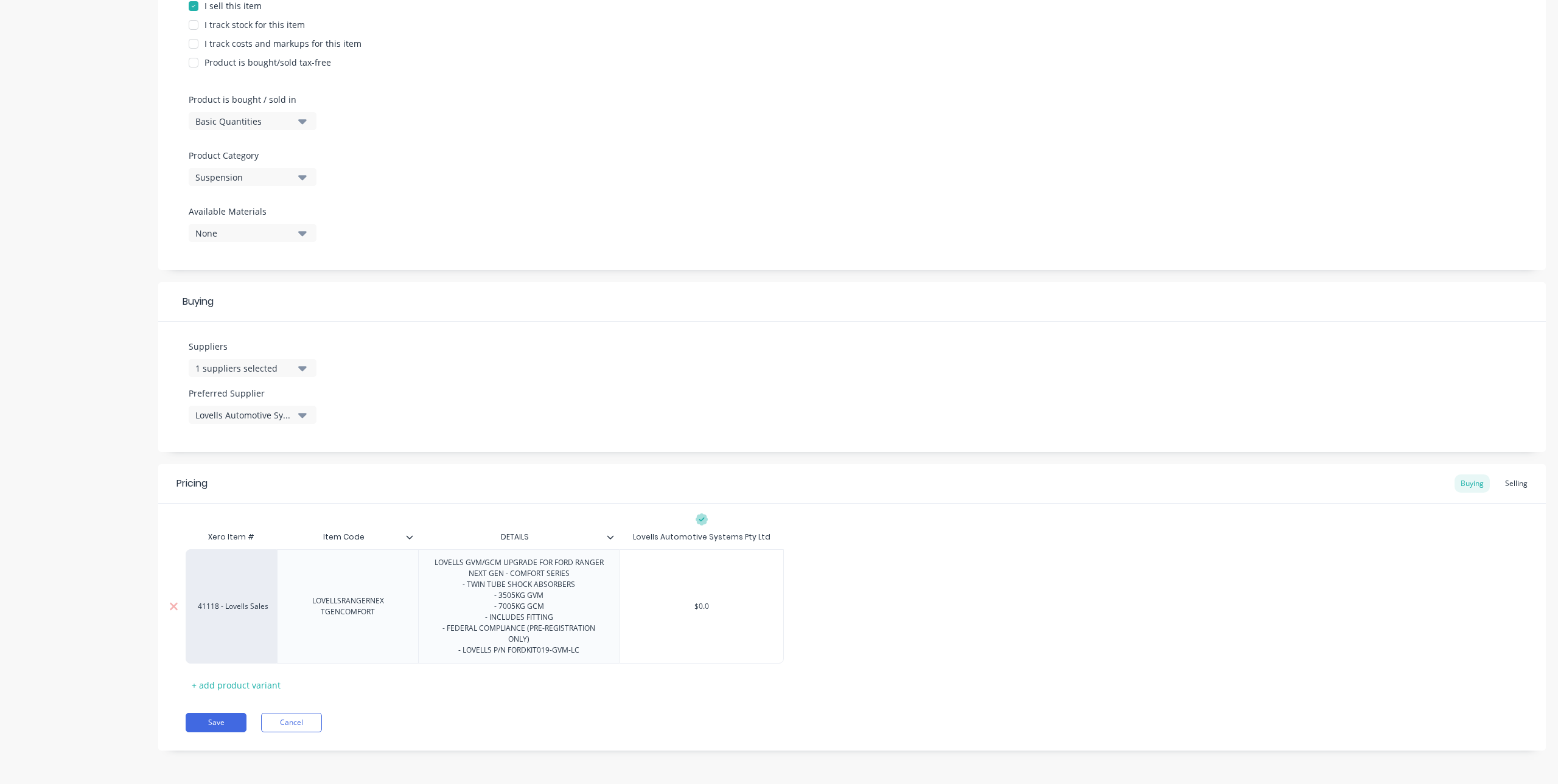
type input "$0."
type textarea "x"
type input "$0"
type textarea "x"
type input "$"
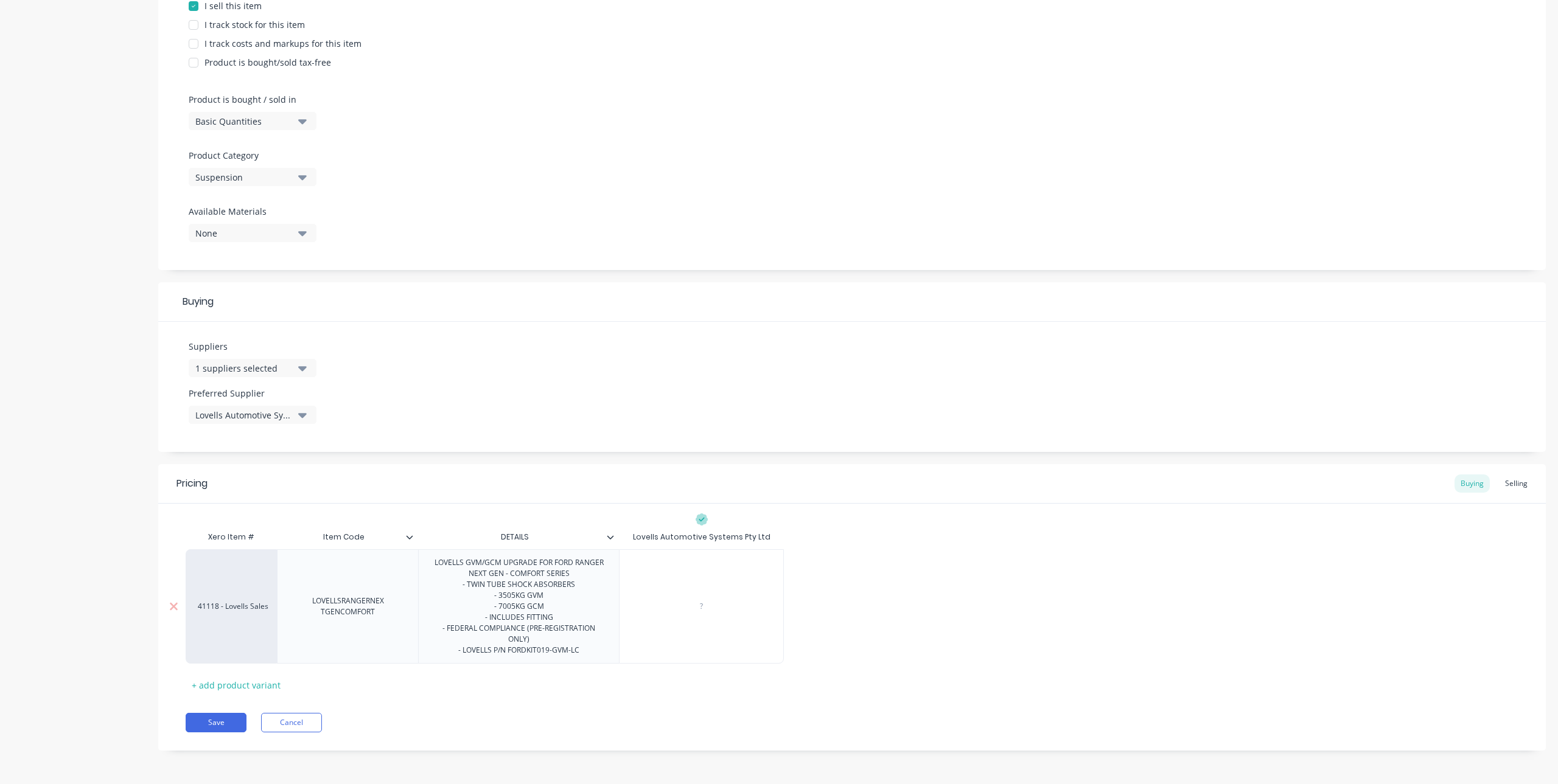
type textarea "x"
type input "2"
type textarea "x"
type input "27"
type textarea "x"
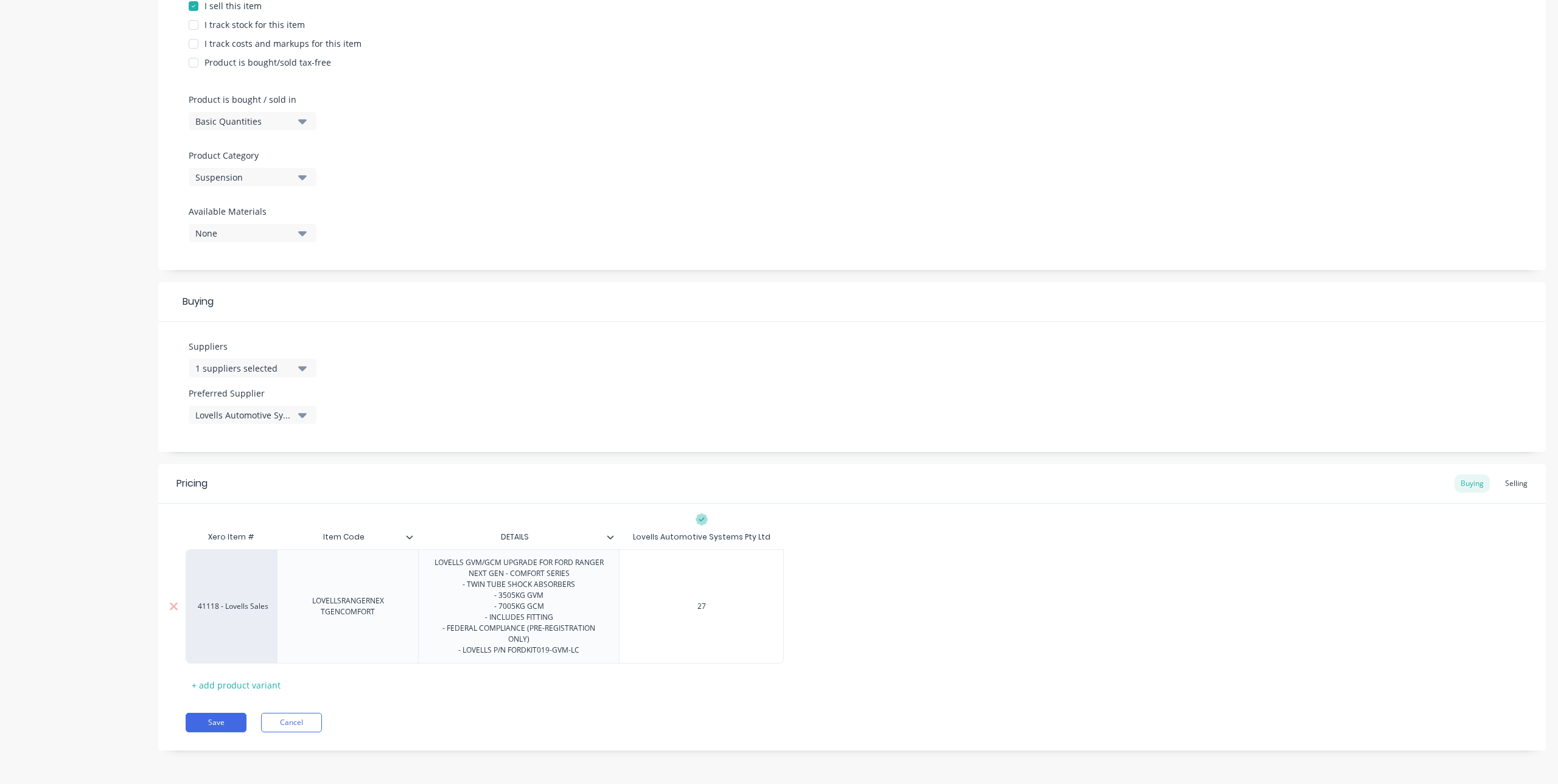
type input "270"
type textarea "x"
click at [835, 612] on div "41118 - Lovells Sales LOVELLSRANGERNEX TGENCOMFORT LOVELLS GVM/GCM UPGRADE FOR …" at bounding box center [852, 606] width 1333 height 114
type input "$2,700.00"
click at [673, 606] on input "$2,700.00" at bounding box center [701, 606] width 164 height 11
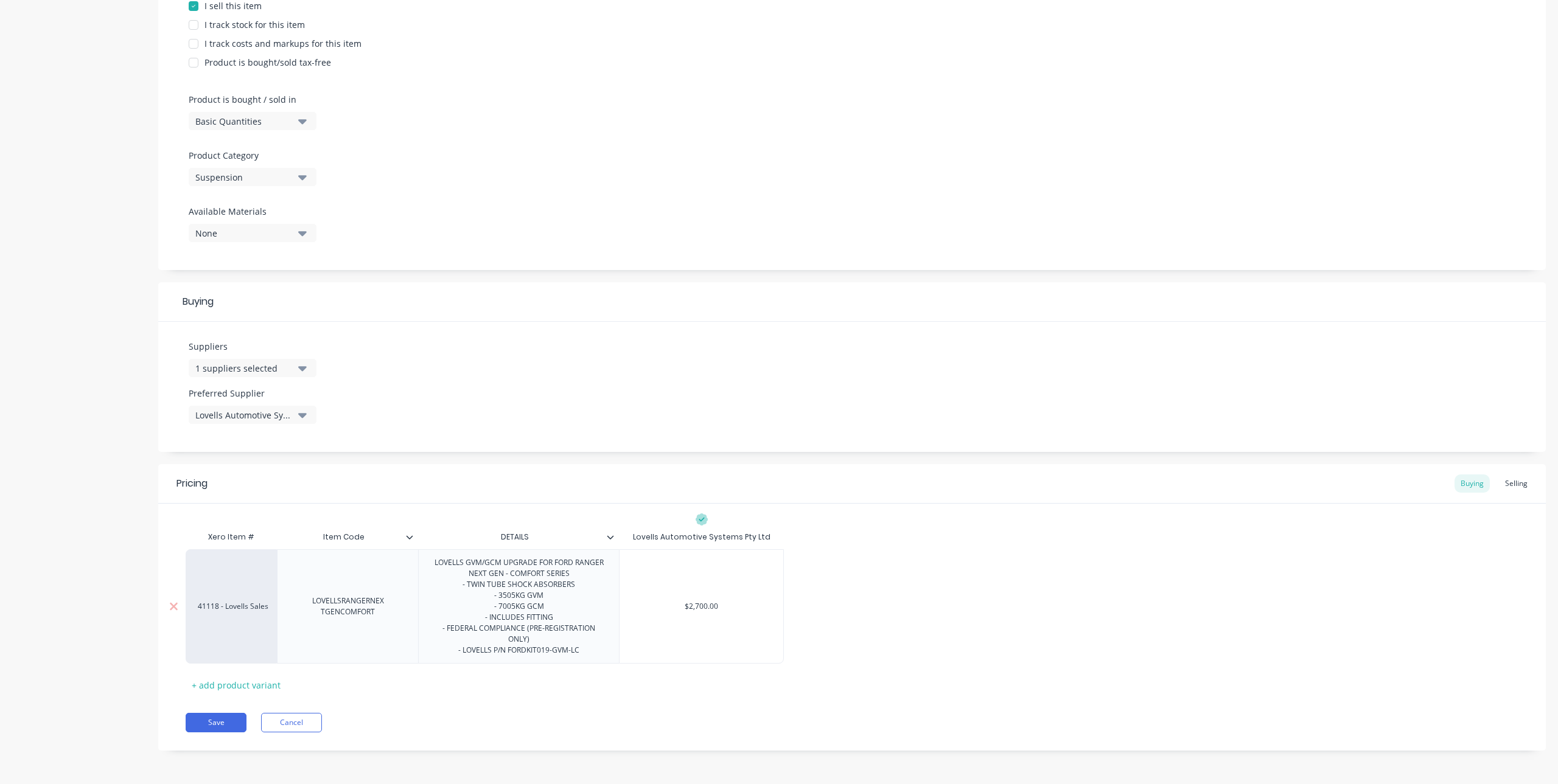
click at [700, 610] on input "$2,700.00" at bounding box center [701, 606] width 164 height 11
type textarea "x"
type input "$2,100.00"
type textarea "x"
type input "$2,100.00"
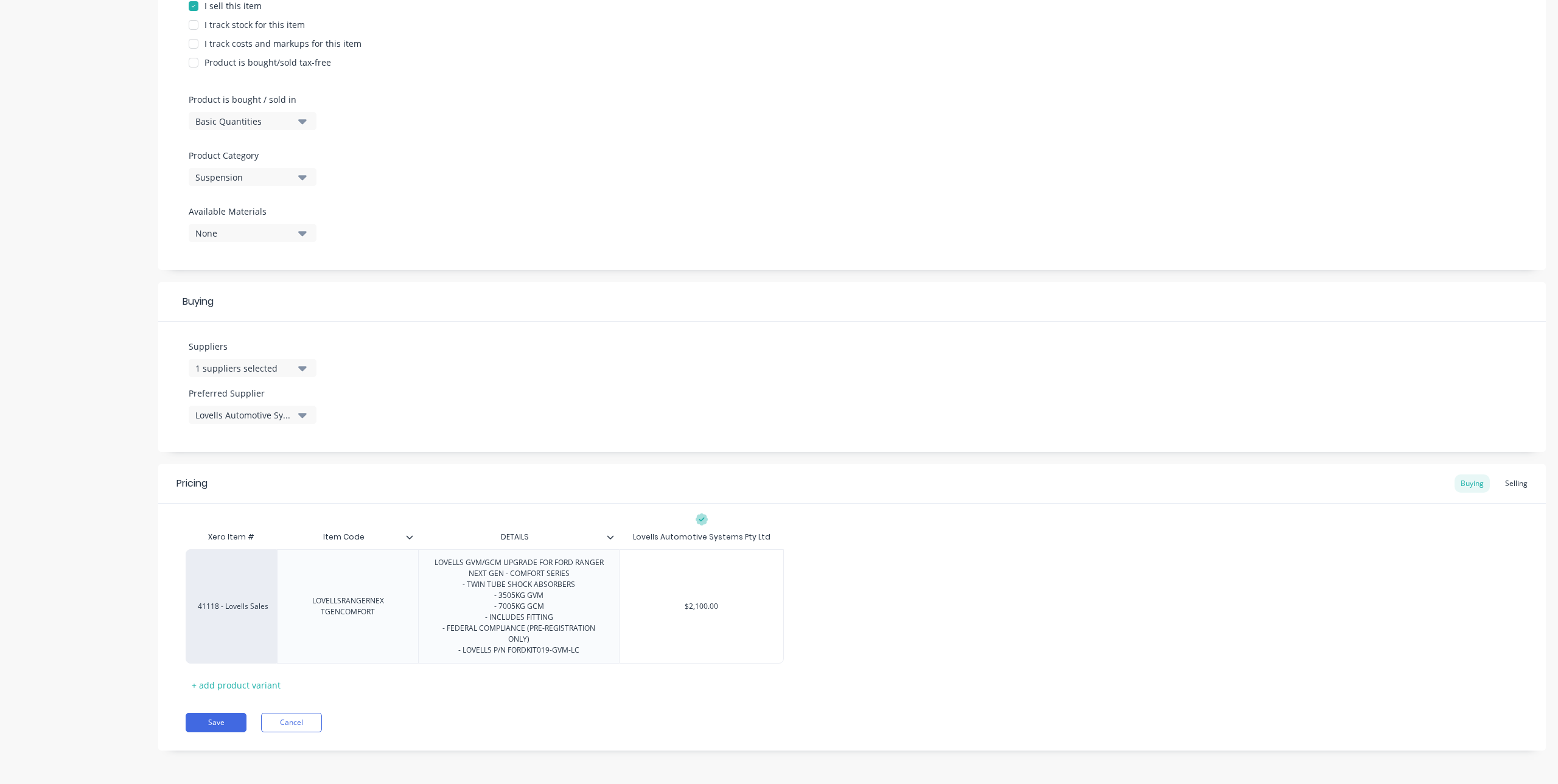
click at [717, 687] on div "Xero Item # Item Code DETAILS Lovells Automotive Systems Pty Ltd 41118 - Lovell…" at bounding box center [852, 610] width 1333 height 170
click at [211, 720] on button "Save" at bounding box center [216, 722] width 61 height 20
type textarea "x"
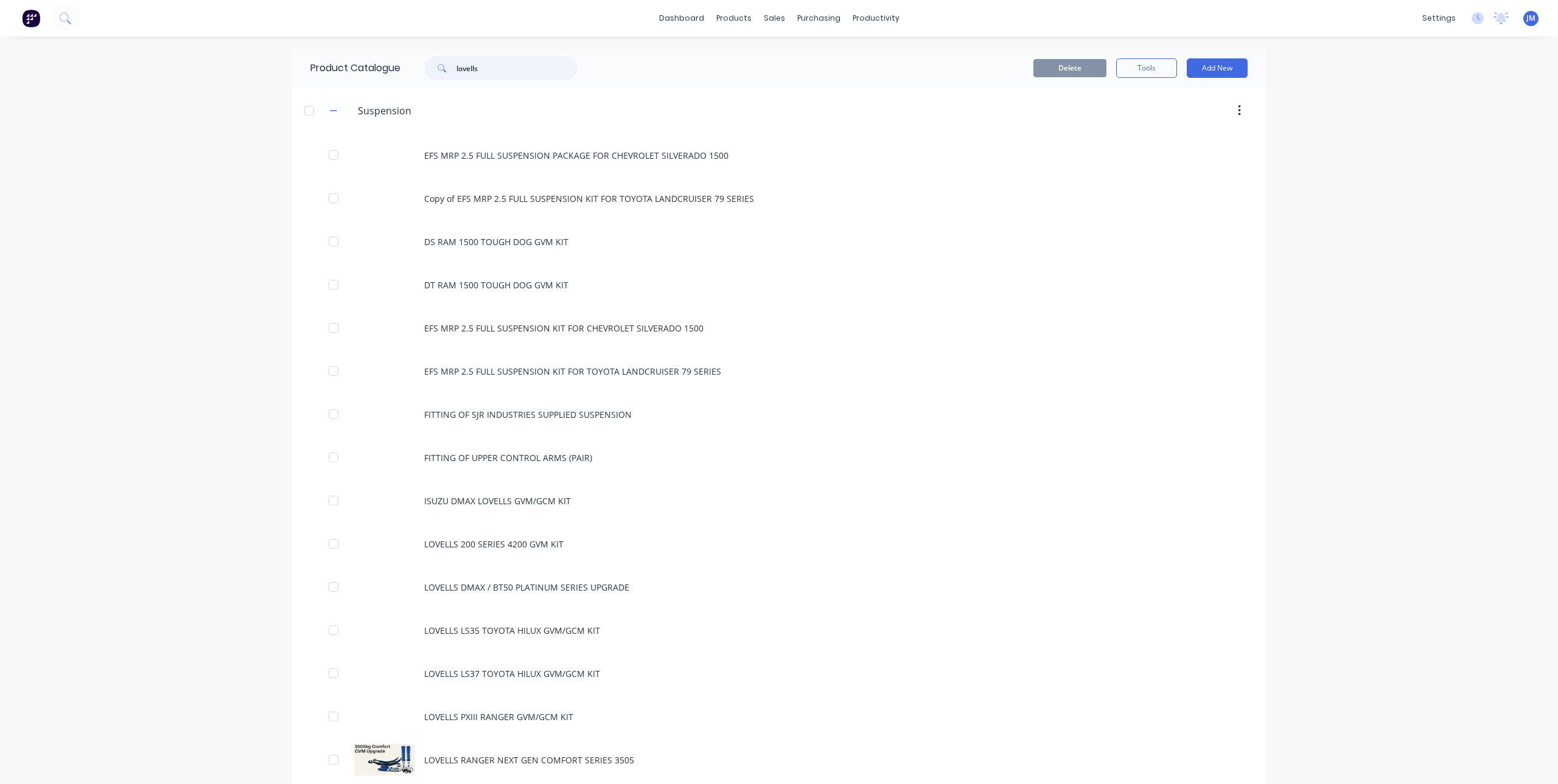
drag, startPoint x: 485, startPoint y: 66, endPoint x: 416, endPoint y: 67, distance: 69.0
click at [416, 67] on div "lovells" at bounding box center [495, 68] width 164 height 24
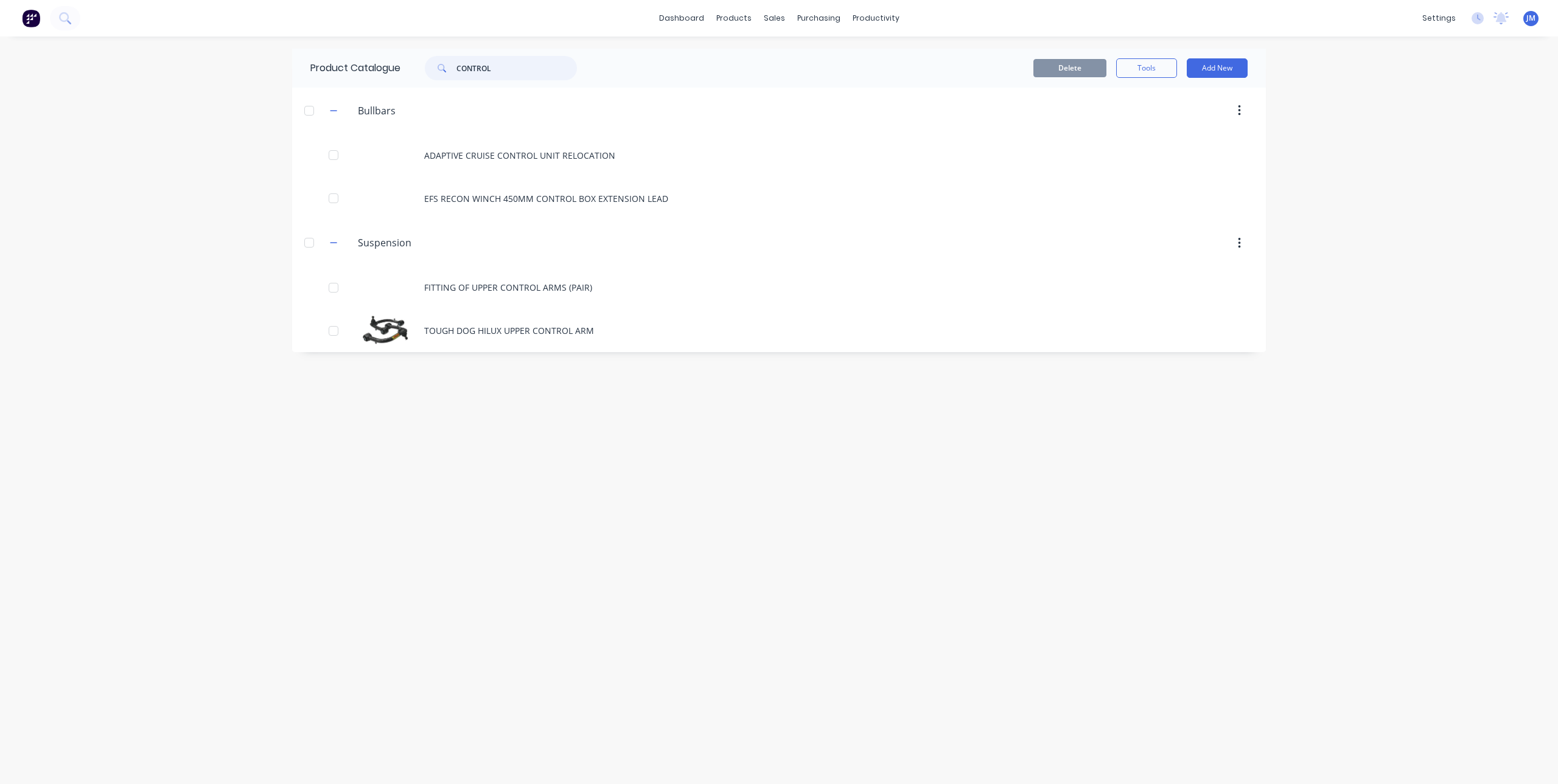
type input "CONTROL"
click at [1212, 63] on button "Add New" at bounding box center [1217, 68] width 61 height 20
click at [1172, 124] on div "Product" at bounding box center [1190, 124] width 94 height 18
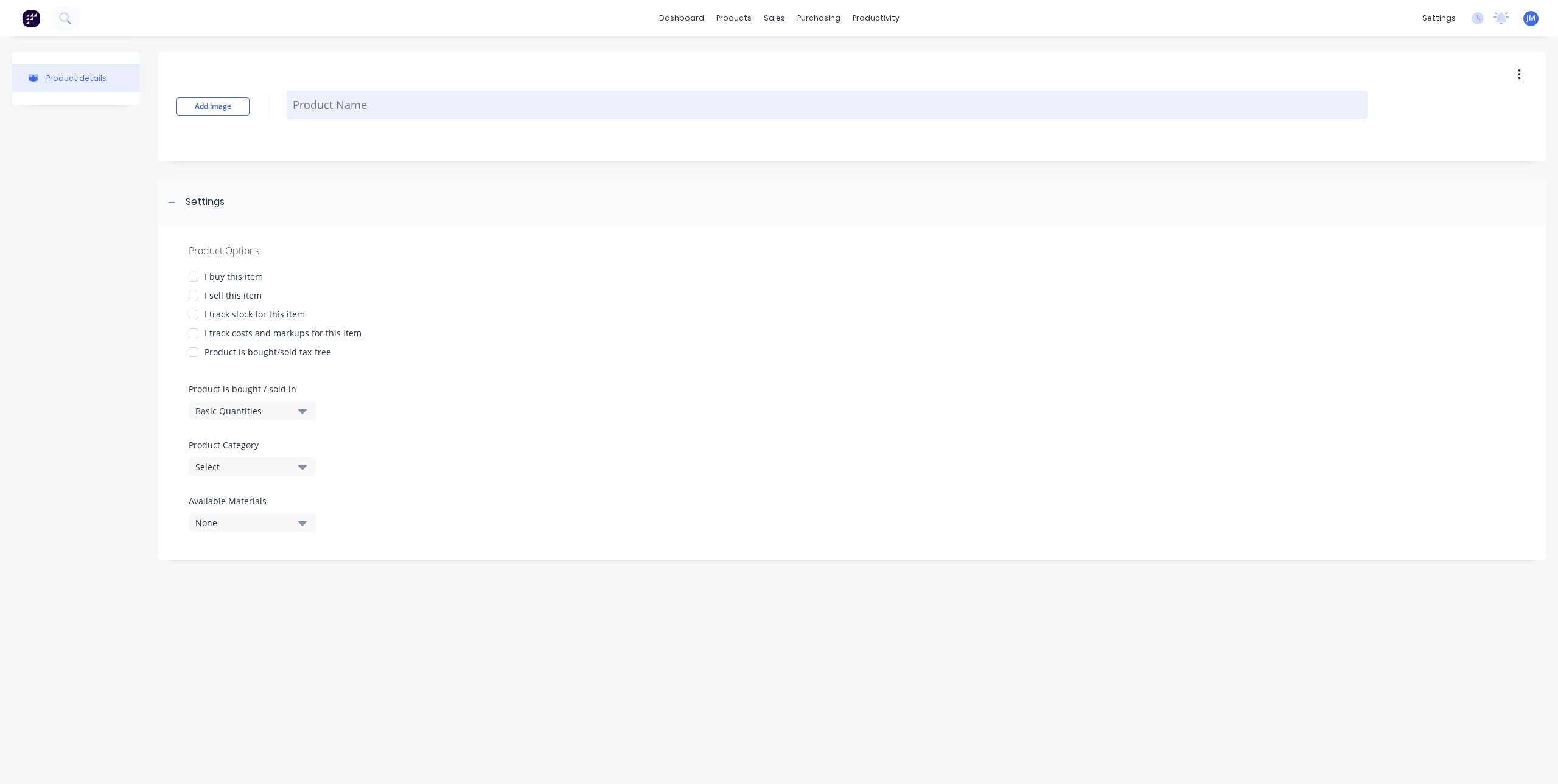
click at [305, 106] on textarea at bounding box center [827, 105] width 1080 height 29
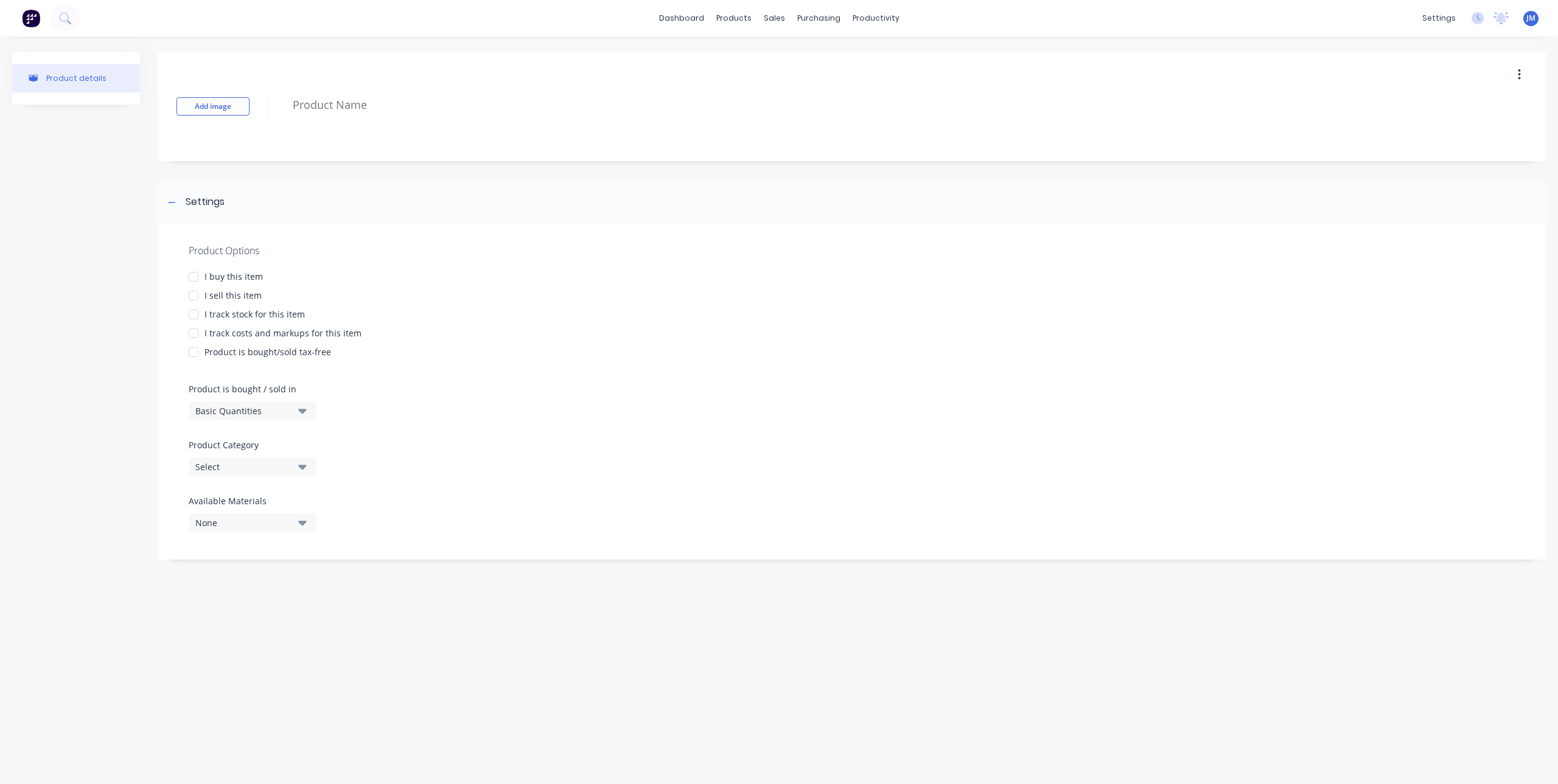
type textarea "x"
type textarea "L"
type textarea "x"
type textarea "LO"
type textarea "x"
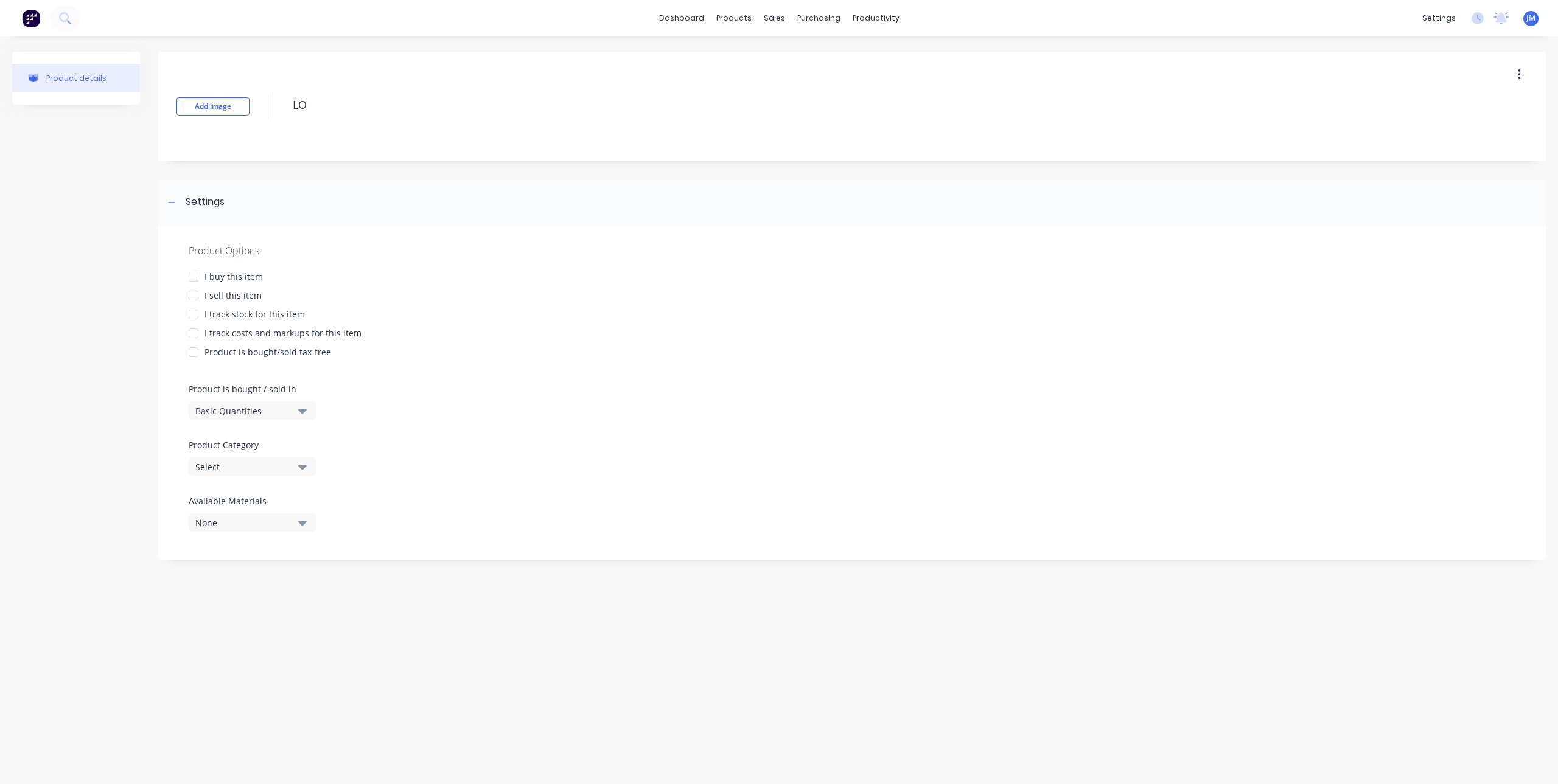
type textarea "LOV"
type textarea "x"
type textarea "LOVE"
type textarea "x"
type textarea "LOVEL"
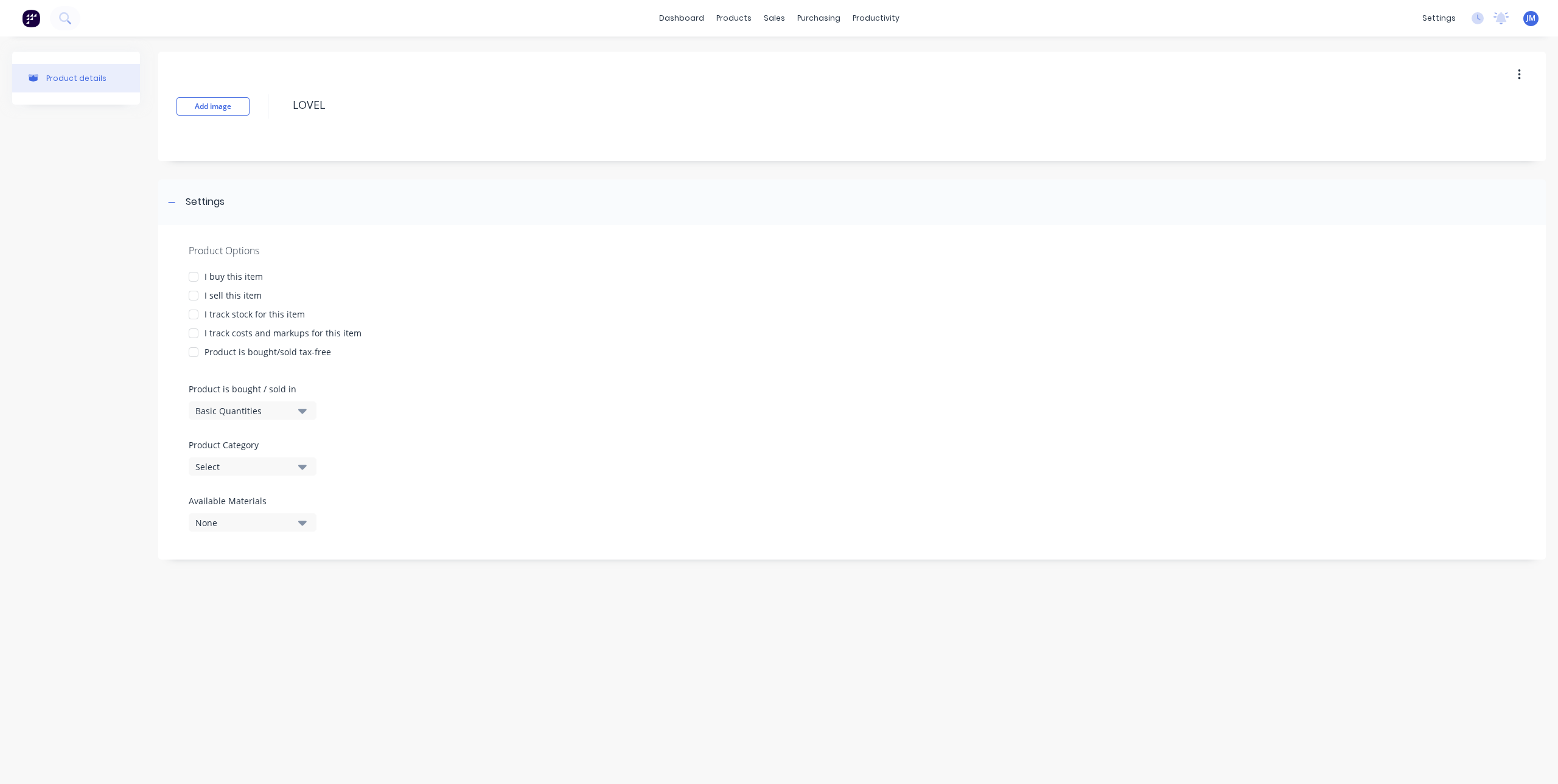
type textarea "x"
type textarea "[PERSON_NAME]"
type textarea "x"
type textarea "LOVELLS"
type textarea "x"
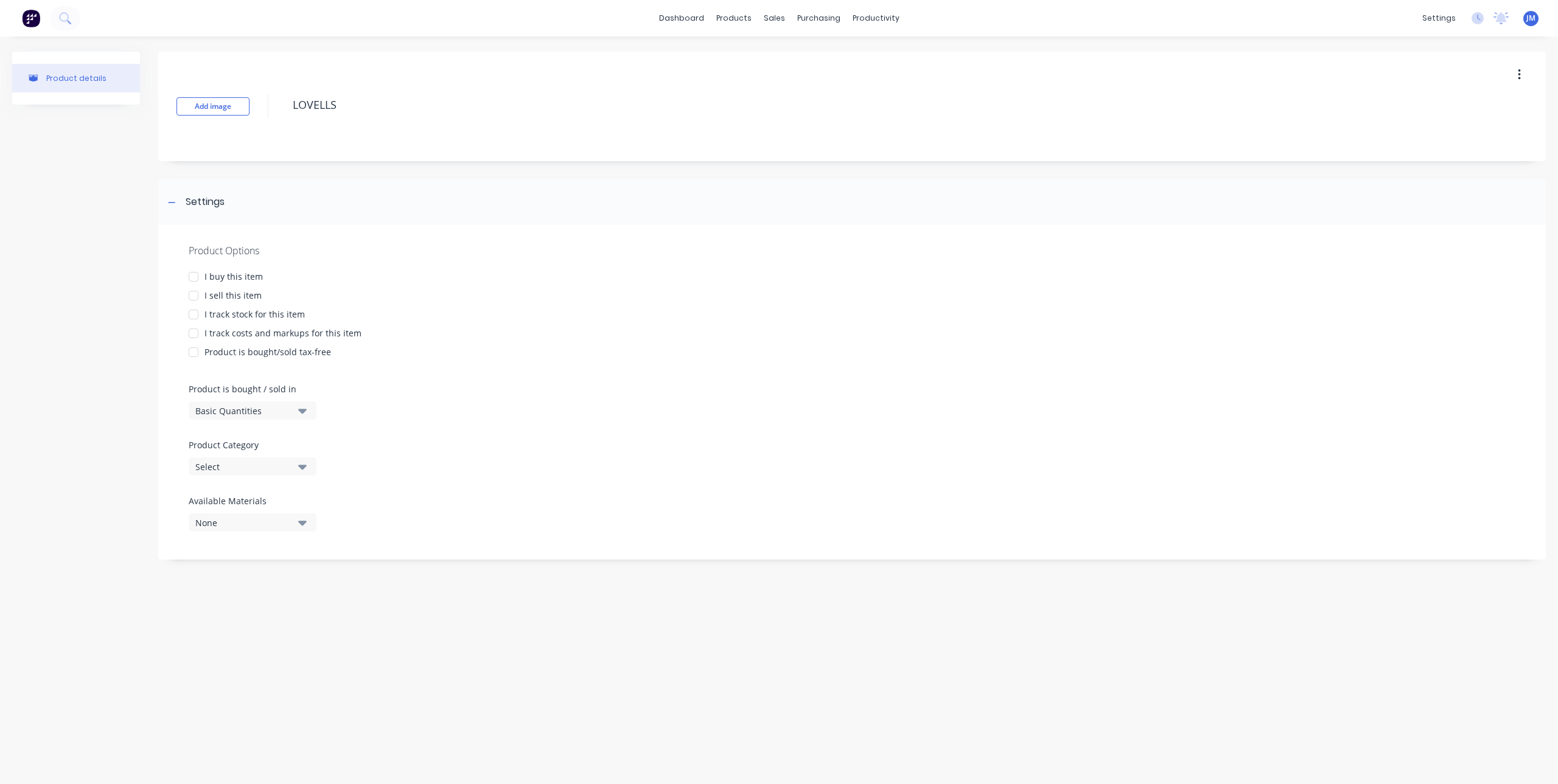
type textarea "LOVELLS"
type textarea "x"
type textarea "LOVELLS F"
type textarea "x"
type textarea "LOVELLS FO"
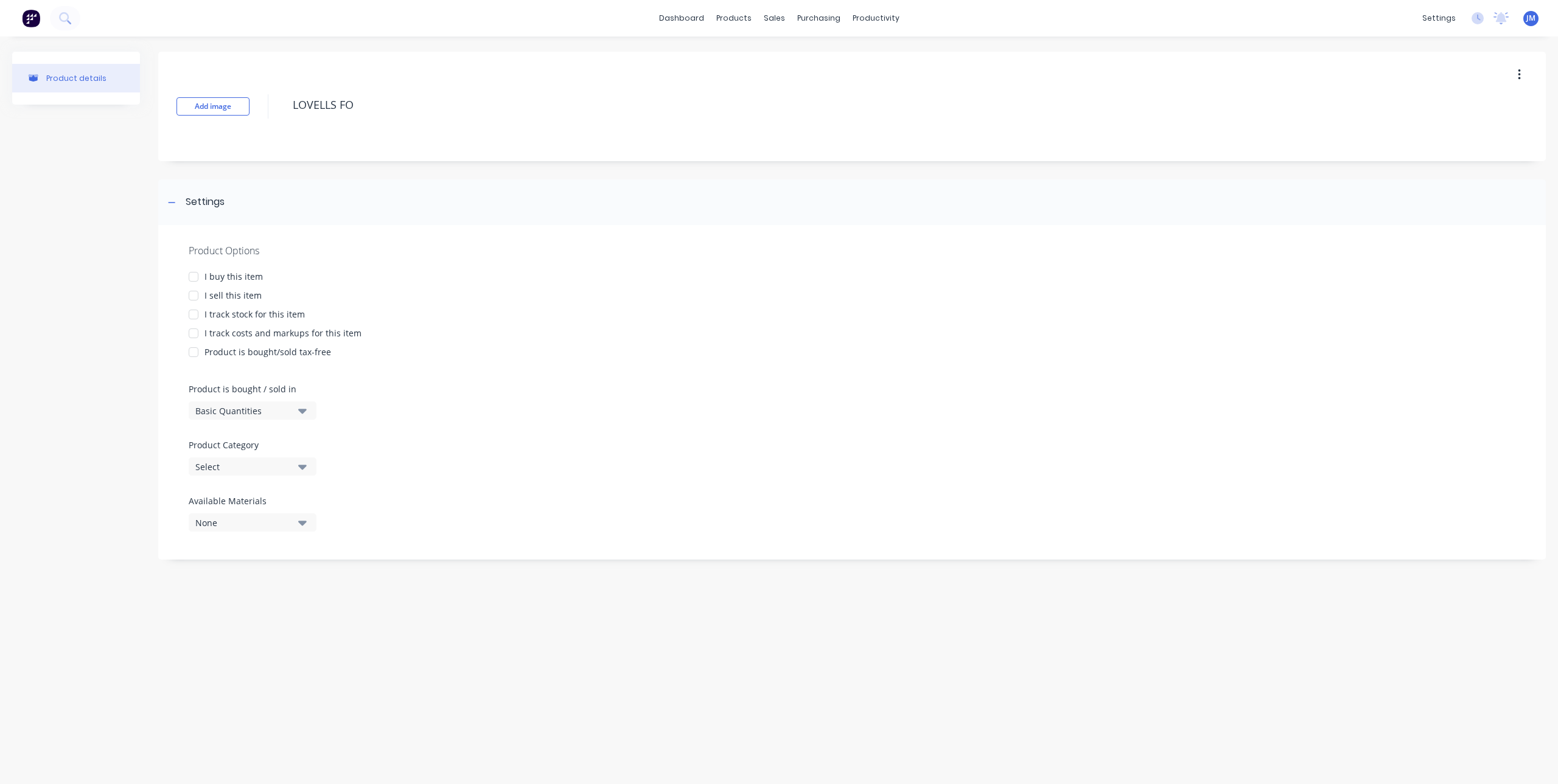
type textarea "x"
type textarea "LOVELLS FOR"
type textarea "x"
type textarea "LOVELLS FORD"
type textarea "x"
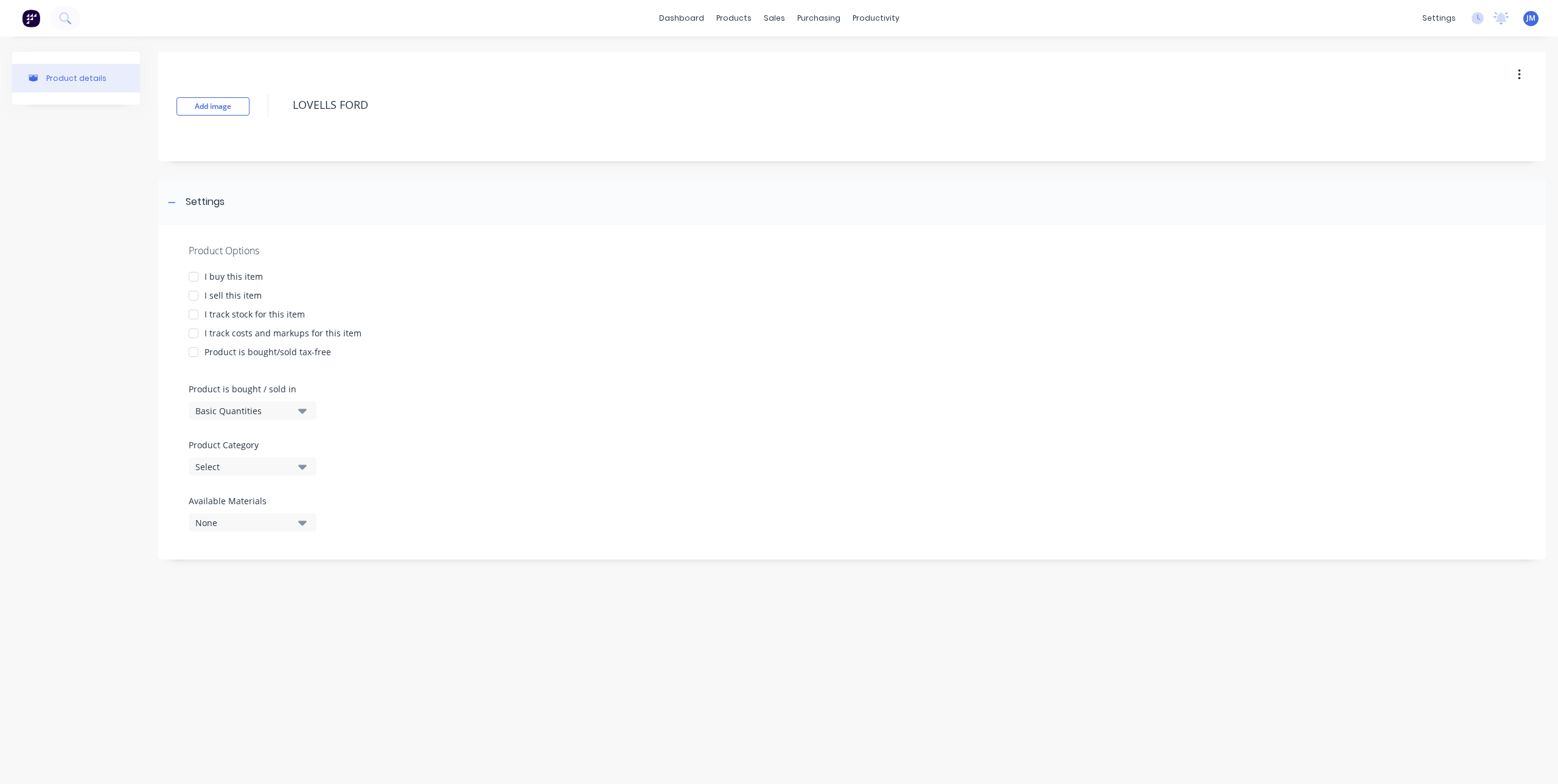
type textarea "LOVELLS FORD"
type textarea "x"
type textarea "LOVELLS FORD R"
type textarea "x"
type textarea "LOVELLS FORD RA"
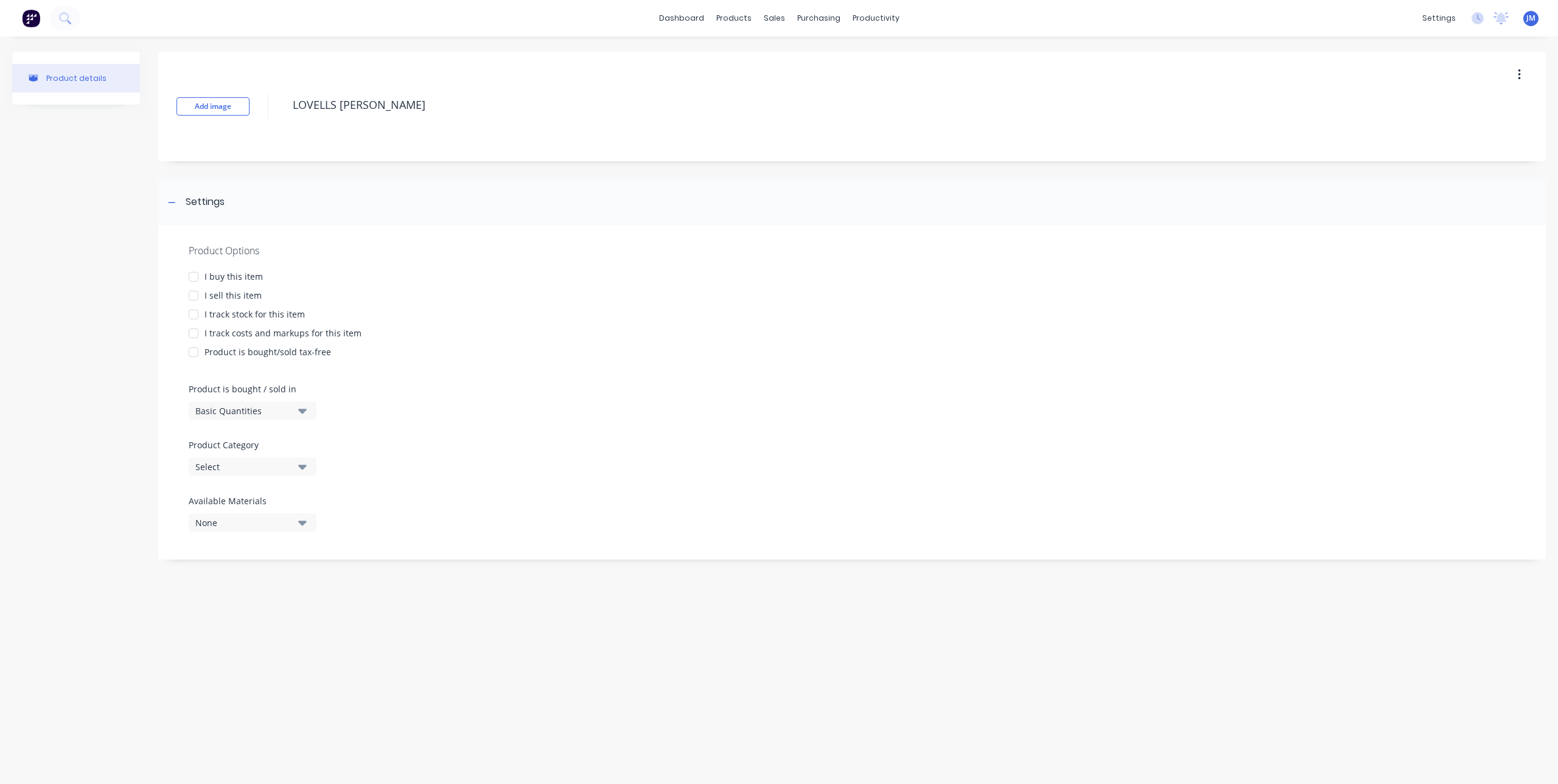
type textarea "x"
type textarea "LOVELLS FORD RAN"
type textarea "x"
type textarea "LOVELLS FORD RANG"
type textarea "x"
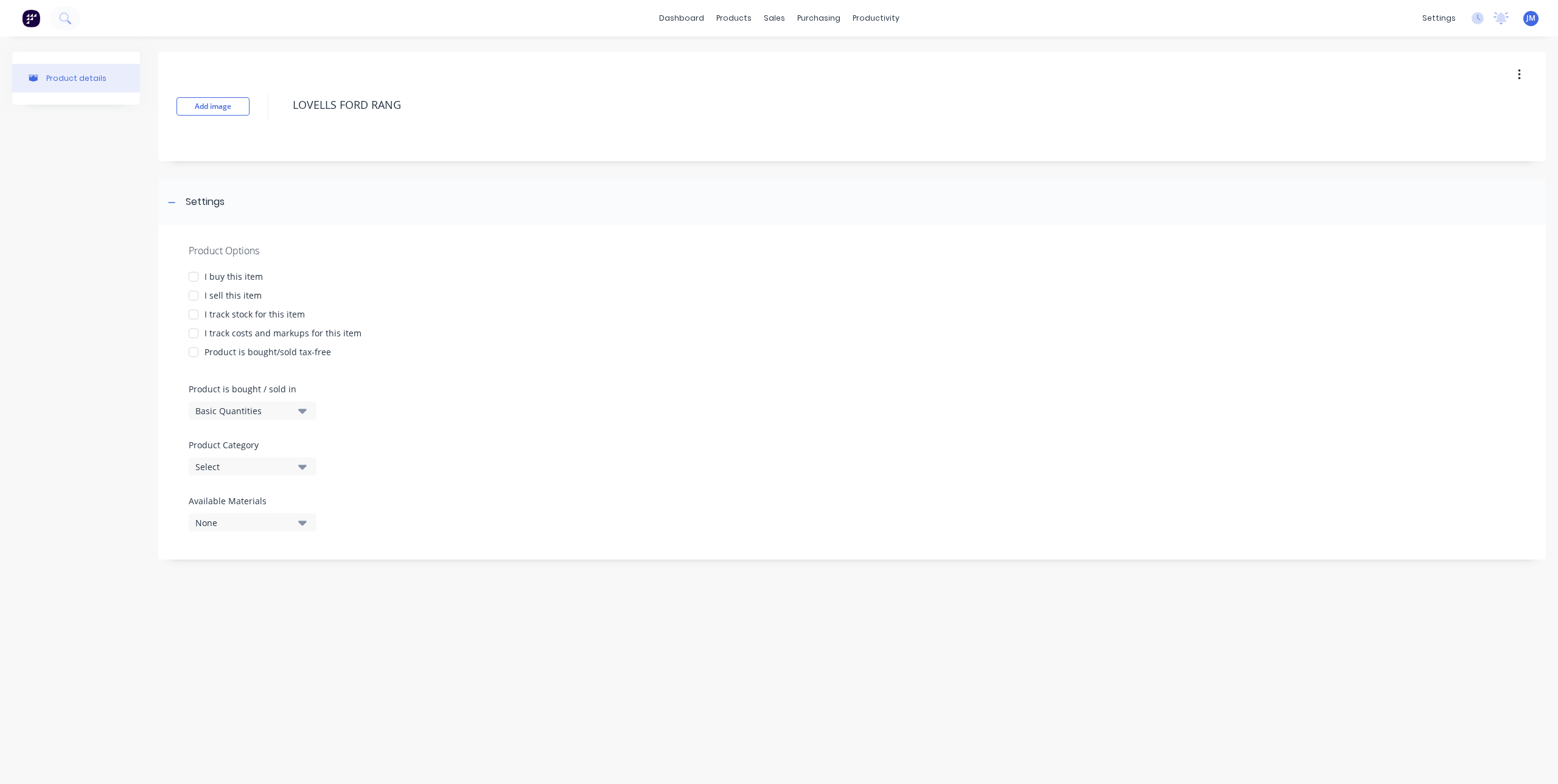
type textarea "LOVELLS FORD RANGE"
type textarea "x"
type textarea "LOVELLS FORD RANGER"
type textarea "x"
type textarea "LOVELLS FORD RANGER"
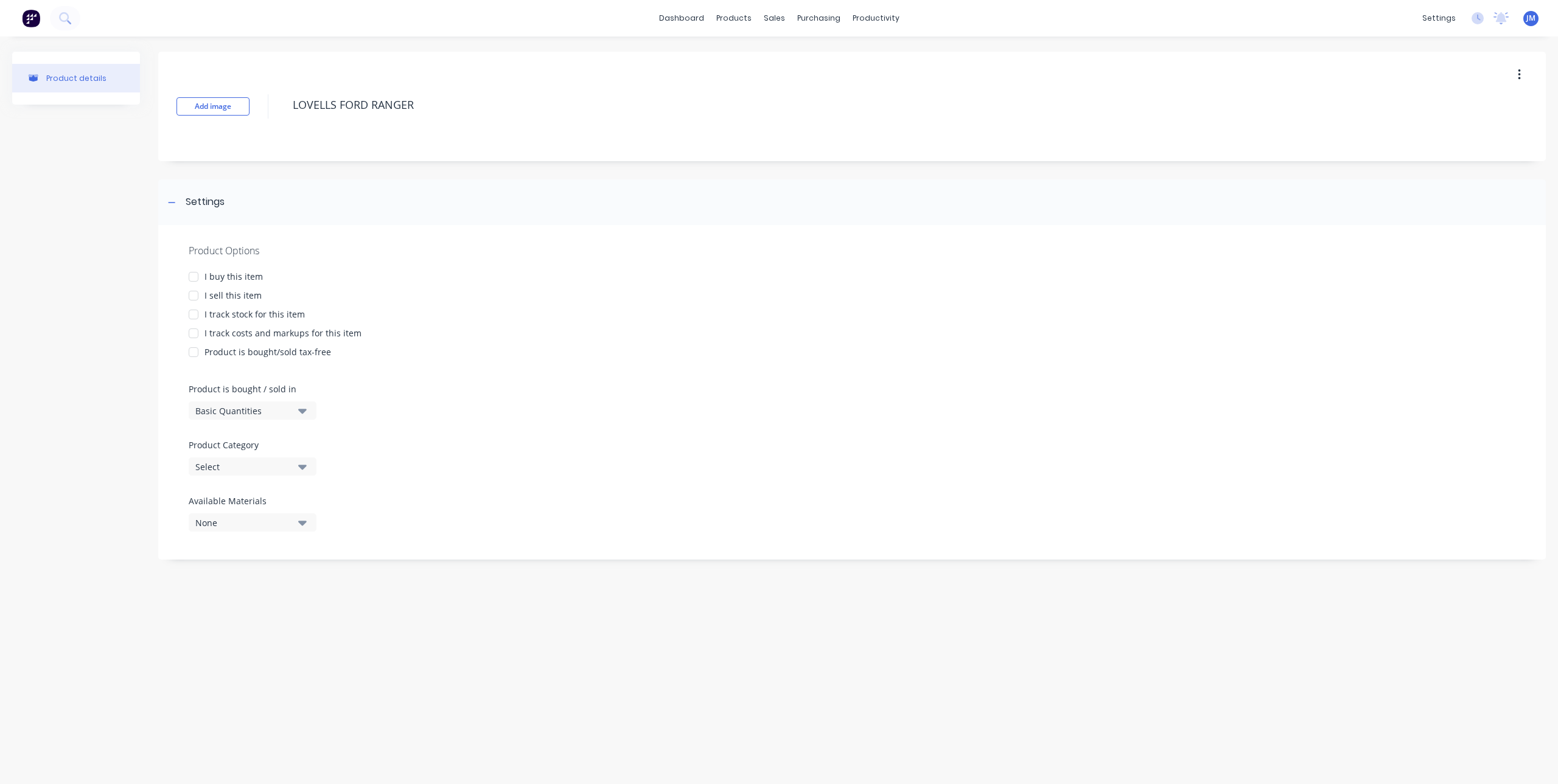
type textarea "x"
type textarea "LOVELLS FORD RANGER N"
type textarea "x"
type textarea "LOVELLS FORD RANGER NE"
type textarea "x"
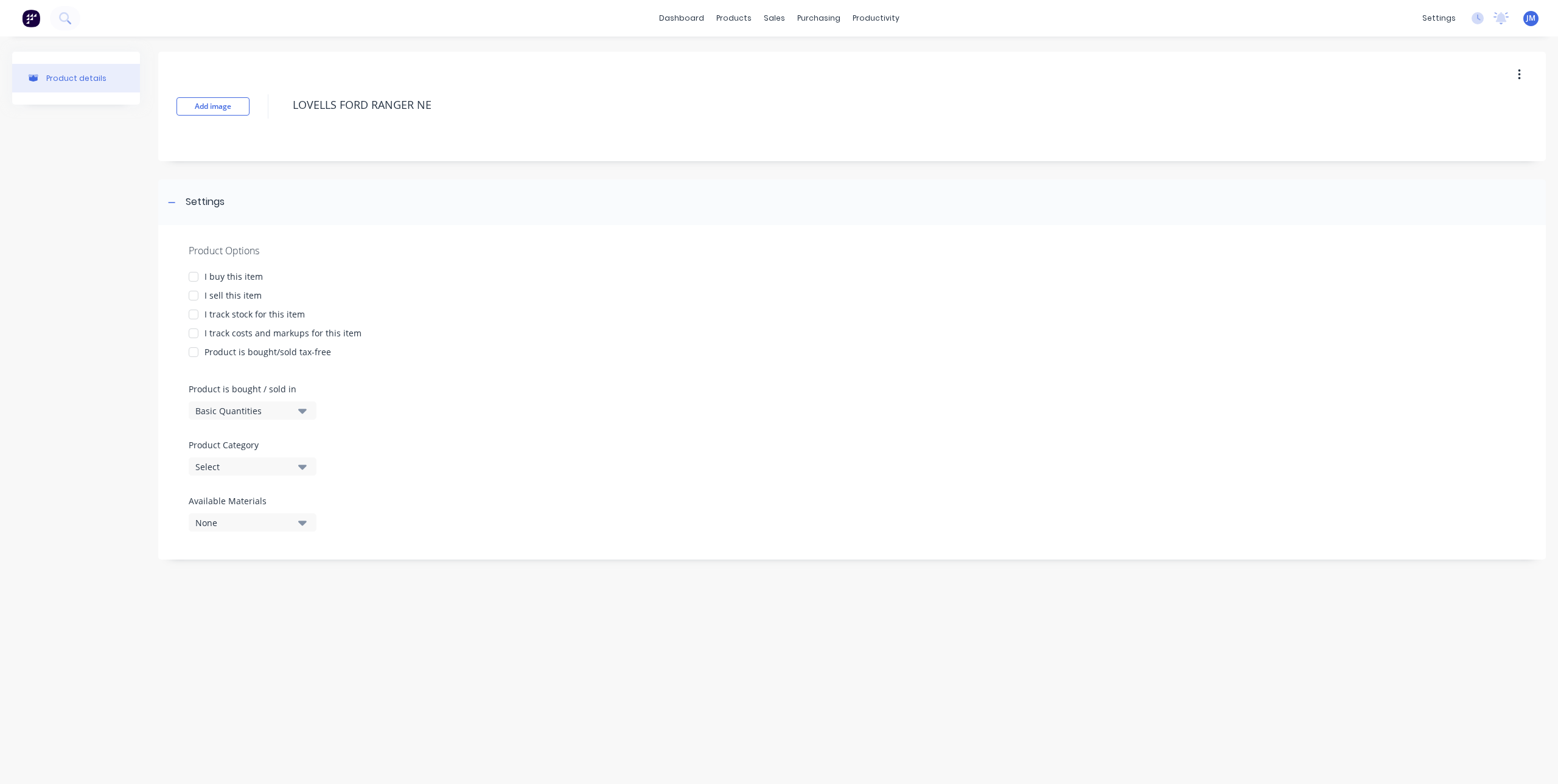
type textarea "LOVELLS FORD RANGER N"
type textarea "x"
type textarea "LOVELLS FORD RANGER"
type textarea "x"
type textarea "LOVELLS FORD RANGER"
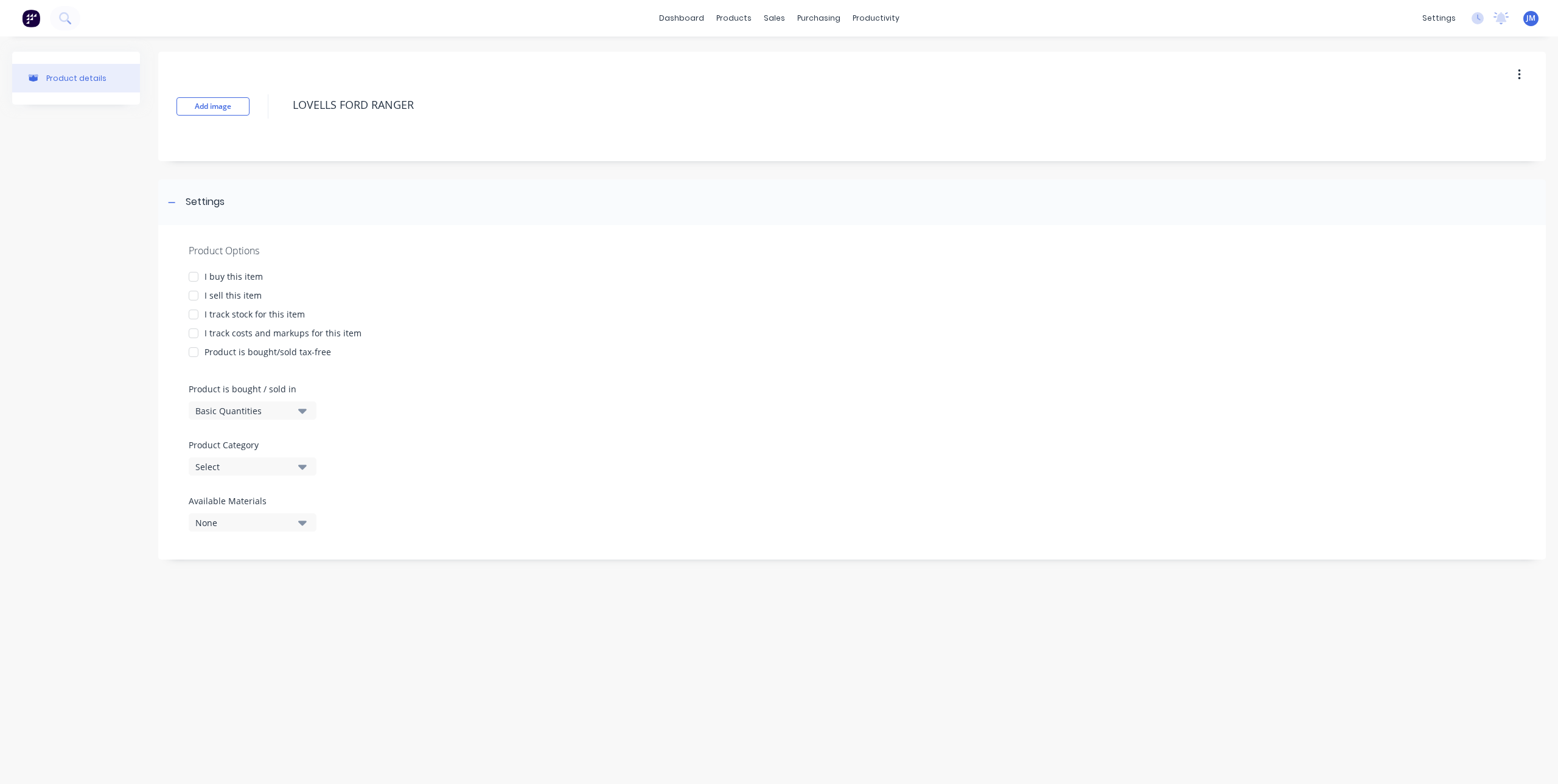
type textarea "x"
type textarea "LOVELLS FORD RANGER/"
type textarea "x"
type textarea "LOVELLS FORD RANGER/E"
type textarea "x"
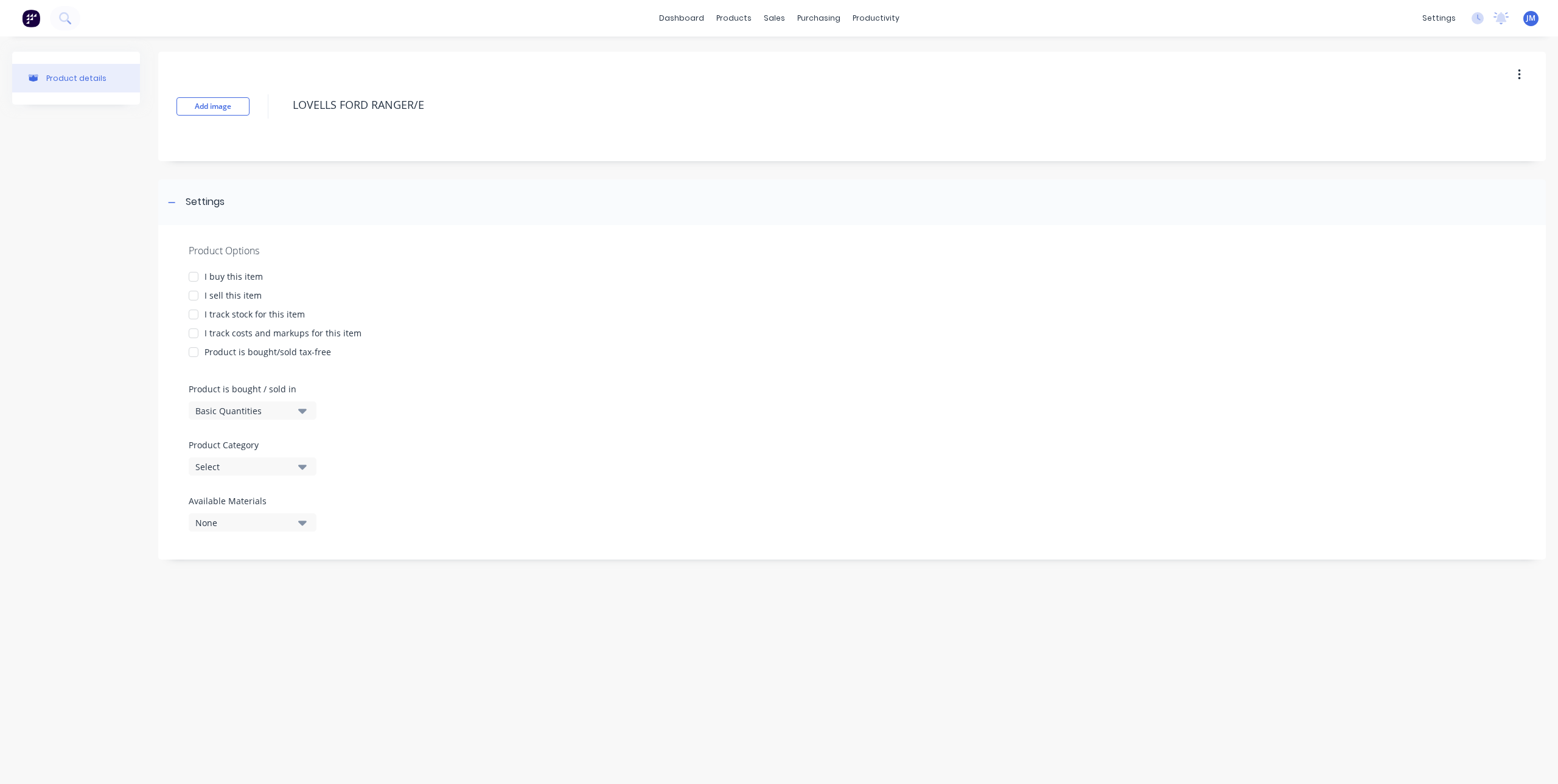
type textarea "LOVELLS FORD RANGER/EV"
type textarea "x"
type textarea "LOVELLS FORD RANGER/EVE"
type textarea "x"
type textarea "LOVELLS FORD RANGER/EVER"
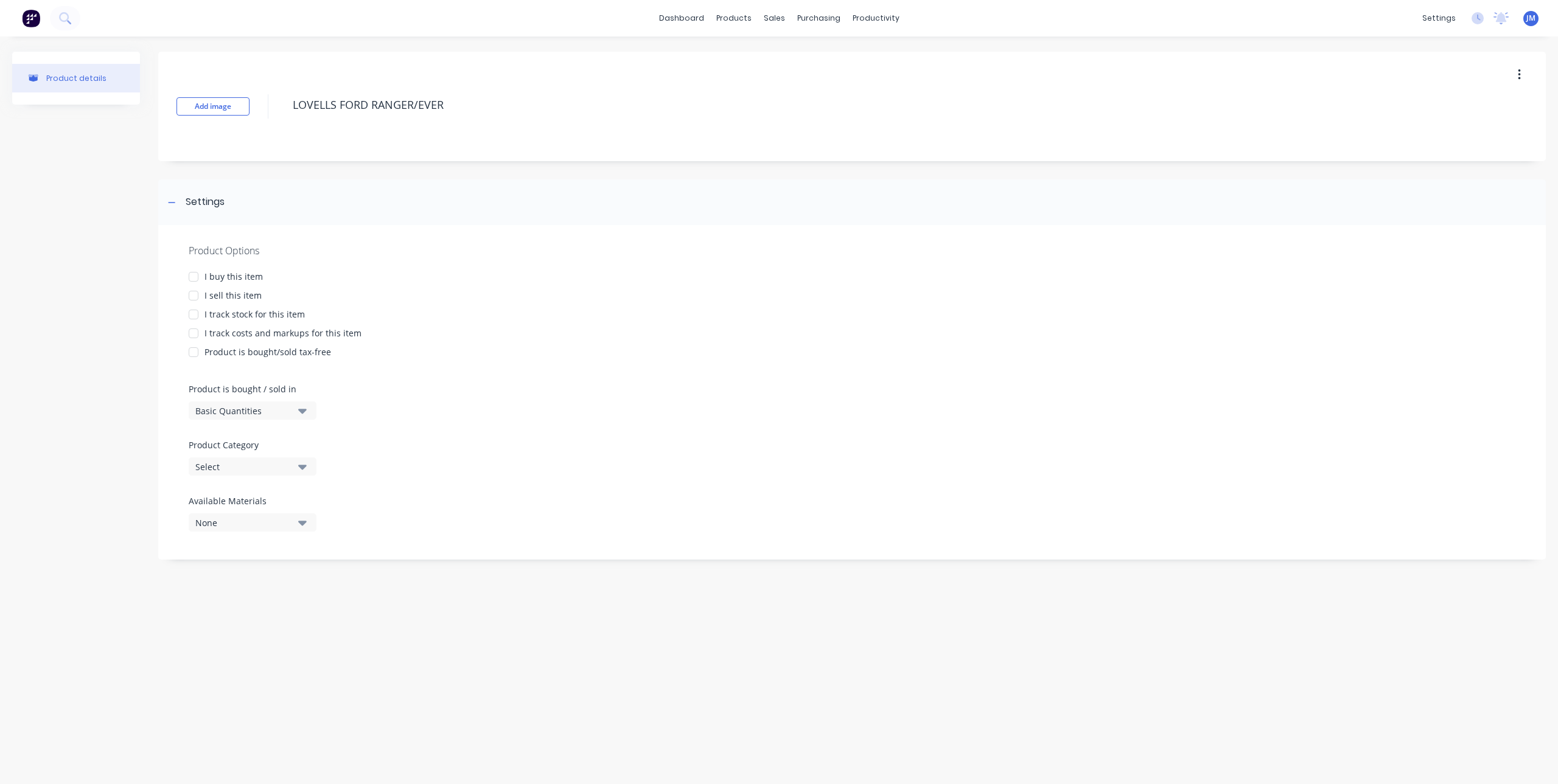
type textarea "x"
type textarea "LOVELLS FORD RANGER/EVERE"
type textarea "x"
type textarea "LOVELLS FORD RANGER/EVERES"
type textarea "x"
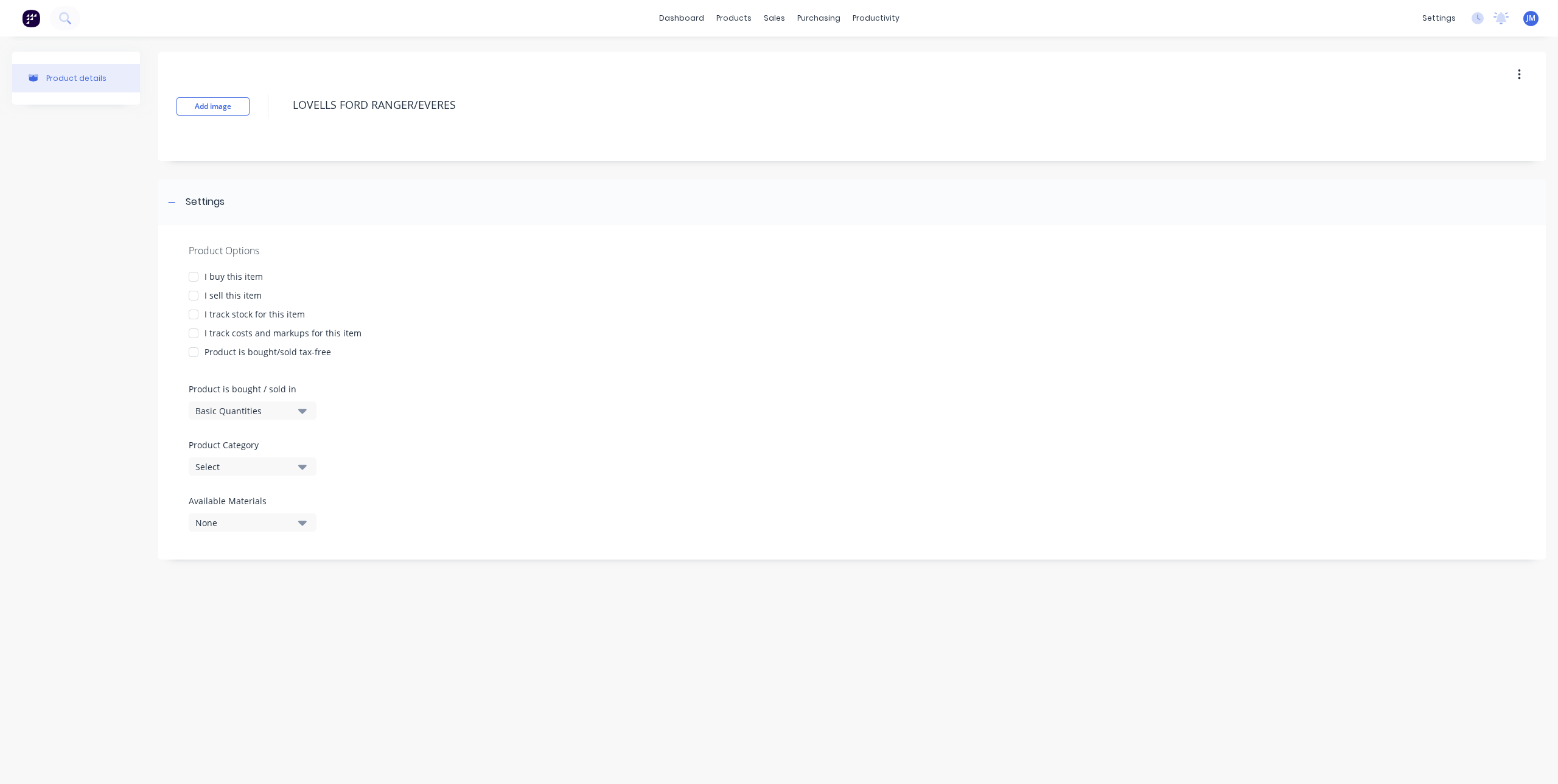
type textarea "LOVELLS FORD RANGER/EVEREST"
type textarea "x"
type textarea "LOVELLS FORD RANGER/EVEREST"
type textarea "x"
type textarea "LOVELLS FORD RANGER/EVEREST N"
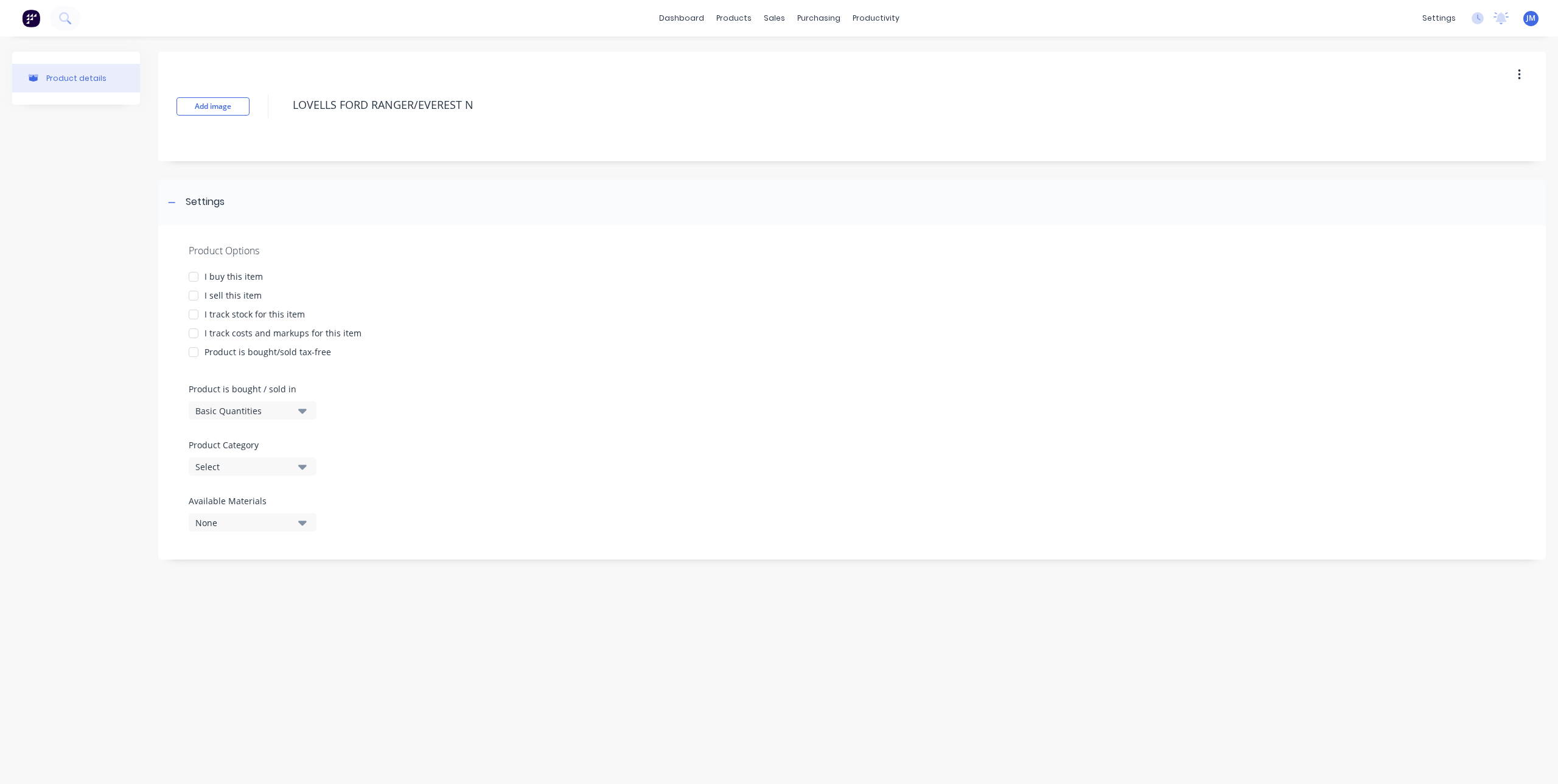
type textarea "x"
type textarea "LOVELLS FORD RANGER/EVEREST NE"
type textarea "x"
type textarea "LOVELLS FORD RANGER/EVEREST NEX"
type textarea "x"
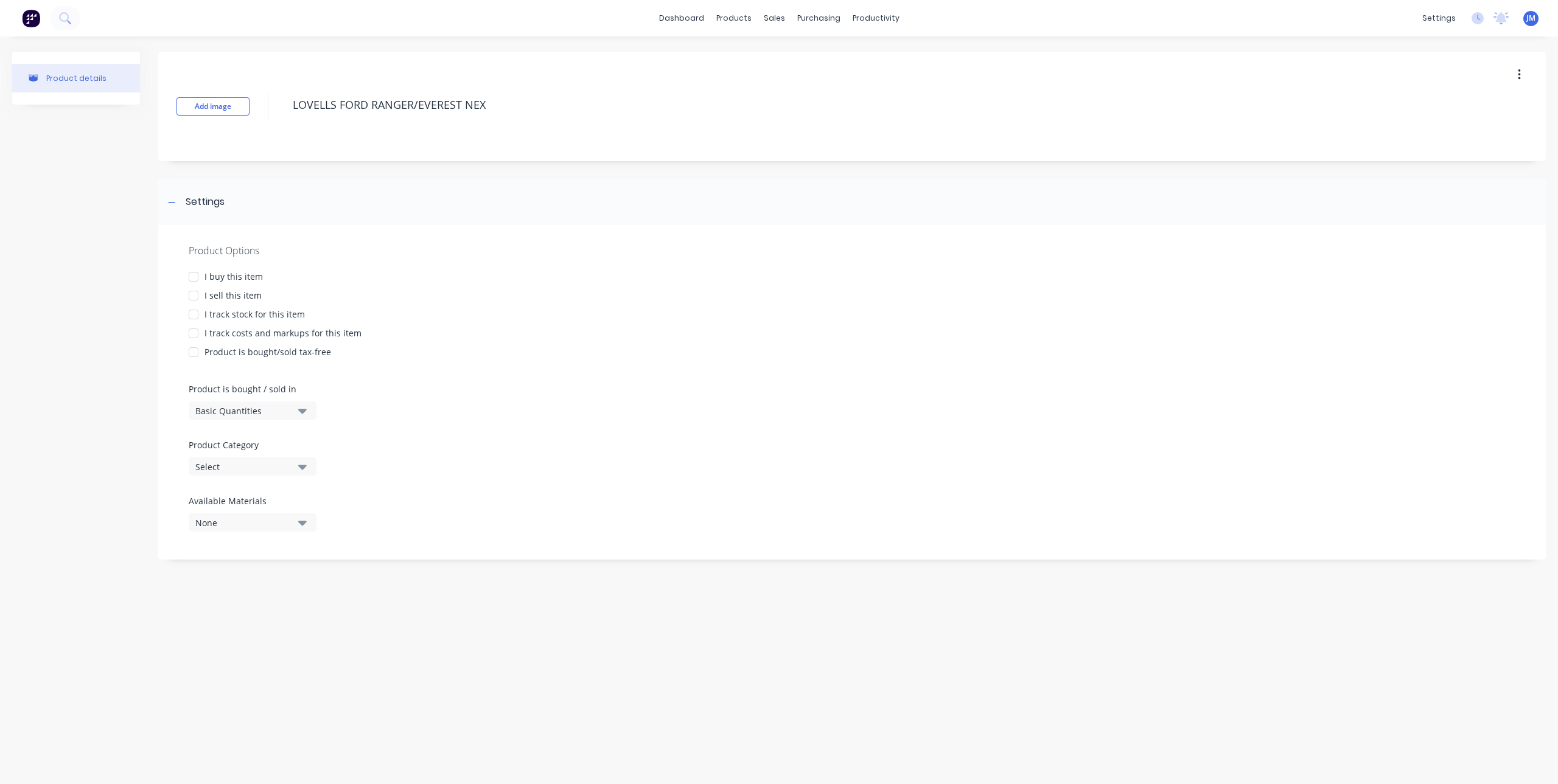
type textarea "LOVELLS FORD RANGER/EVEREST NEXT"
type textarea "x"
type textarea "LOVELLS FORD RANGER/EVEREST NEXT"
type textarea "x"
click at [233, 106] on button "Add image" at bounding box center [212, 106] width 73 height 18
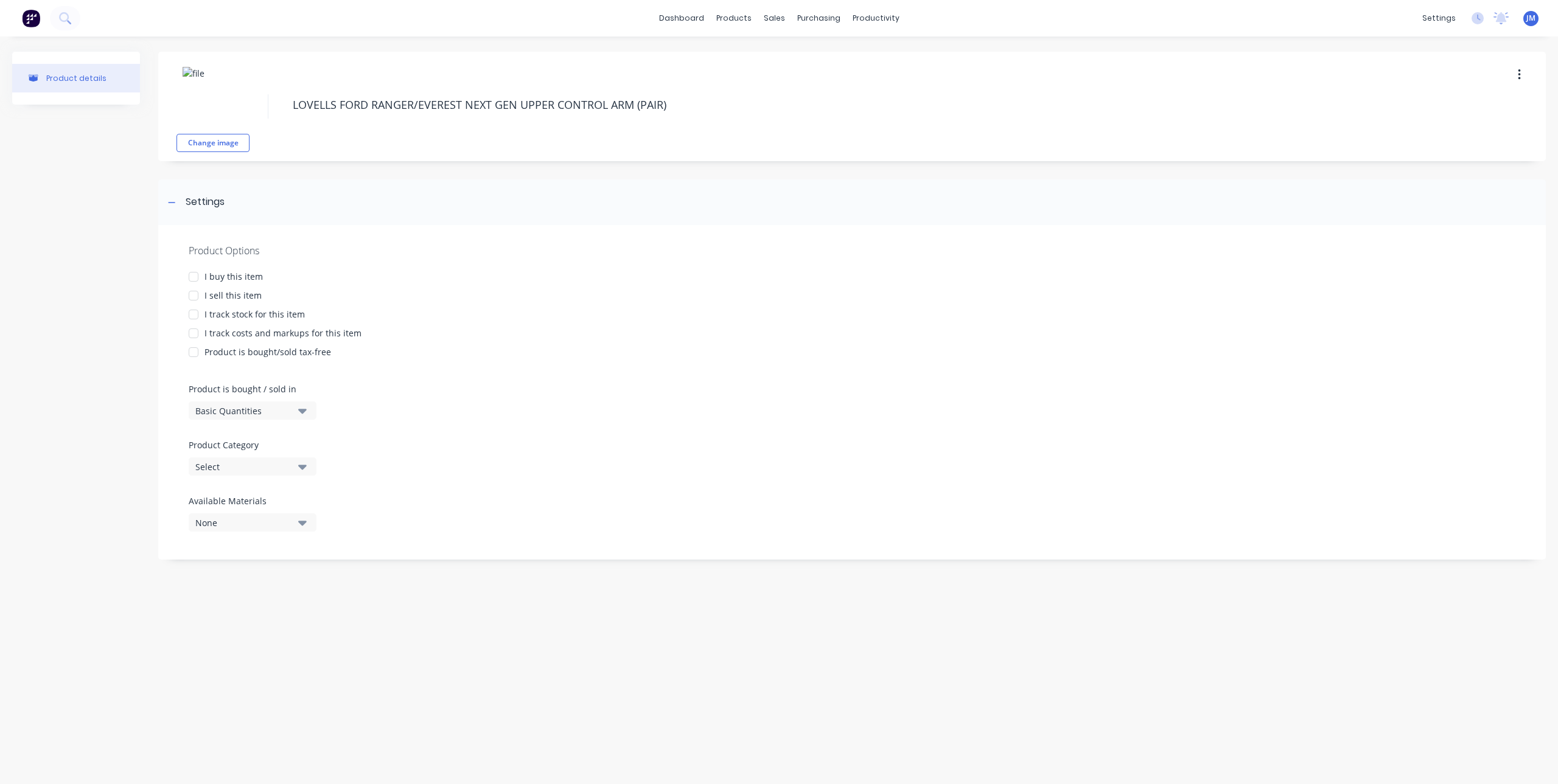
click at [197, 275] on div at bounding box center [193, 276] width 24 height 24
click at [197, 296] on div at bounding box center [193, 295] width 24 height 24
click at [260, 463] on div "Select" at bounding box center [243, 466] width 97 height 13
click at [268, 500] on Category "text" at bounding box center [288, 502] width 129 height 24
click at [222, 531] on div "Suspension" at bounding box center [280, 533] width 182 height 24
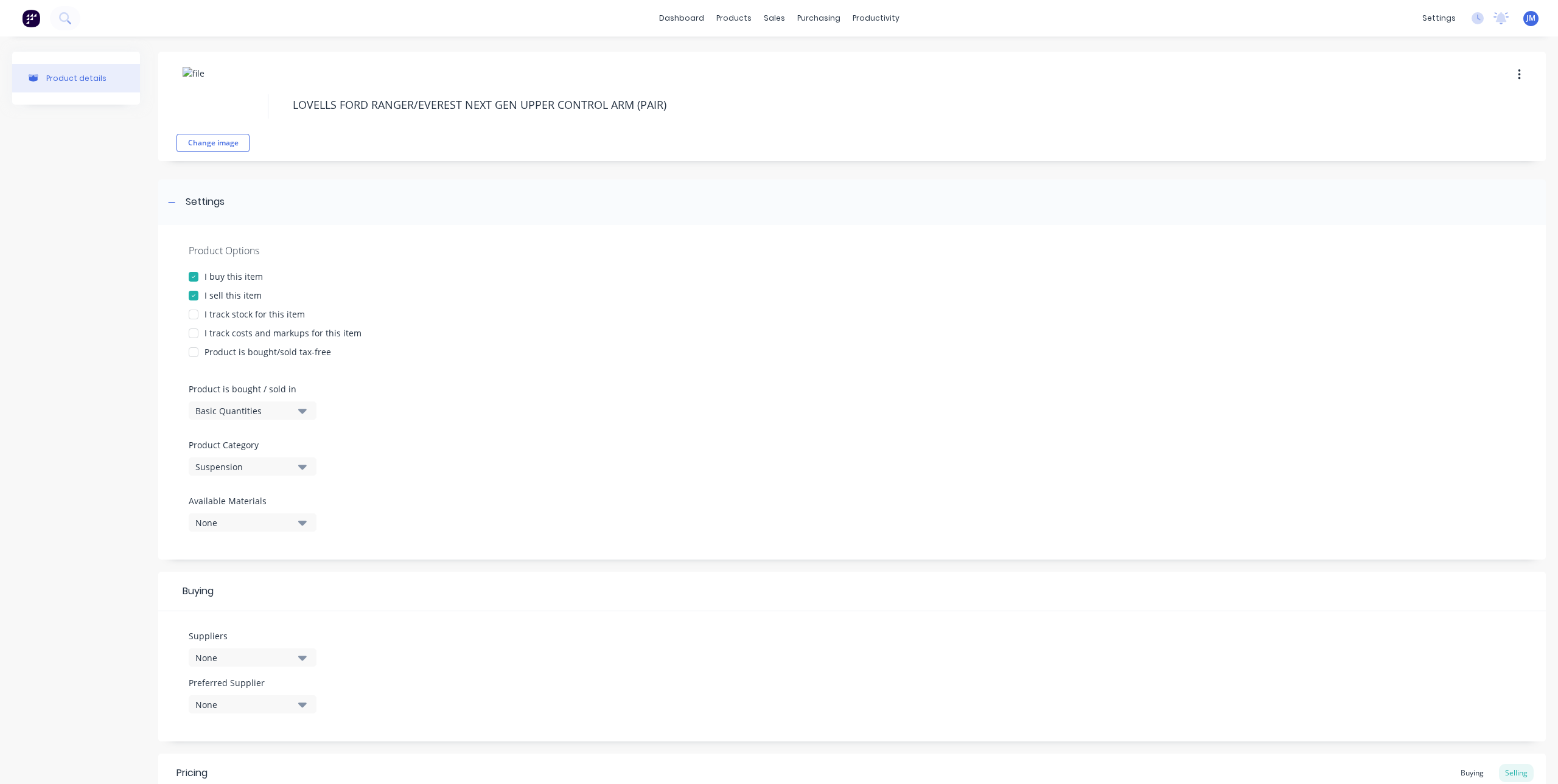
click at [400, 446] on div "Product Options I buy this item I sell this item I track stock for this item I …" at bounding box center [852, 392] width 1387 height 334
click at [278, 651] on div "None" at bounding box center [243, 657] width 97 height 13
click at [249, 484] on input "text" at bounding box center [288, 490] width 129 height 24
click at [281, 523] on div "Lovells Automotive Systems Pty Ltd" at bounding box center [286, 520] width 121 height 13
click at [480, 487] on div at bounding box center [852, 490] width 1326 height 9
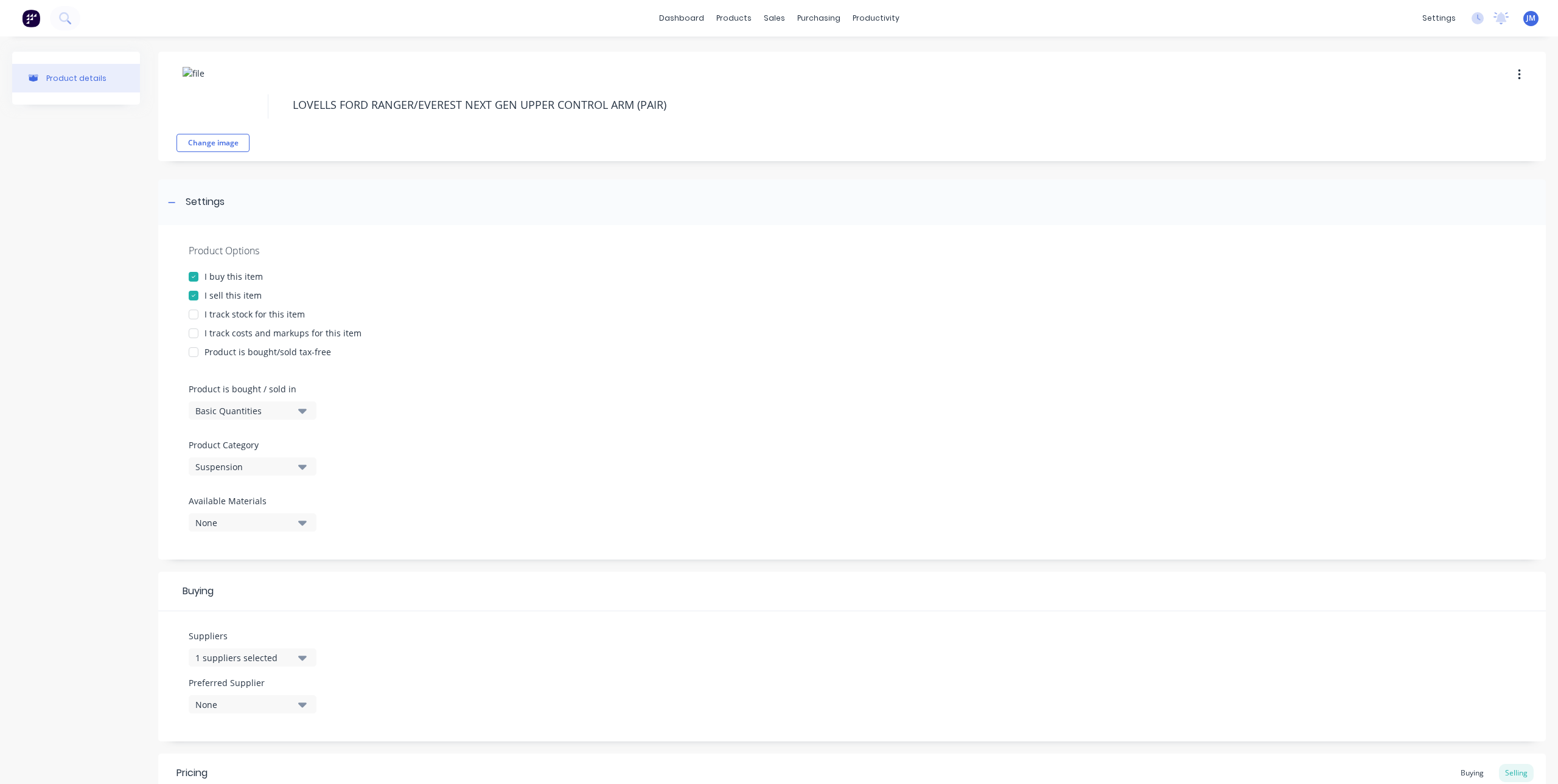
click at [225, 522] on div "None" at bounding box center [243, 523] width 97 height 13
click at [242, 588] on div "None" at bounding box center [286, 589] width 121 height 13
click at [352, 496] on div "Product Options I buy this item I sell this item I track stock for this item I …" at bounding box center [852, 392] width 1387 height 334
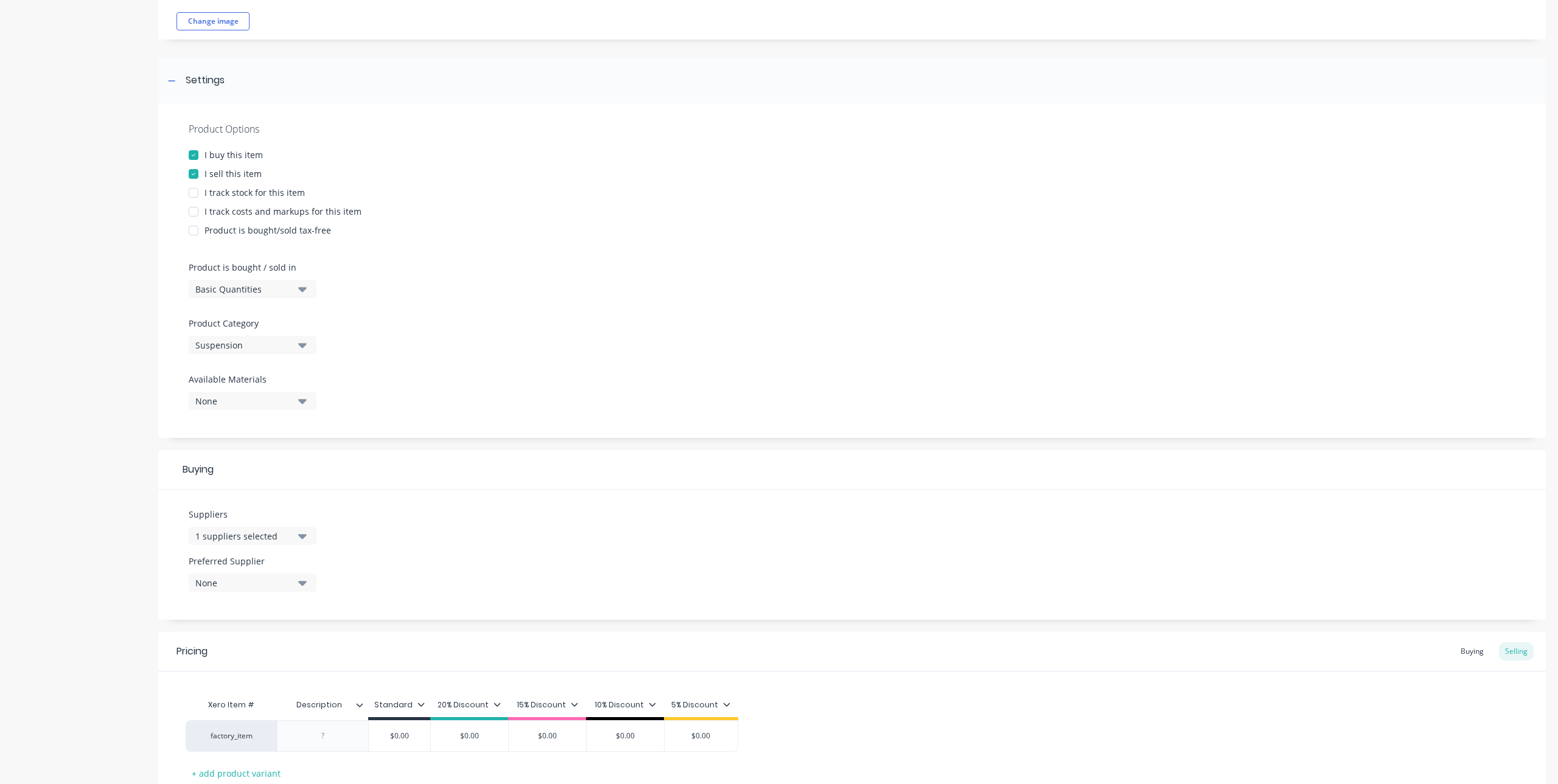
click at [277, 577] on div "None" at bounding box center [243, 583] width 97 height 13
drag, startPoint x: 284, startPoint y: 649, endPoint x: 319, endPoint y: 607, distance: 54.7
click at [284, 644] on div "Lovells Automotive Systems Pty Ltd" at bounding box center [286, 649] width 121 height 13
click at [497, 512] on div "Suppliers 1 suppliers selected LOVELL Preferred Supplier Lovells Automotive Sys…" at bounding box center [852, 555] width 1387 height 130
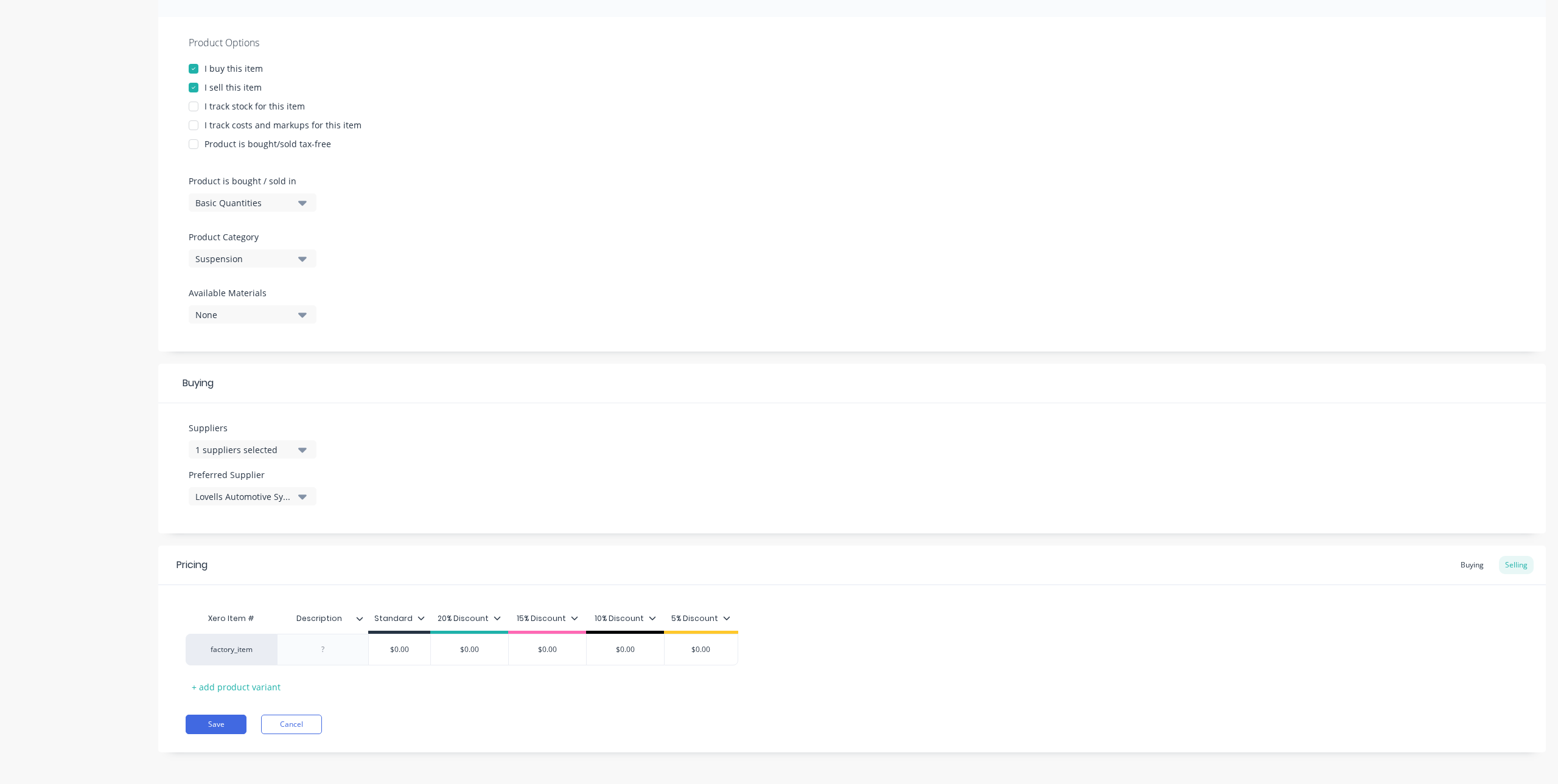
scroll to position [210, 0]
click at [714, 618] on div "5% Discount" at bounding box center [700, 617] width 59 height 11
click at [644, 515] on div at bounding box center [644, 512] width 24 height 24
click at [646, 532] on div at bounding box center [644, 537] width 24 height 24
click at [641, 563] on div at bounding box center [644, 561] width 24 height 24
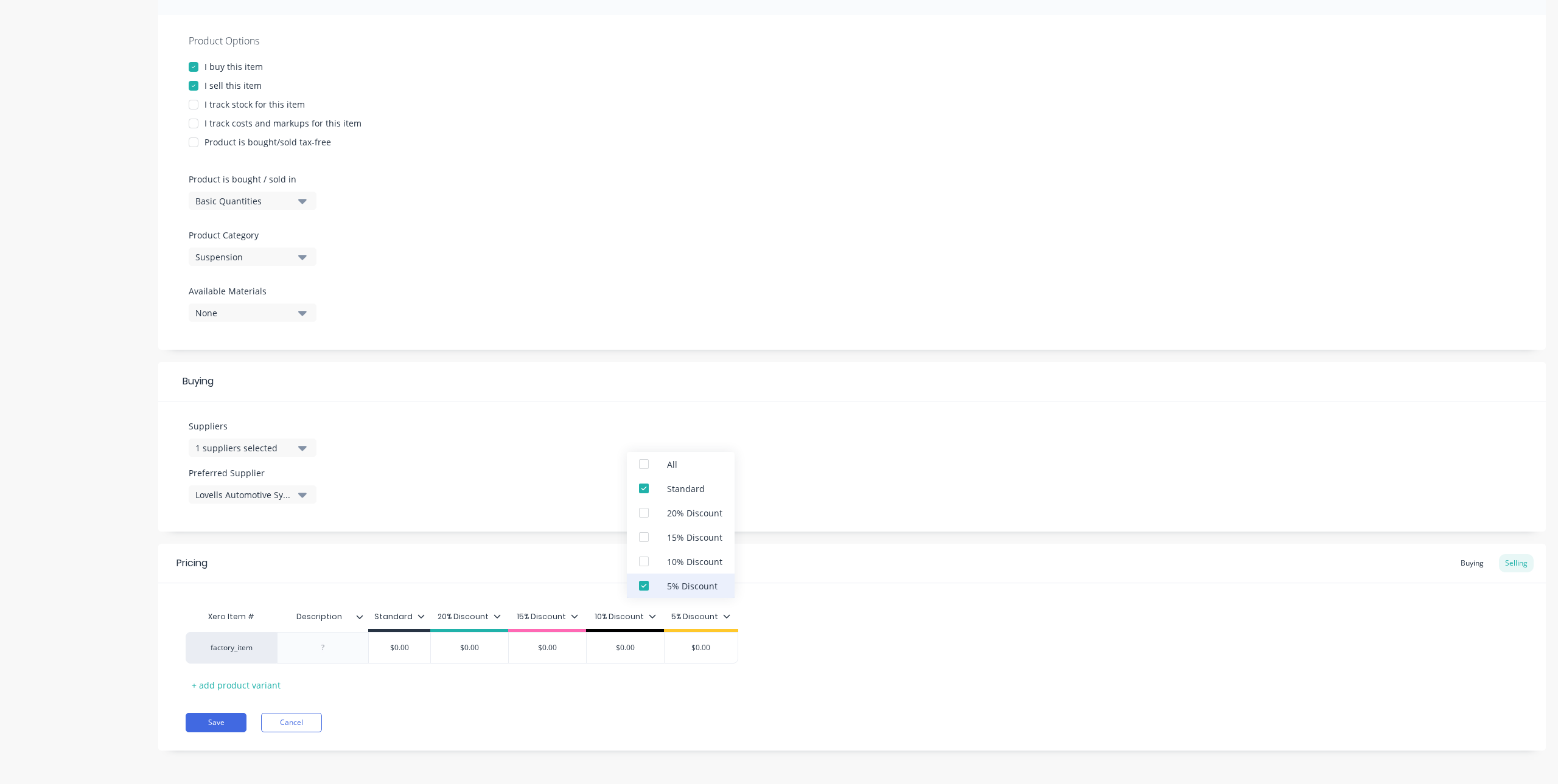
click at [644, 579] on div at bounding box center [644, 585] width 24 height 24
click at [882, 596] on div "Xero Item # Description Standard factory_item $0.00 + add product variant" at bounding box center [852, 638] width 1387 height 111
click at [362, 618] on icon at bounding box center [359, 616] width 7 height 7
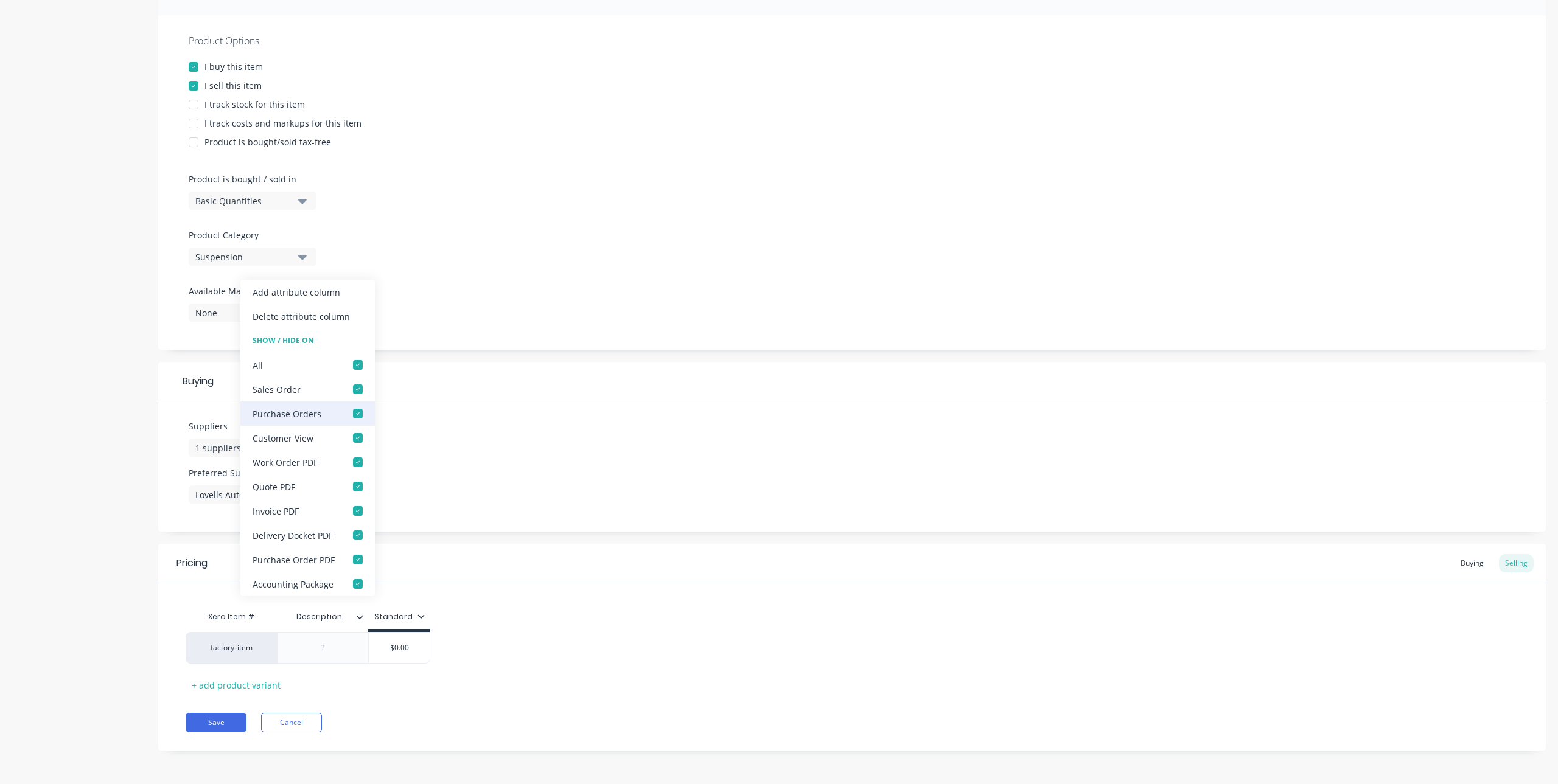
click at [356, 412] on div at bounding box center [357, 413] width 24 height 24
drag, startPoint x: 360, startPoint y: 559, endPoint x: 360, endPoint y: 568, distance: 9.0
click at [360, 559] on div at bounding box center [357, 559] width 24 height 24
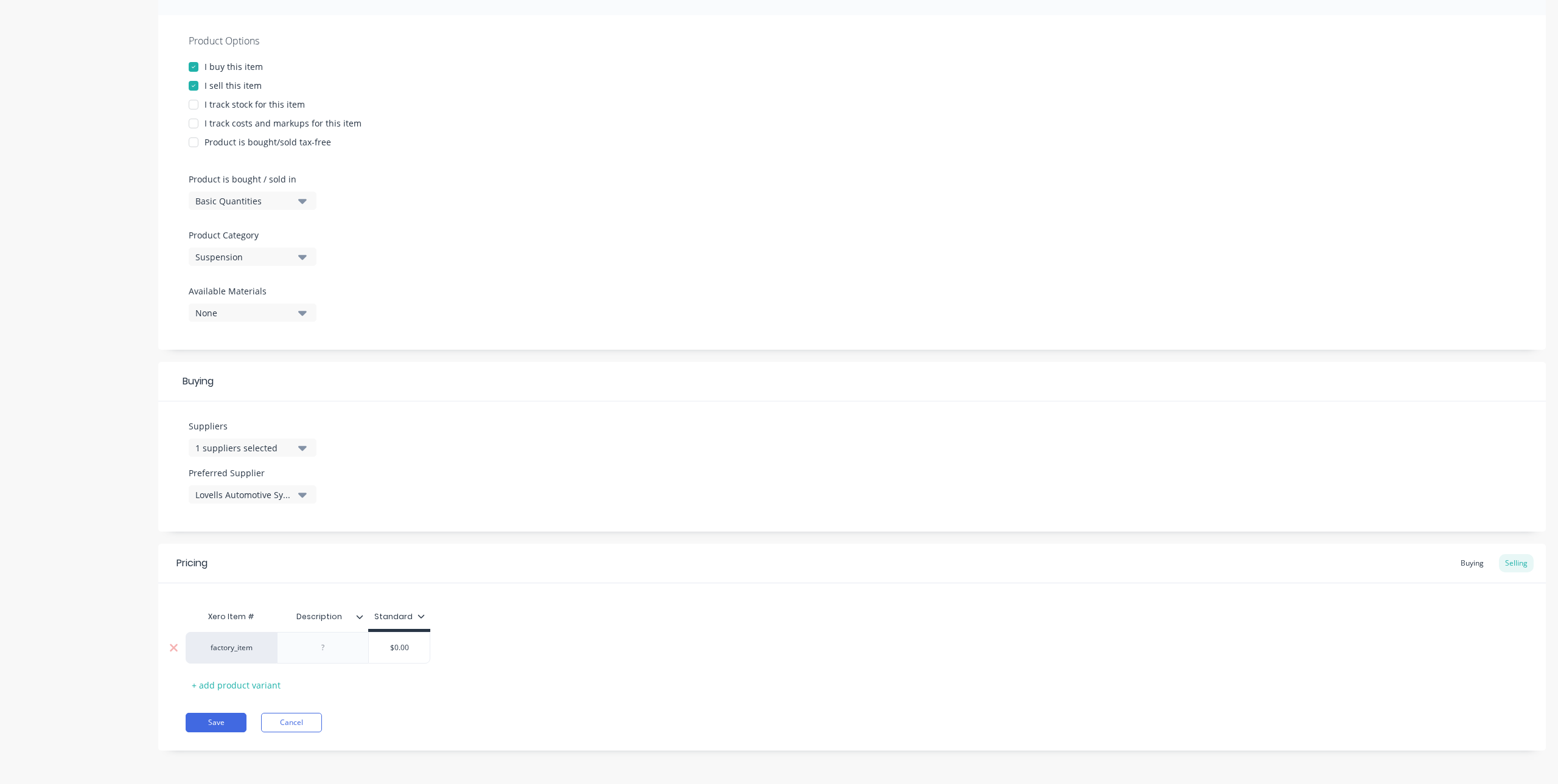
click at [341, 647] on div at bounding box center [323, 648] width 61 height 16
drag, startPoint x: 340, startPoint y: 617, endPoint x: 280, endPoint y: 624, distance: 60.4
click at [280, 624] on div "Description Description" at bounding box center [319, 617] width 84 height 31
click at [335, 652] on div at bounding box center [323, 648] width 61 height 16
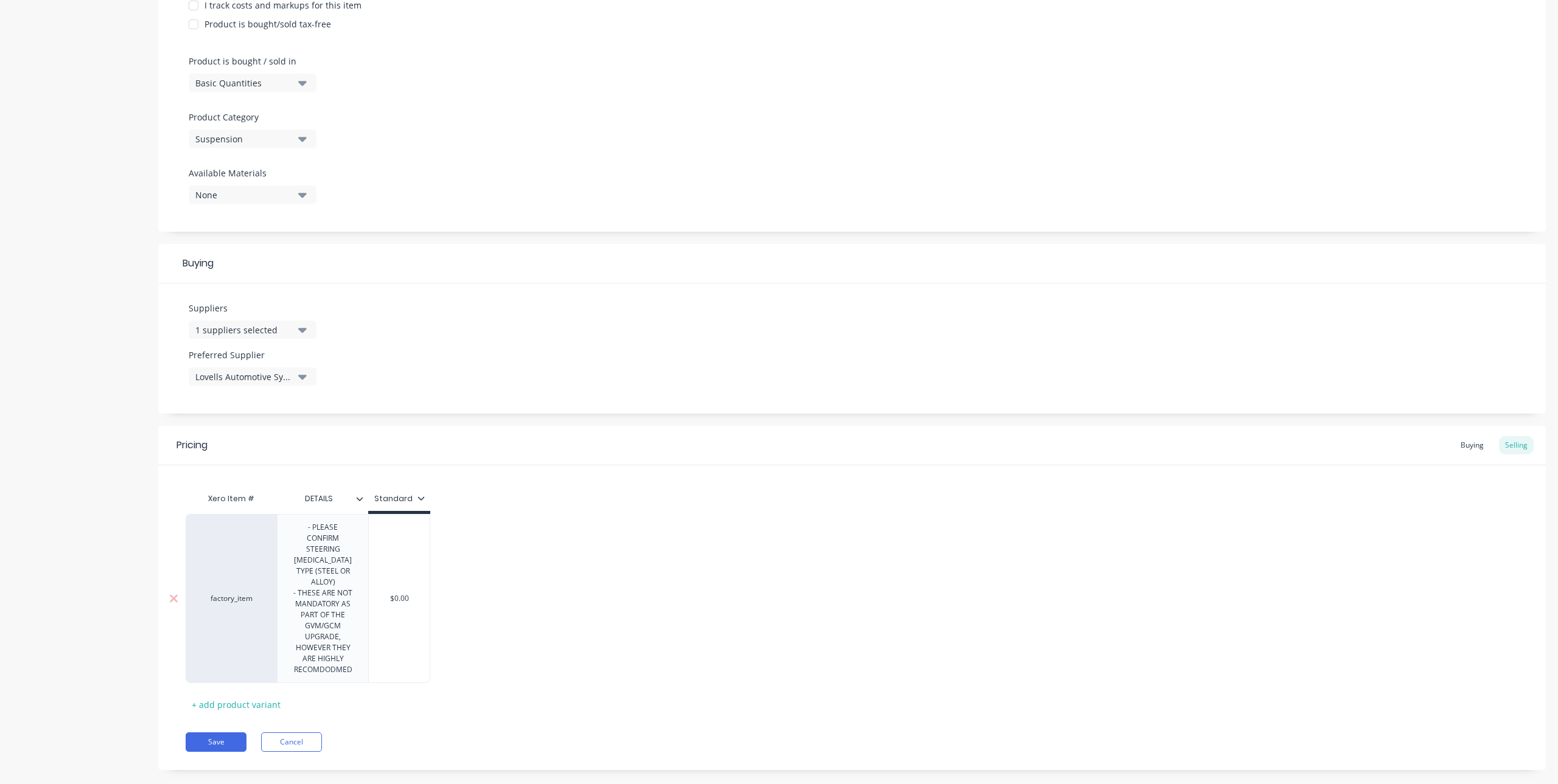
scroll to position [332, 0]
click at [302, 581] on div "- PLEASE CONFIRM STEERING KNUCKLE TYPE (STEEL OR ALLOY) - THESE ARE NOT MANDATO…" at bounding box center [323, 595] width 81 height 158
click at [359, 670] on div "- PLEASE CONFIRM STEERING KNUCKLE TYPE (STEEL OR ALLOY) THESE ARE NOT MANDATORY…" at bounding box center [323, 600] width 81 height 169
click at [321, 682] on div "- PLEASE CONFIRM STEERING KNUCKLE TYPE (STEEL OR ALLOY) THESE ARE NOT MANDATORY…" at bounding box center [323, 617] width 81 height 202
click at [327, 682] on div "- PLEASE CONFIRM STEERING KNUCKLE TYPE (STEEL OR ALLOY) THESE ARE NOT MANDATORY…" at bounding box center [323, 617] width 81 height 202
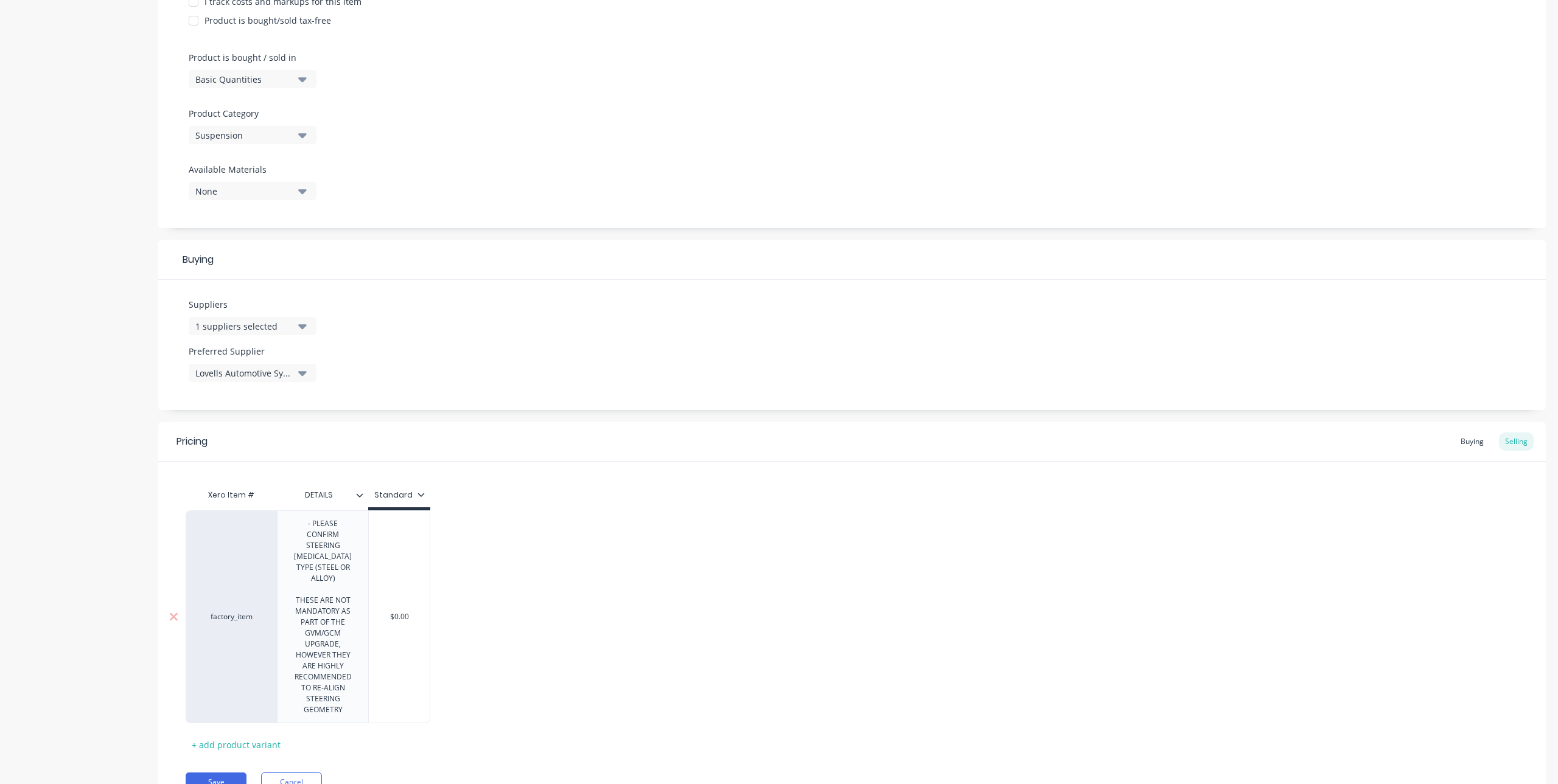
scroll to position [271, 0]
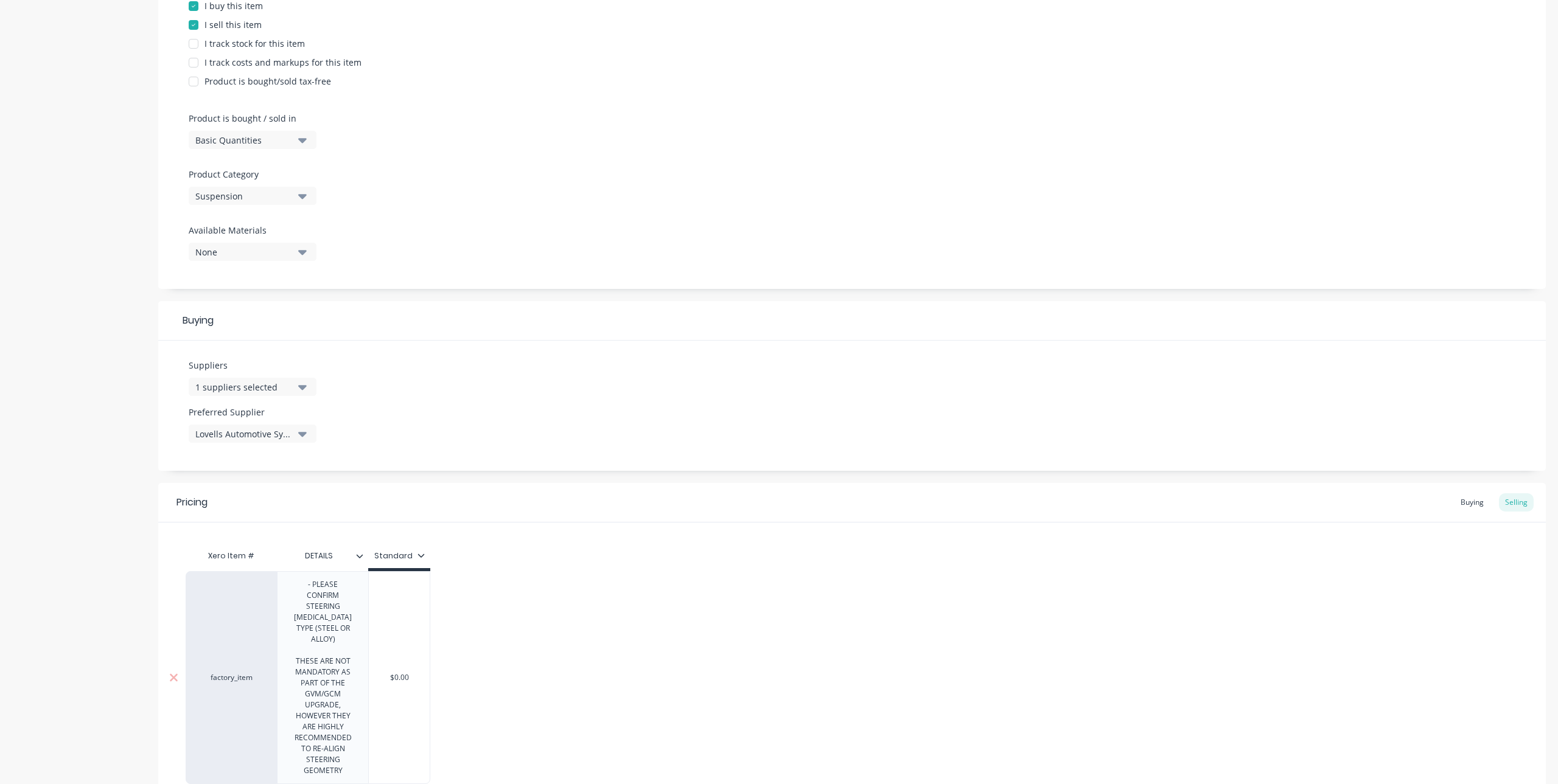
click at [409, 613] on div "factory_item - PLEASE CONFIRM STEERING KNUCKLE TYPE (STEEL OR ALLOY) THESE ARE …" at bounding box center [308, 678] width 244 height 213
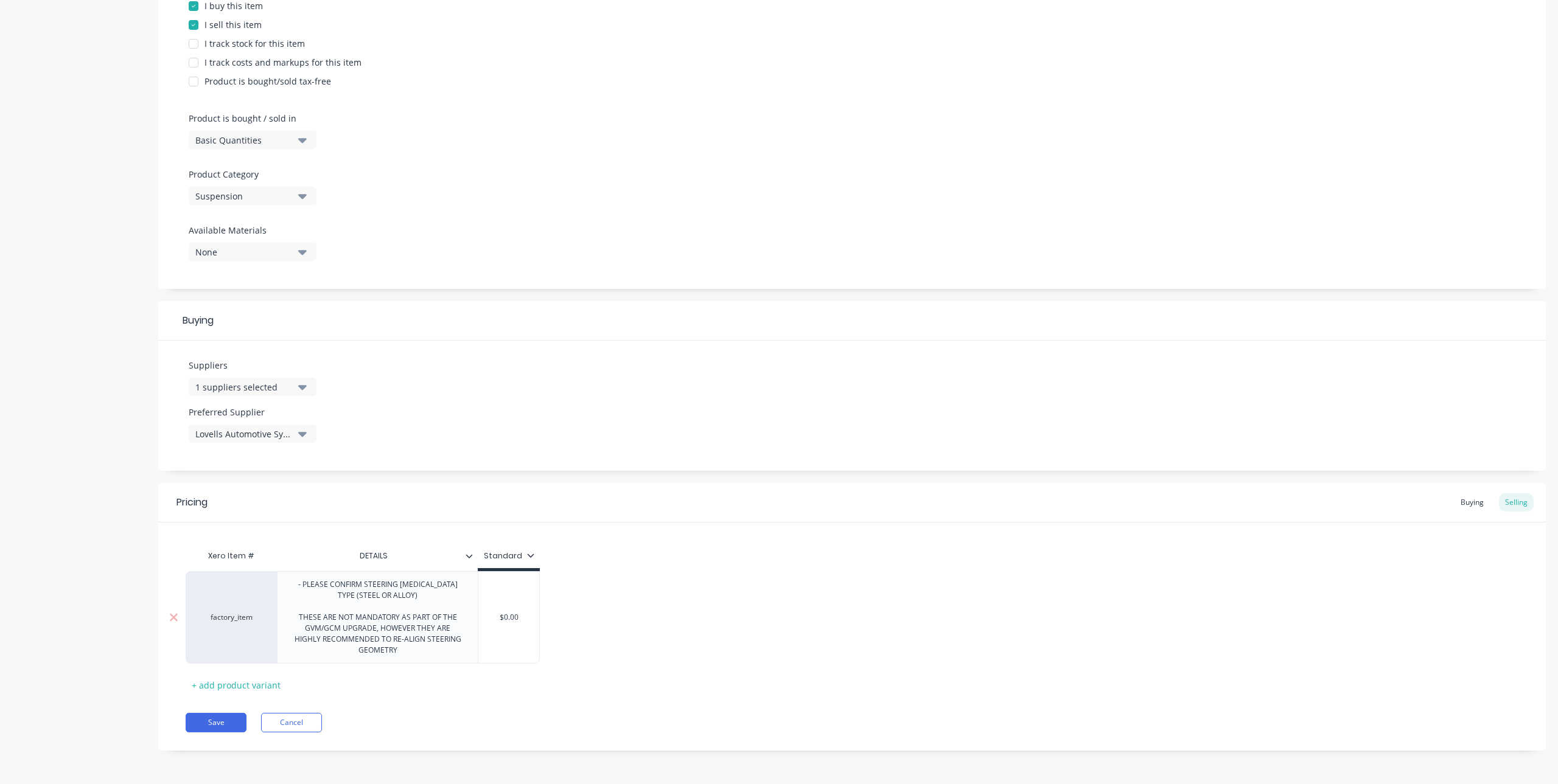
click at [519, 618] on input "$0.00" at bounding box center [509, 617] width 61 height 11
click at [512, 621] on input "$0.00" at bounding box center [509, 617] width 61 height 11
drag, startPoint x: 528, startPoint y: 618, endPoint x: 493, endPoint y: 616, distance: 35.1
click at [493, 616] on input "$0.00" at bounding box center [509, 617] width 61 height 11
click at [616, 610] on div "factory_item - PLEASE CONFIRM STEERING KNUCKLE TYPE (STEEL OR ALLOY) THESE ARE …" at bounding box center [852, 617] width 1333 height 92
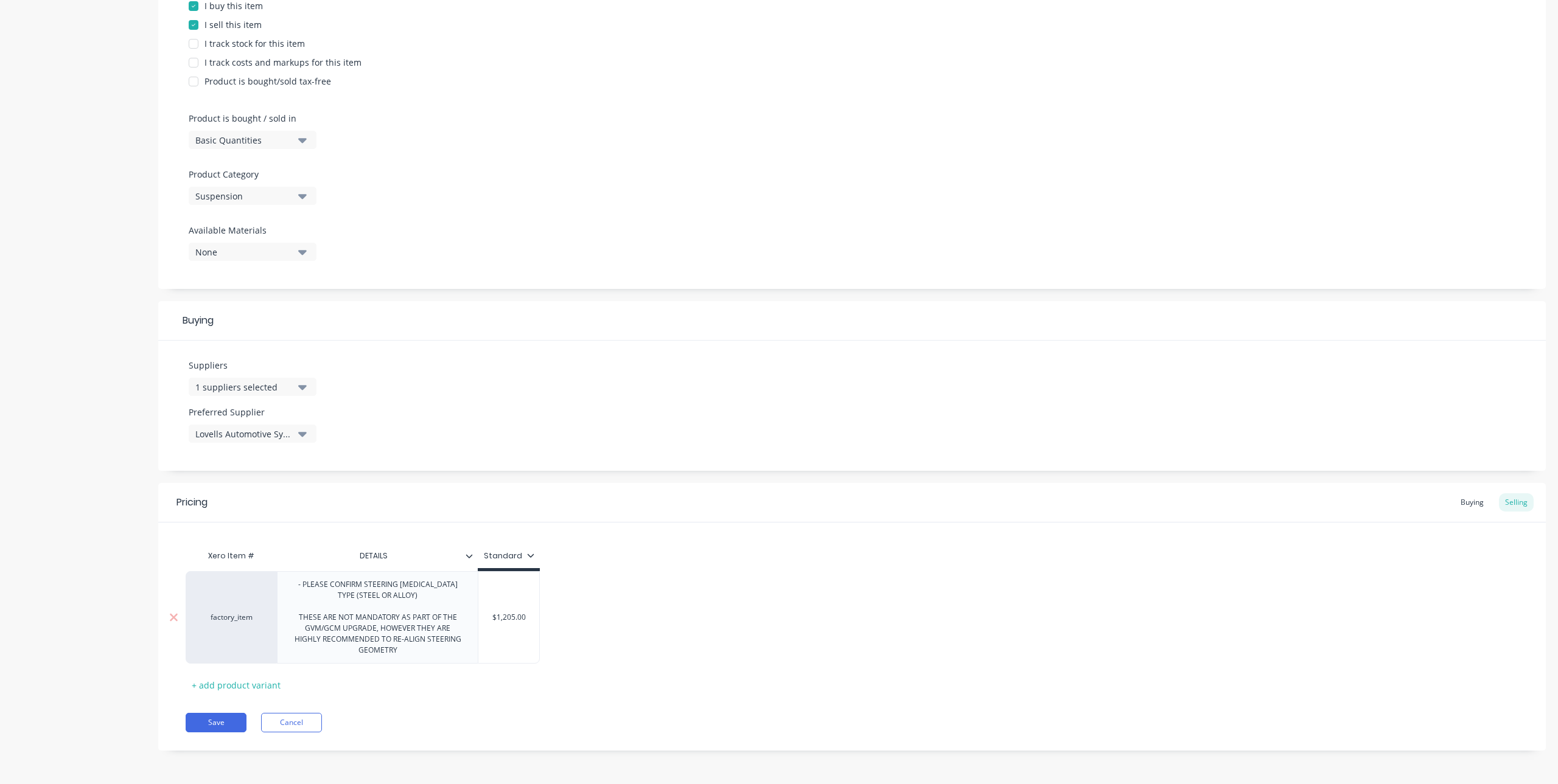
click at [433, 599] on div "- PLEASE CONFIRM STEERING KNUCKLE TYPE (STEEL OR ALLOY) THESE ARE NOT MANDATORY…" at bounding box center [377, 617] width 190 height 81
drag, startPoint x: 298, startPoint y: 606, endPoint x: 431, endPoint y: 623, distance: 134.1
click at [431, 623] on div "- PLEASE CONFIRM STEERING KNUCKLE TYPE (STEEL OR ALLOY) - INCLUDES FITTING WHIL…" at bounding box center [377, 623] width 190 height 92
click at [302, 584] on div "- PLEASE CONFIRM STEERING KNUCKLE TYPE (STEEL OR ALLOY) THESE ARE NOT MANDATORY…" at bounding box center [377, 617] width 190 height 81
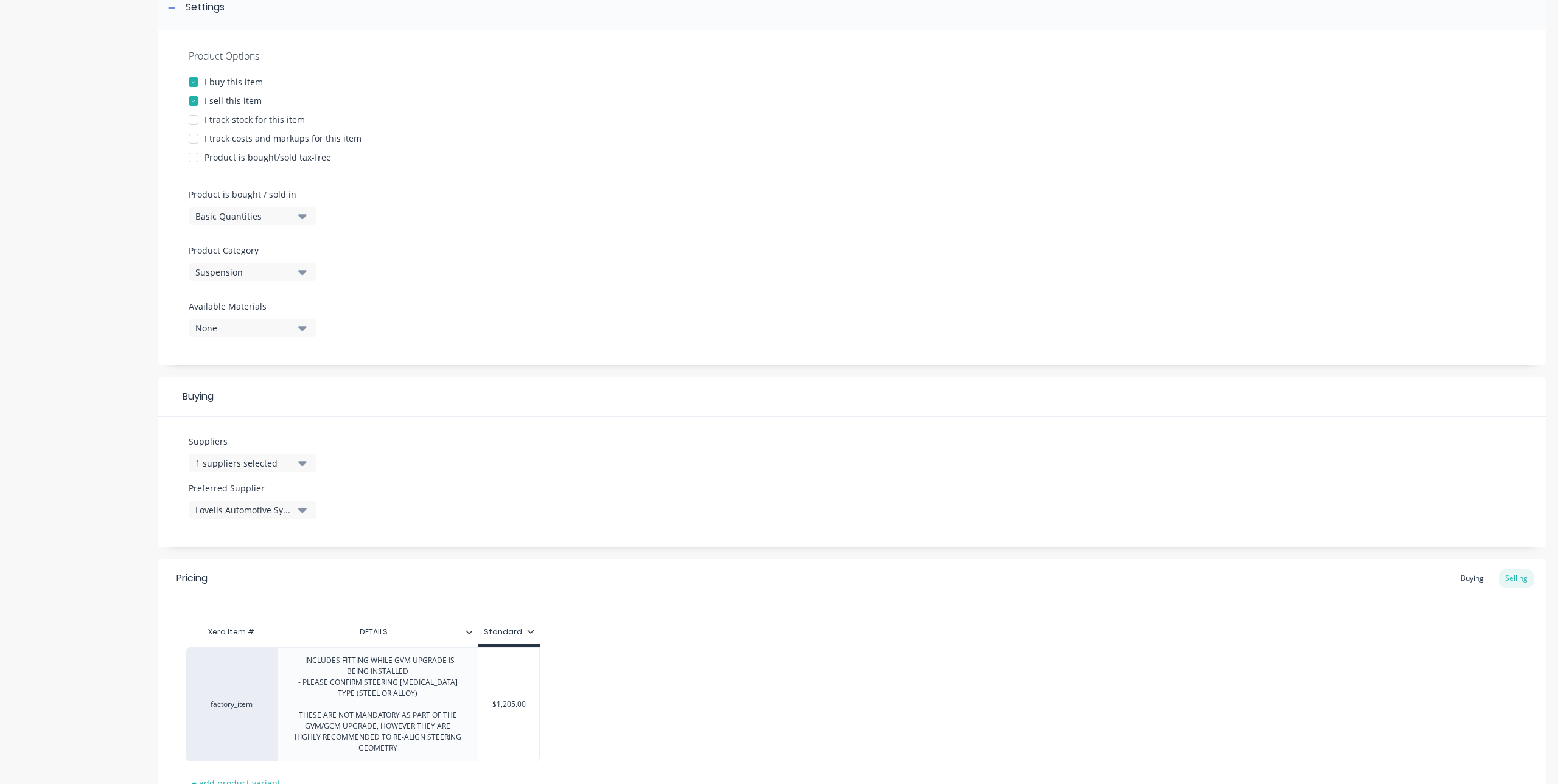
scroll to position [293, 0]
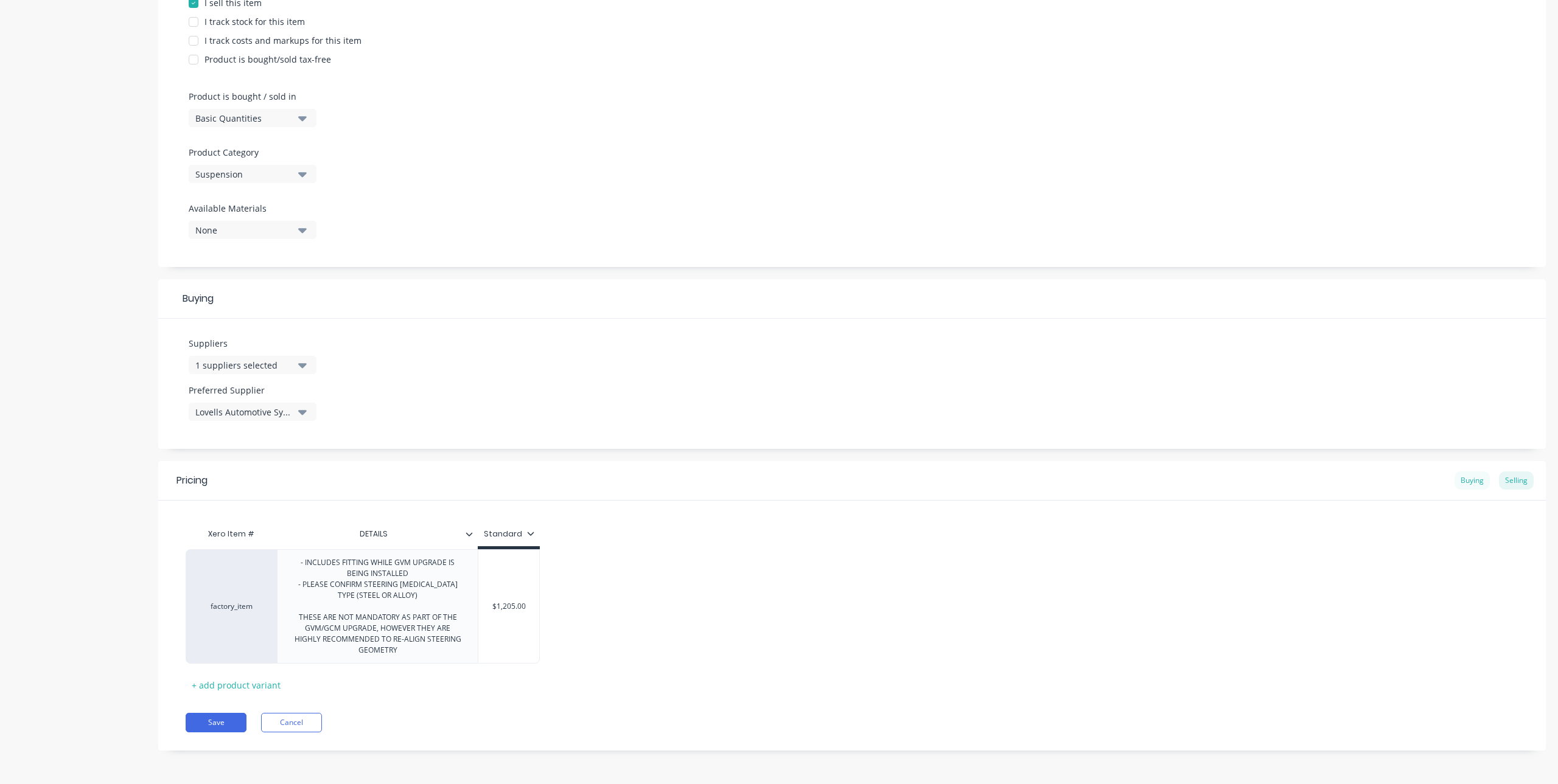
click at [1466, 479] on div "Pricing Buying Selling" at bounding box center [852, 480] width 1387 height 40
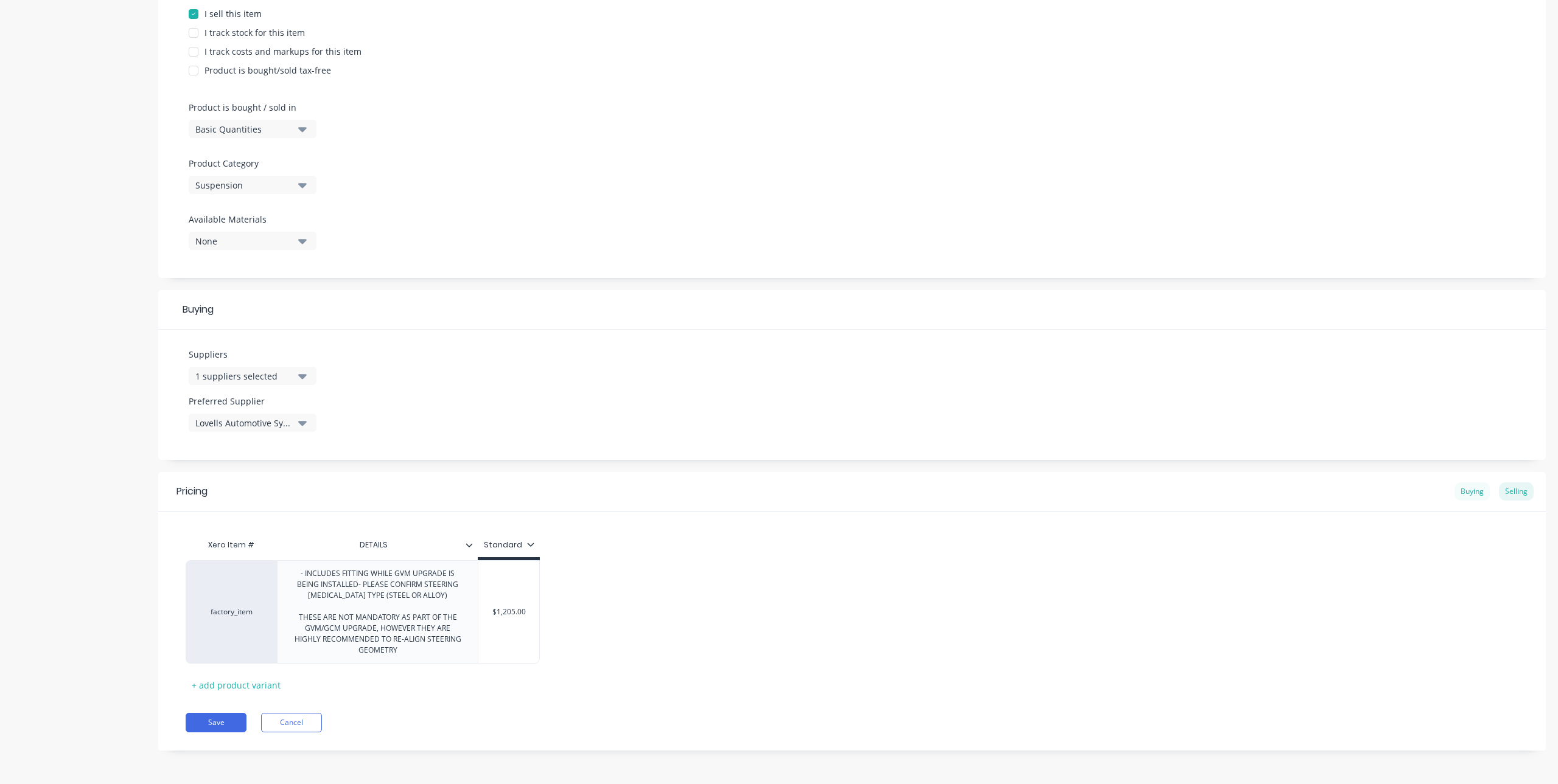
scroll to position [282, 0]
click at [522, 609] on input "$1,205.00" at bounding box center [509, 612] width 61 height 11
drag, startPoint x: 528, startPoint y: 610, endPoint x: 489, endPoint y: 612, distance: 39.1
click at [489, 612] on input "$1,205.00" at bounding box center [509, 612] width 61 height 11
click at [1460, 491] on div "Buying" at bounding box center [1472, 491] width 35 height 18
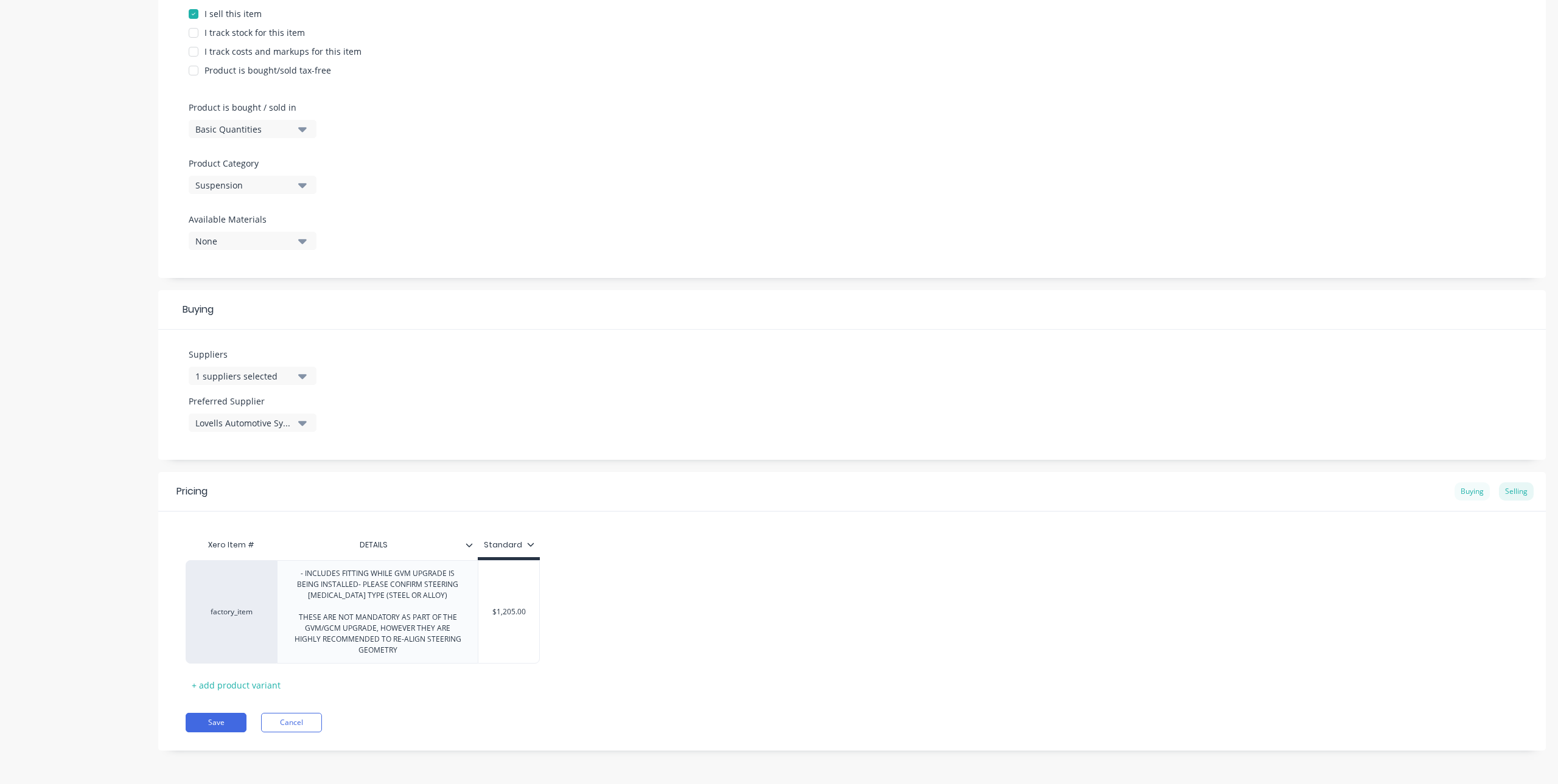
scroll to position [279, 0]
click at [574, 610] on input "$0.00" at bounding box center [560, 612] width 164 height 11
drag, startPoint x: 578, startPoint y: 610, endPoint x: 522, endPoint y: 607, distance: 56.1
click at [522, 607] on input "$0.00" at bounding box center [560, 612] width 164 height 11
click at [561, 710] on div "Pricing Buying Selling Xero Item # DETAILS Lovells Automotive Systems Pty Ltd f…" at bounding box center [852, 613] width 1387 height 275
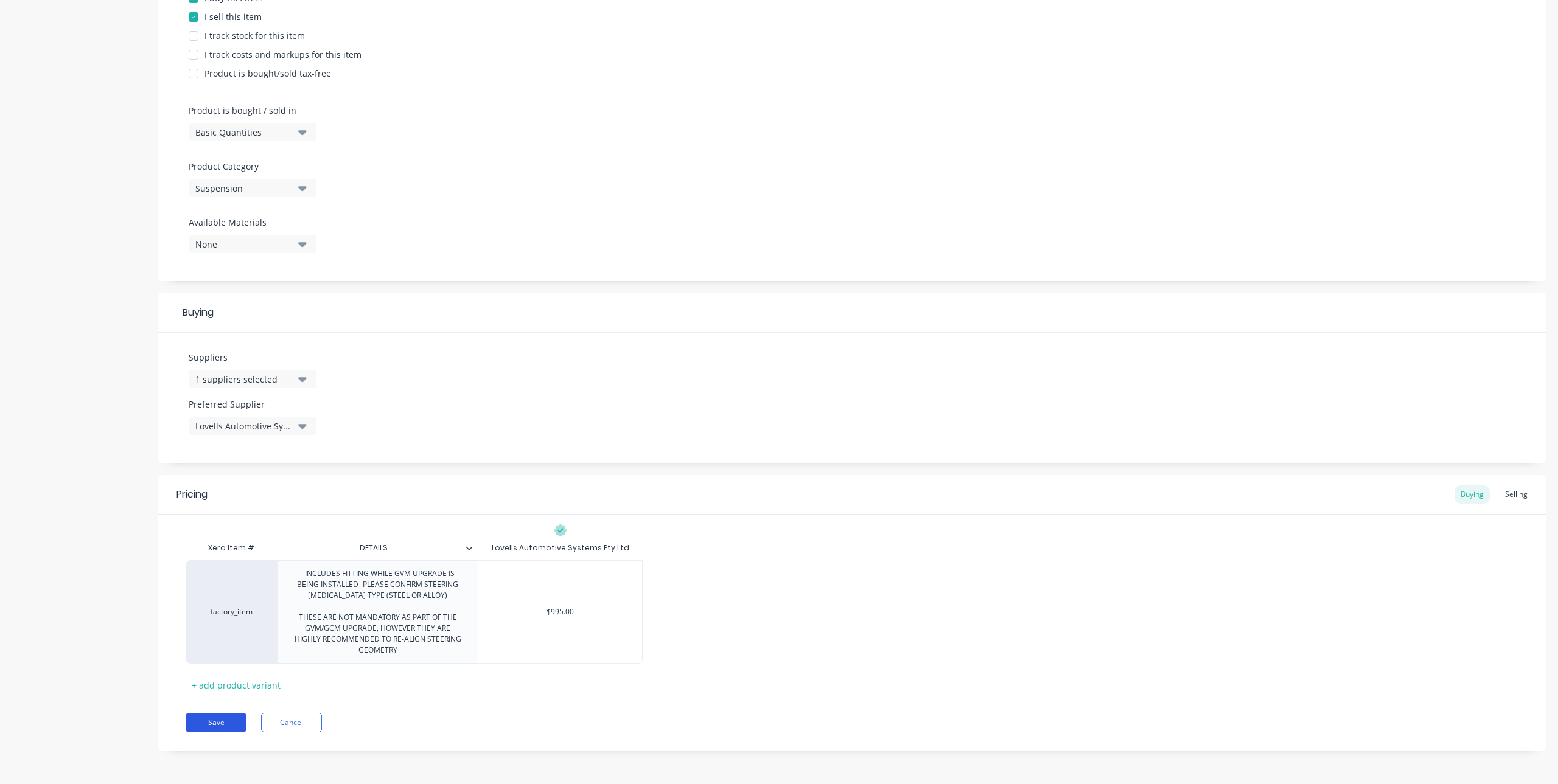
click at [212, 716] on button "Save" at bounding box center [216, 722] width 61 height 20
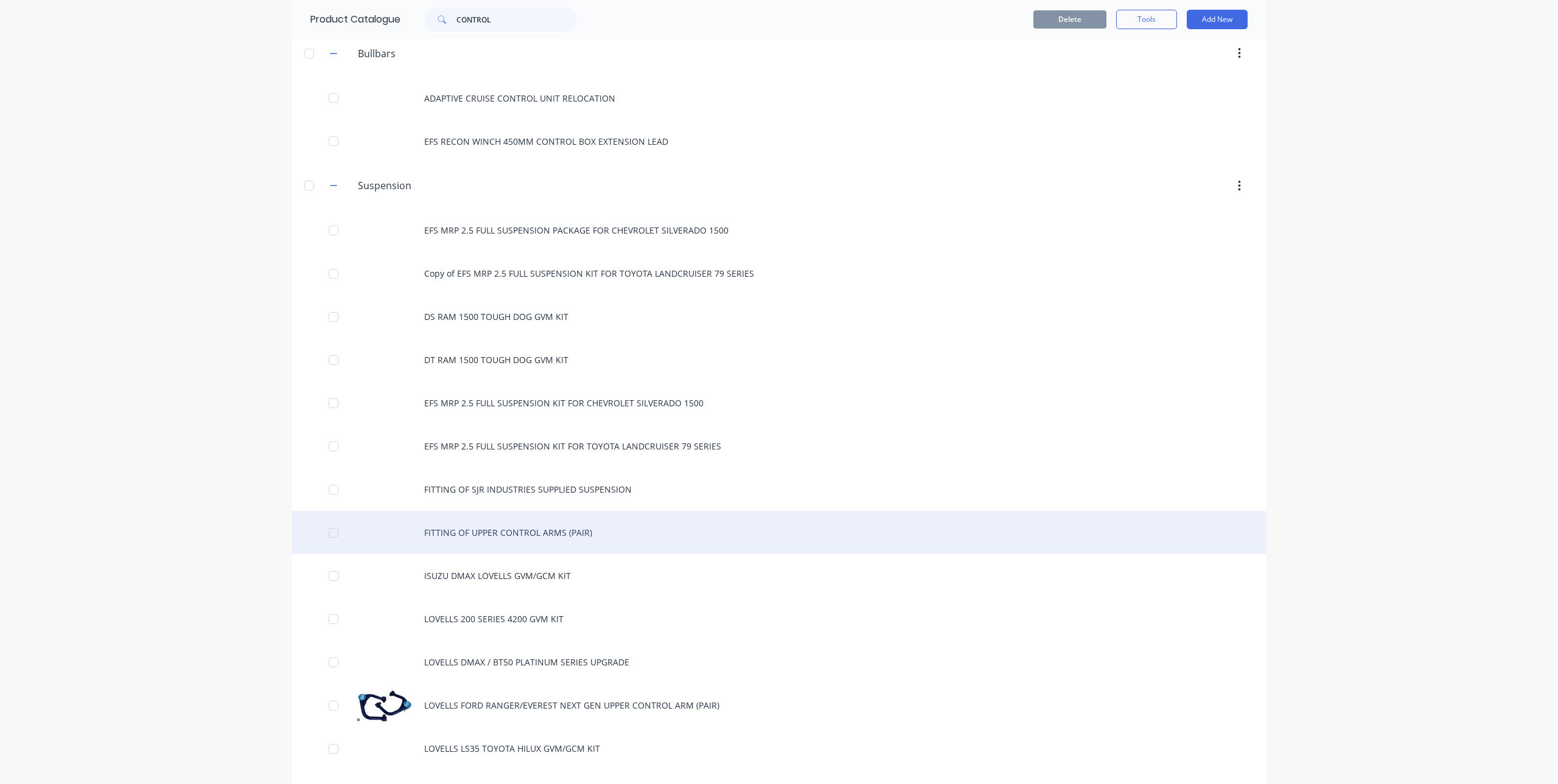
scroll to position [121, 0]
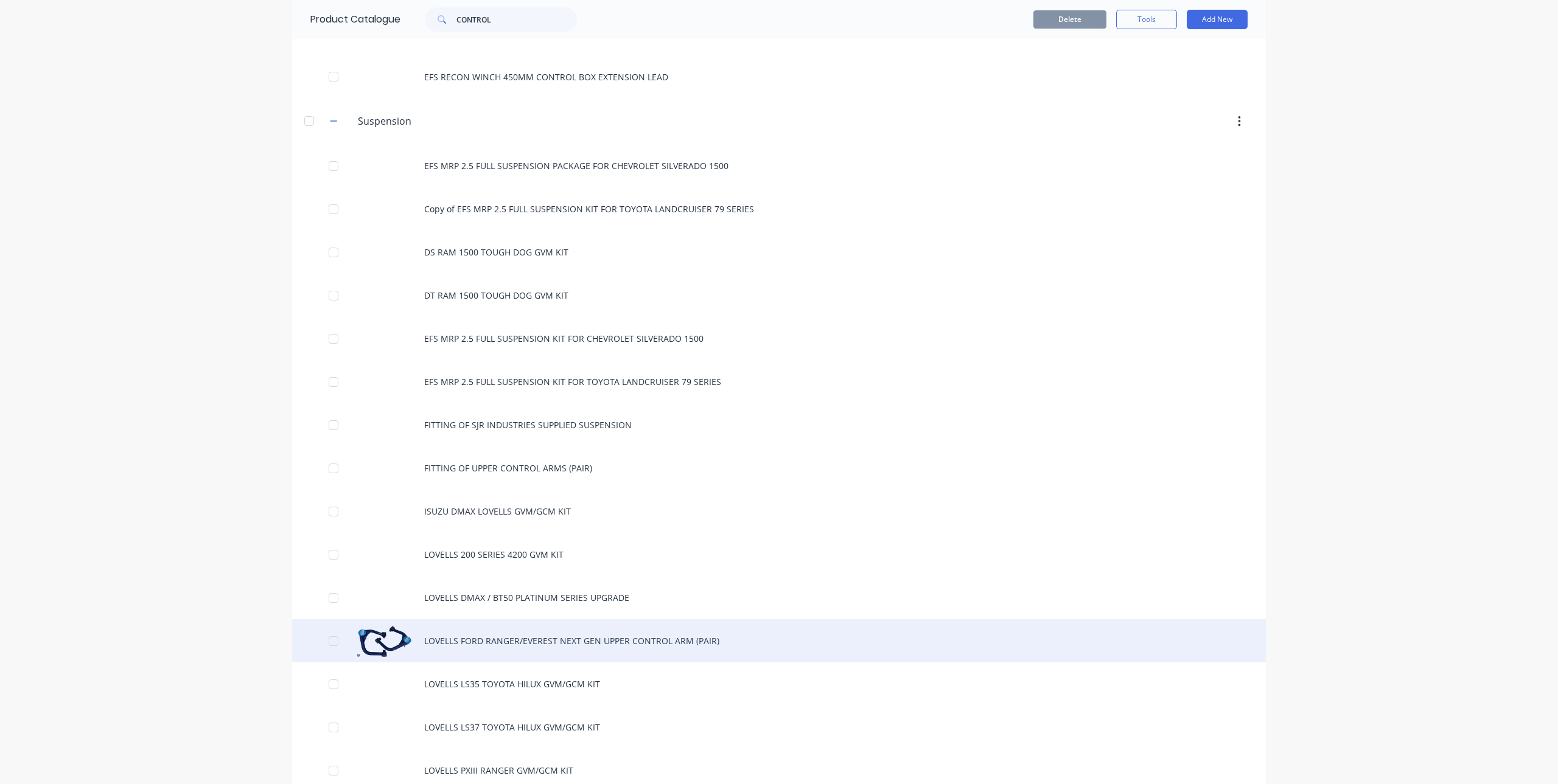
click at [600, 643] on div "LOVELLS FORD RANGER/EVEREST NEXT GEN UPPER CONTROL ARM (PAIR)" at bounding box center [779, 640] width 974 height 43
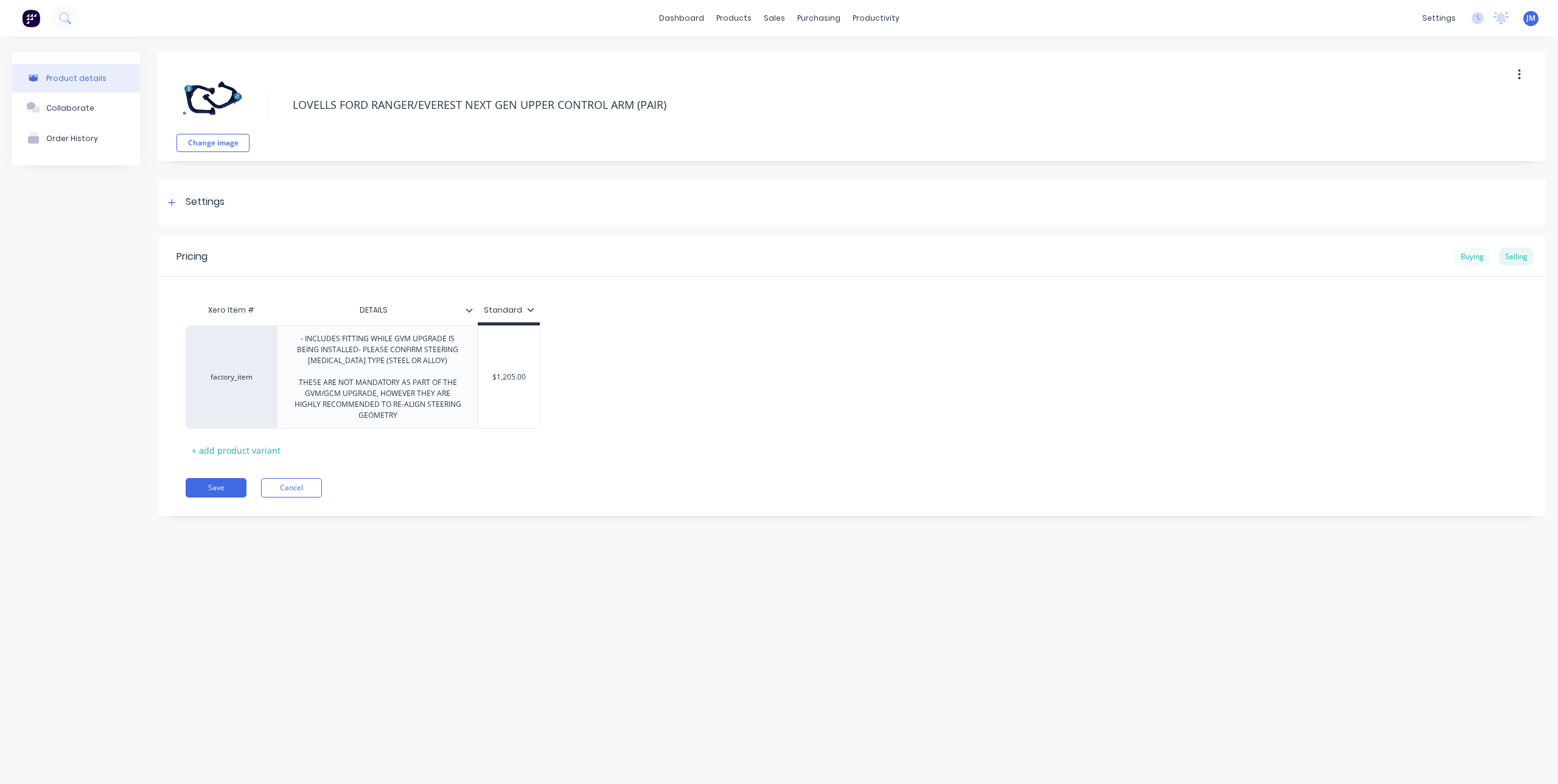
click at [1468, 254] on div "Buying" at bounding box center [1472, 256] width 35 height 18
click at [581, 375] on input "$995.00" at bounding box center [560, 374] width 164 height 11
drag, startPoint x: 581, startPoint y: 375, endPoint x: 507, endPoint y: 365, distance: 74.7
click at [507, 365] on div "$995.00 $995.00" at bounding box center [560, 374] width 164 height 31
click at [600, 480] on div "Save Cancel" at bounding box center [865, 484] width 1360 height 20
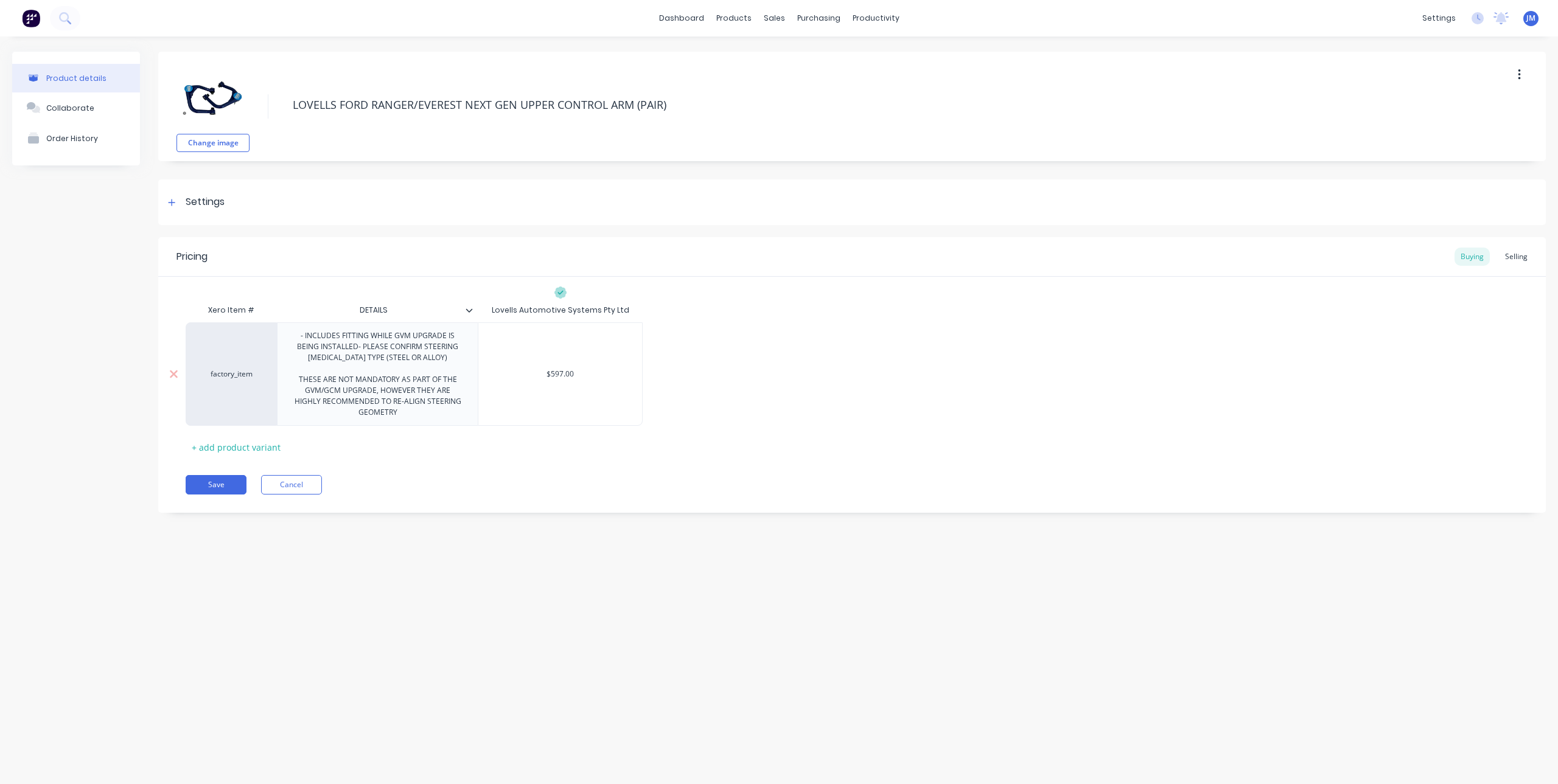
click at [597, 373] on input "$597.00" at bounding box center [560, 374] width 164 height 11
drag, startPoint x: 595, startPoint y: 372, endPoint x: 526, endPoint y: 379, distance: 69.4
click at [526, 379] on input "$597.00" at bounding box center [560, 374] width 164 height 11
click at [500, 466] on div "Pricing Buying Selling Xero Item # DETAILS Lovells Automotive Systems Pty Ltd f…" at bounding box center [852, 375] width 1387 height 275
click at [468, 314] on input "DETAILS" at bounding box center [373, 310] width 193 height 11
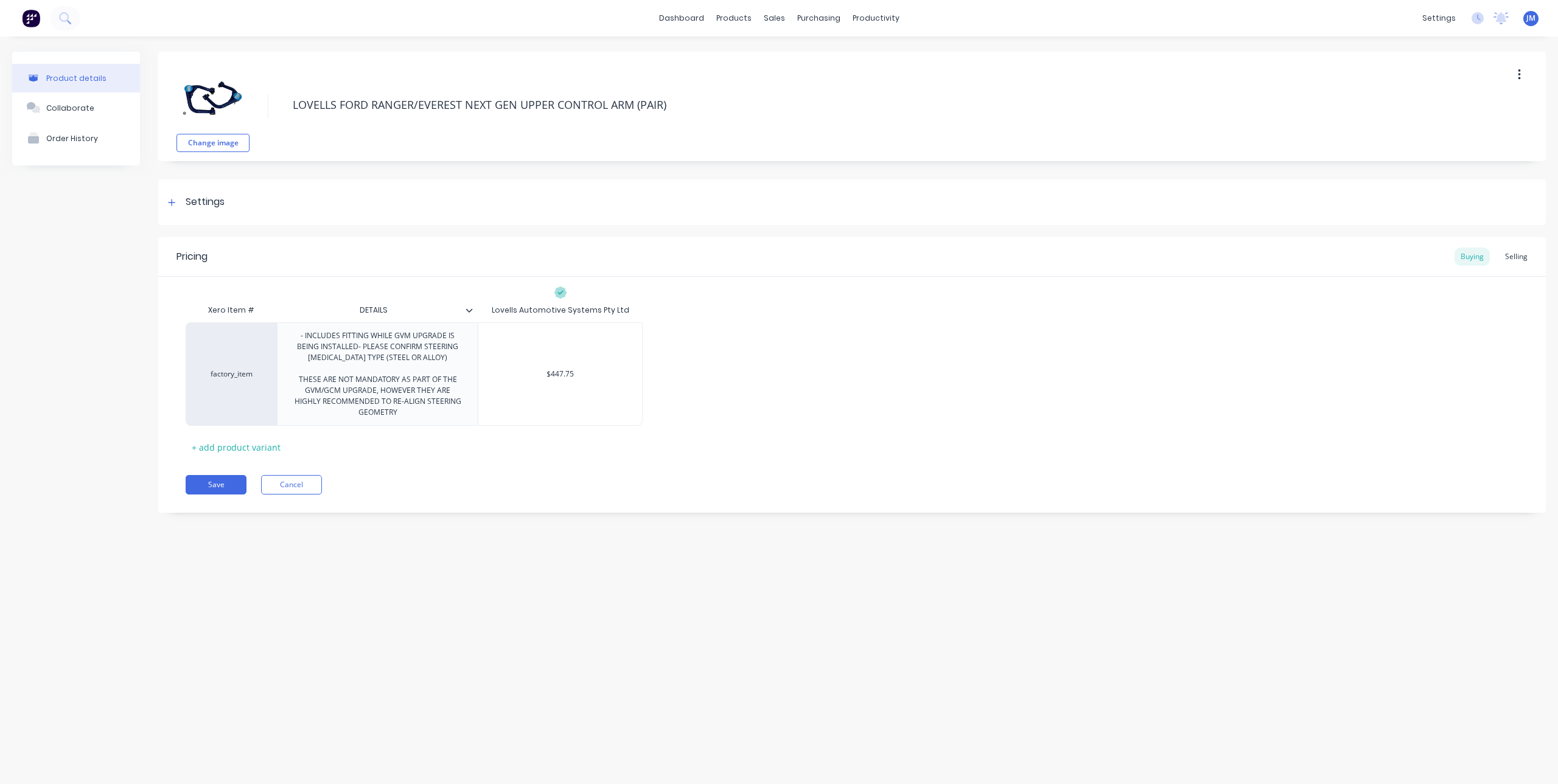
click at [469, 310] on icon at bounding box center [469, 310] width 7 height 7
click at [224, 484] on button "Save" at bounding box center [216, 484] width 61 height 20
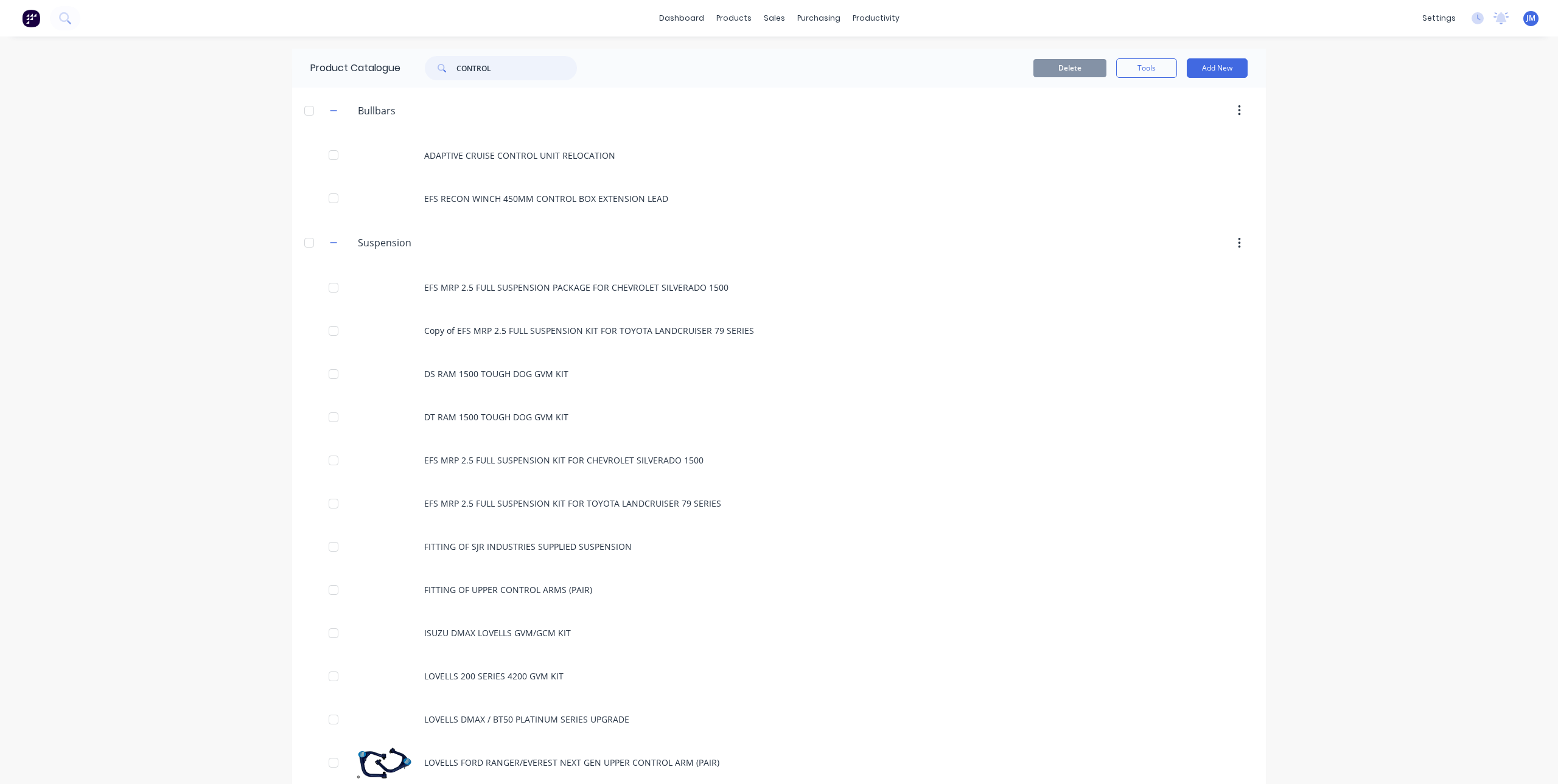
drag, startPoint x: 510, startPoint y: 69, endPoint x: 432, endPoint y: 72, distance: 78.1
click at [432, 72] on div "CONTROL" at bounding box center [501, 68] width 152 height 24
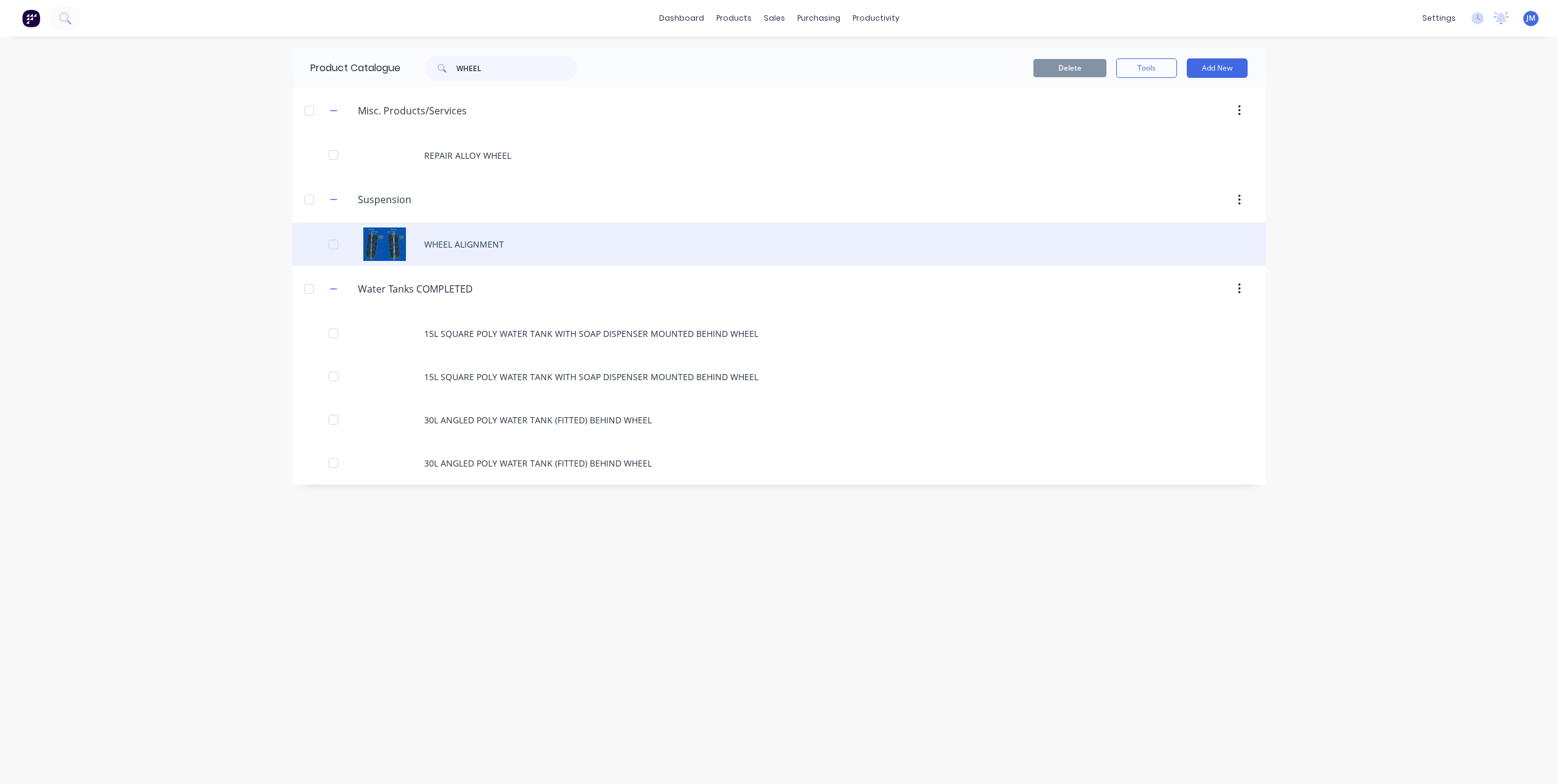
click at [479, 246] on div "WHEEL ALIGNMENT" at bounding box center [779, 243] width 974 height 43
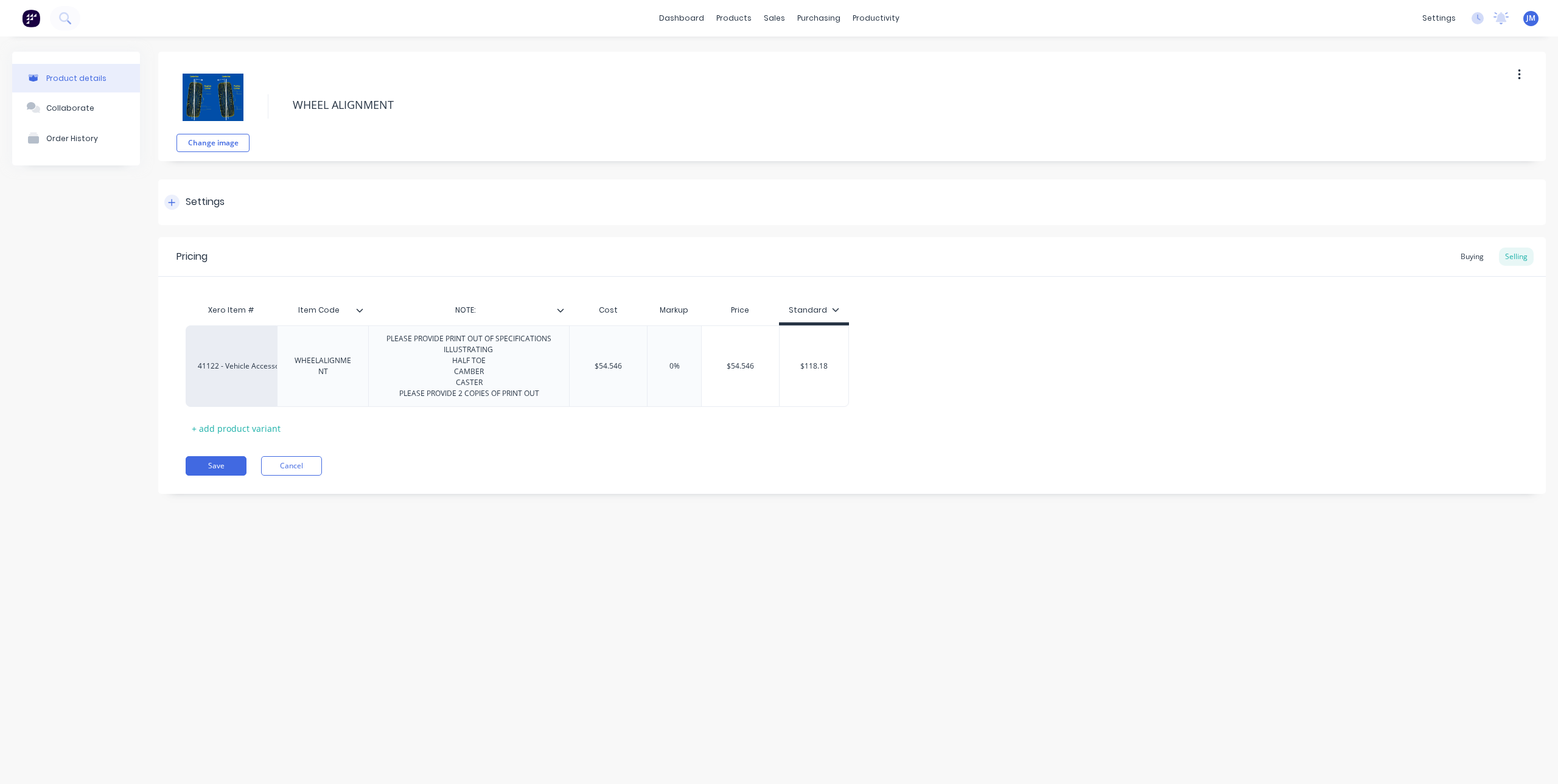
click at [171, 200] on icon at bounding box center [171, 202] width 7 height 9
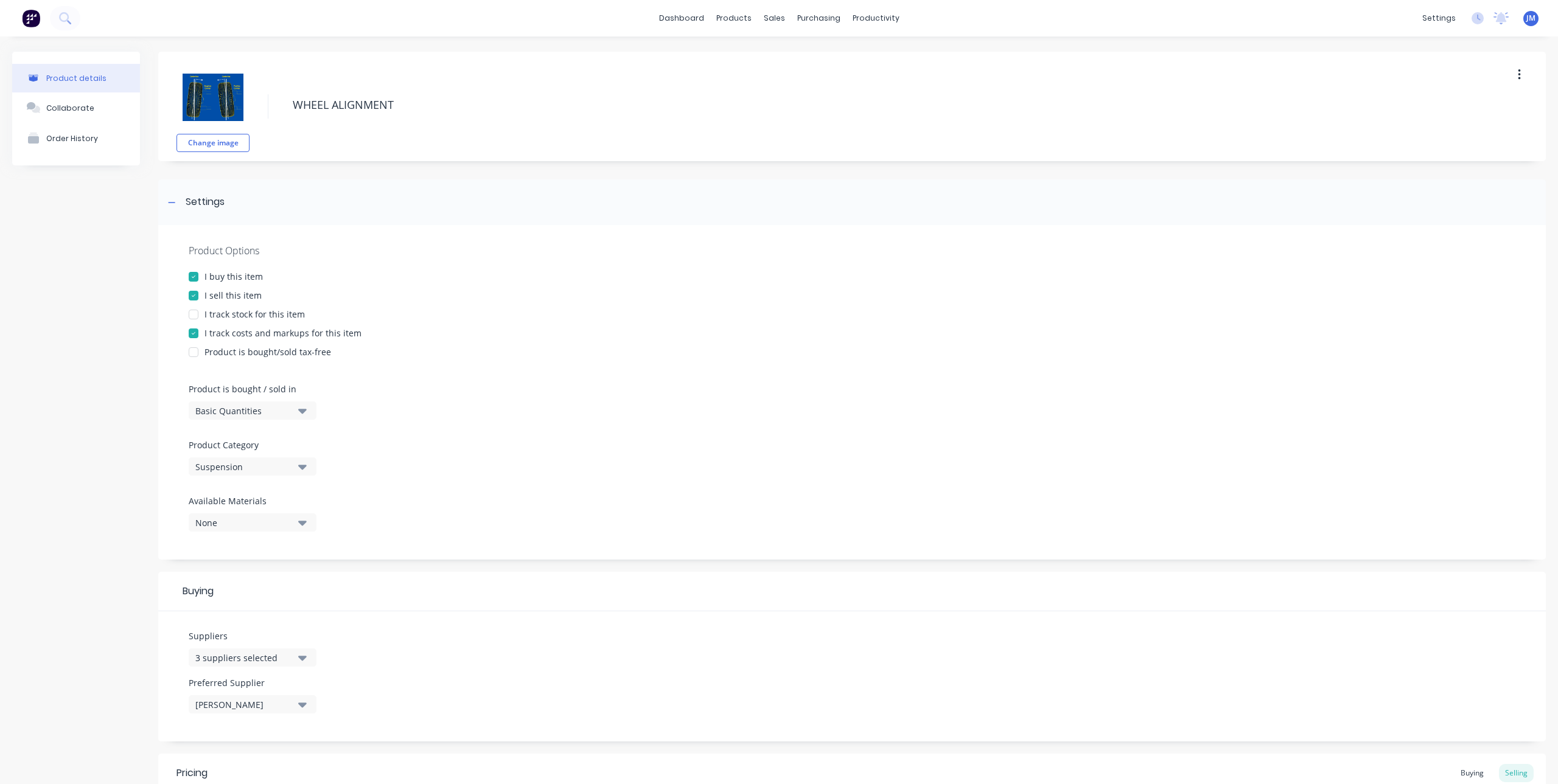
click at [190, 332] on div at bounding box center [193, 333] width 24 height 24
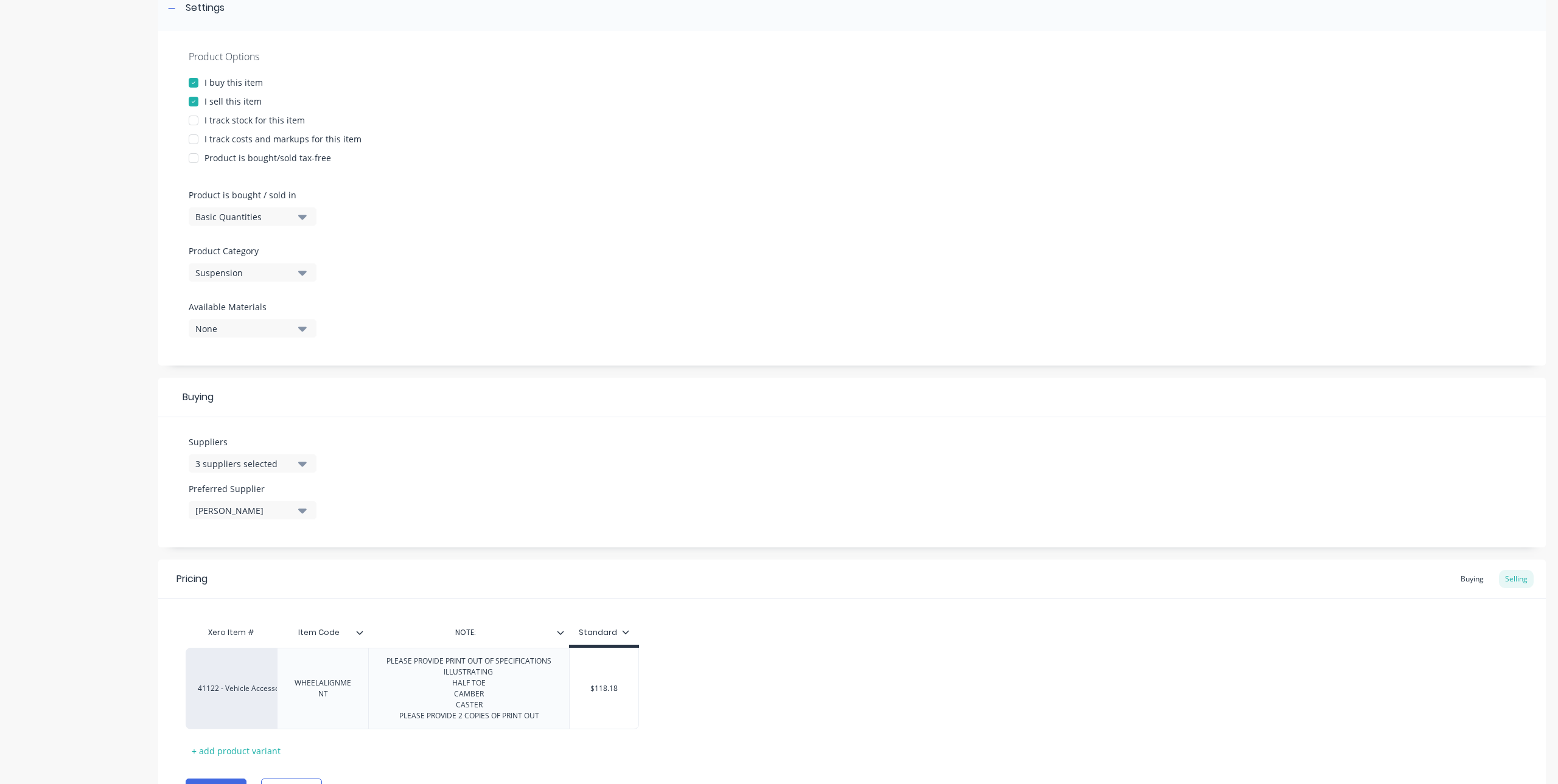
scroll to position [260, 0]
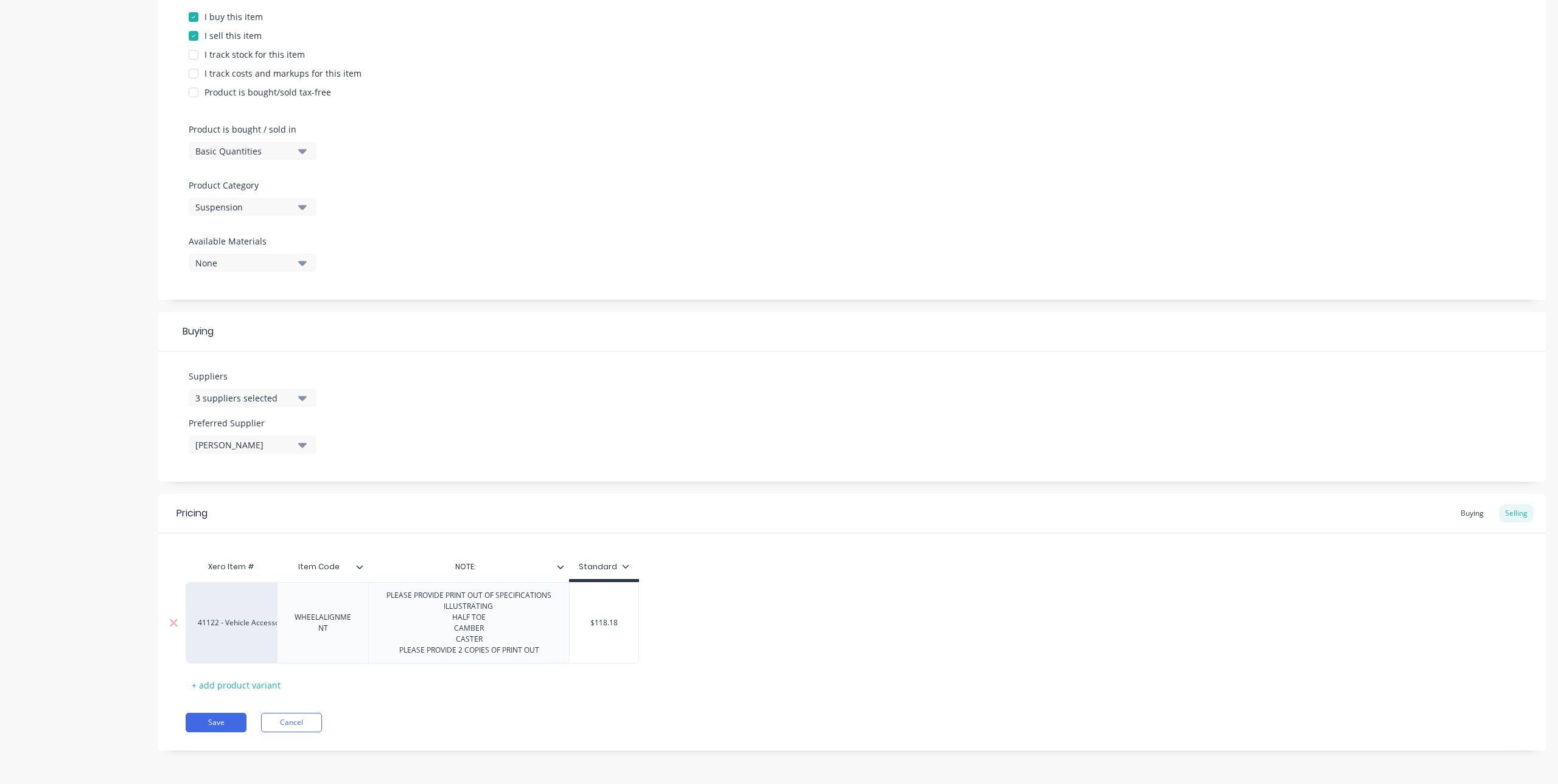
click at [605, 628] on input "$118.18" at bounding box center [604, 623] width 69 height 11
drag, startPoint x: 581, startPoint y: 622, endPoint x: 654, endPoint y: 630, distance: 73.4
click at [654, 630] on div "41122 - Vehicle Accessory Fitting WHEELALIGNMENT PLEASE PROVIDE PRINT OUT OF SP…" at bounding box center [852, 623] width 1333 height 81
click at [652, 682] on div "Xero Item # Item Code NOTE: Standard 41122 - Vehicle Accessory Fitting WHEELALI…" at bounding box center [852, 624] width 1333 height 140
click at [499, 568] on input "NOTE:" at bounding box center [464, 566] width 193 height 11
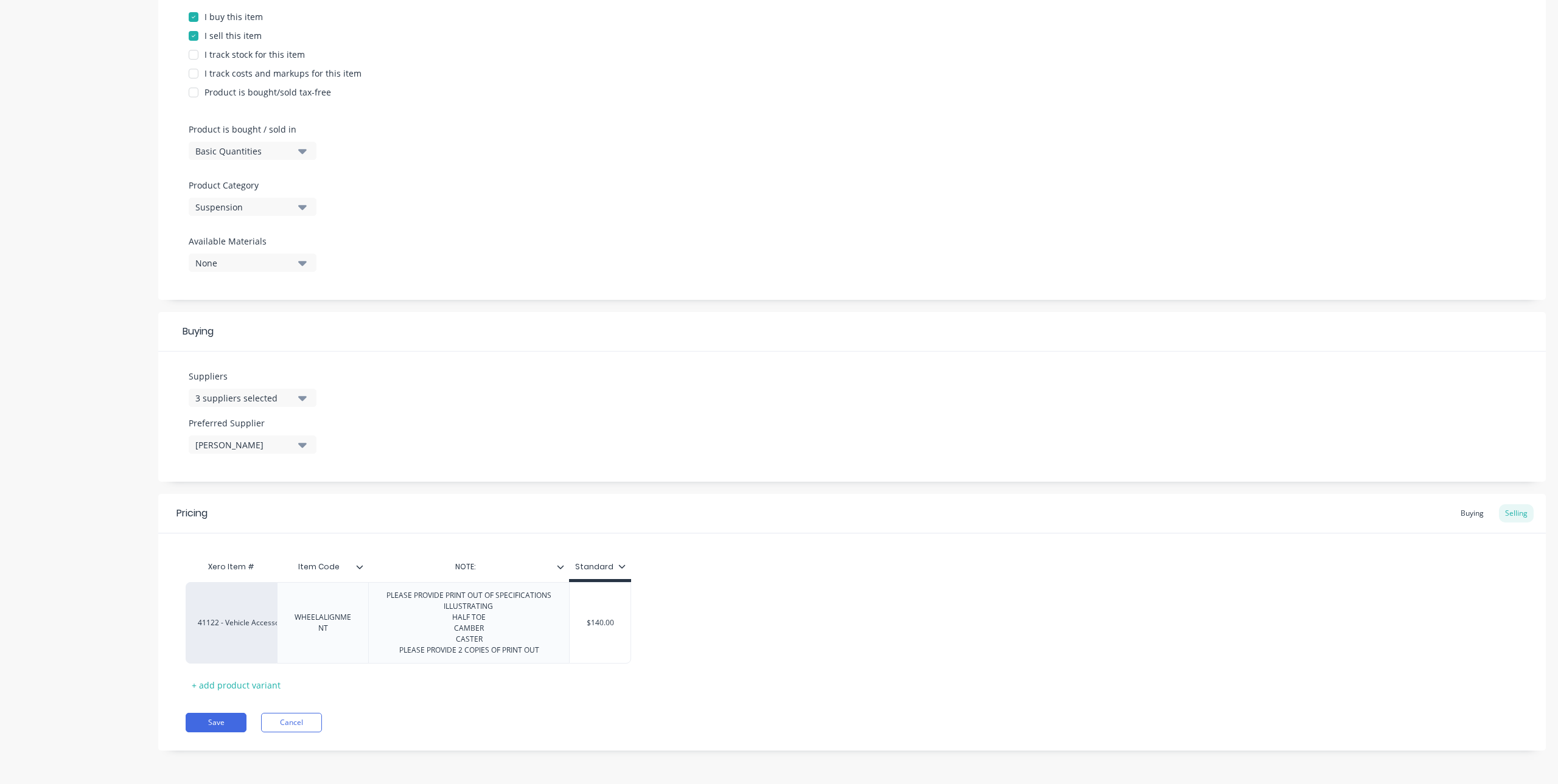
click at [557, 569] on icon at bounding box center [560, 566] width 7 height 7
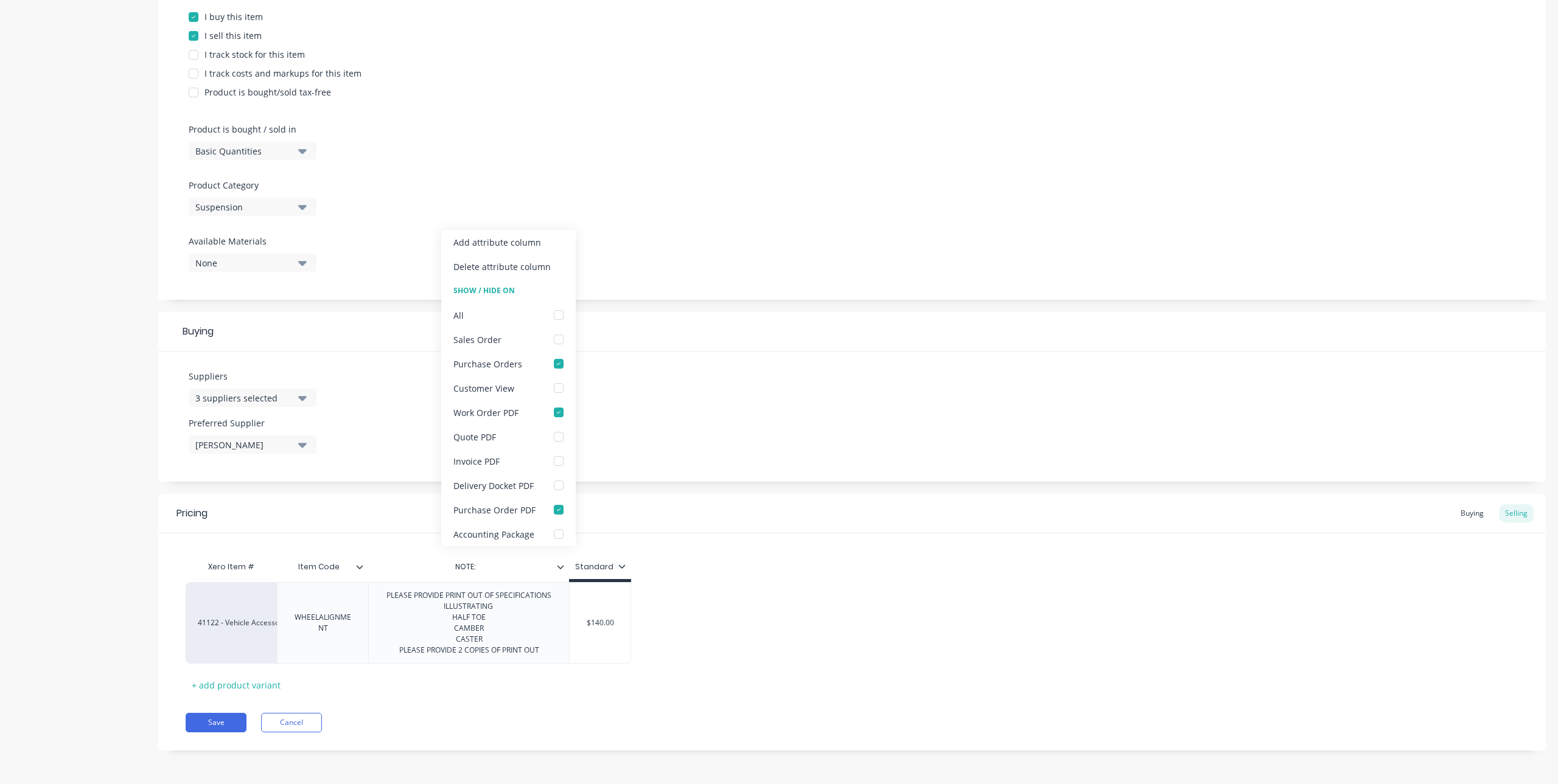
click at [716, 442] on div "Suppliers 3 suppliers selected Preferred Supplier Tyrepower Griffith" at bounding box center [852, 416] width 1387 height 130
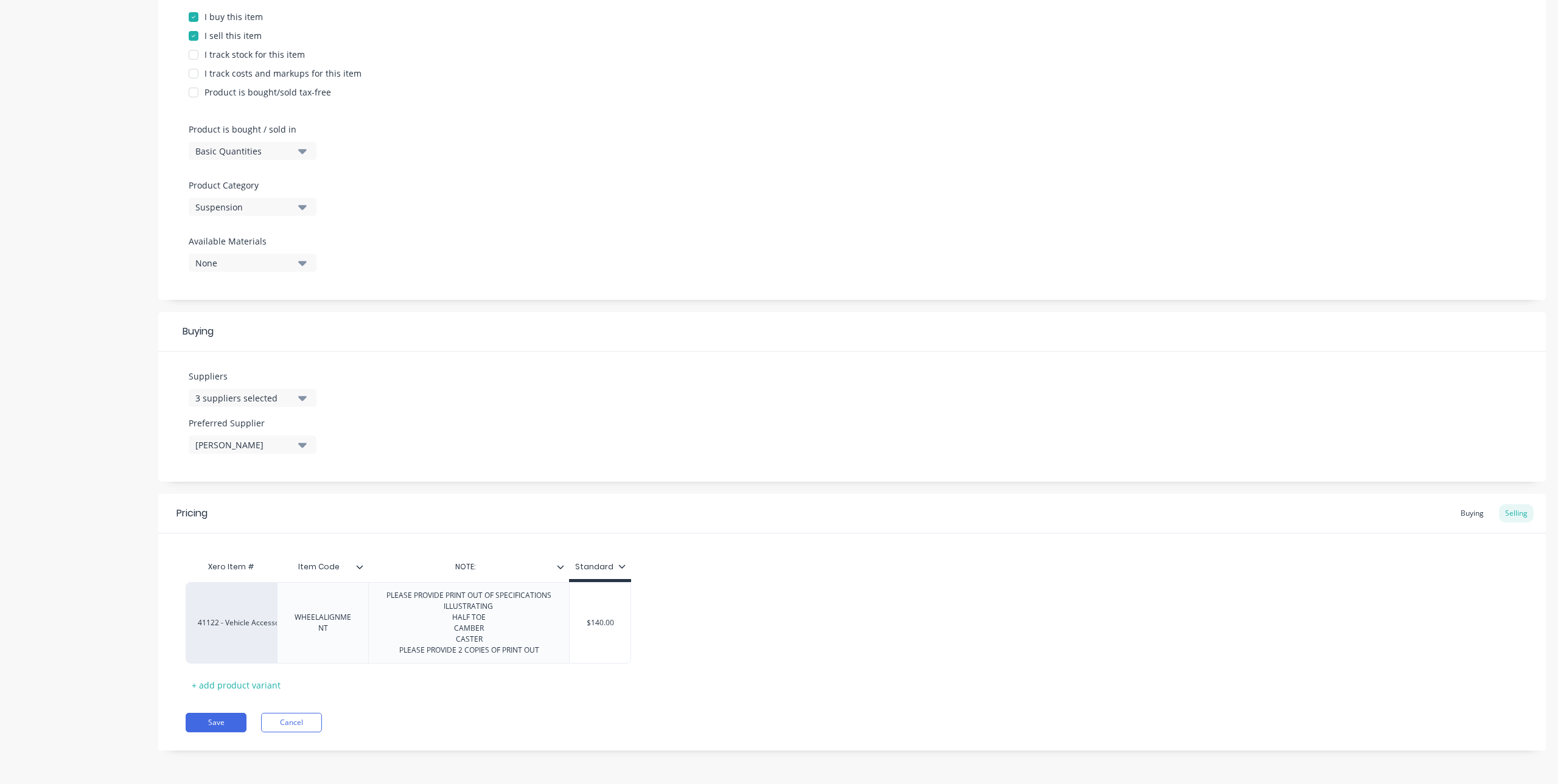
click at [560, 568] on icon at bounding box center [561, 566] width 7 height 4
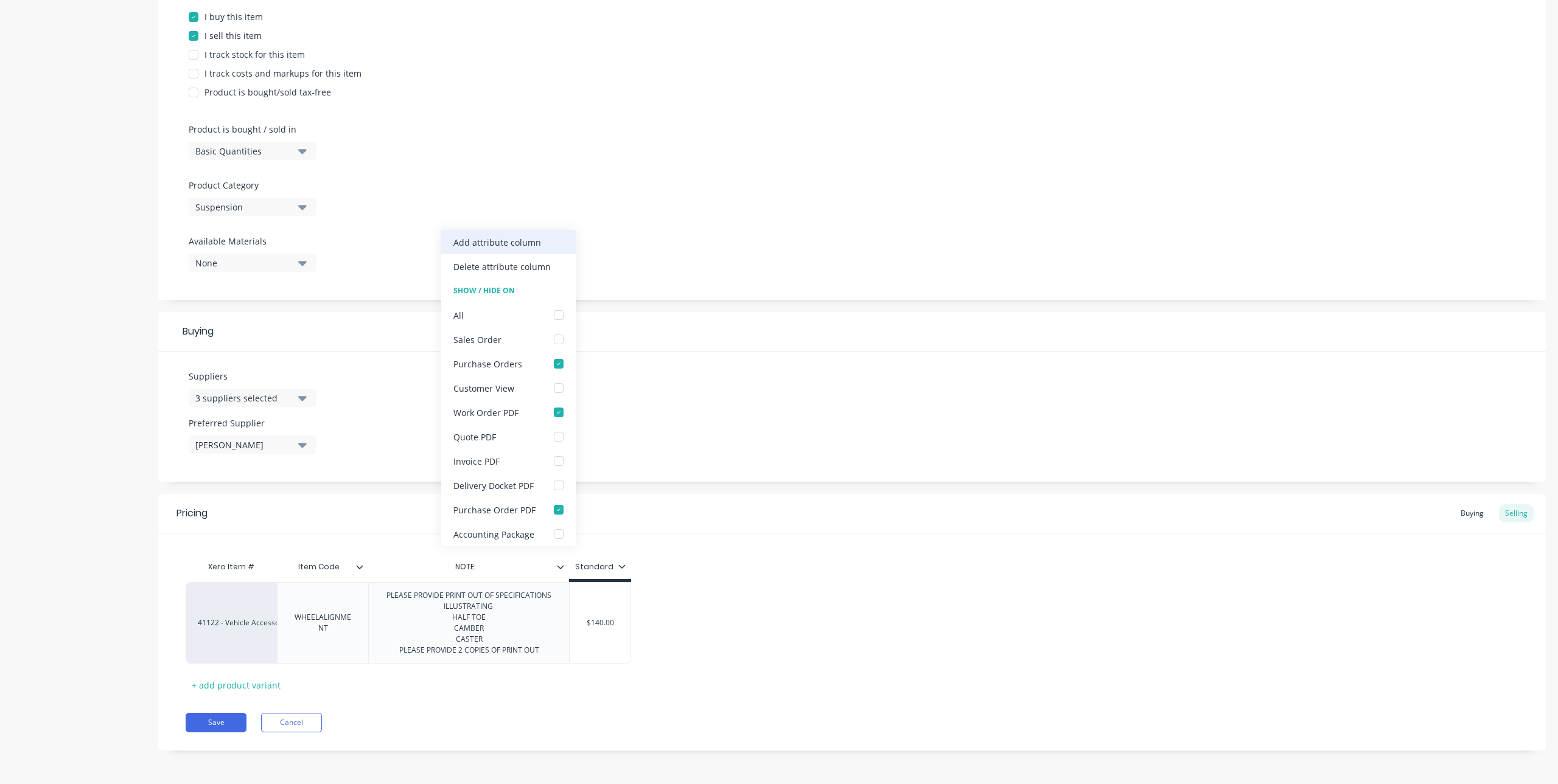
click at [503, 239] on div "Add attribute column" at bounding box center [497, 243] width 88 height 13
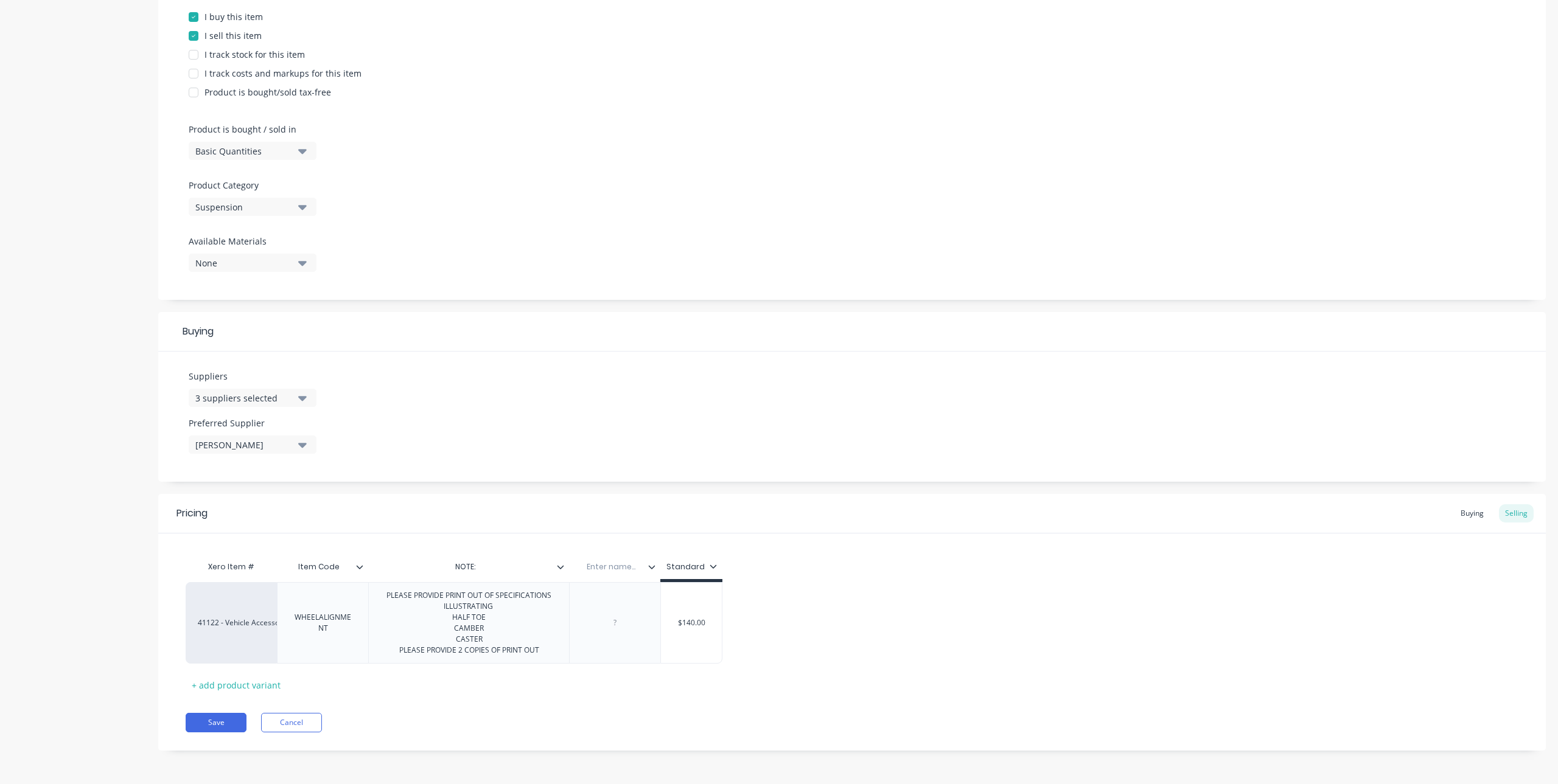
click at [617, 565] on input "text" at bounding box center [611, 566] width 84 height 11
click at [649, 564] on icon at bounding box center [651, 566] width 7 height 7
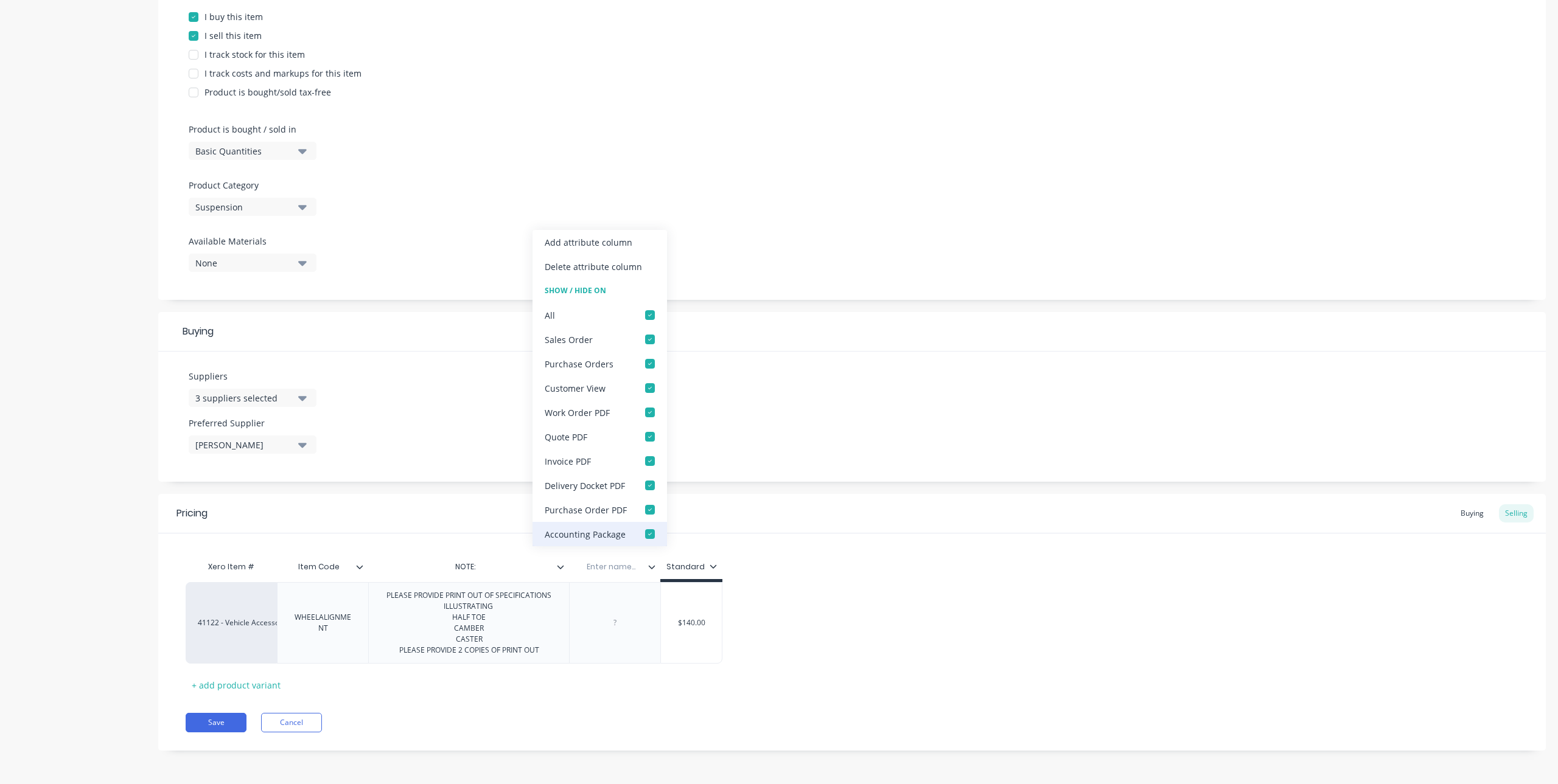
click at [651, 534] on div at bounding box center [650, 534] width 24 height 24
click at [649, 509] on div at bounding box center [650, 509] width 24 height 24
click at [650, 487] on div at bounding box center [650, 485] width 24 height 24
click at [651, 411] on div at bounding box center [650, 412] width 24 height 24
click at [648, 365] on div at bounding box center [650, 363] width 24 height 24
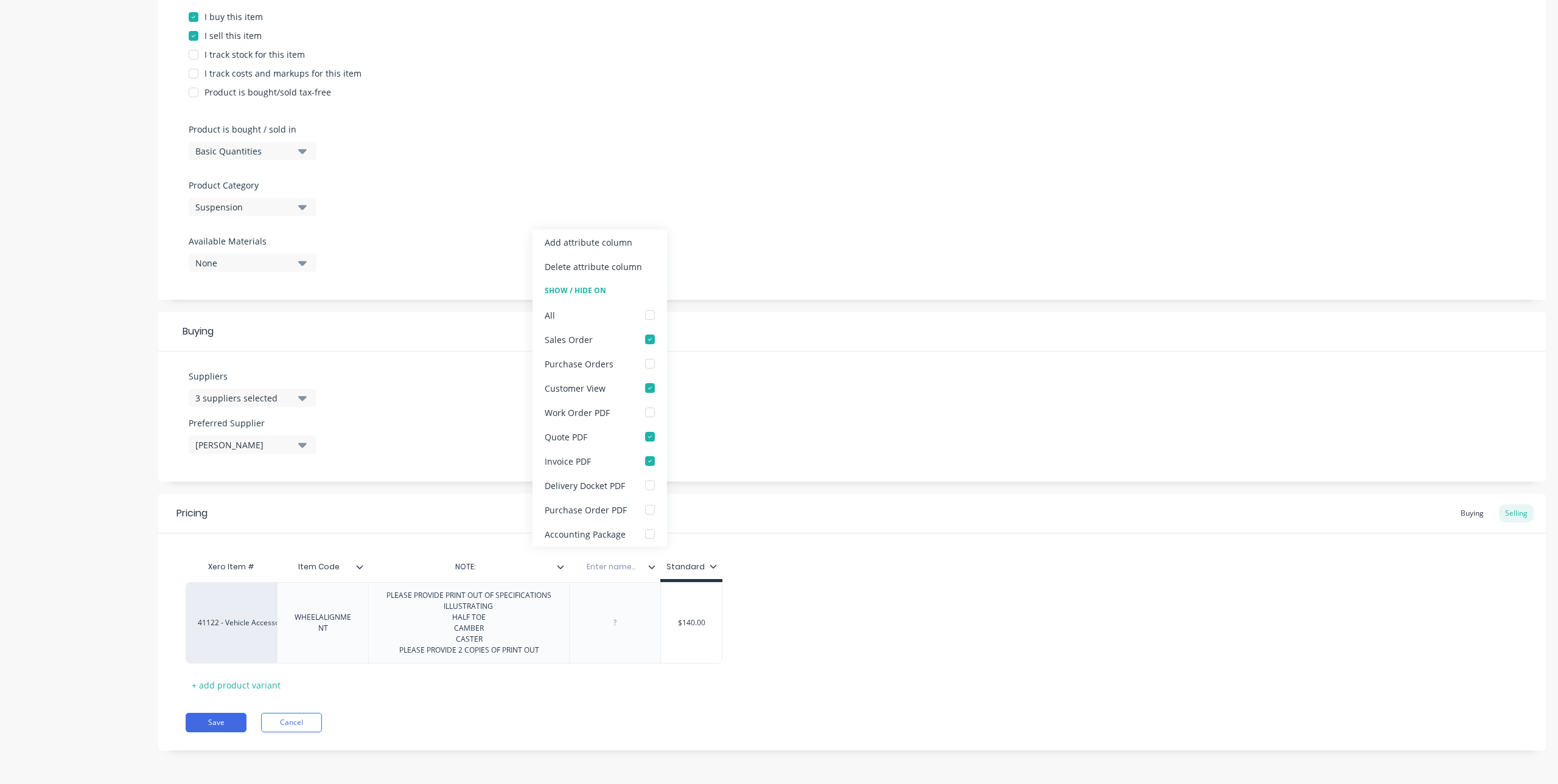
click at [743, 334] on div "Buying" at bounding box center [852, 332] width 1387 height 40
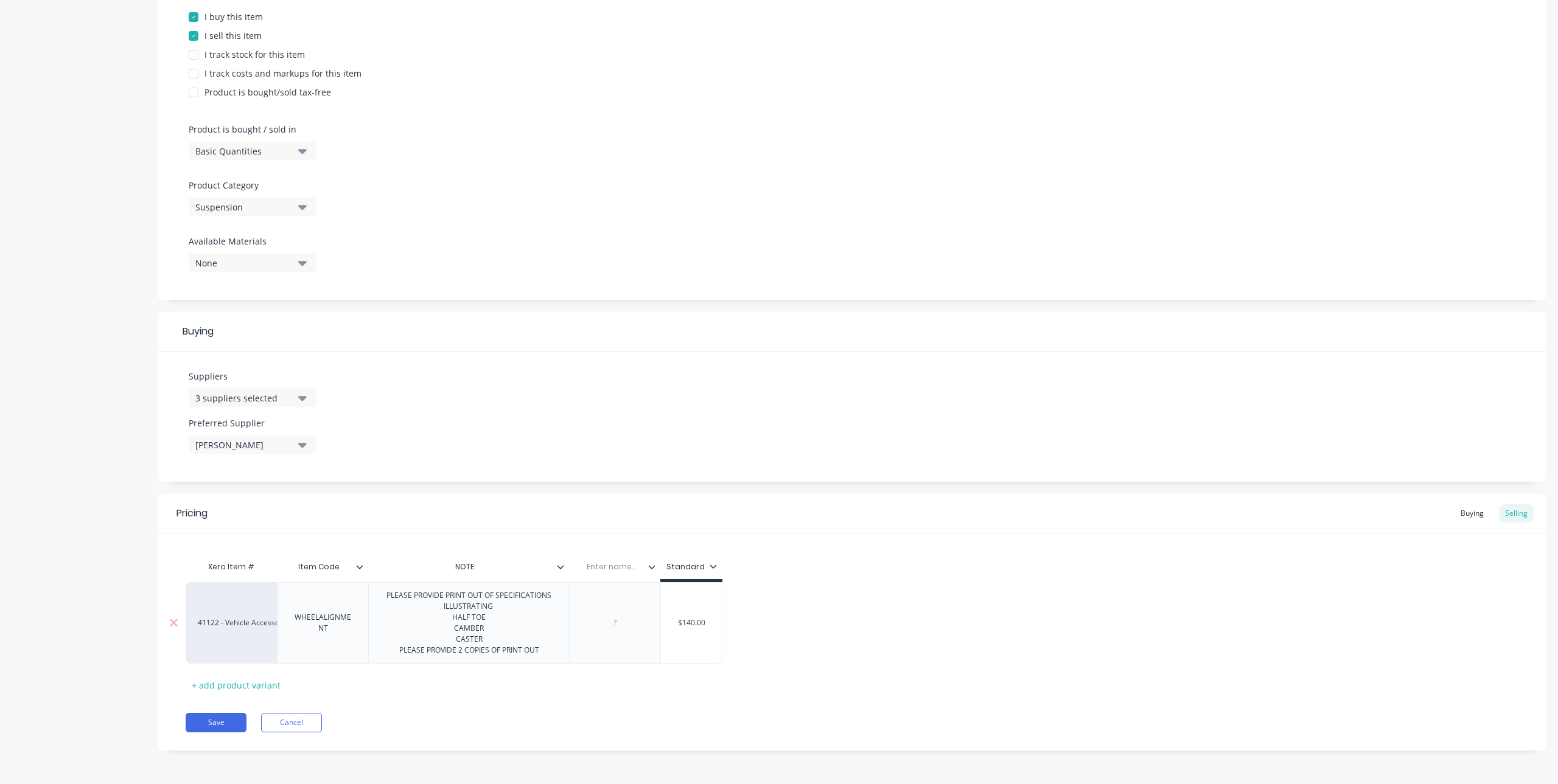
click at [620, 629] on div at bounding box center [615, 623] width 61 height 16
click at [581, 627] on div "ALLOWANCE FOR" at bounding box center [615, 623] width 78 height 16
click at [648, 635] on div "- ALLOWANCE FOR" at bounding box center [615, 623] width 81 height 27
click at [635, 696] on div "Pricing Buying Selling Xero Item # Item Code NOTE: Enter name... Standard 41122…" at bounding box center [852, 622] width 1387 height 257
click at [214, 725] on button "Save" at bounding box center [216, 722] width 61 height 20
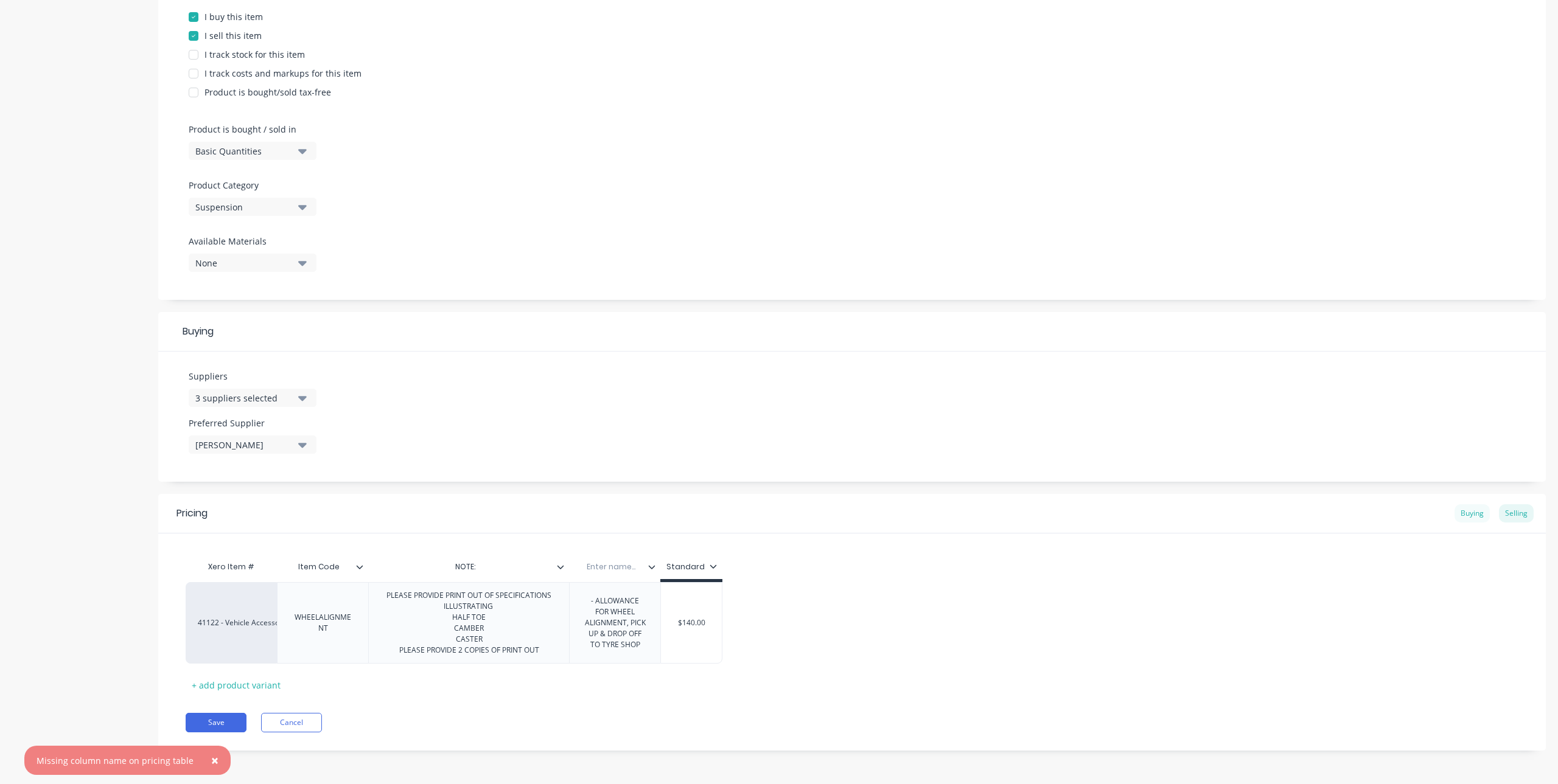
click at [1465, 512] on div "Buying" at bounding box center [1472, 512] width 35 height 18
click at [600, 570] on input "text" at bounding box center [611, 570] width 84 height 11
click at [663, 714] on div "Save Cancel" at bounding box center [865, 722] width 1360 height 20
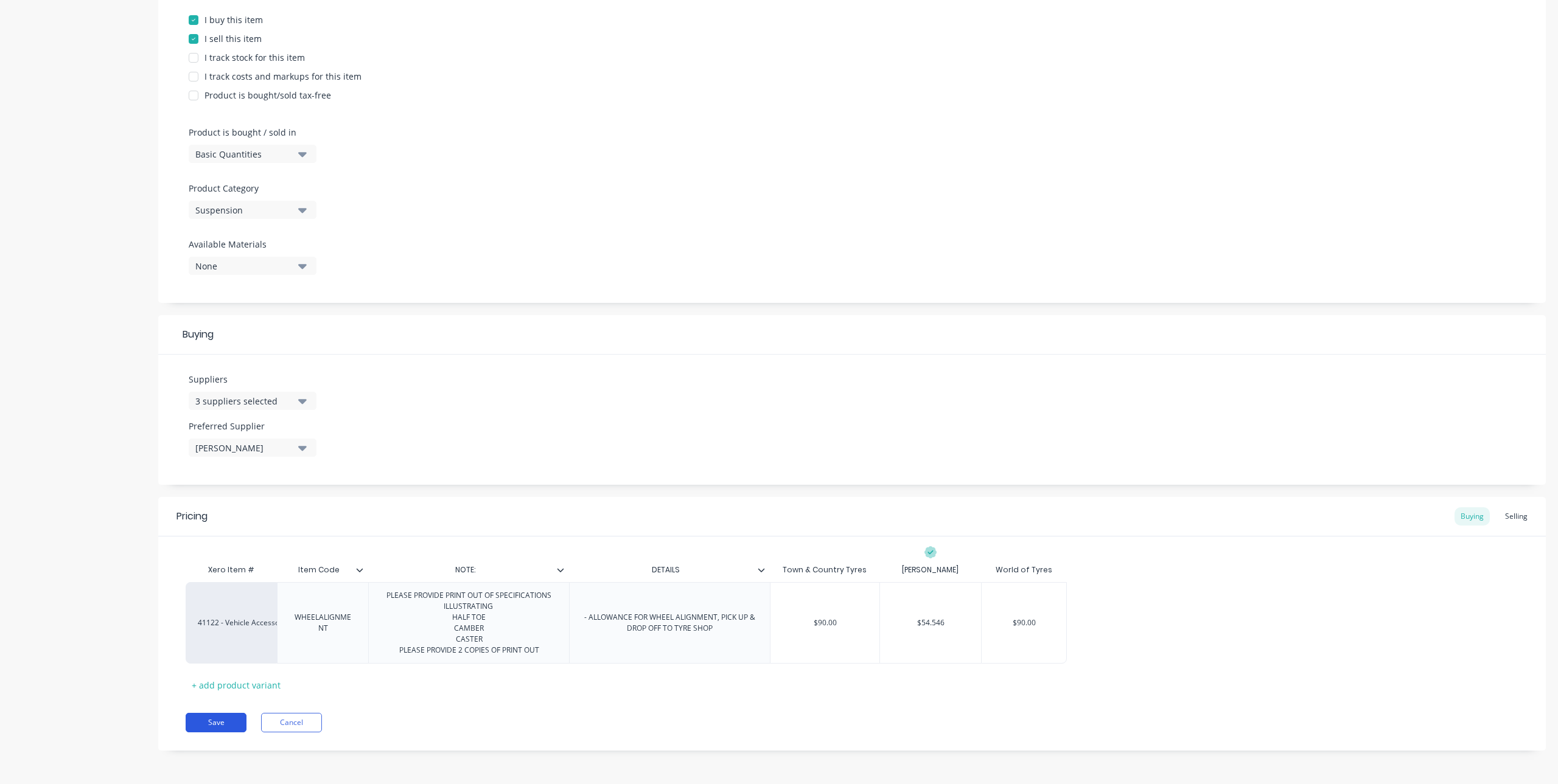
click at [223, 721] on button "Save" at bounding box center [216, 722] width 61 height 20
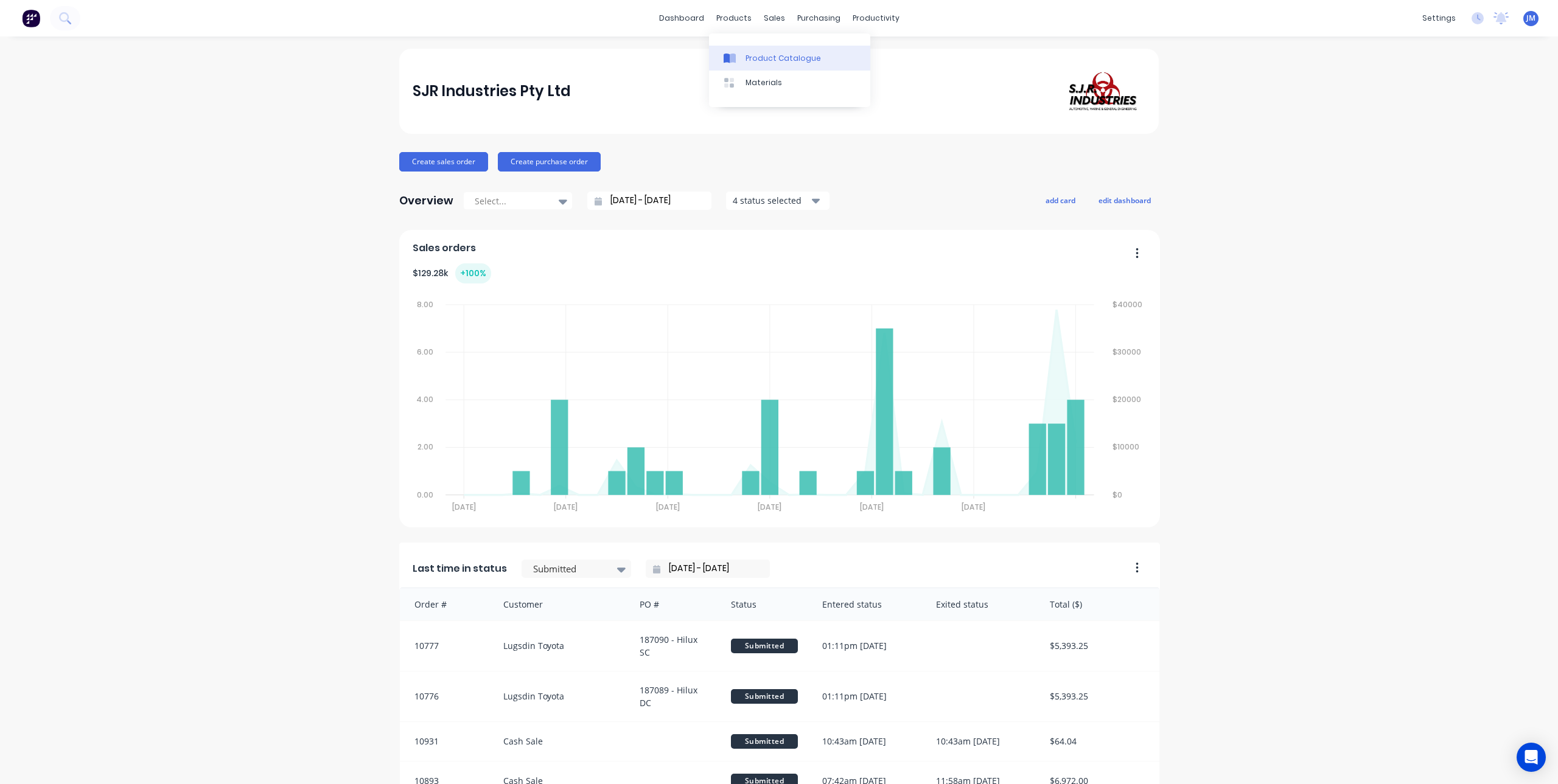
click at [730, 60] on icon at bounding box center [733, 58] width 6 height 9
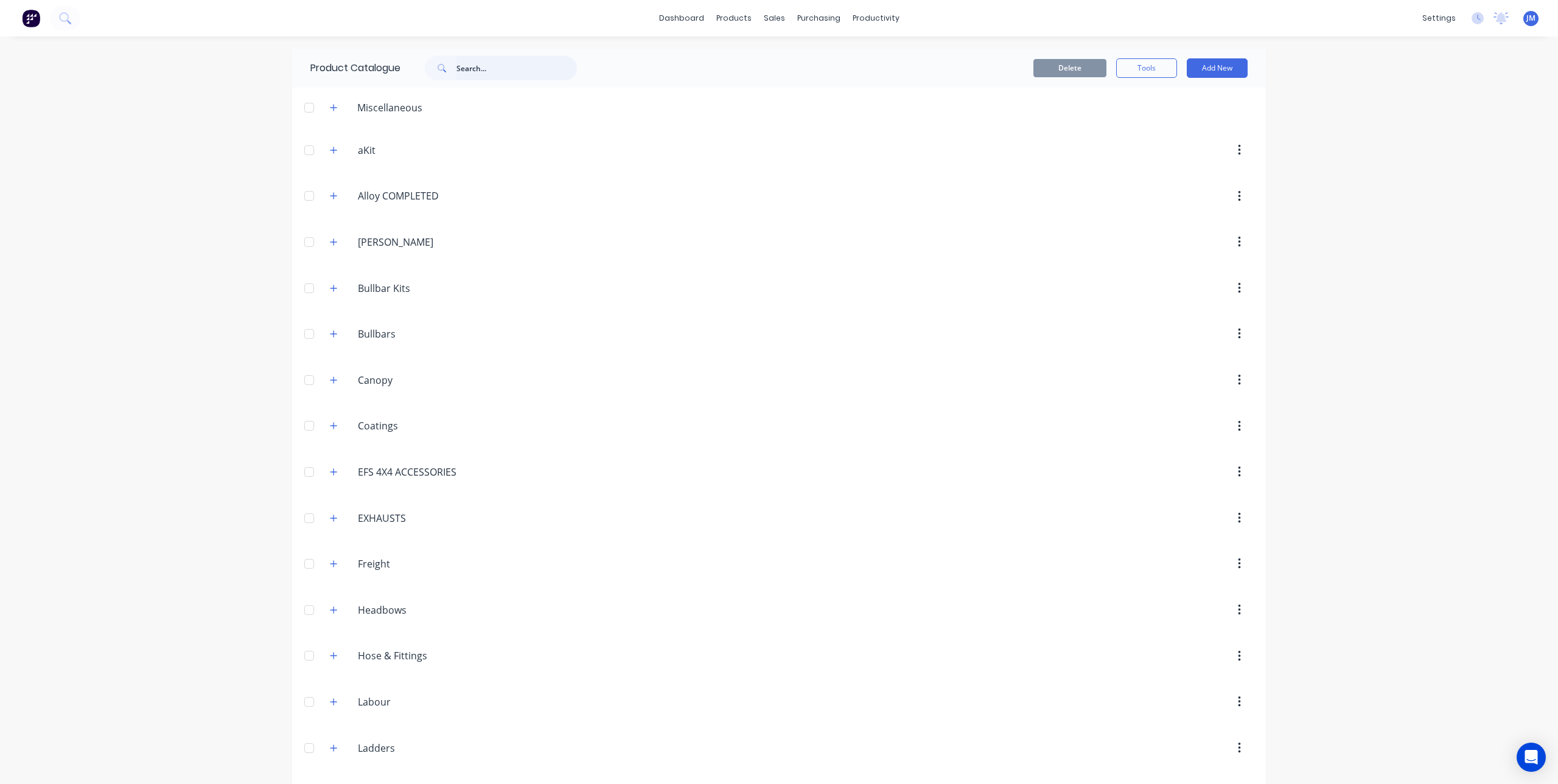
click at [488, 69] on input "text" at bounding box center [517, 68] width 121 height 24
type input "[PERSON_NAME]"
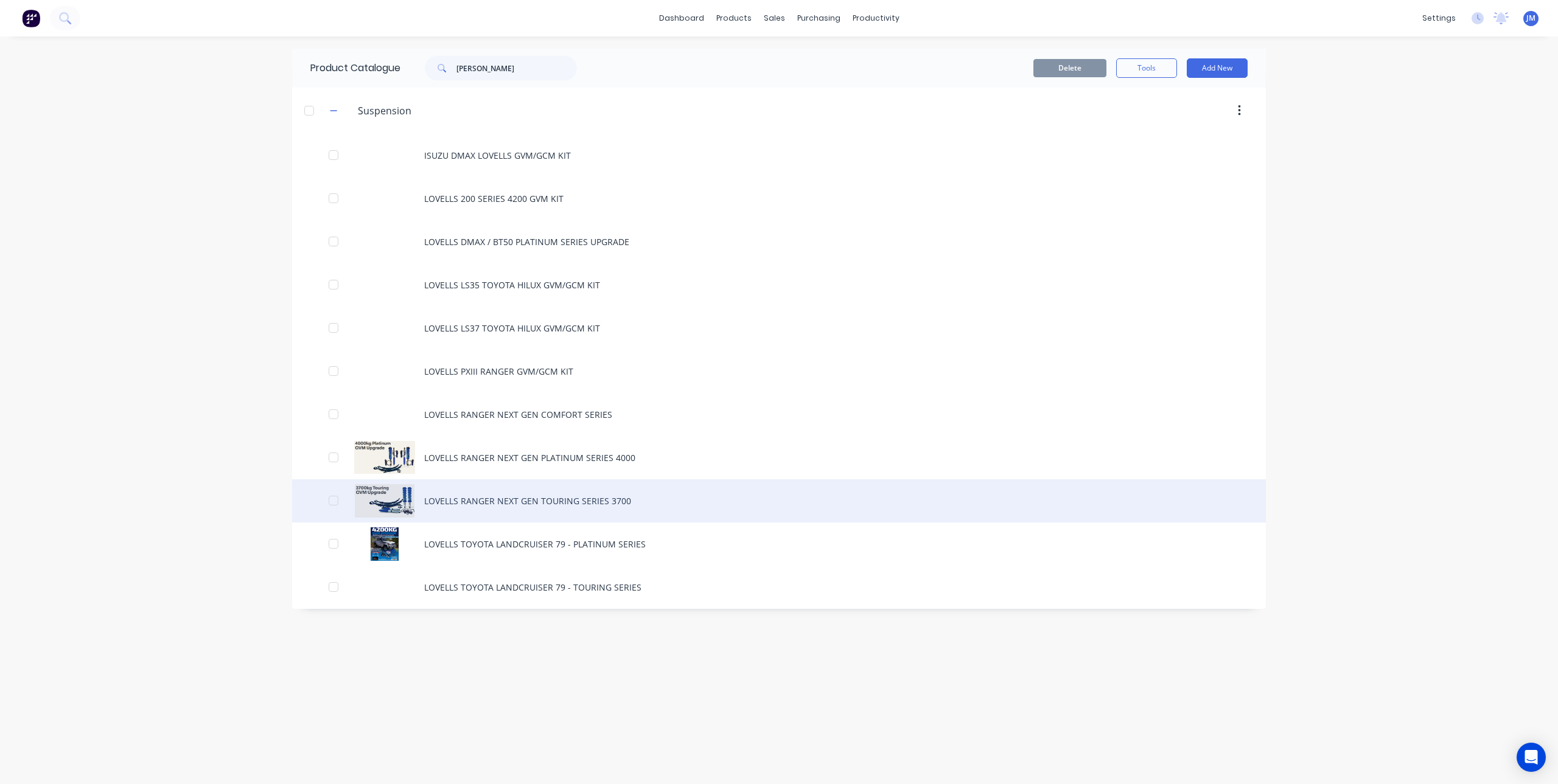
click at [606, 496] on div "LOVELLS RANGER NEXT GEN TOURING SERIES 3700" at bounding box center [779, 500] width 974 height 43
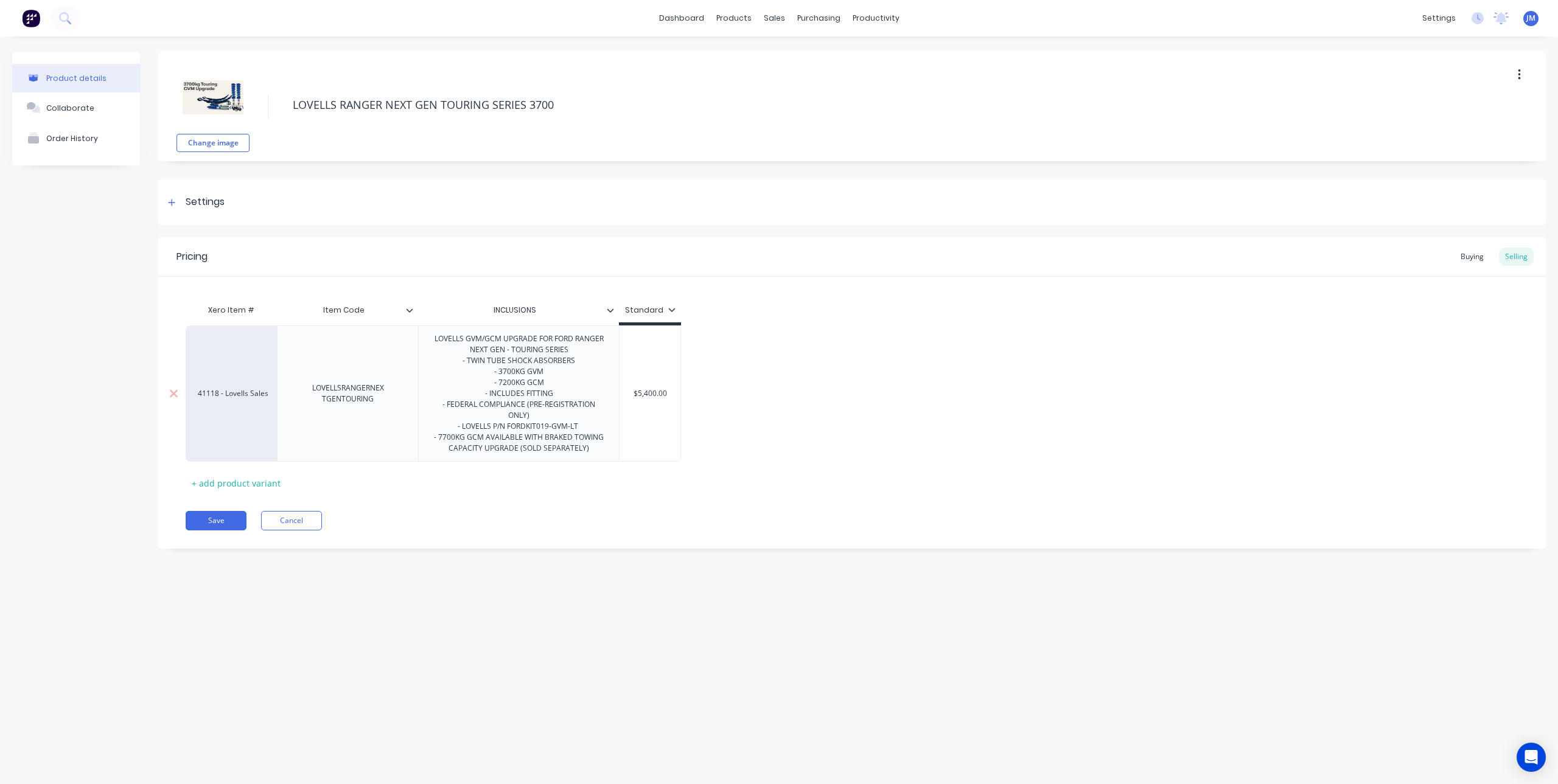
drag, startPoint x: 430, startPoint y: 341, endPoint x: 609, endPoint y: 466, distance: 218.3
click at [609, 456] on div "LOVELLS GVM/GCM UPGRADE FOR FORD RANGER NEXT GEN - TOURING SERIES - TWIN TUBE S…" at bounding box center [518, 394] width 190 height 125
copy div "LOVELLS GVM/GCM UPGRADE FOR FORD RANGER NEXT GEN - TOURING SERIES - TWIN TUBE S…"
type textarea "x"
click at [616, 512] on div "Pricing Buying Selling Xero Item # Item Code INCLUSIONS Standard 41118 - Lovell…" at bounding box center [852, 393] width 1387 height 311
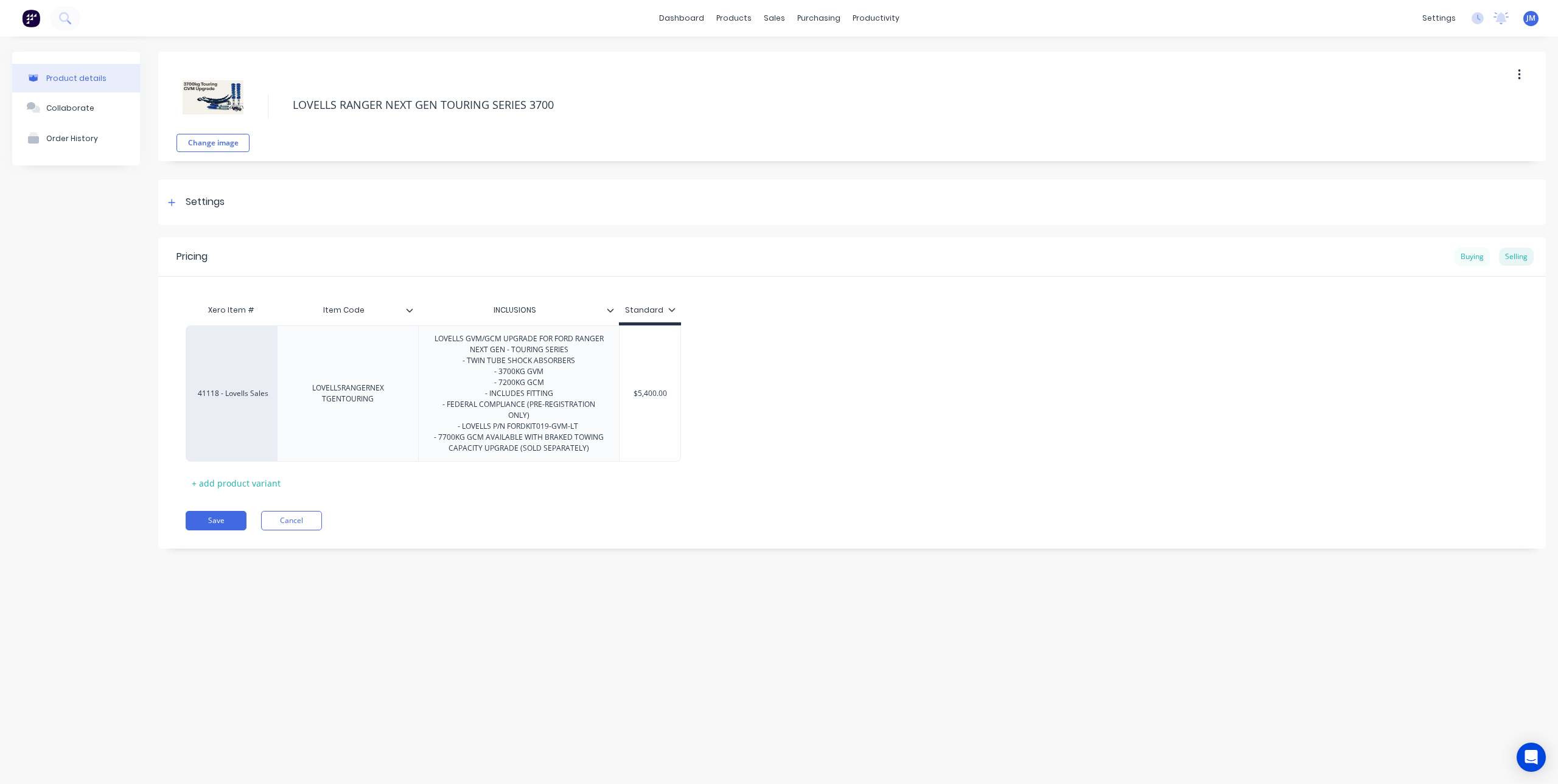
click at [1467, 260] on div "Buying" at bounding box center [1472, 256] width 35 height 18
click at [782, 60] on icon at bounding box center [777, 59] width 11 height 11
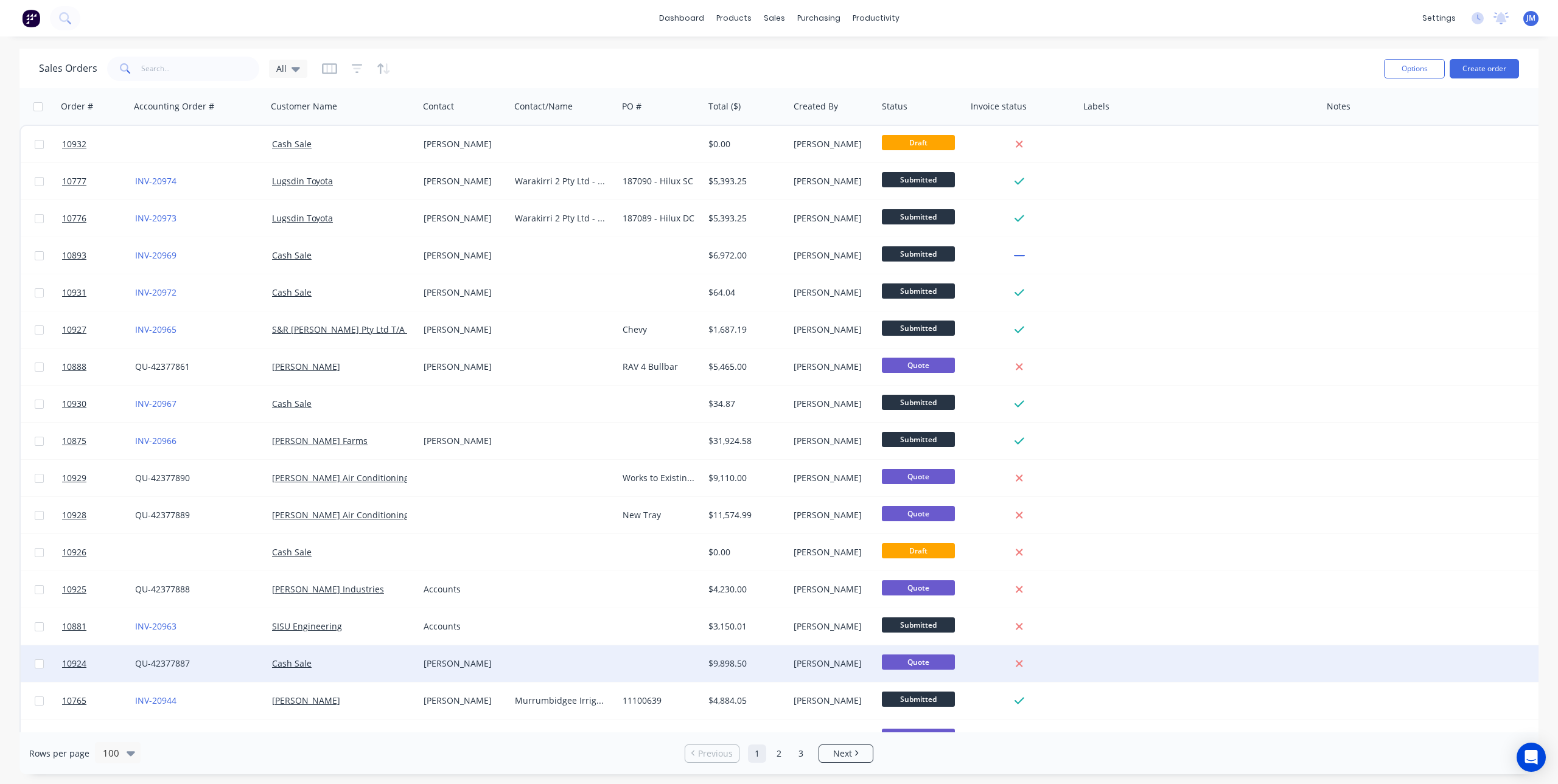
click at [397, 659] on div "Cash Sale" at bounding box center [339, 664] width 135 height 13
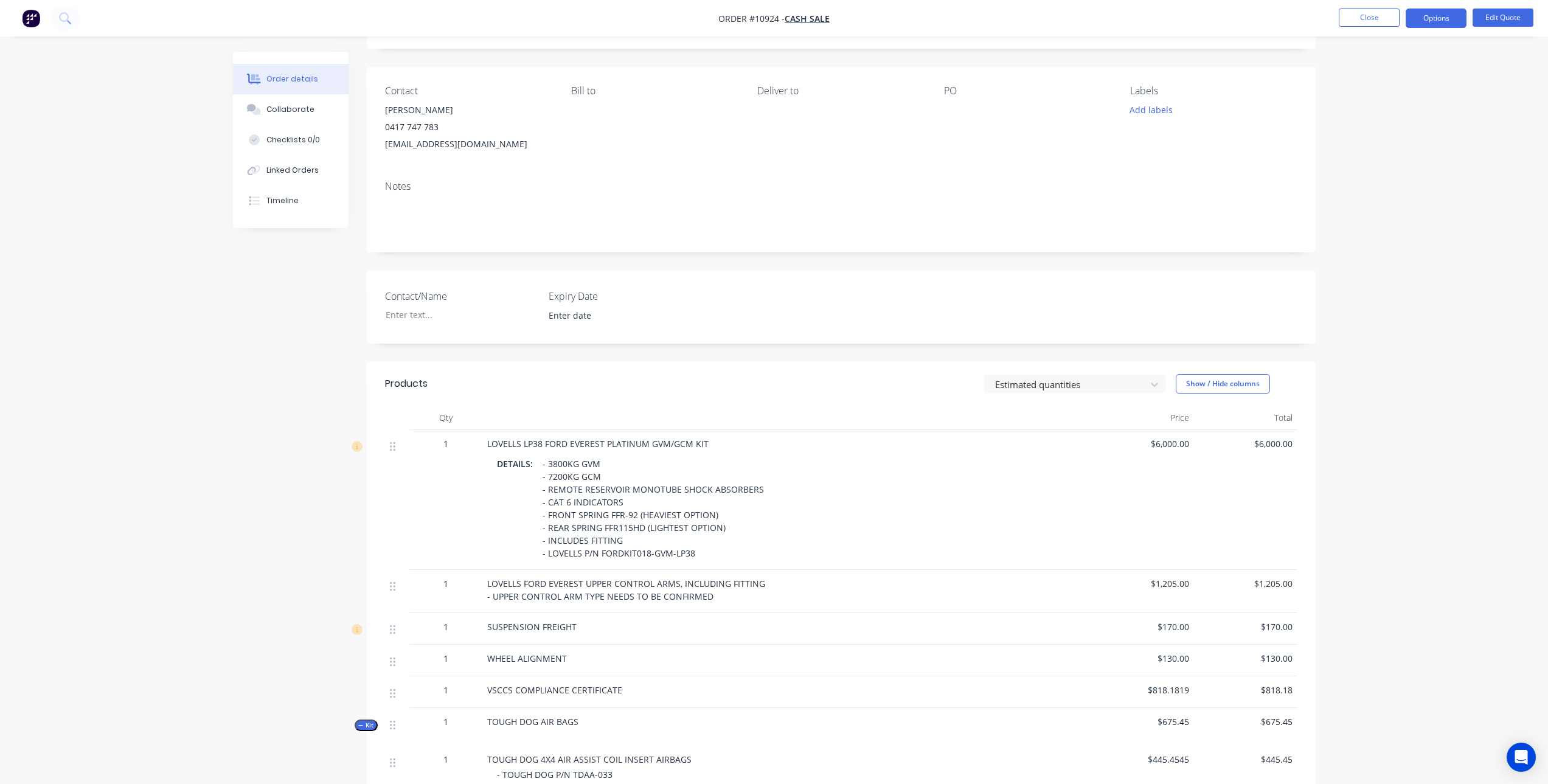
scroll to position [182, 0]
